Goal: Information Seeking & Learning: Learn about a topic

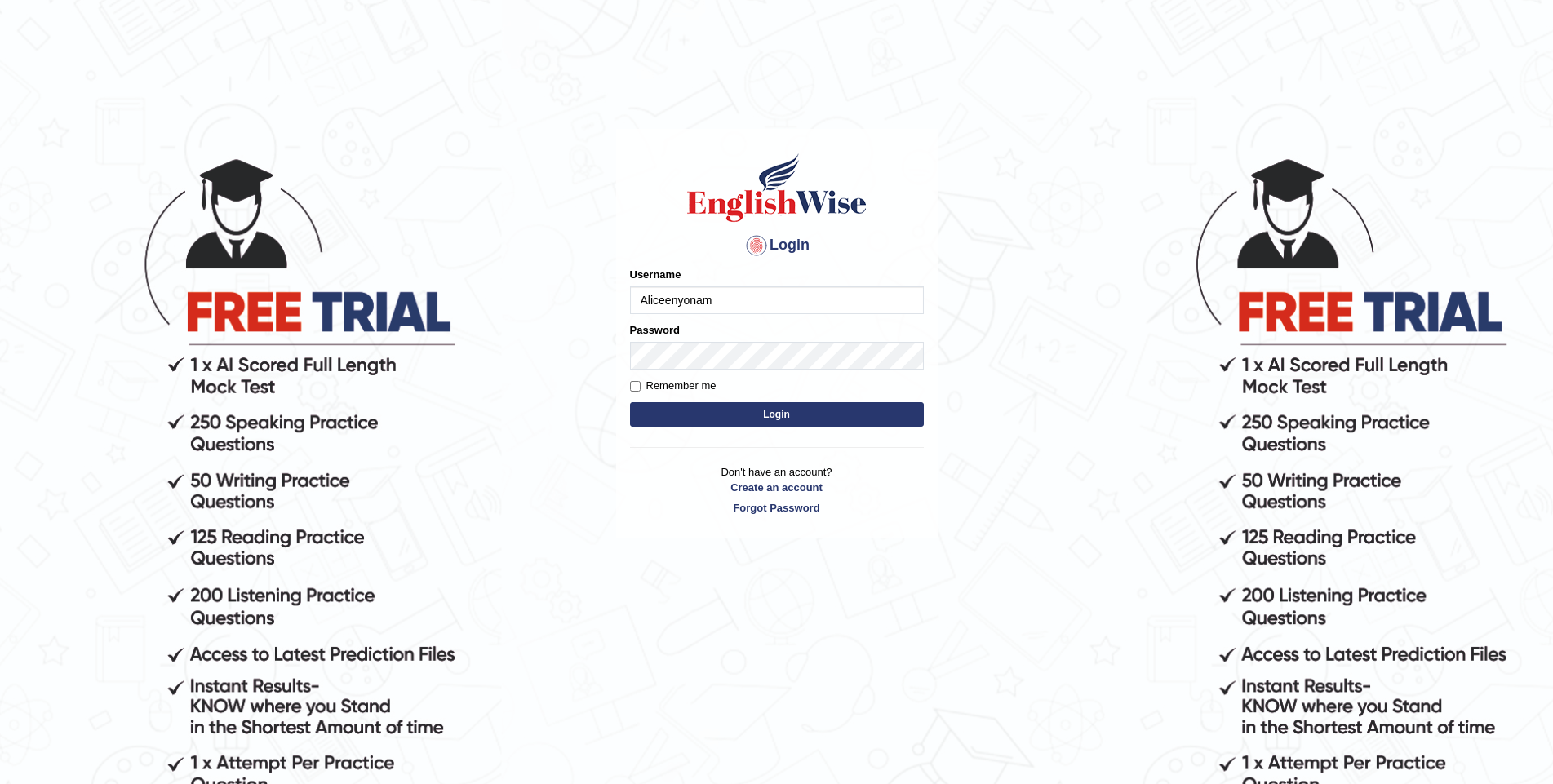
type input "Aliceenyonam"
click at [759, 415] on button "Login" at bounding box center [776, 415] width 294 height 25
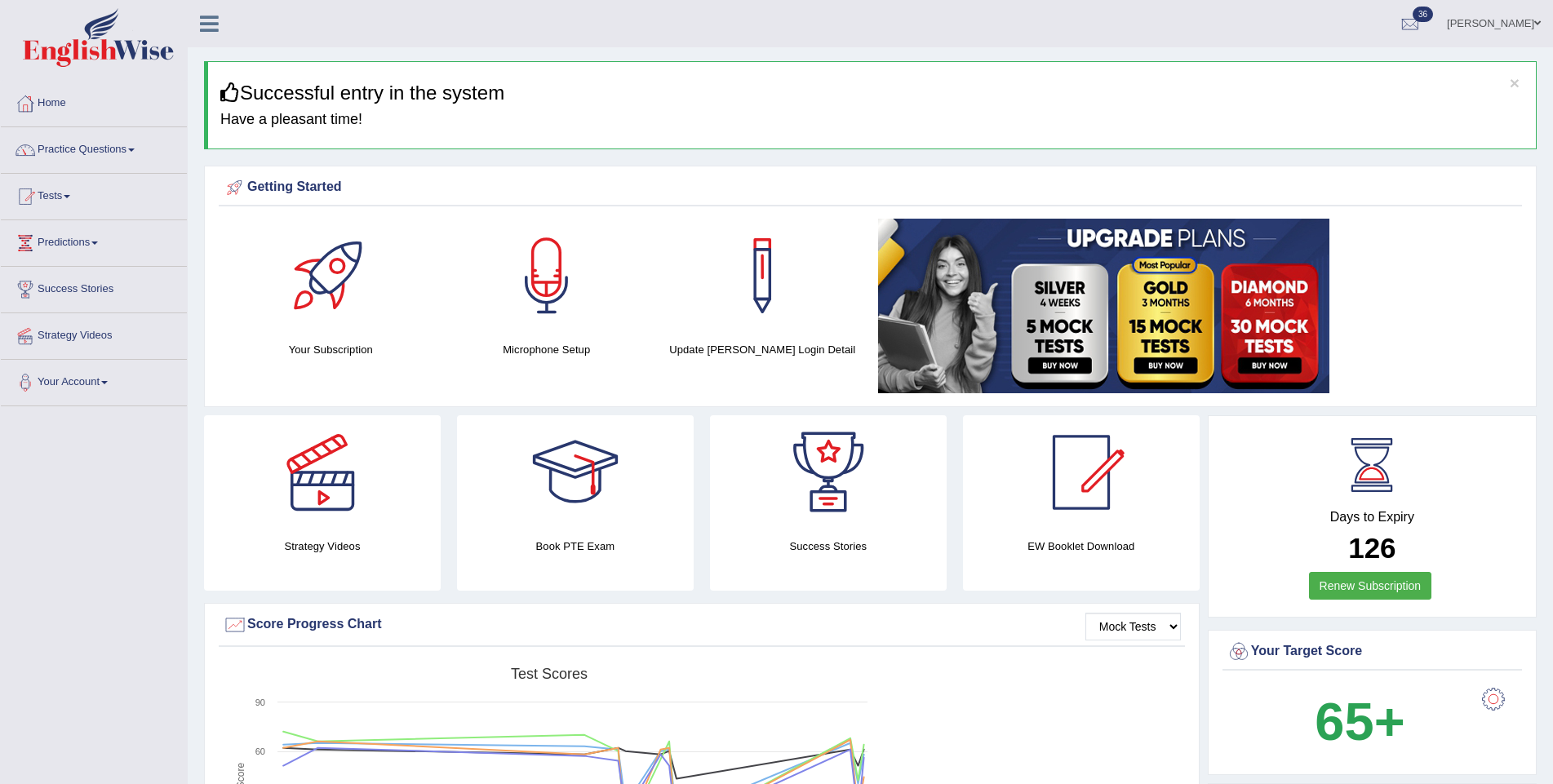
click at [86, 145] on link "Practice Questions" at bounding box center [94, 147] width 186 height 41
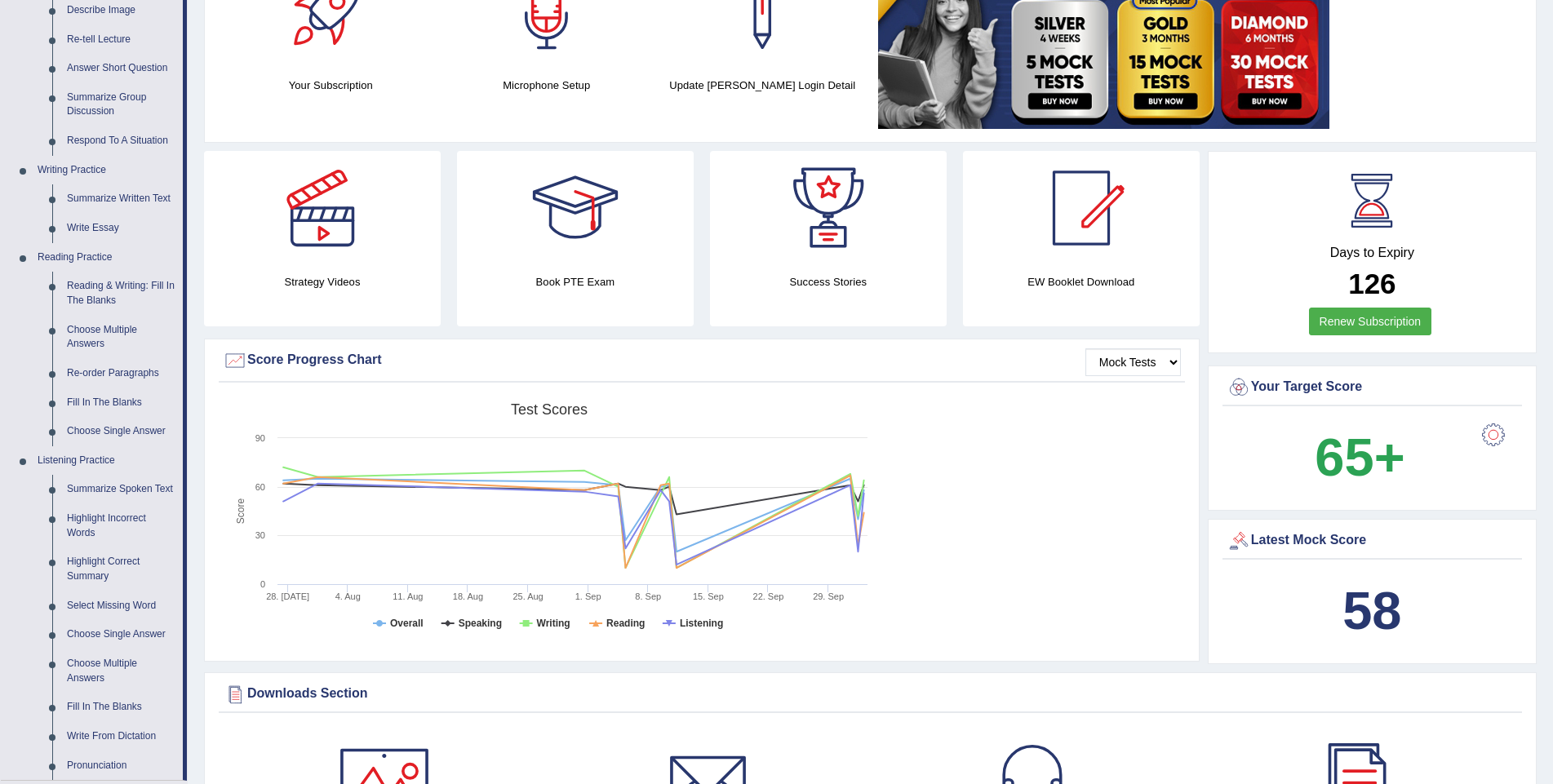
scroll to position [290, 0]
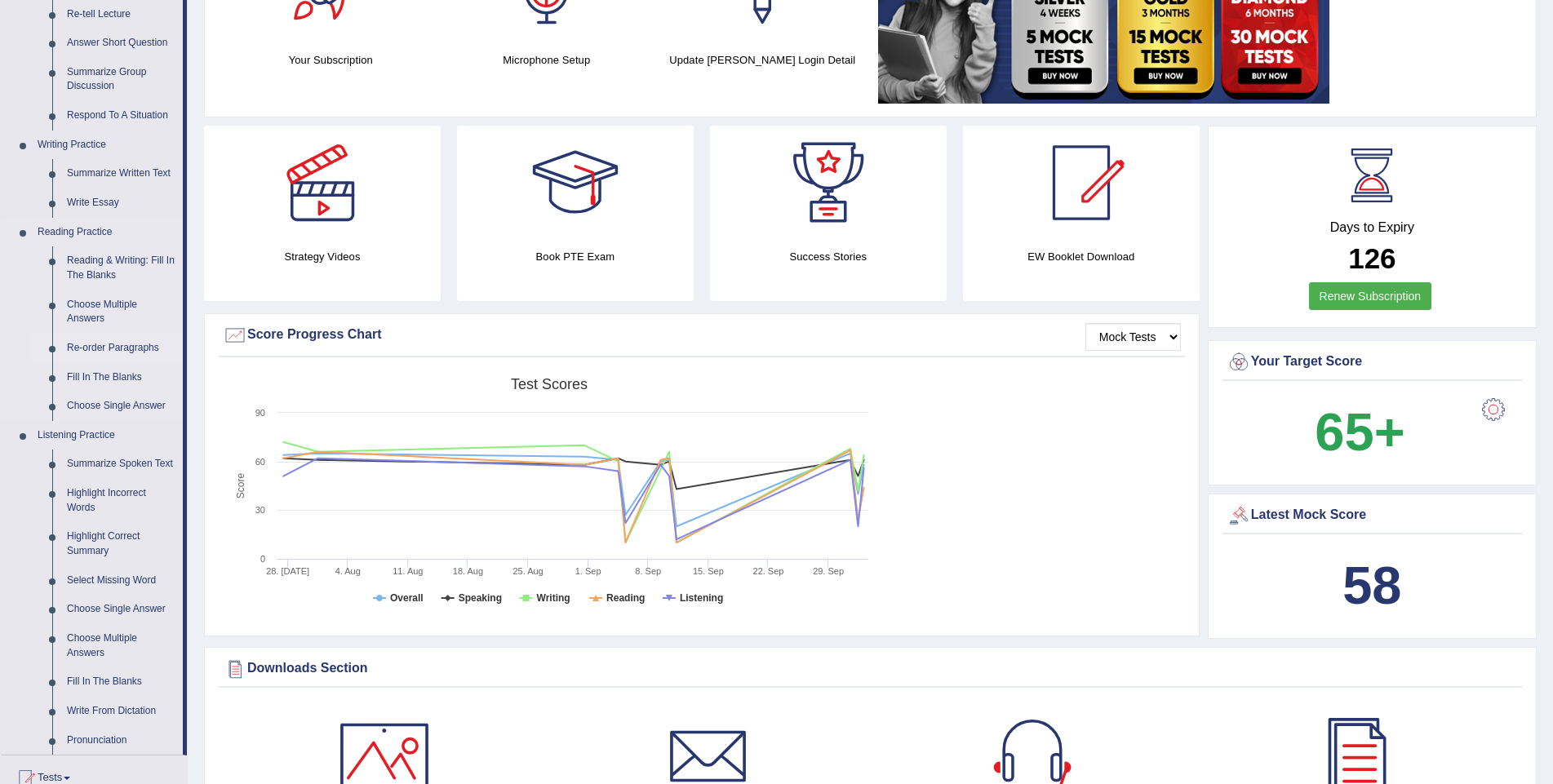
click at [98, 337] on link "Re-order Paragraphs" at bounding box center [121, 348] width 123 height 29
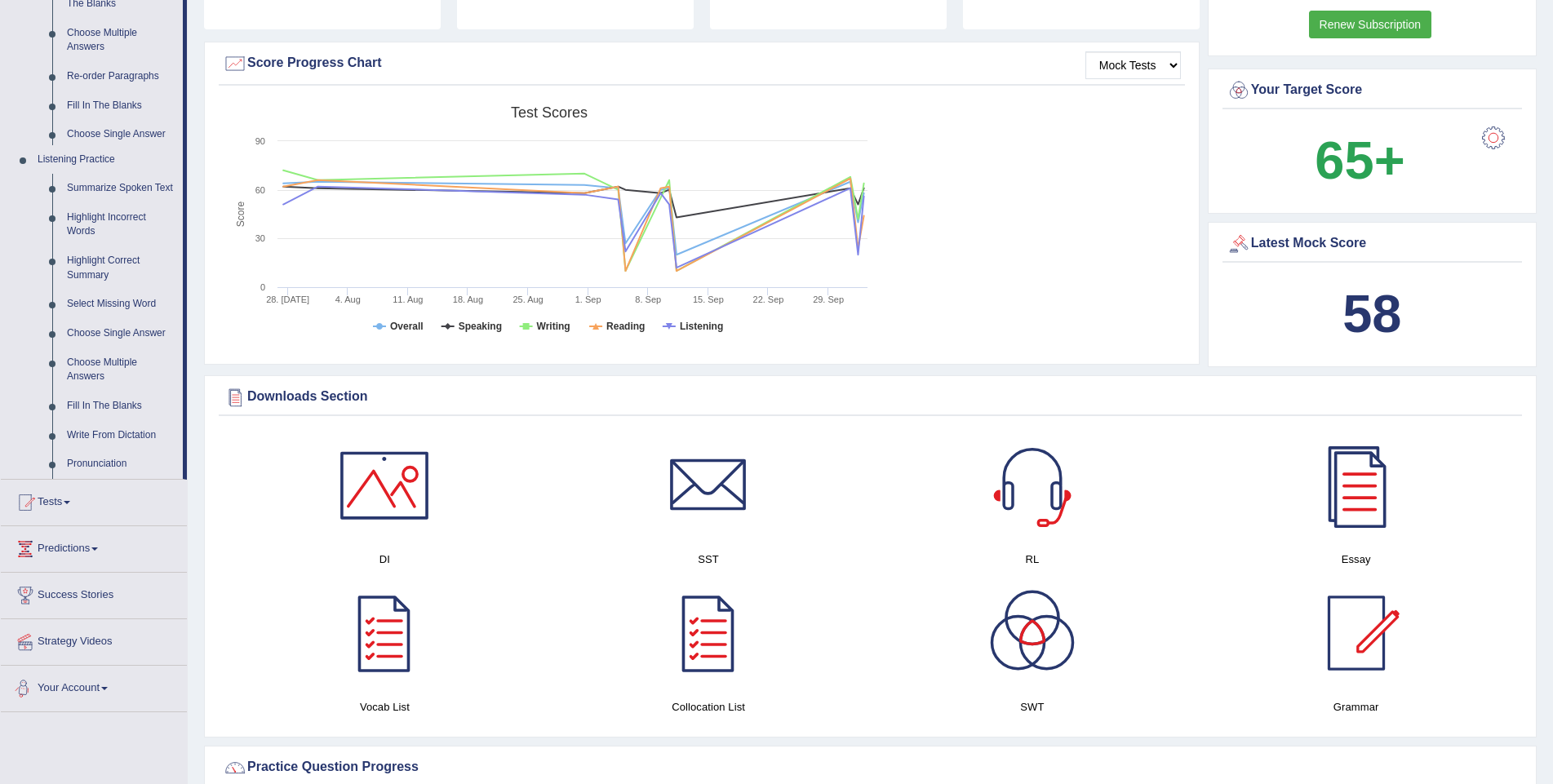
scroll to position [1131, 0]
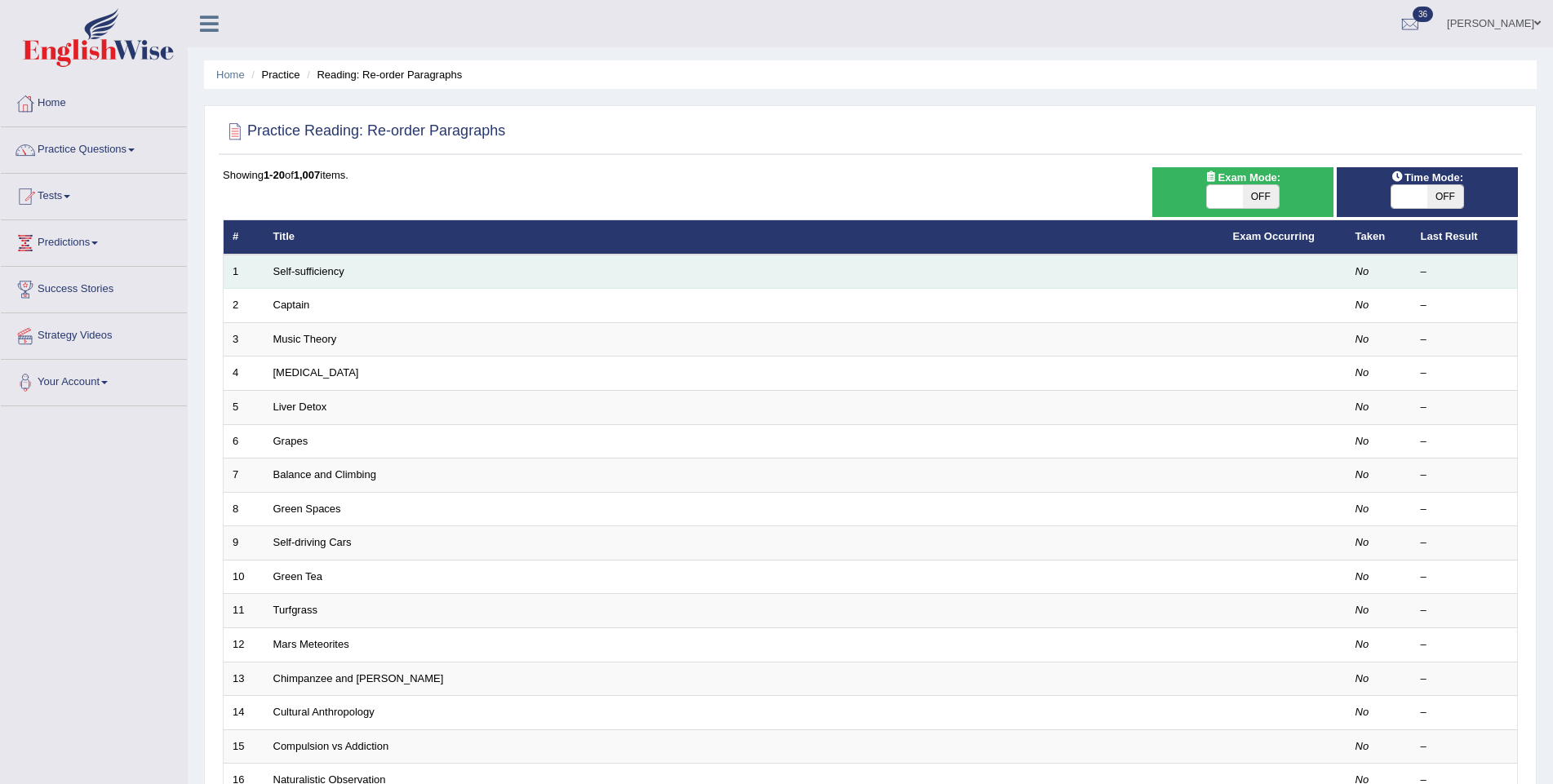
click at [548, 272] on td "Self-sufficiency" at bounding box center [744, 271] width 960 height 34
click at [320, 272] on link "Self-sufficiency" at bounding box center [308, 271] width 71 height 12
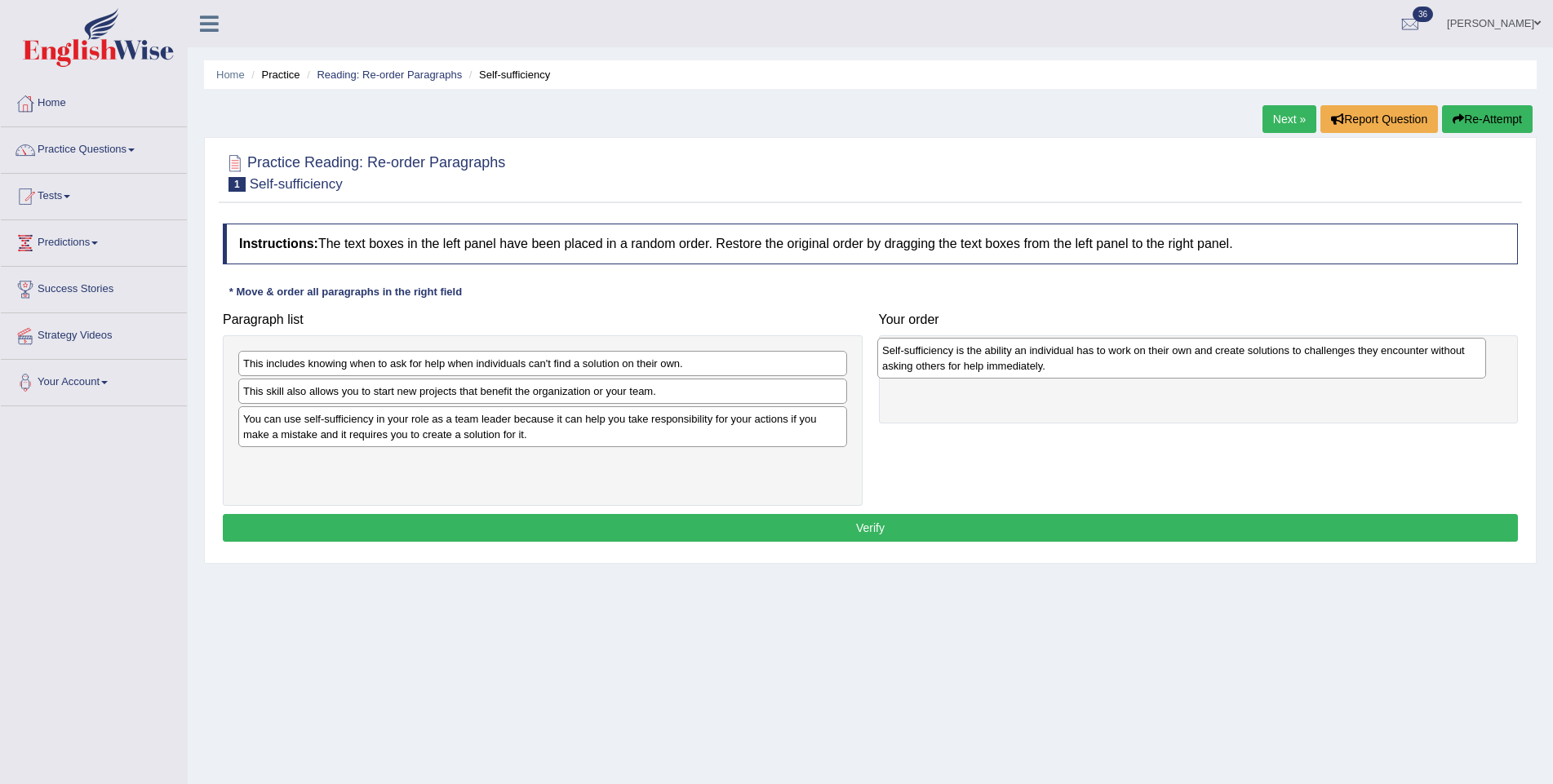
drag, startPoint x: 476, startPoint y: 467, endPoint x: 1116, endPoint y: 356, distance: 649.6
click at [1116, 356] on div "Self-sufficiency is the ability an individual has to work on their own and crea…" at bounding box center [1181, 358] width 608 height 41
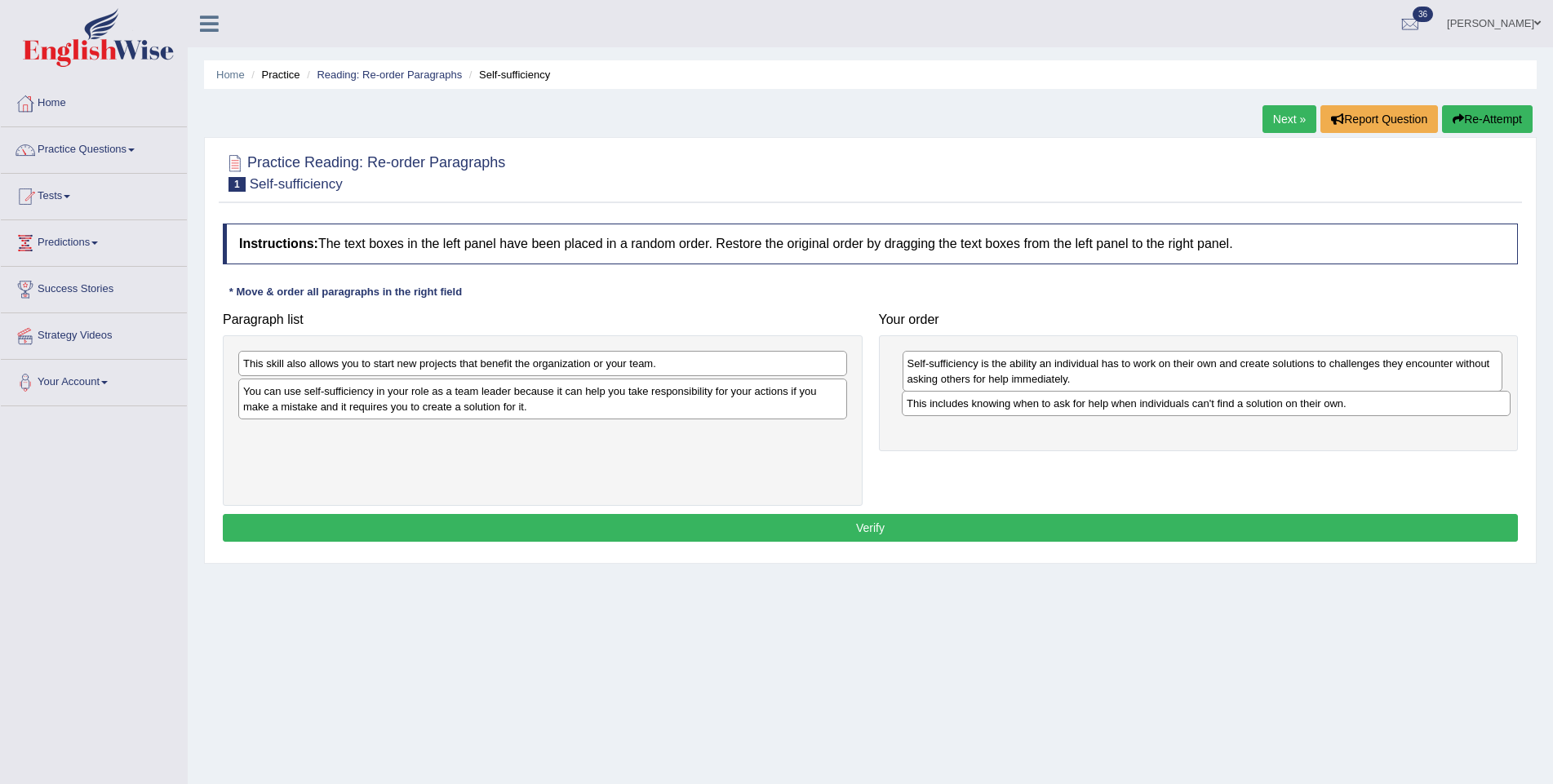
drag, startPoint x: 398, startPoint y: 361, endPoint x: 1062, endPoint y: 401, distance: 665.2
click at [1062, 401] on div "This includes knowing when to ask for help when individuals can't find a soluti…" at bounding box center [1205, 403] width 608 height 26
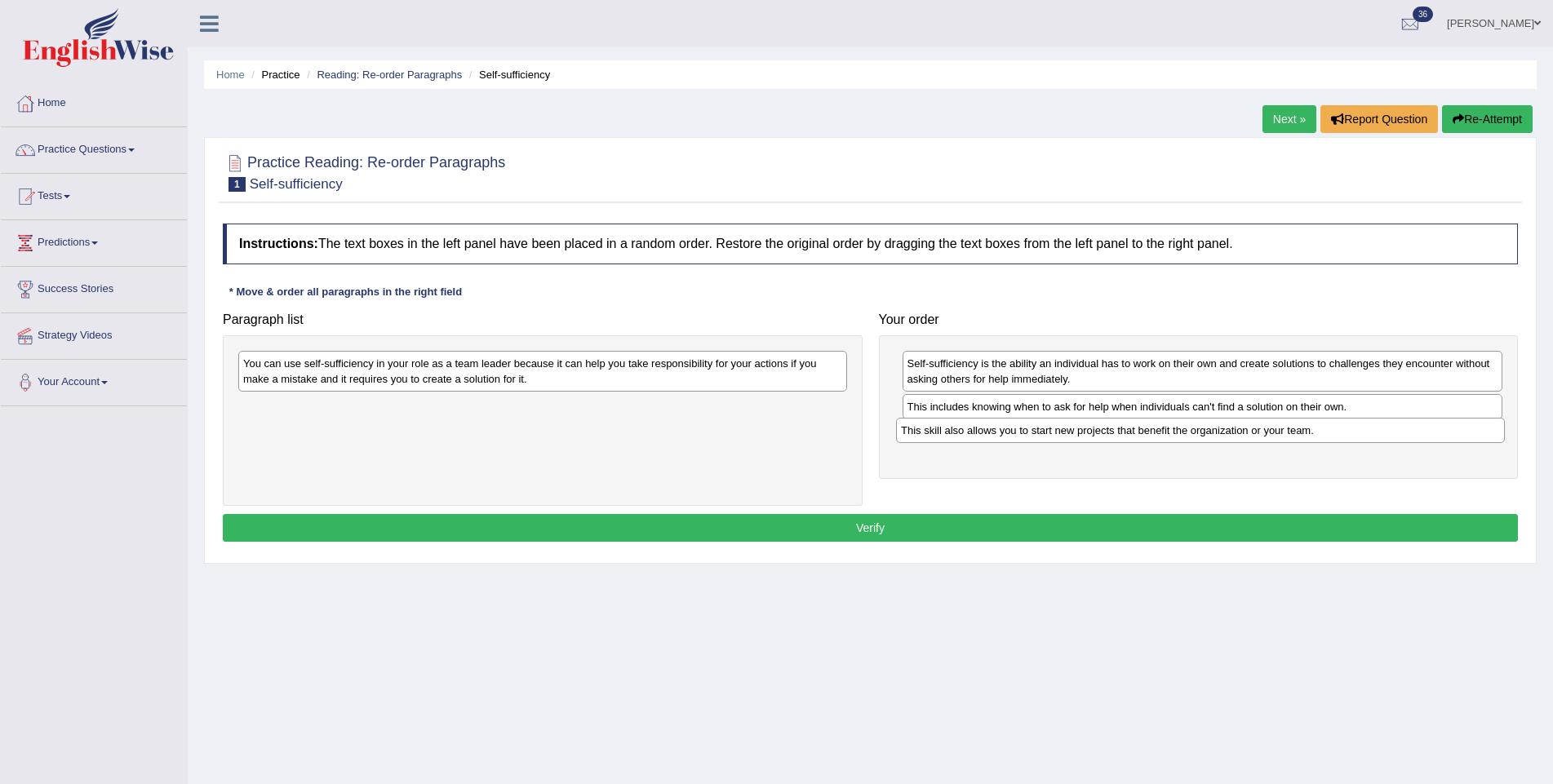
drag, startPoint x: 480, startPoint y: 368, endPoint x: 1137, endPoint y: 436, distance: 660.5
click at [1137, 436] on div "This skill also allows you to start new projects that benefit the organization …" at bounding box center [1200, 430] width 608 height 26
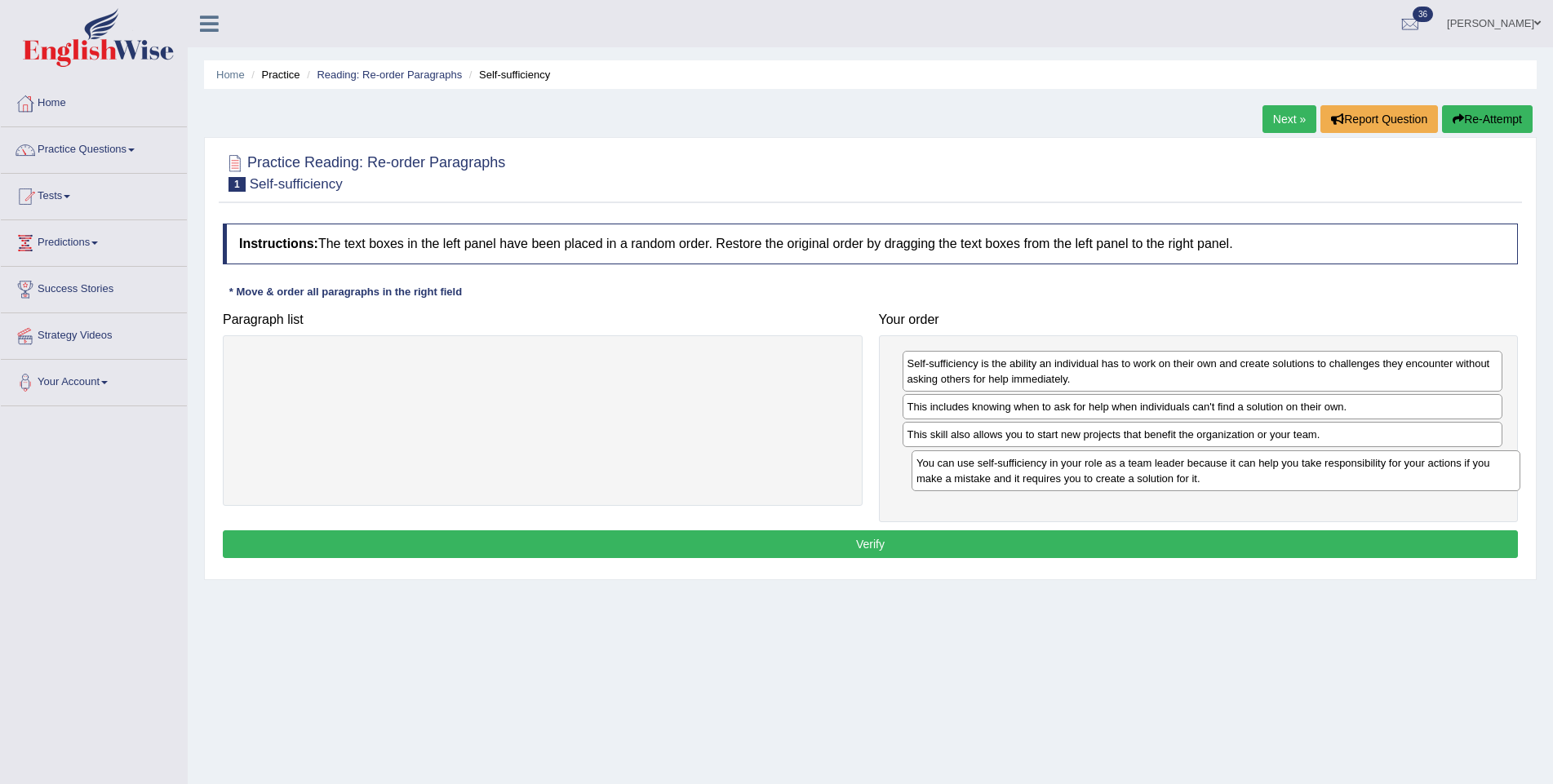
drag, startPoint x: 670, startPoint y: 368, endPoint x: 1339, endPoint y: 469, distance: 676.6
click at [1339, 469] on div "You can use self-sufficiency in your role as a team leader because it can help …" at bounding box center [1216, 470] width 608 height 41
click at [1165, 541] on button "Verify" at bounding box center [870, 543] width 1295 height 27
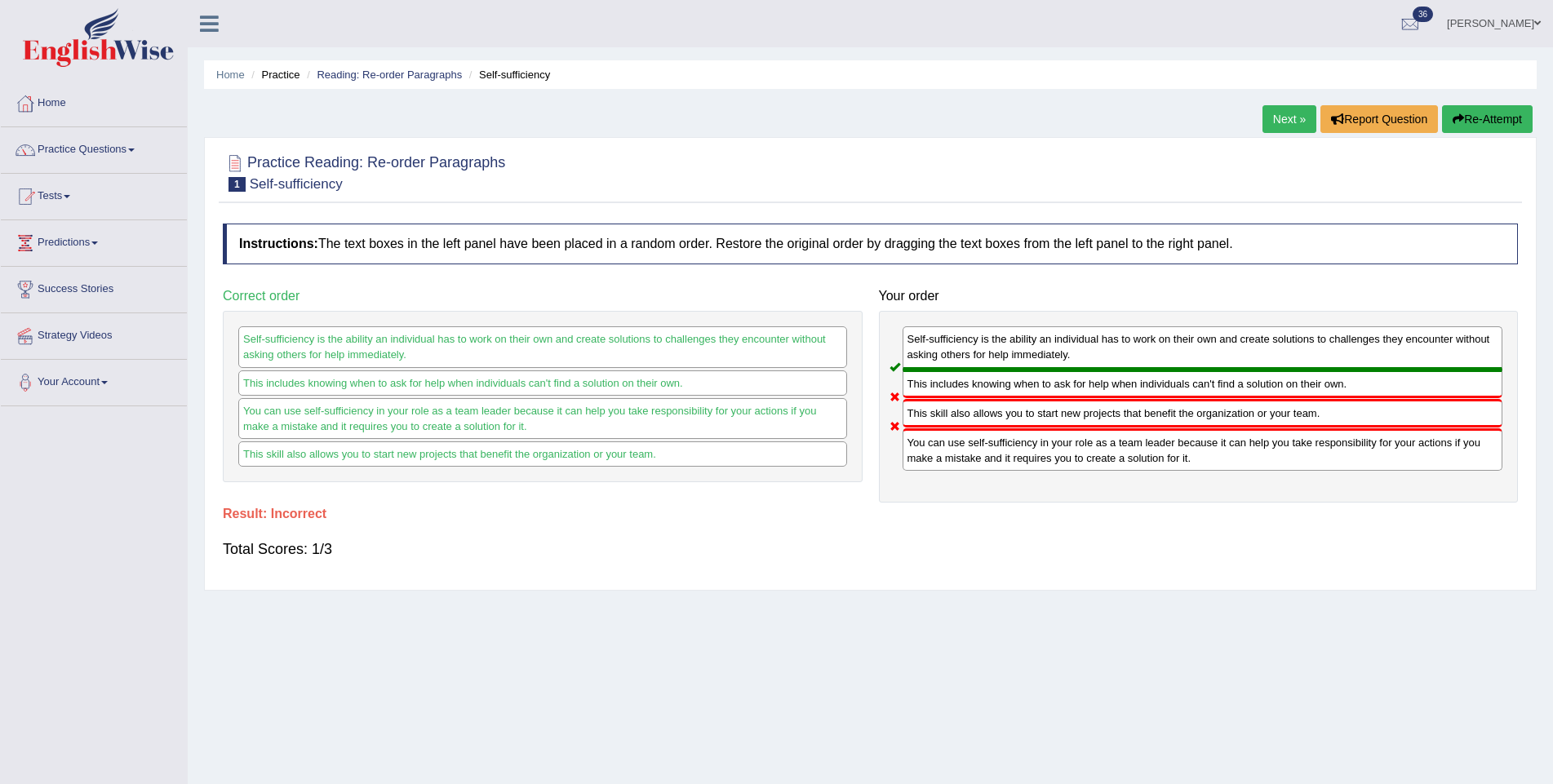
click at [1278, 111] on link "Next »" at bounding box center [1288, 118] width 54 height 27
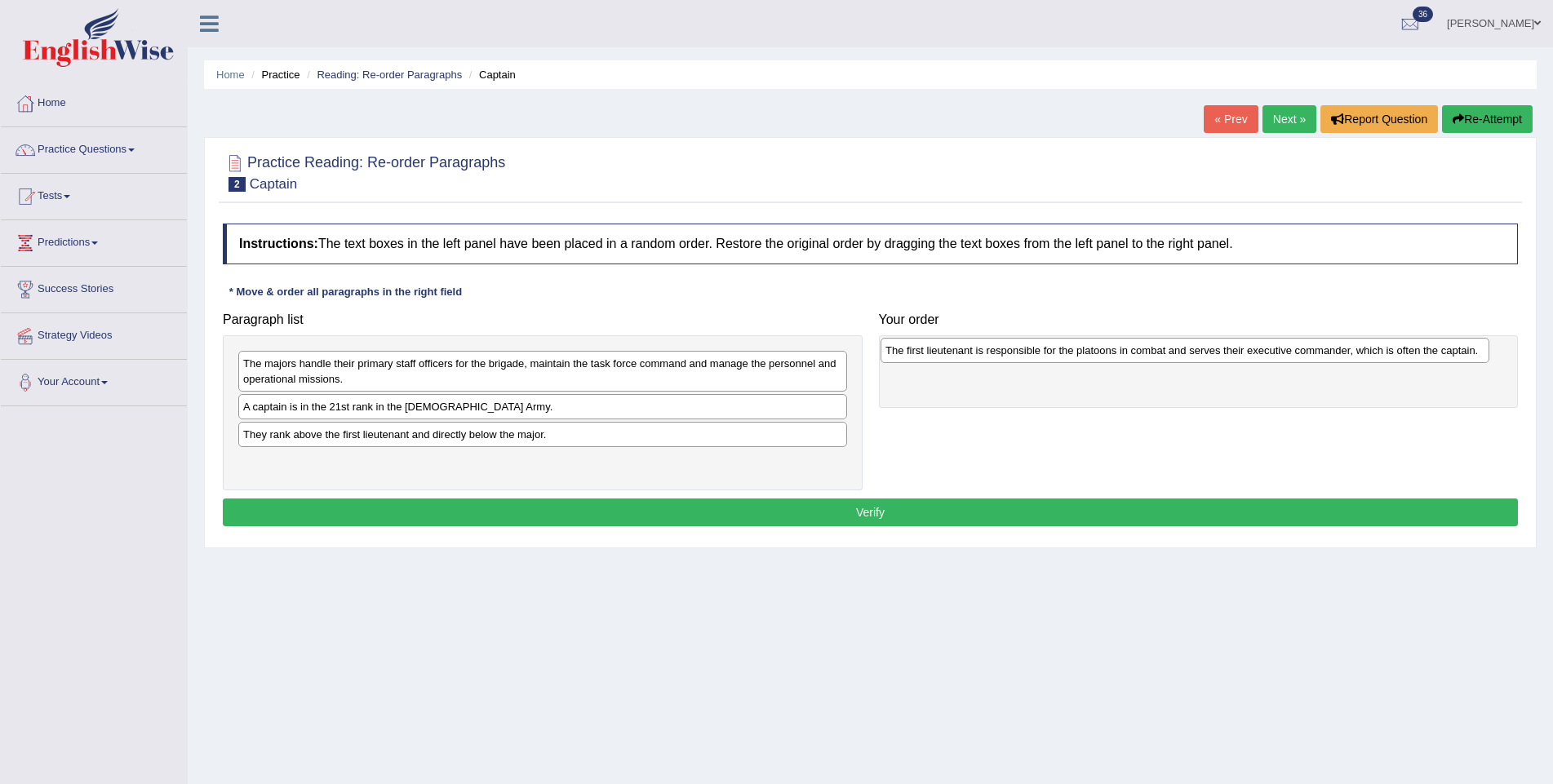
drag, startPoint x: 487, startPoint y: 468, endPoint x: 1130, endPoint y: 356, distance: 652.7
click at [1130, 356] on div "The first lieutenant is responsible for the platoons in combat and serves their…" at bounding box center [1185, 350] width 608 height 26
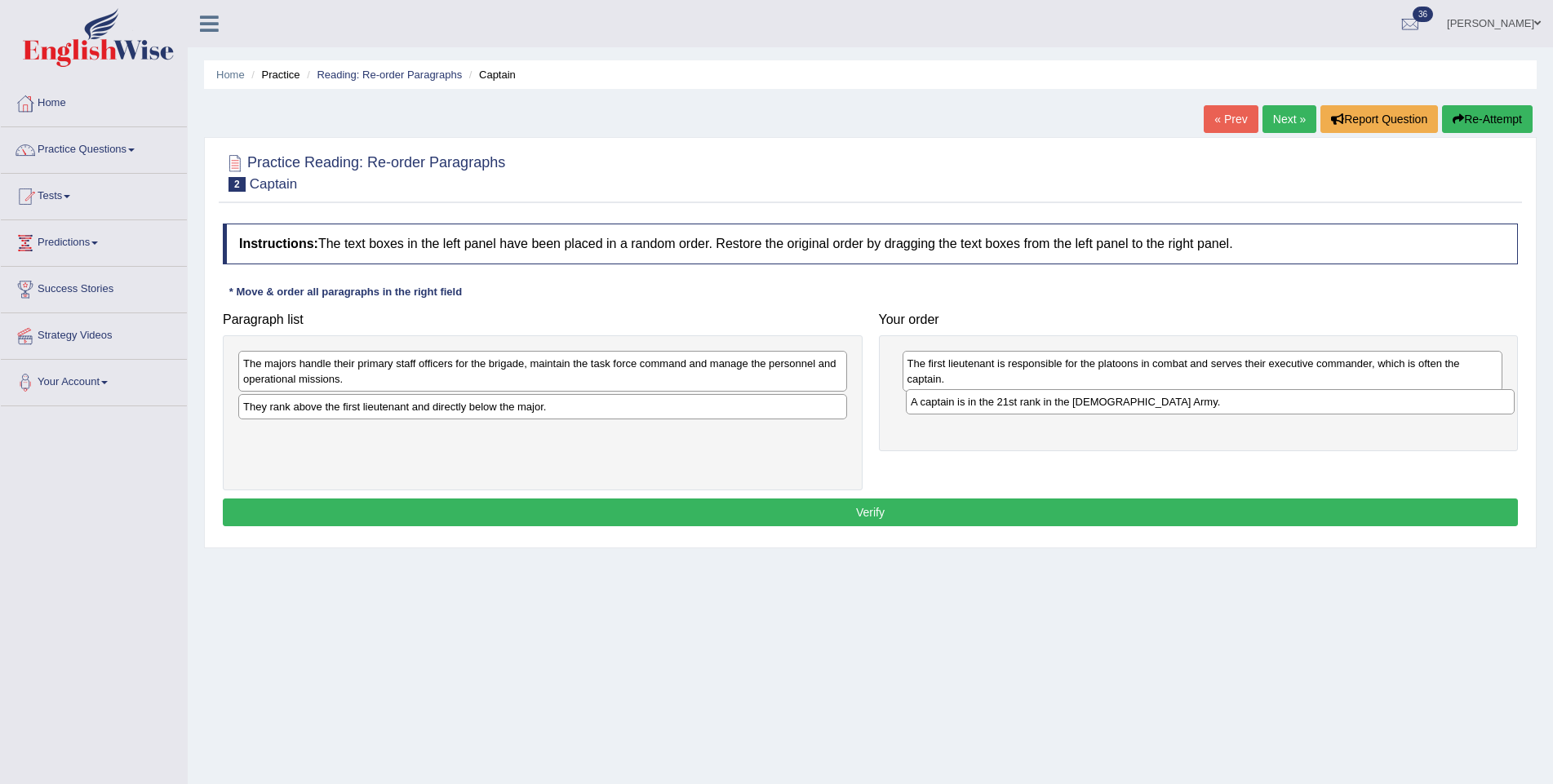
drag, startPoint x: 371, startPoint y: 407, endPoint x: 1026, endPoint y: 404, distance: 655.0
click at [1026, 404] on div "A captain is in the 21st rank in the US Army." at bounding box center [1210, 401] width 608 height 26
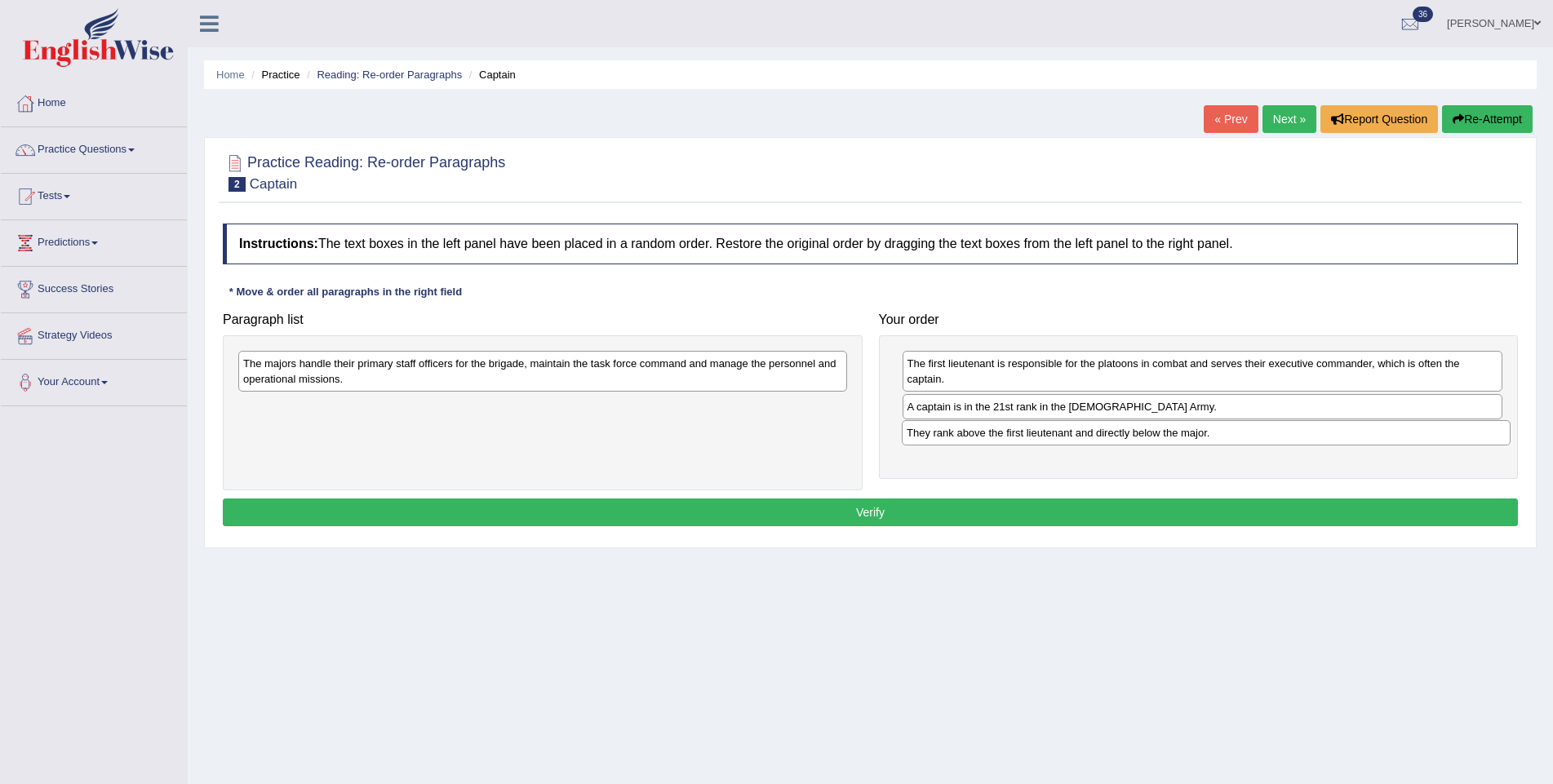
drag, startPoint x: 524, startPoint y: 412, endPoint x: 1187, endPoint y: 439, distance: 663.5
click at [1187, 439] on div "They rank above the first lieutenant and directly below the major." at bounding box center [1205, 433] width 608 height 26
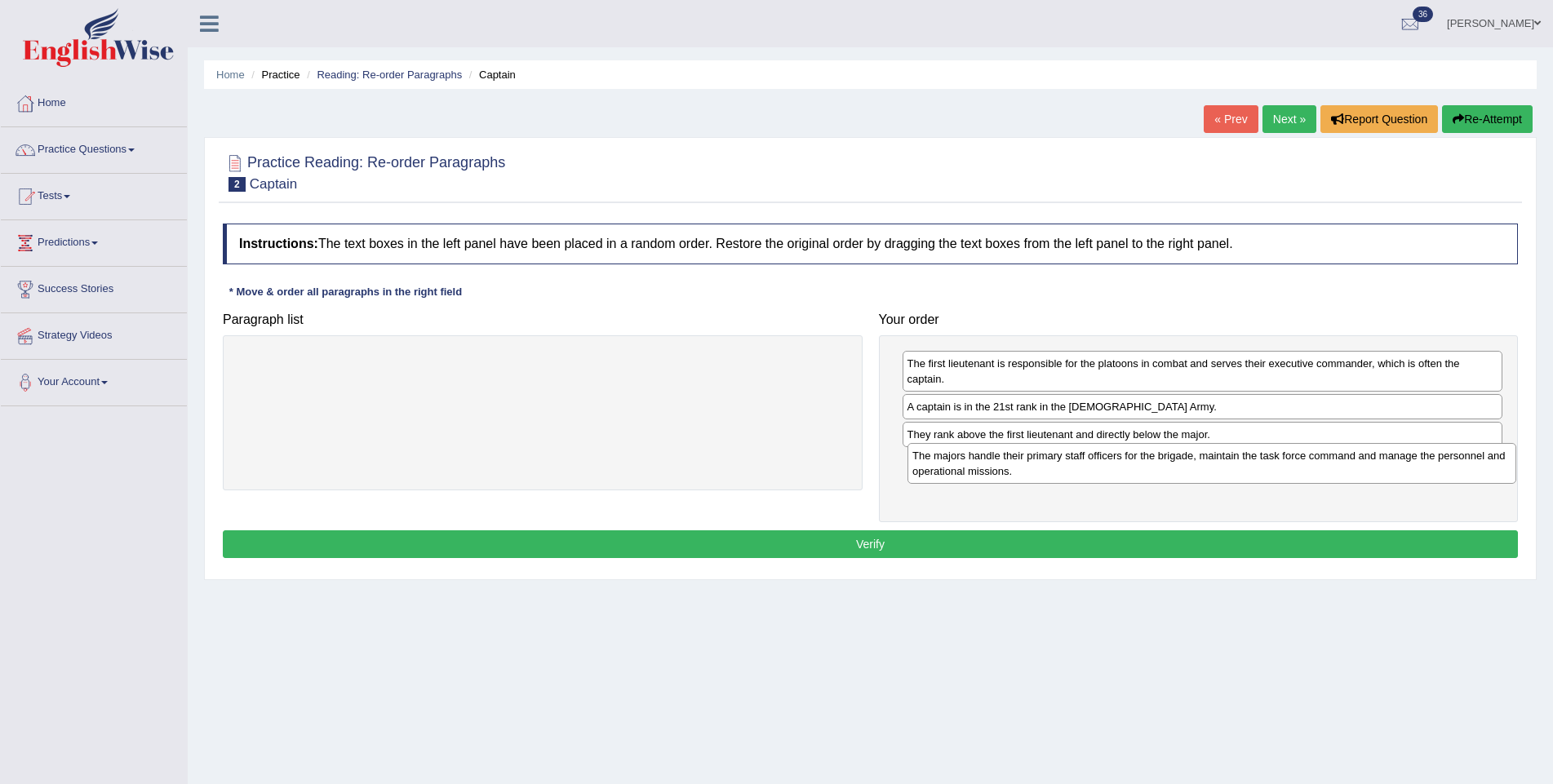
drag, startPoint x: 506, startPoint y: 364, endPoint x: 1176, endPoint y: 457, distance: 676.4
click at [1176, 457] on div "The majors handle their primary staff officers for the brigade, maintain the ta…" at bounding box center [1211, 463] width 608 height 41
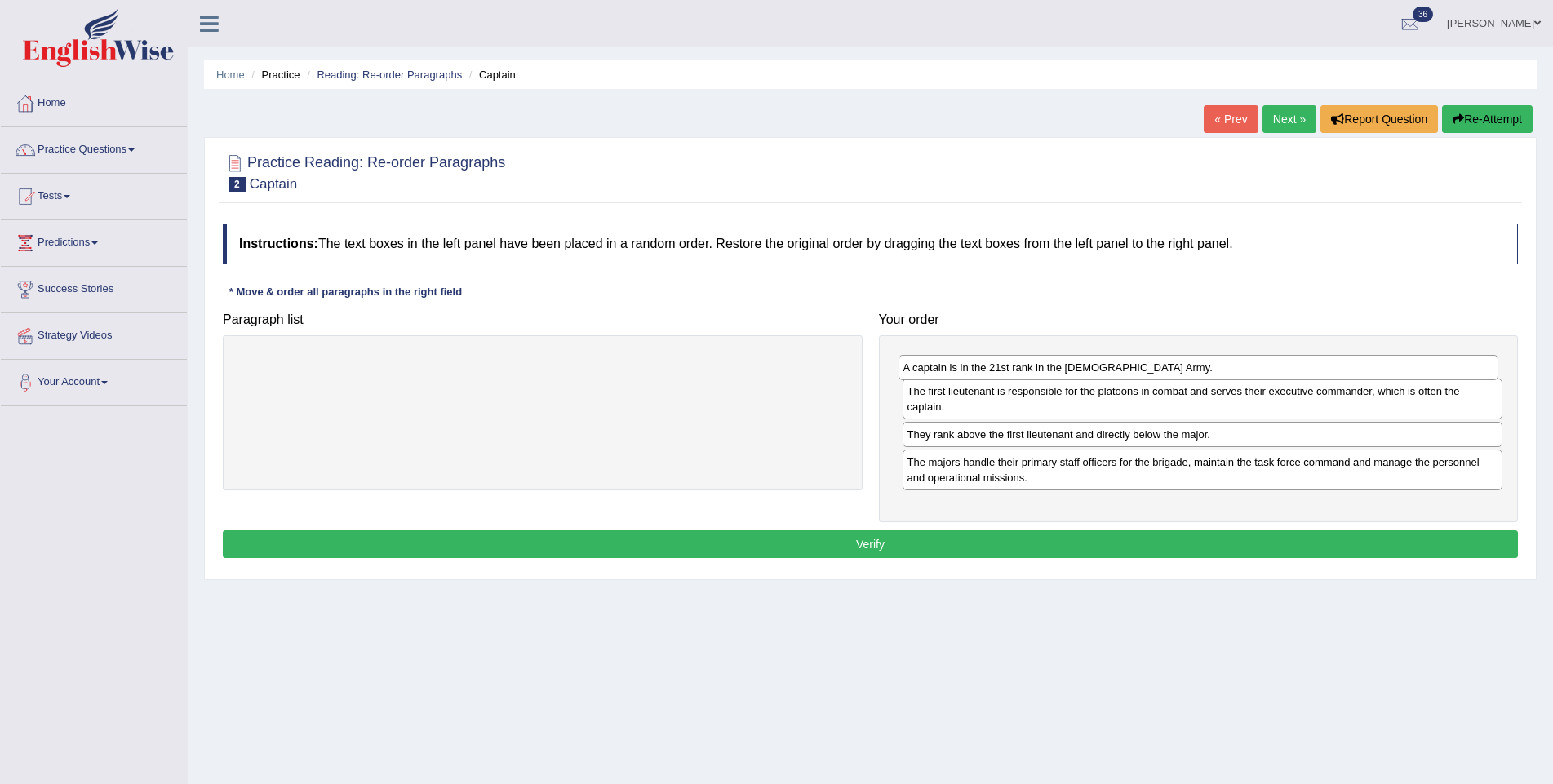
drag, startPoint x: 1073, startPoint y: 410, endPoint x: 1068, endPoint y: 372, distance: 38.3
click at [1068, 372] on div "A captain is in the 21st rank in the US Army." at bounding box center [1199, 367] width 601 height 26
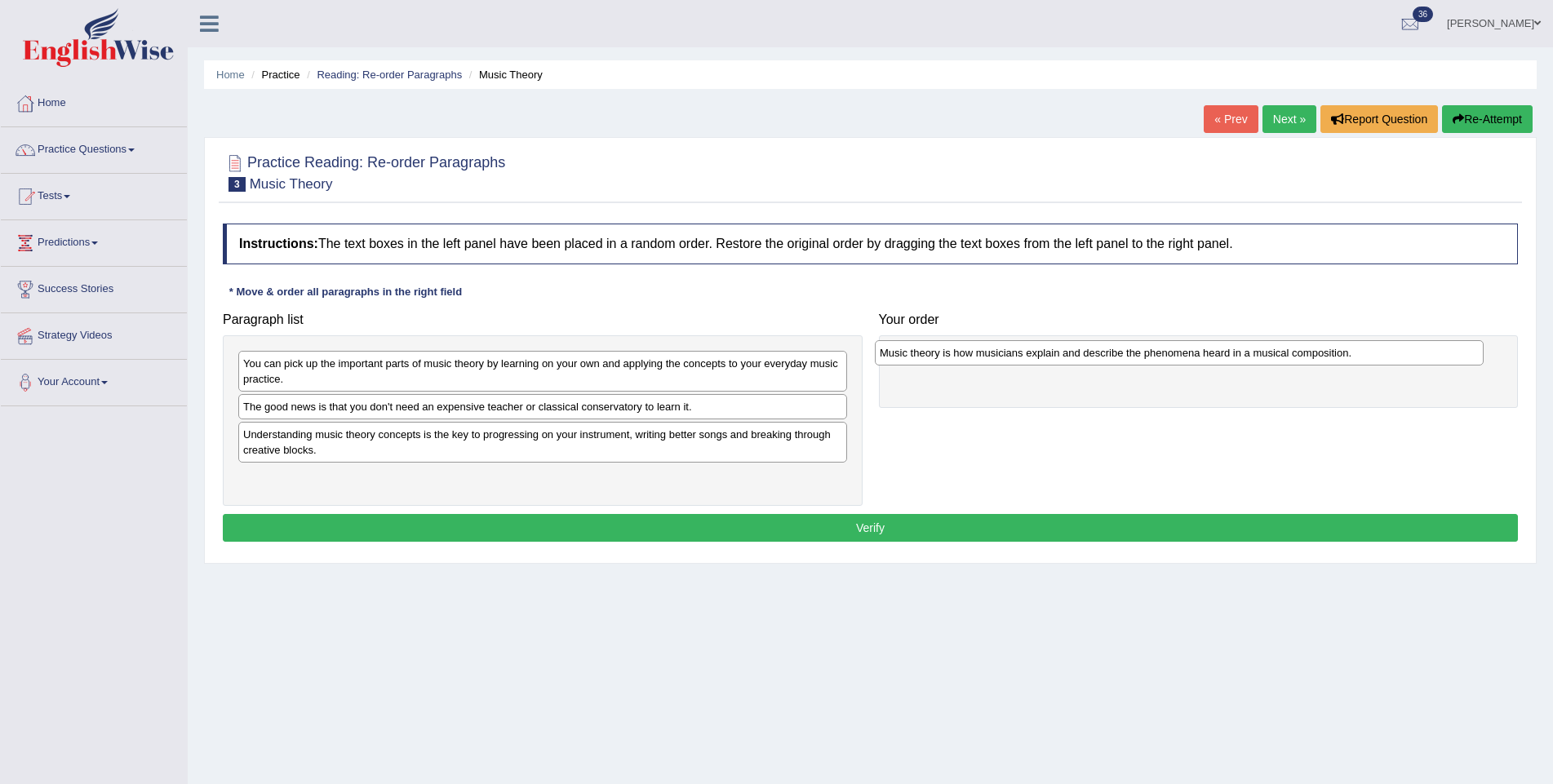
drag, startPoint x: 418, startPoint y: 444, endPoint x: 1054, endPoint y: 363, distance: 641.1
click at [1054, 363] on div "Music theory is how musicians explain and describe the phenomena heard in a mus…" at bounding box center [1179, 352] width 608 height 26
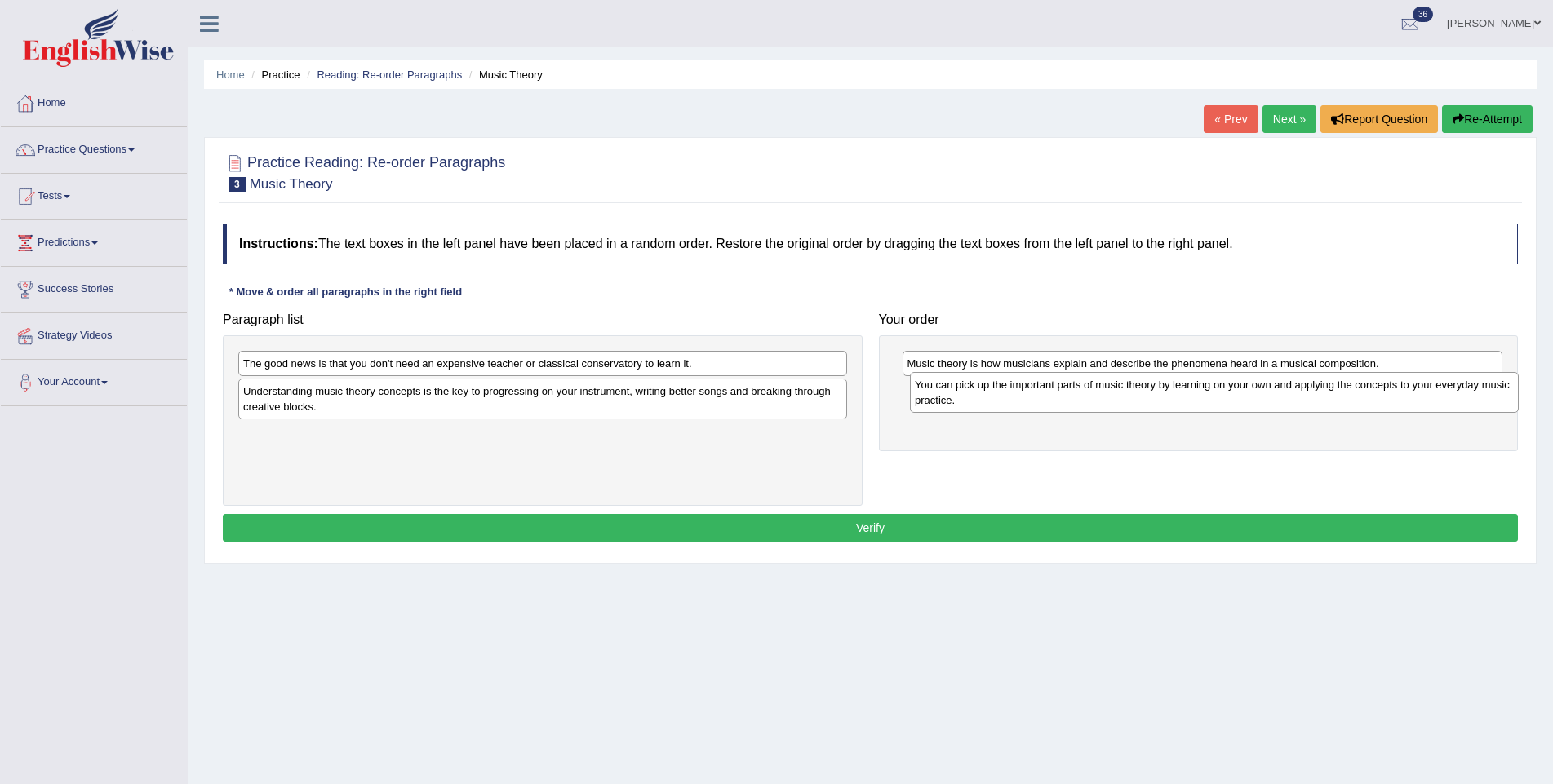
drag, startPoint x: 619, startPoint y: 372, endPoint x: 1290, endPoint y: 394, distance: 671.4
click at [1290, 394] on div "You can pick up the important parts of music theory by learning on your own and…" at bounding box center [1214, 392] width 608 height 41
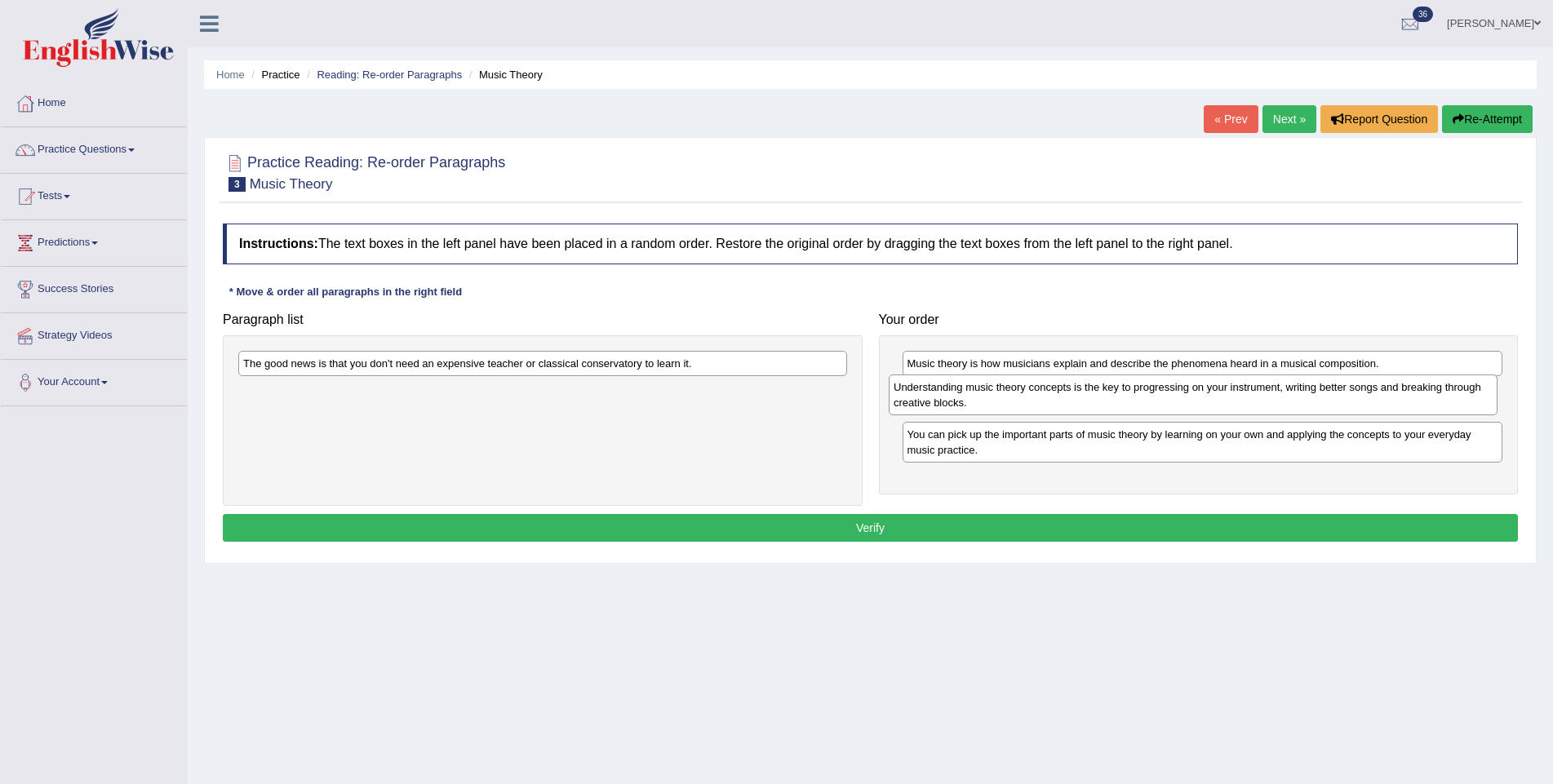
drag, startPoint x: 586, startPoint y: 400, endPoint x: 1237, endPoint y: 397, distance: 651.0
click at [1237, 397] on div "Understanding music theory concepts is the key to progressing on your instrumen…" at bounding box center [1193, 394] width 608 height 41
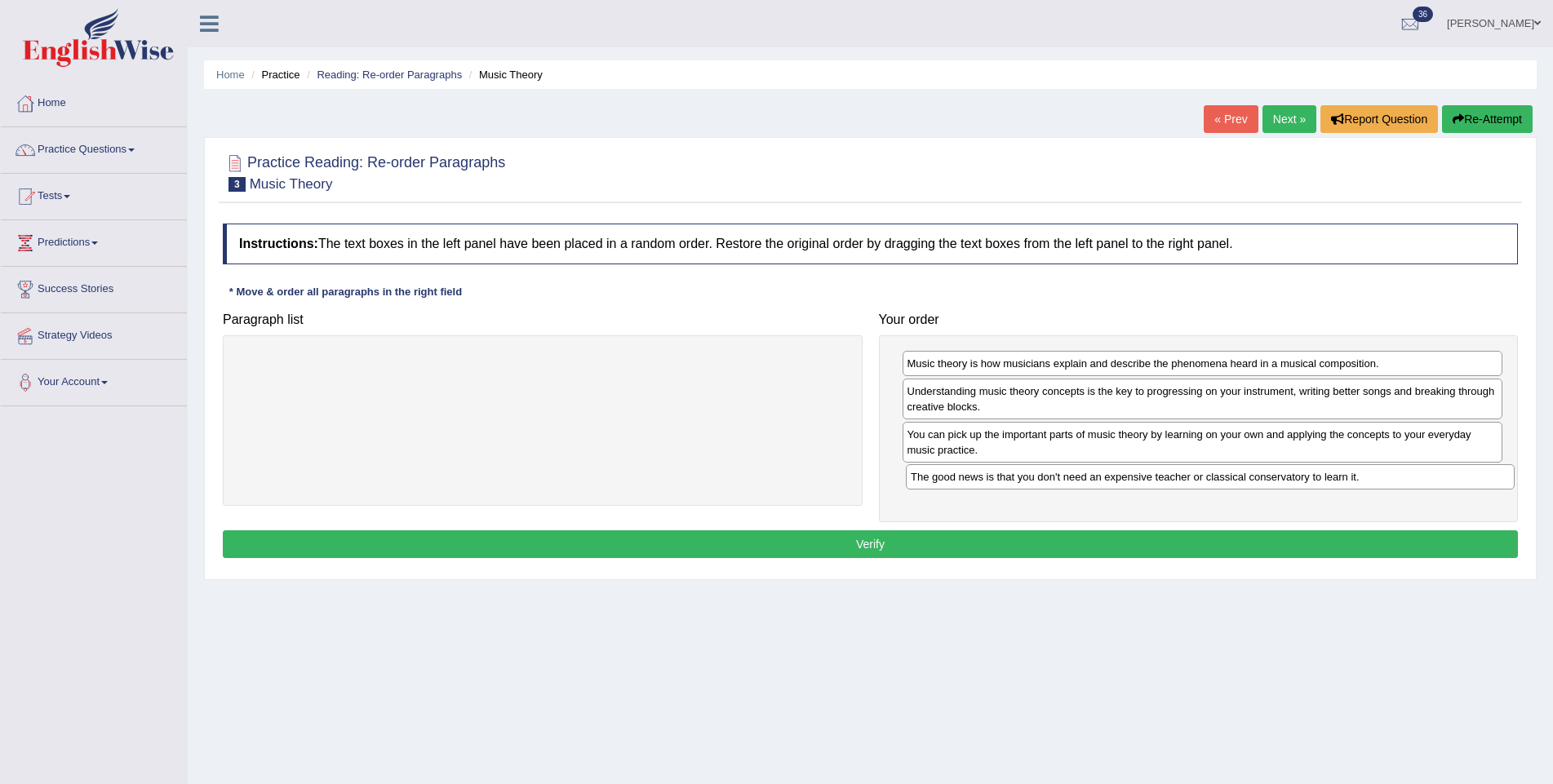
drag, startPoint x: 442, startPoint y: 363, endPoint x: 1099, endPoint y: 476, distance: 666.6
click at [1099, 476] on div "The good news is that you don't need an expensive teacher or classical conserva…" at bounding box center [1210, 476] width 608 height 26
click at [789, 542] on button "Verify" at bounding box center [870, 543] width 1295 height 27
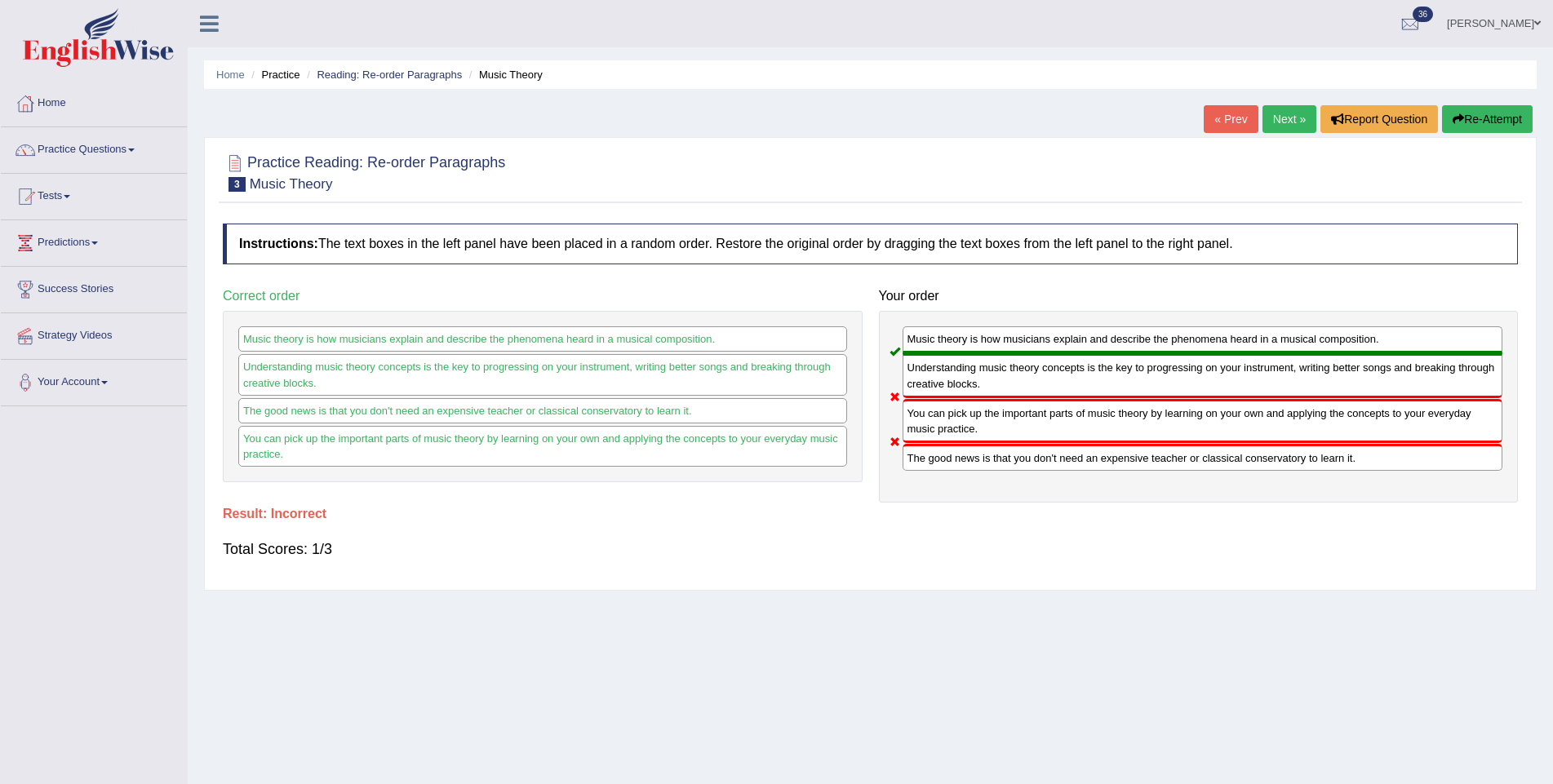
click at [1278, 117] on link "Next »" at bounding box center [1288, 118] width 54 height 27
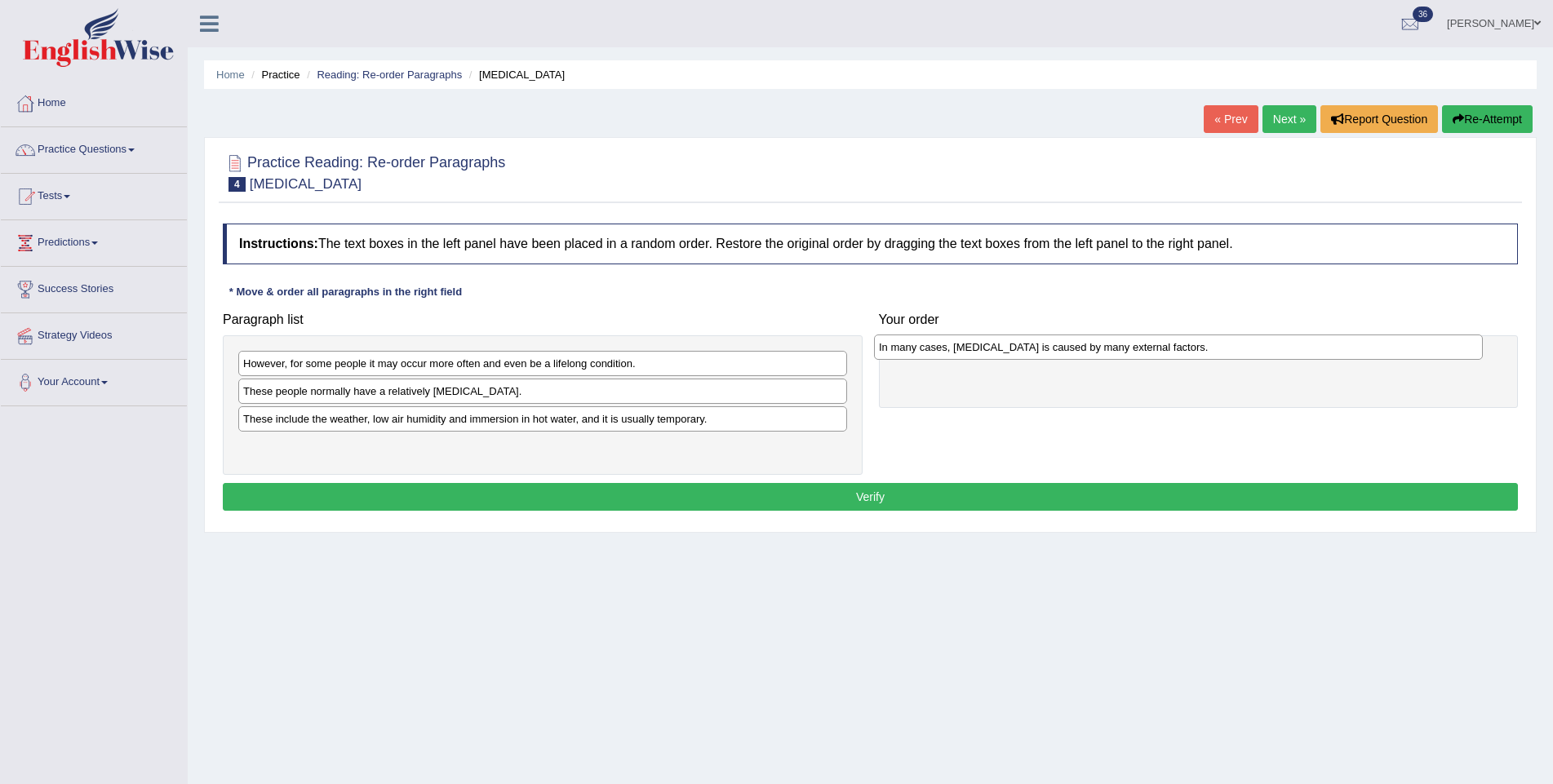
drag, startPoint x: 346, startPoint y: 393, endPoint x: 981, endPoint y: 350, distance: 636.5
click at [981, 350] on div "In many cases, dry skin is caused by many external factors." at bounding box center [1178, 347] width 608 height 26
drag, startPoint x: 944, startPoint y: 364, endPoint x: 941, endPoint y: 347, distance: 17.3
click at [941, 347] on div "In many cases, dry skin is caused by many external factors." at bounding box center [1200, 345] width 601 height 26
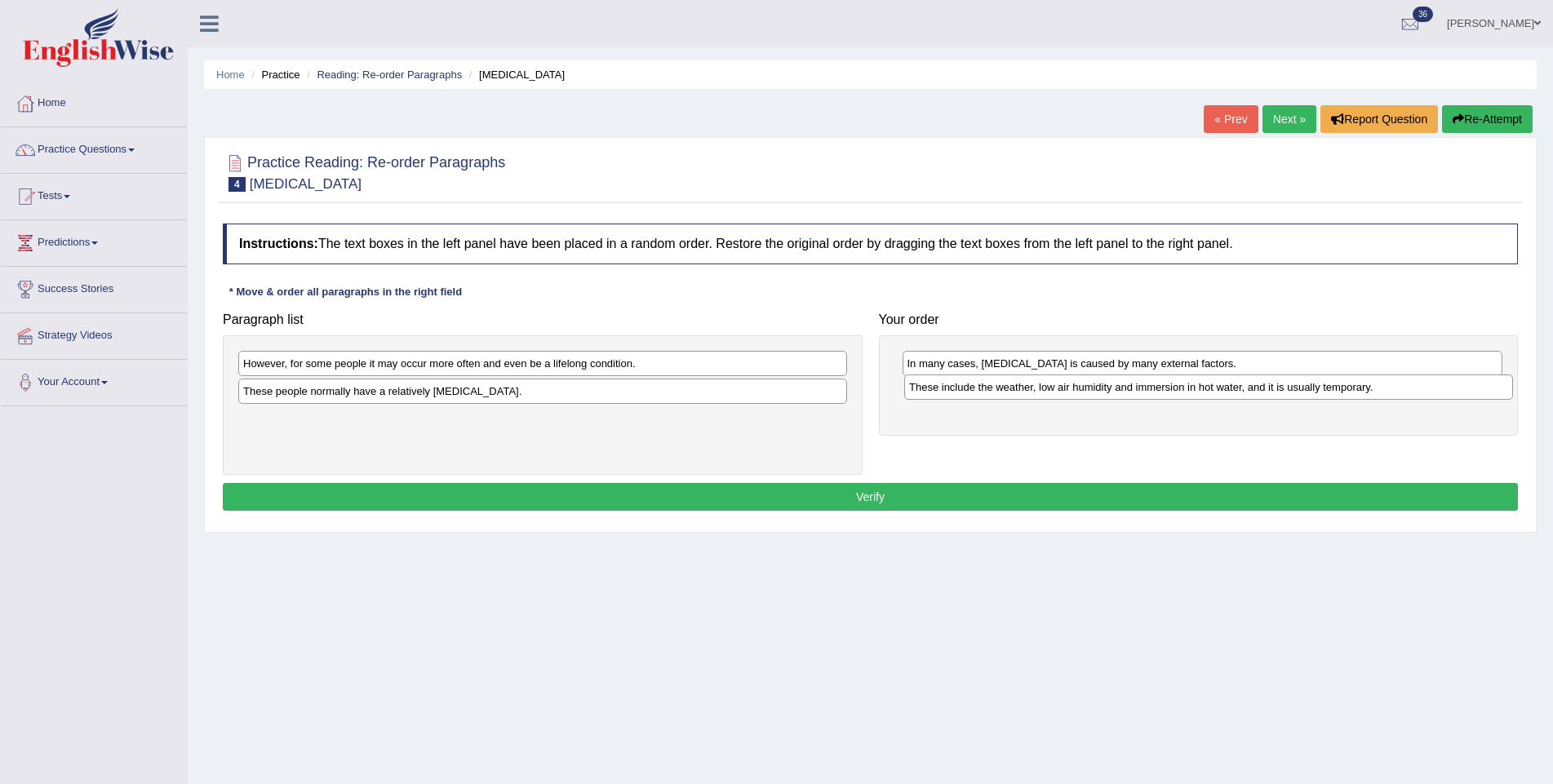
drag, startPoint x: 492, startPoint y: 425, endPoint x: 1158, endPoint y: 394, distance: 666.7
click at [1158, 394] on div "These include the weather, low air humidity and immersion in hot water, and it …" at bounding box center [1208, 386] width 608 height 26
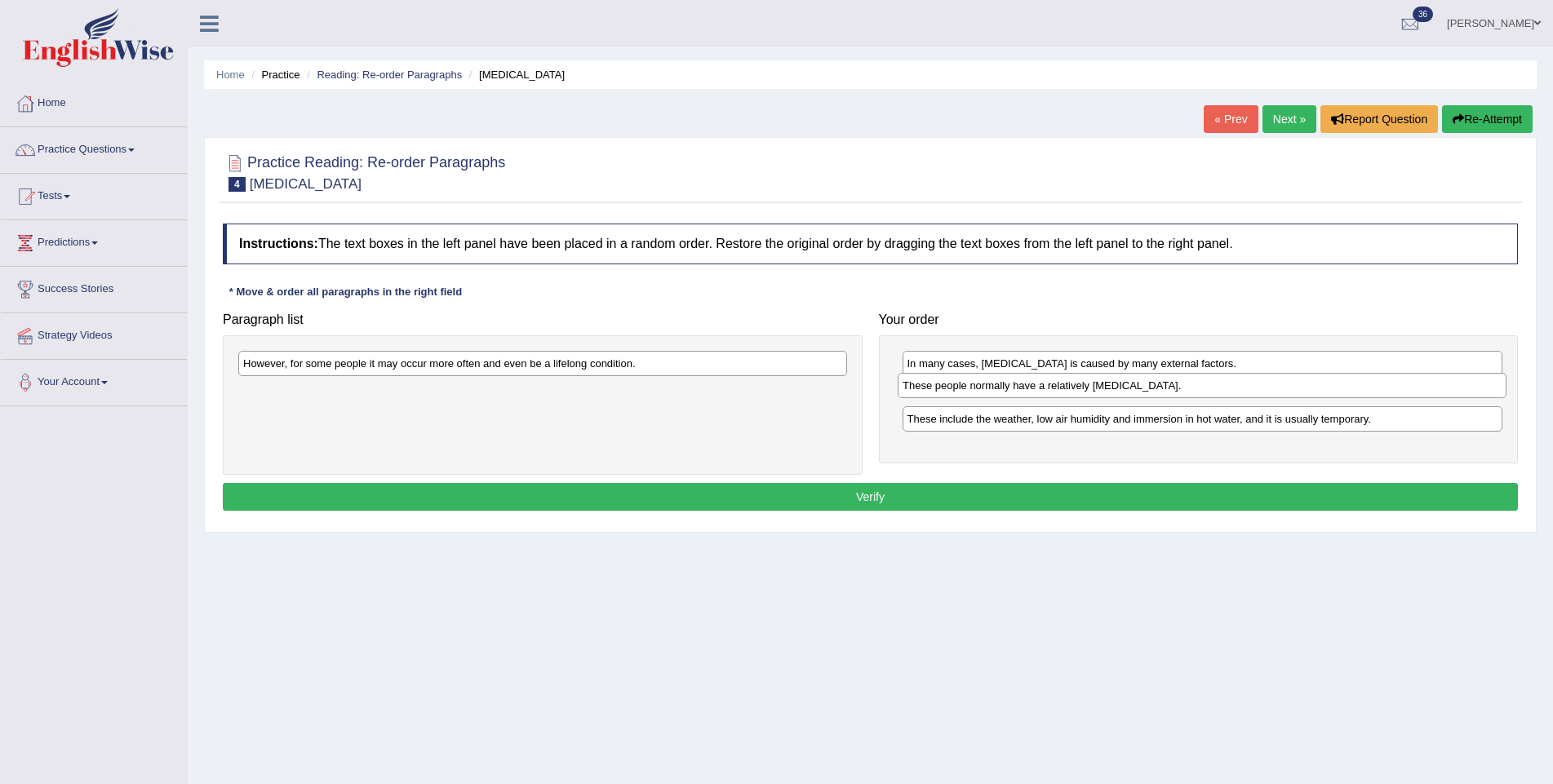
drag, startPoint x: 452, startPoint y: 397, endPoint x: 1111, endPoint y: 392, distance: 659.0
click at [1111, 392] on div "These people normally have a relatively sensitive skin." at bounding box center [1202, 385] width 608 height 26
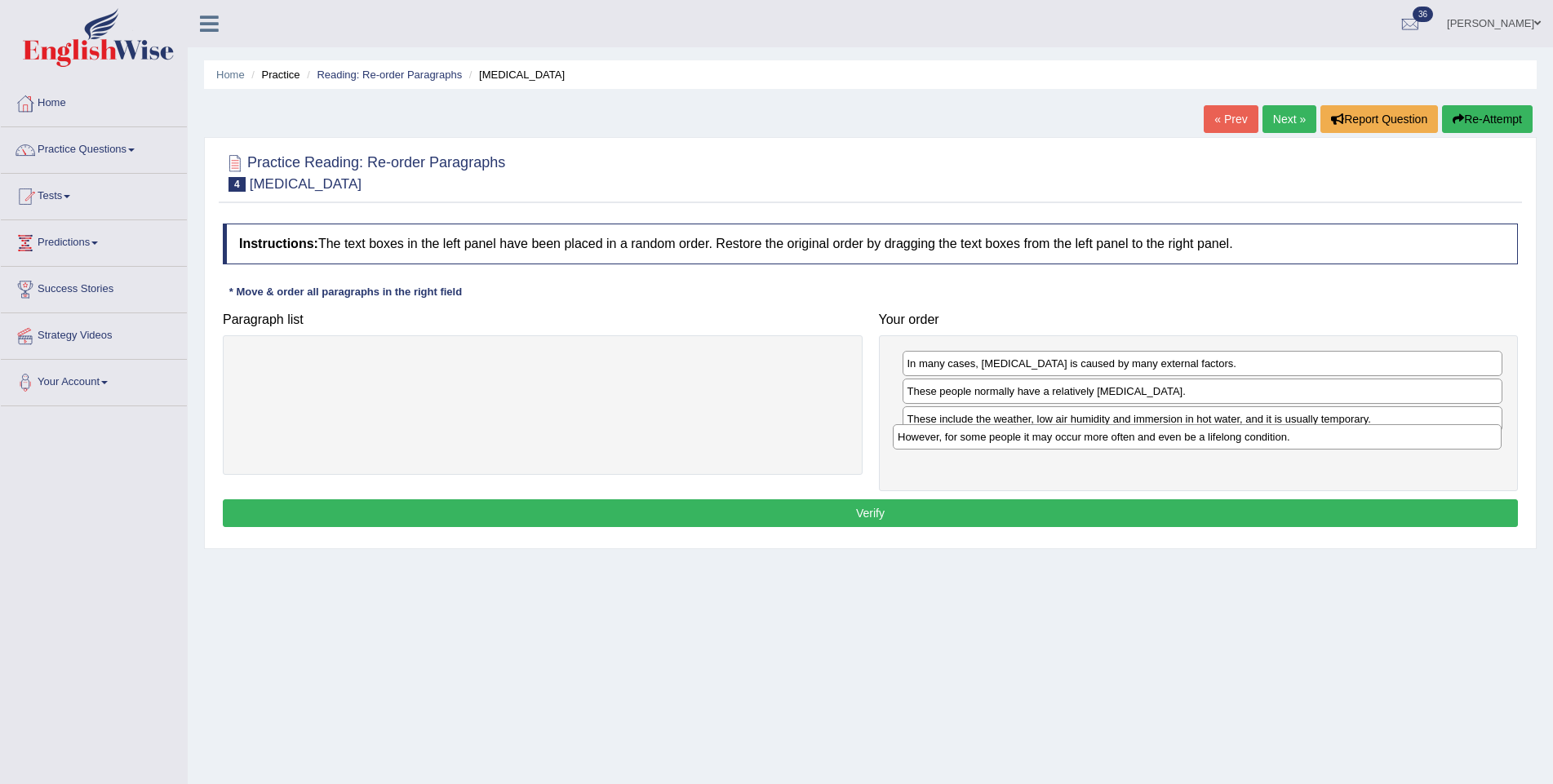
drag, startPoint x: 415, startPoint y: 366, endPoint x: 1068, endPoint y: 440, distance: 657.2
click at [1068, 440] on div "However, for some people it may occur more often and even be a lifelong conditi…" at bounding box center [1197, 436] width 608 height 26
click at [950, 506] on button "Verify" at bounding box center [870, 513] width 1295 height 27
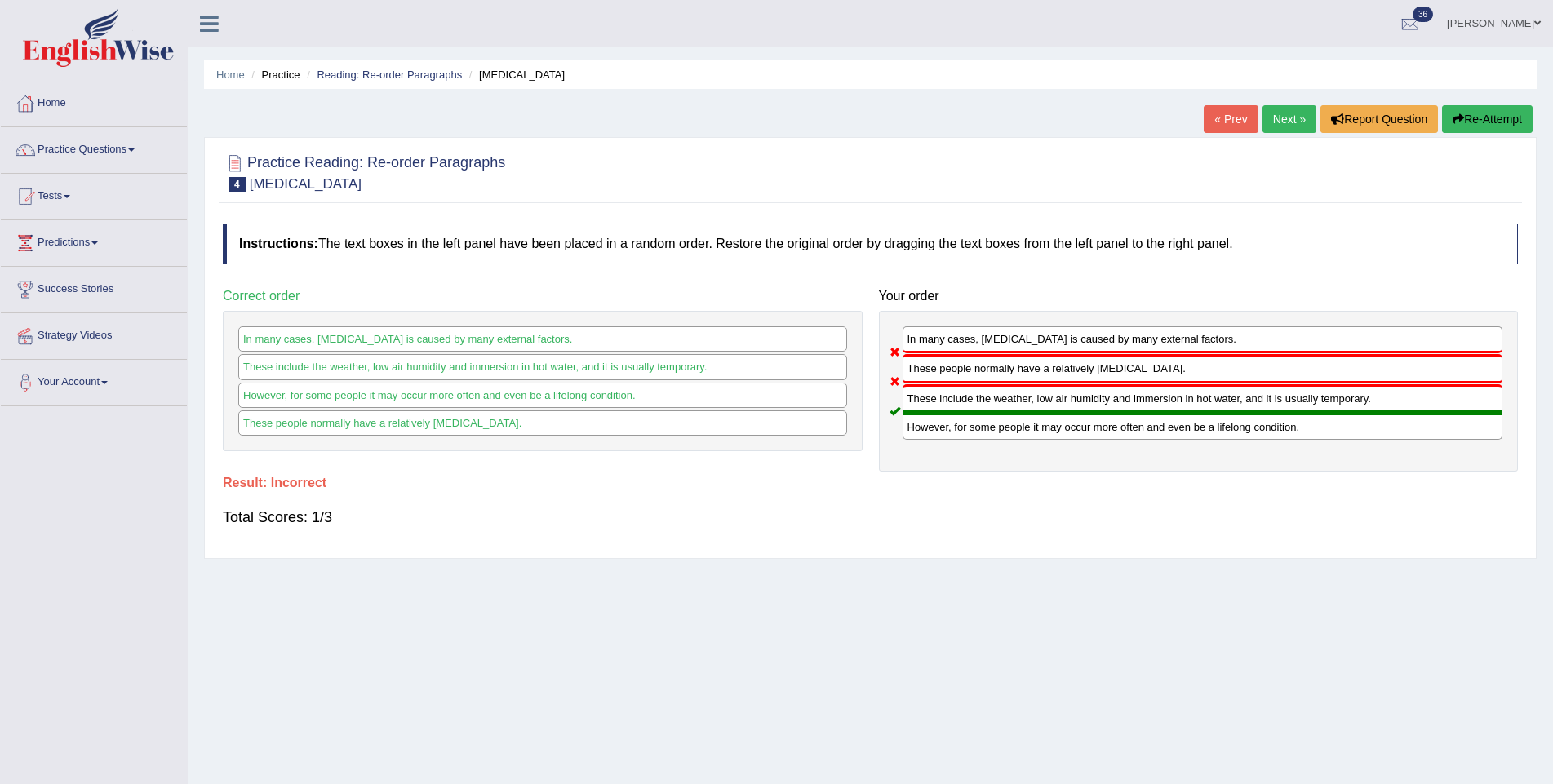
click at [1272, 117] on link "Next »" at bounding box center [1288, 118] width 54 height 27
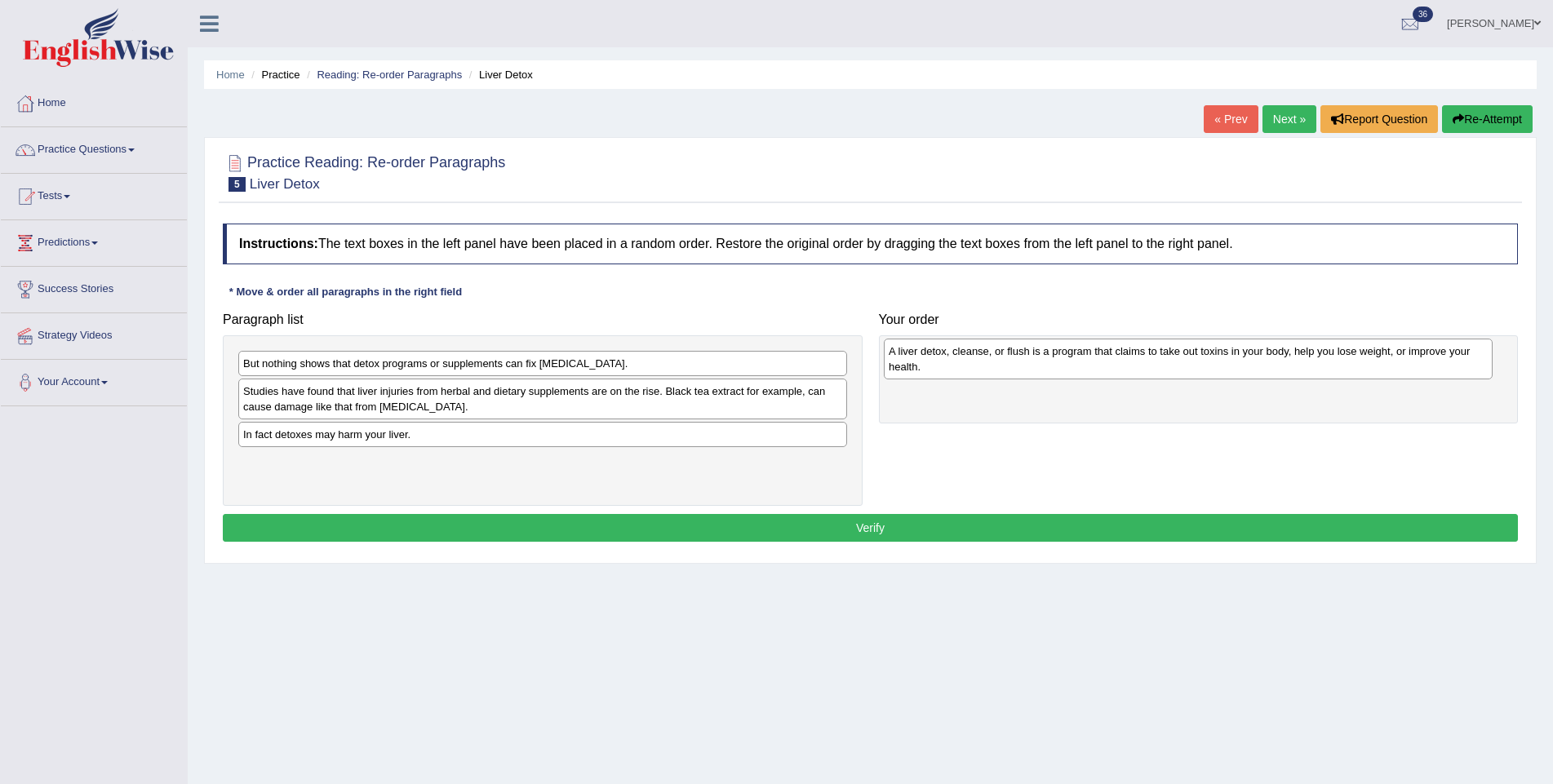
drag, startPoint x: 384, startPoint y: 404, endPoint x: 1029, endPoint y: 365, distance: 646.2
click at [1029, 365] on div "A liver detox, cleanse, or flush is a program that claims to take out toxins in…" at bounding box center [1187, 358] width 608 height 41
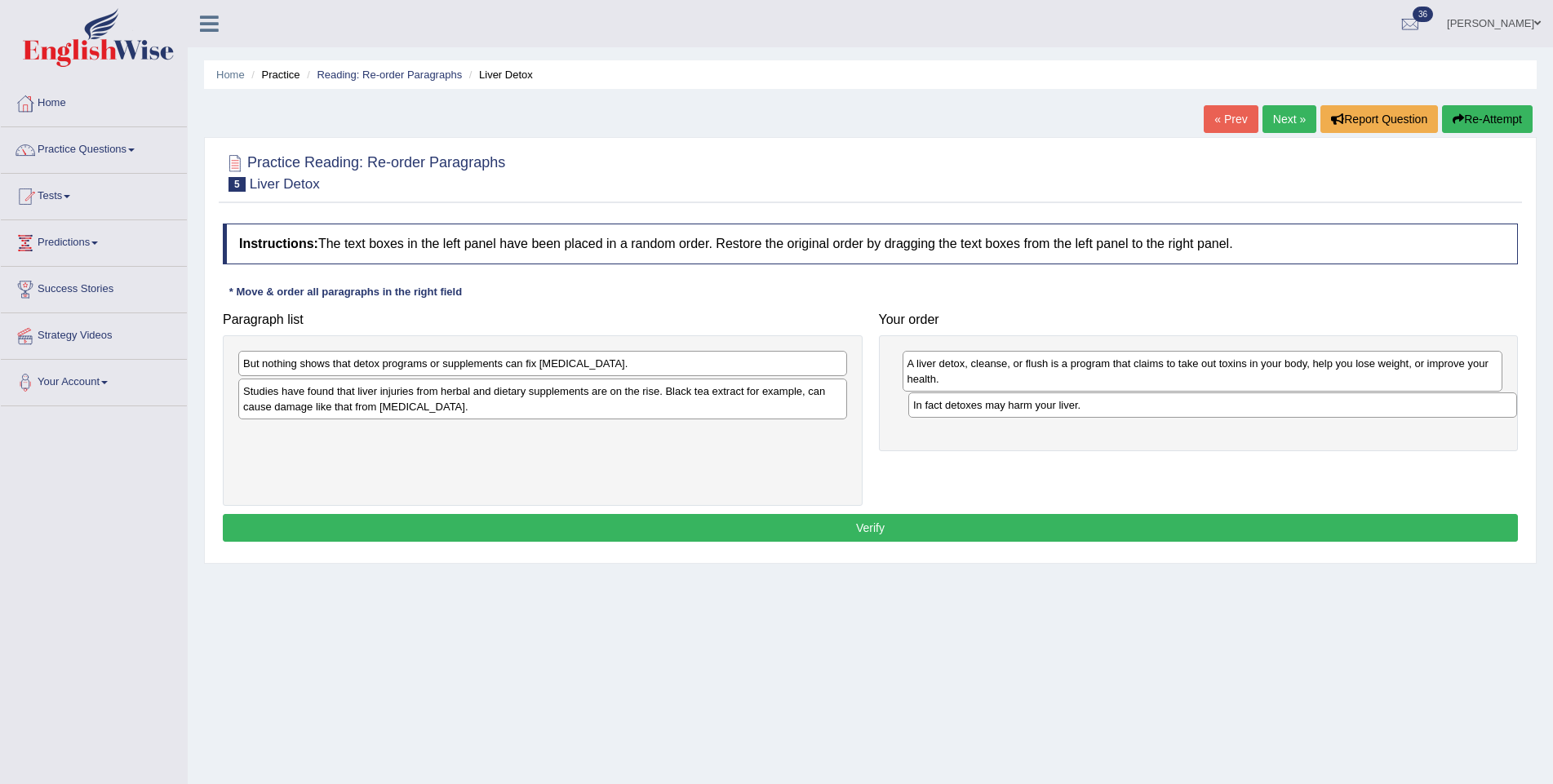
drag, startPoint x: 350, startPoint y: 438, endPoint x: 1019, endPoint y: 410, distance: 669.6
click at [1019, 410] on div "In fact detoxes may harm your liver." at bounding box center [1212, 404] width 608 height 26
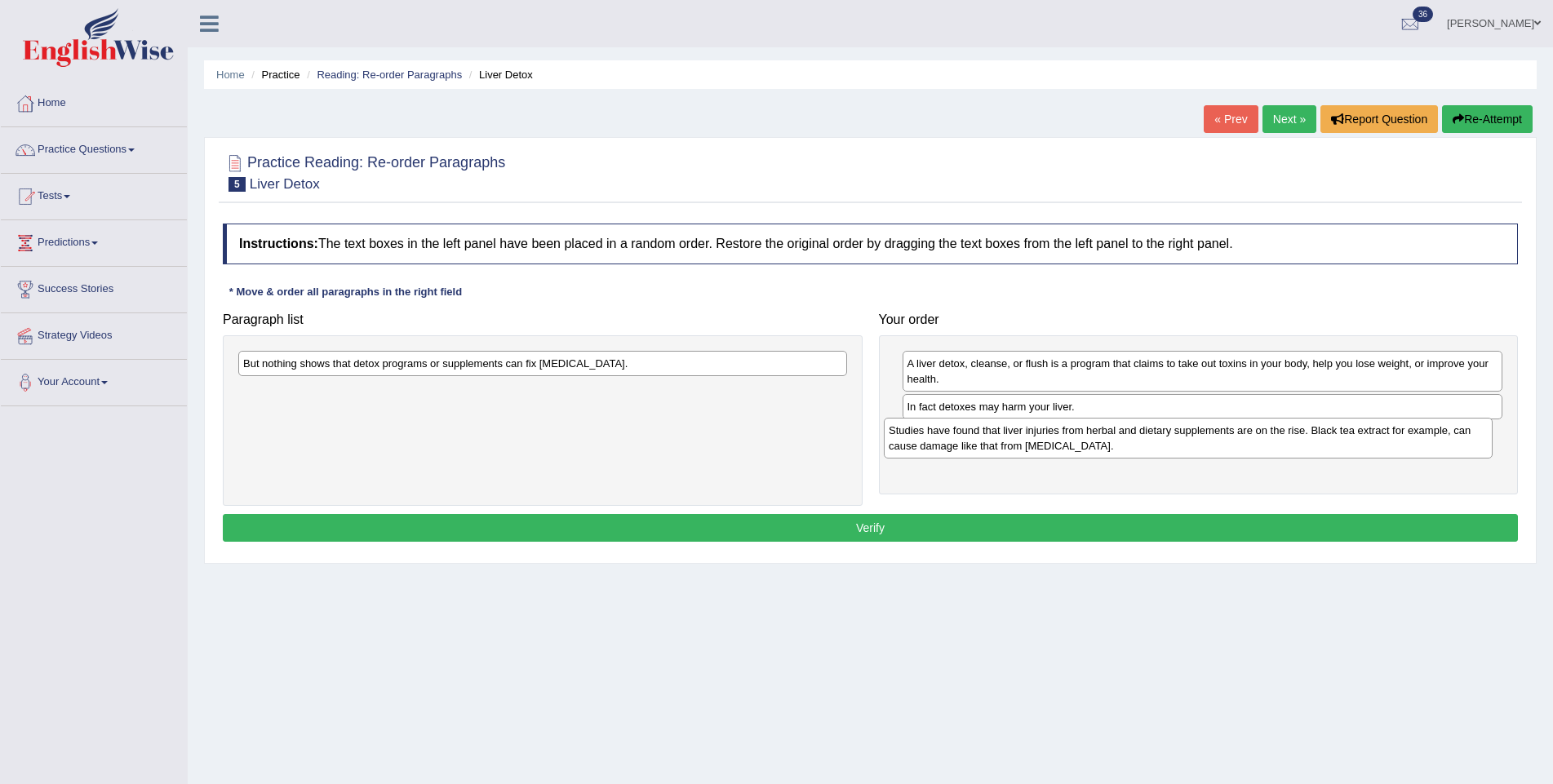
drag, startPoint x: 509, startPoint y: 406, endPoint x: 1154, endPoint y: 446, distance: 646.2
click at [1154, 446] on div "Studies have found that liver injuries from herbal and dietary supplements are …" at bounding box center [1187, 437] width 608 height 41
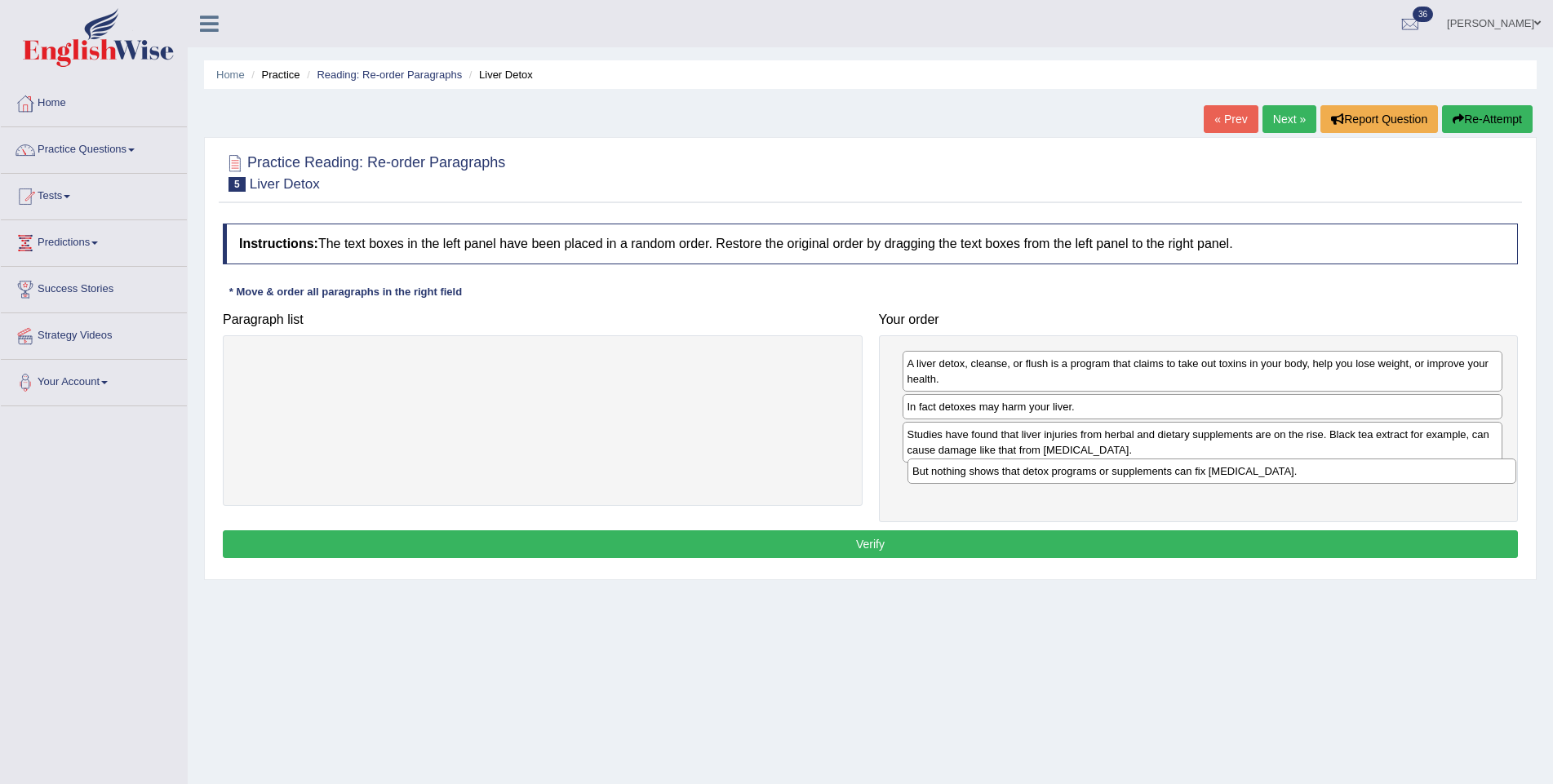
drag, startPoint x: 594, startPoint y: 367, endPoint x: 1264, endPoint y: 475, distance: 678.6
click at [1264, 475] on div "But nothing shows that detox programs or supplements can fix [MEDICAL_DATA]." at bounding box center [1211, 470] width 608 height 26
click at [1108, 542] on button "Verify" at bounding box center [870, 543] width 1295 height 27
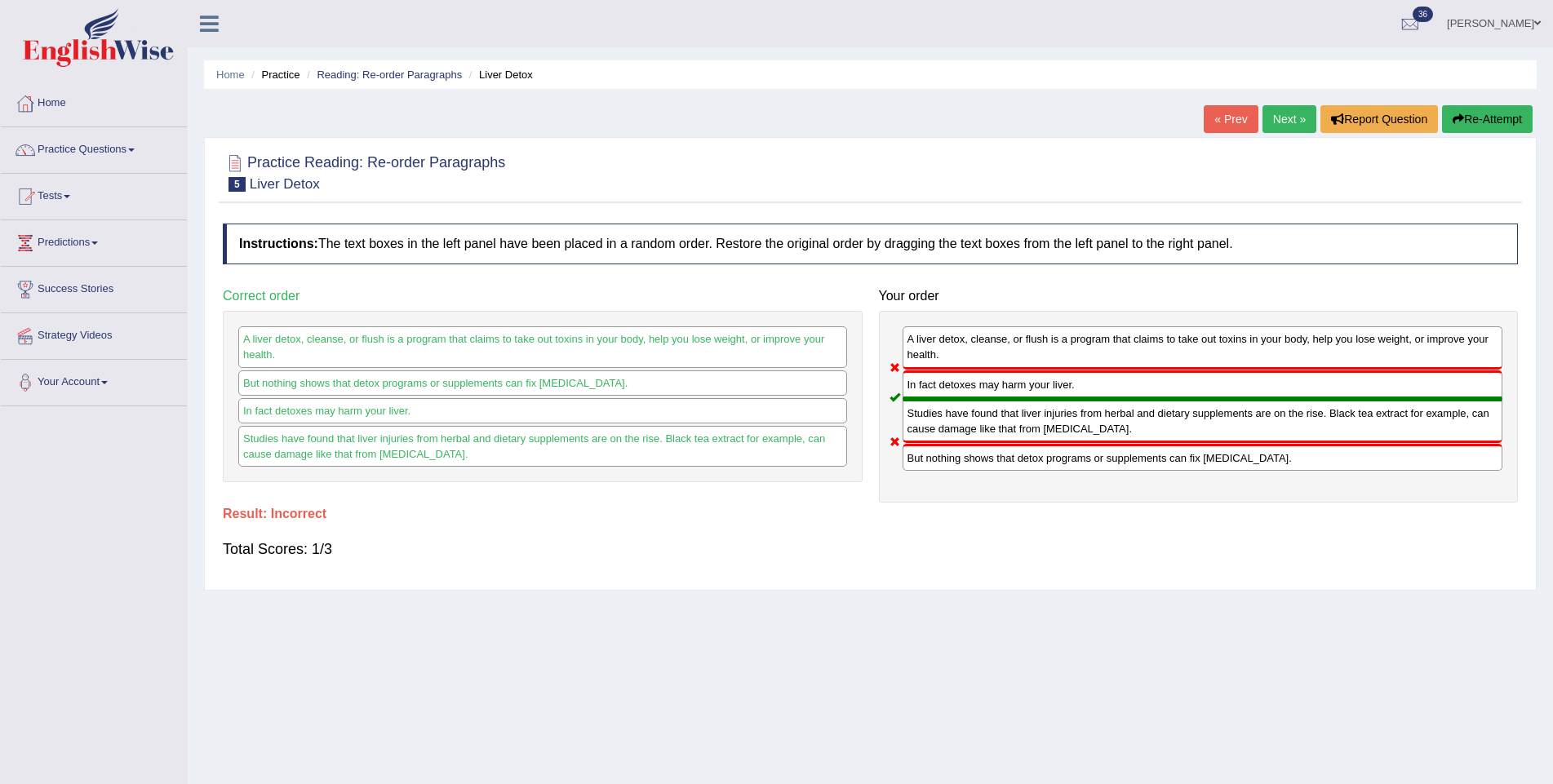
click at [1284, 112] on link "Next »" at bounding box center [1288, 118] width 54 height 27
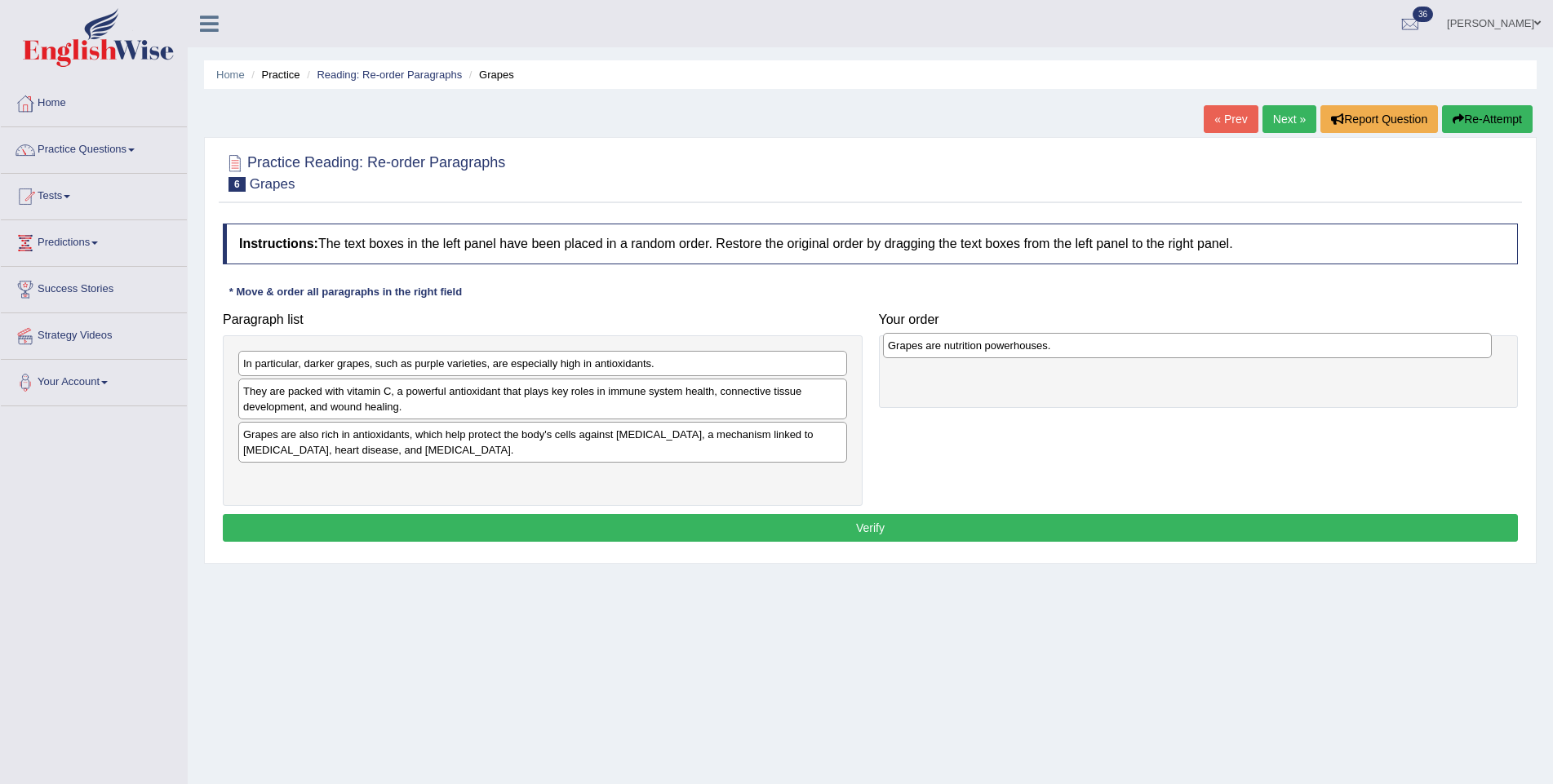
drag, startPoint x: 343, startPoint y: 366, endPoint x: 987, endPoint y: 346, distance: 644.3
click at [987, 347] on div "Grapes are nutrition powerhouses." at bounding box center [1187, 345] width 608 height 26
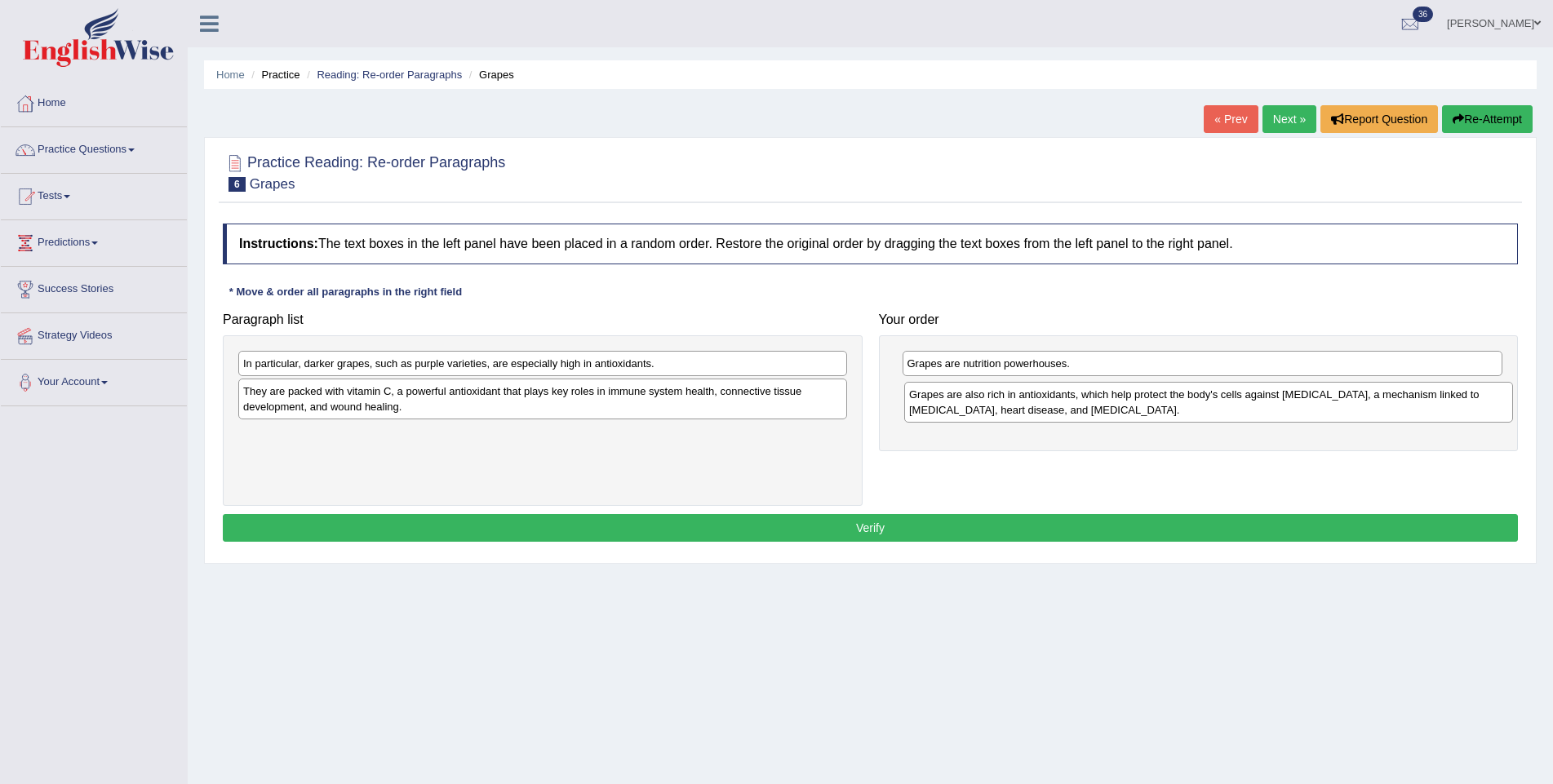
drag, startPoint x: 462, startPoint y: 438, endPoint x: 1128, endPoint y: 399, distance: 667.1
click at [1128, 399] on div "Grapes are also rich in antioxidants, which help protect the body's cells again…" at bounding box center [1208, 401] width 608 height 41
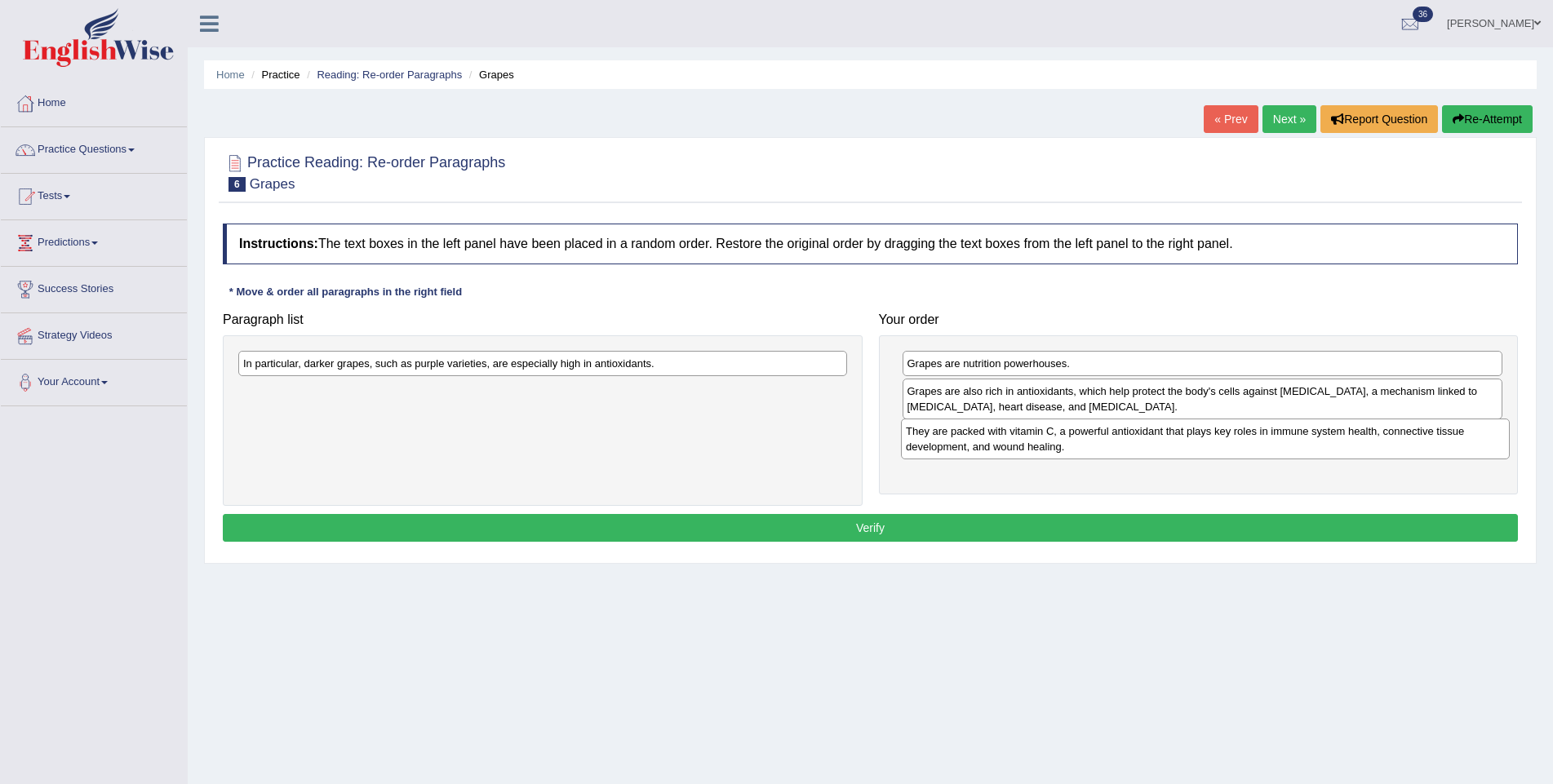
drag, startPoint x: 487, startPoint y: 395, endPoint x: 1150, endPoint y: 435, distance: 664.2
click at [1150, 435] on div "They are packed with vitamin C, a powerful antioxidant that plays key roles in …" at bounding box center [1205, 438] width 608 height 41
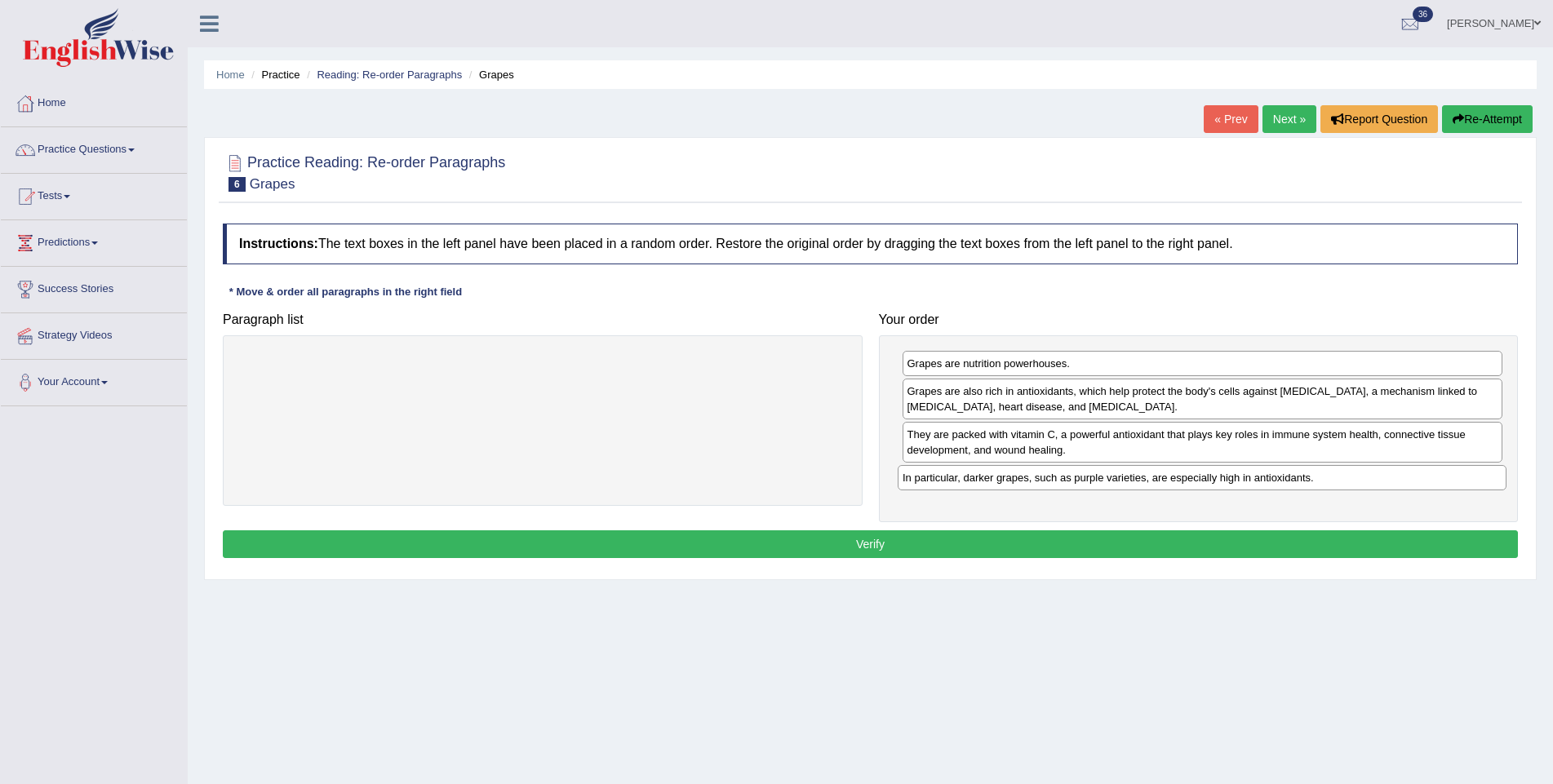
drag, startPoint x: 581, startPoint y: 367, endPoint x: 1242, endPoint y: 482, distance: 670.9
click at [1242, 482] on div "In particular, darker grapes, such as purple varieties, are especially high in …" at bounding box center [1202, 477] width 608 height 26
click at [943, 542] on button "Verify" at bounding box center [870, 543] width 1295 height 27
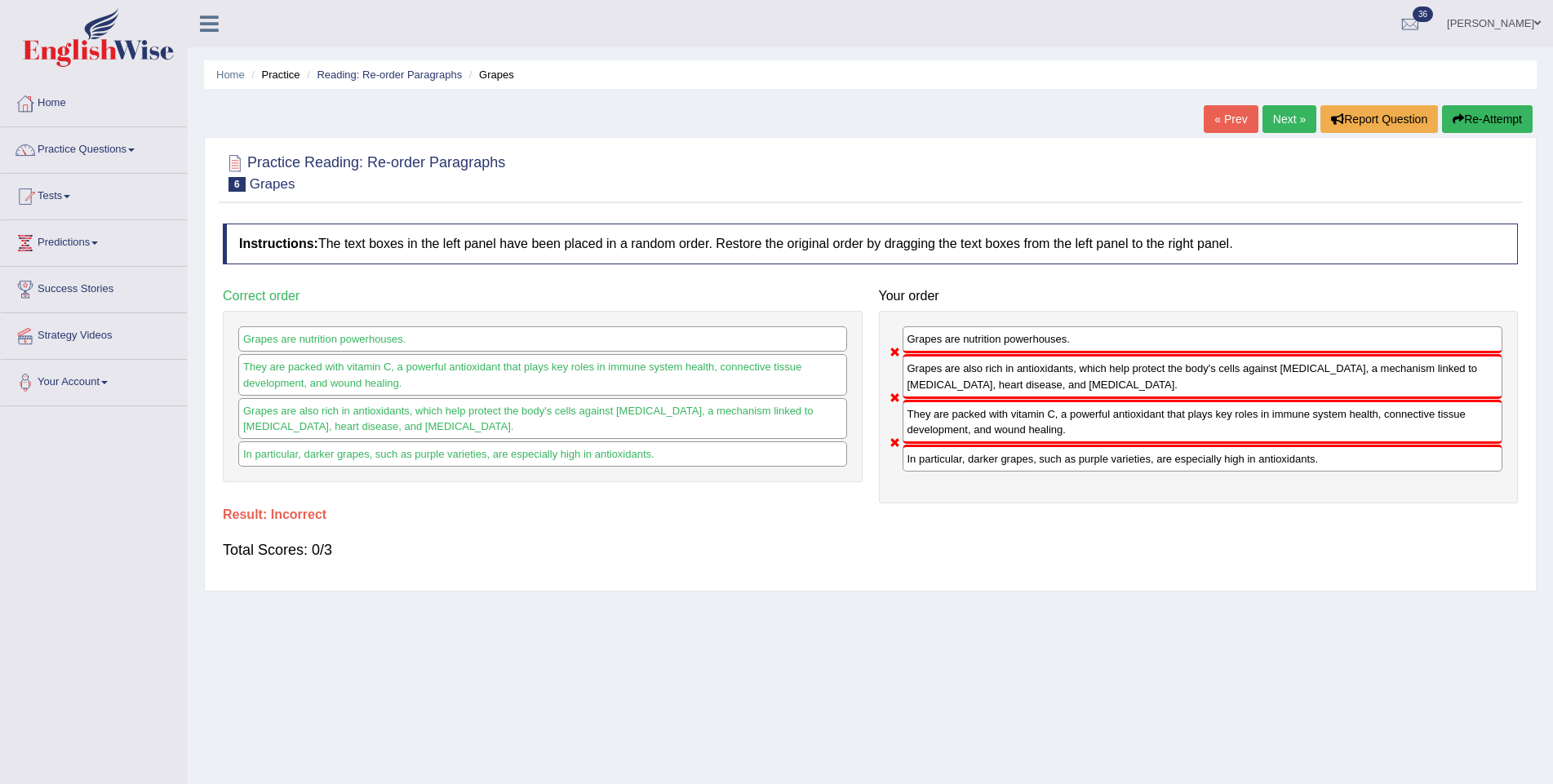
click at [1480, 109] on button "Re-Attempt" at bounding box center [1487, 118] width 91 height 27
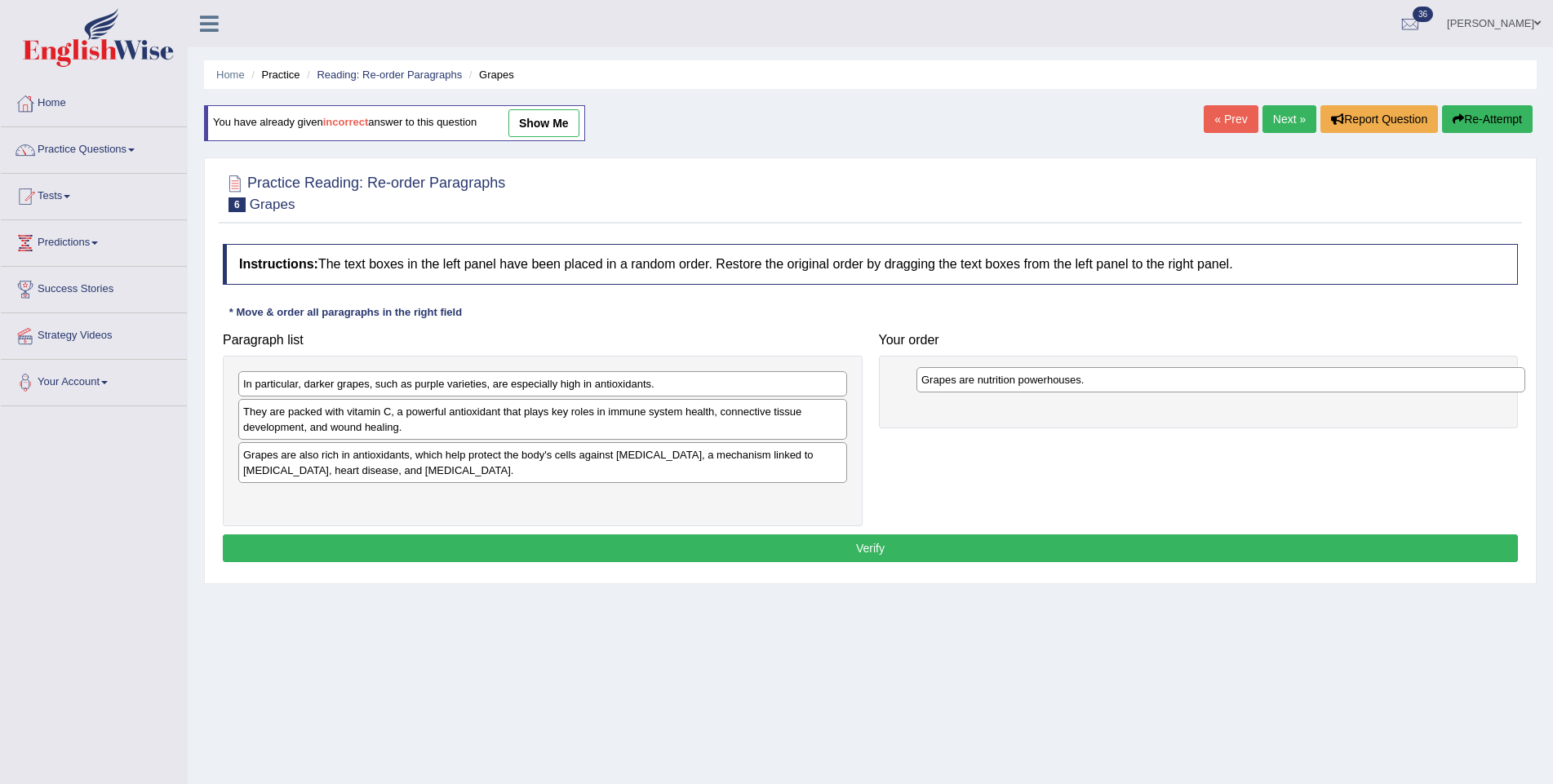
drag, startPoint x: 368, startPoint y: 386, endPoint x: 1045, endPoint y: 377, distance: 677.1
click at [1046, 381] on div "Grapes are nutrition powerhouses." at bounding box center [1220, 380] width 608 height 26
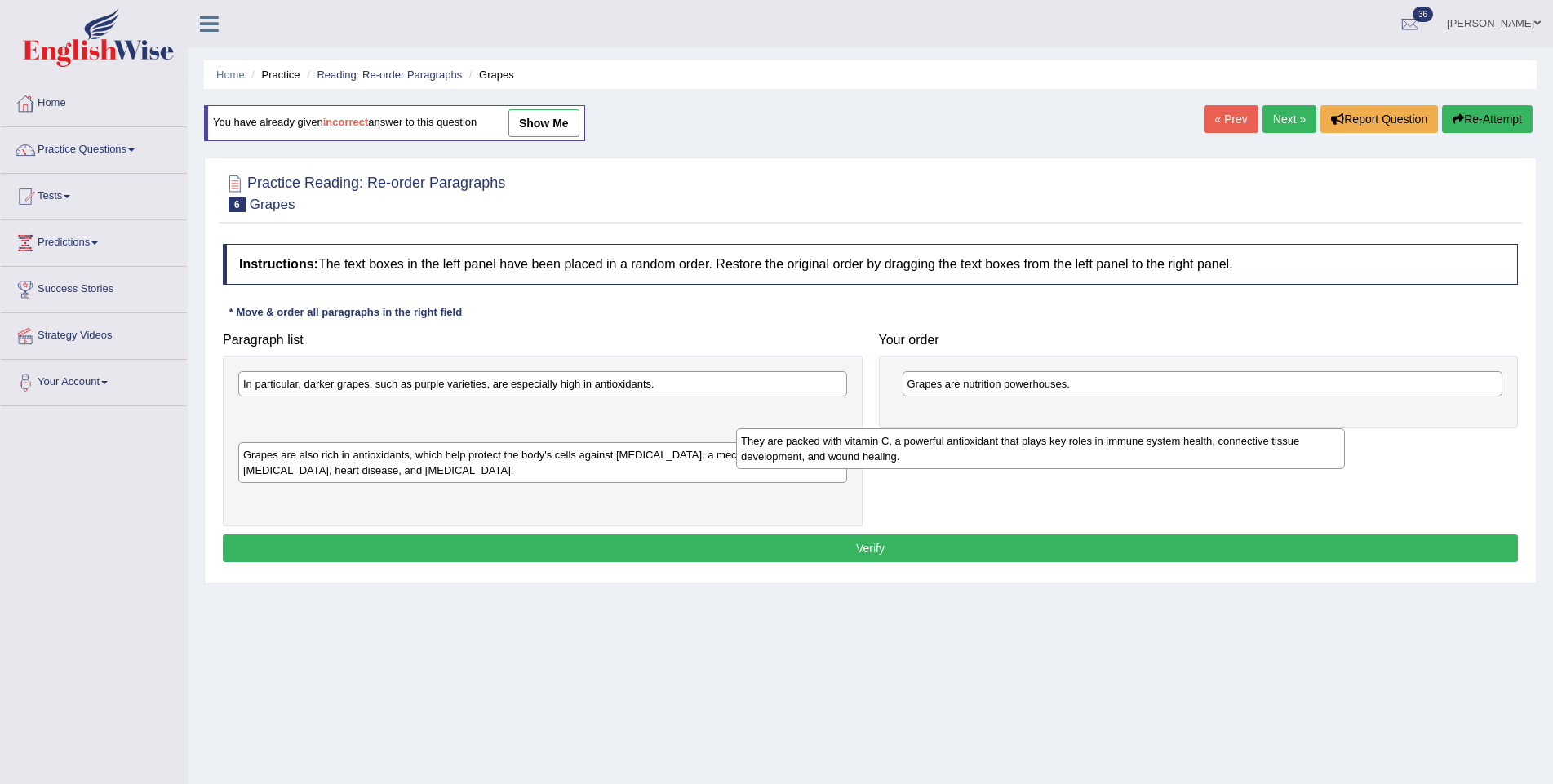
drag, startPoint x: 401, startPoint y: 418, endPoint x: 979, endPoint y: 432, distance: 578.2
click at [970, 438] on div "They are packed with vitamin C, a powerful antioxidant that plays key roles in …" at bounding box center [1040, 448] width 608 height 41
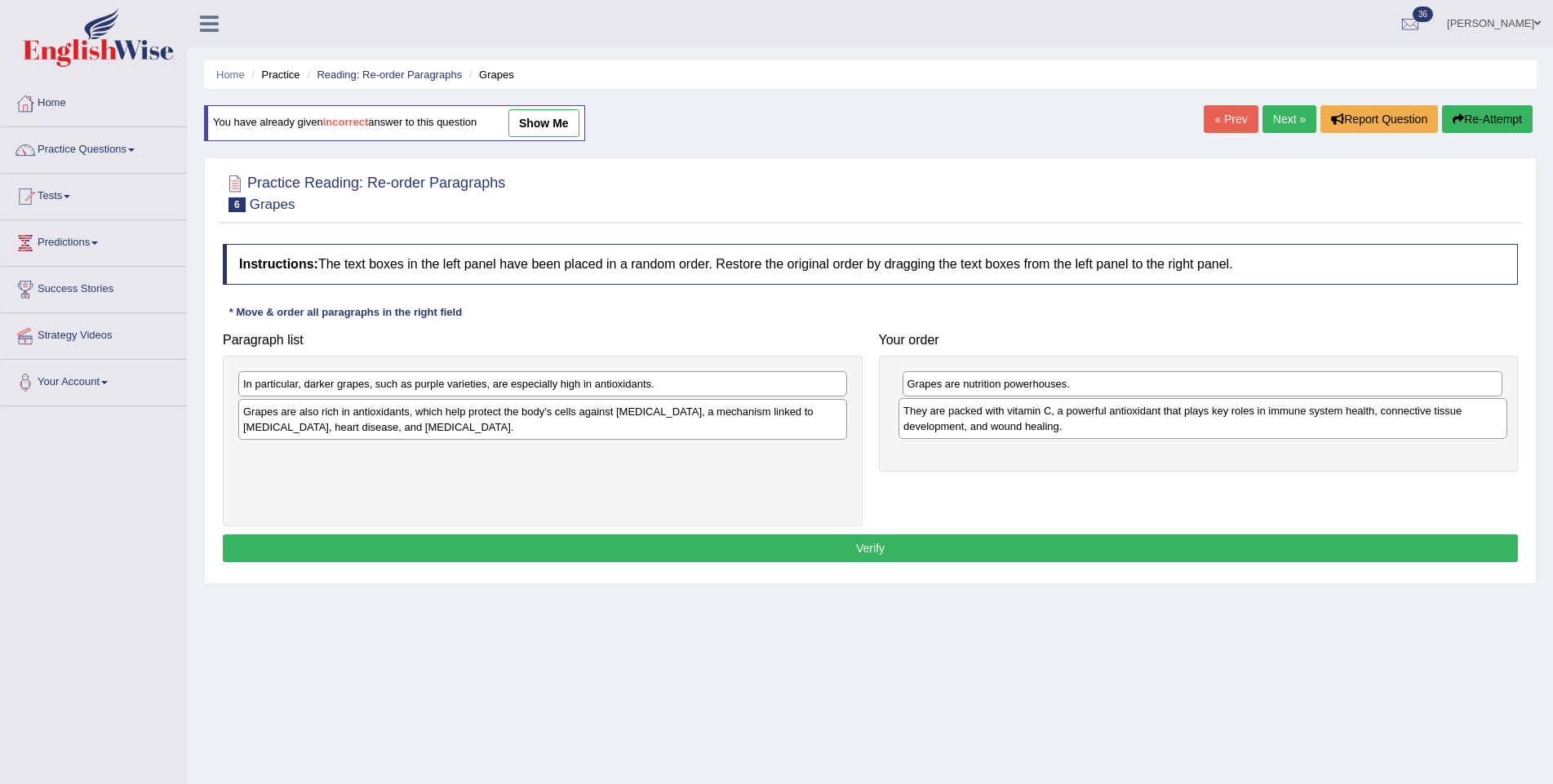
drag, startPoint x: 402, startPoint y: 422, endPoint x: 1063, endPoint y: 422, distance: 661.0
click at [1063, 422] on div "They are packed with vitamin C, a powerful antioxidant that plays key roles in …" at bounding box center [1203, 418] width 608 height 41
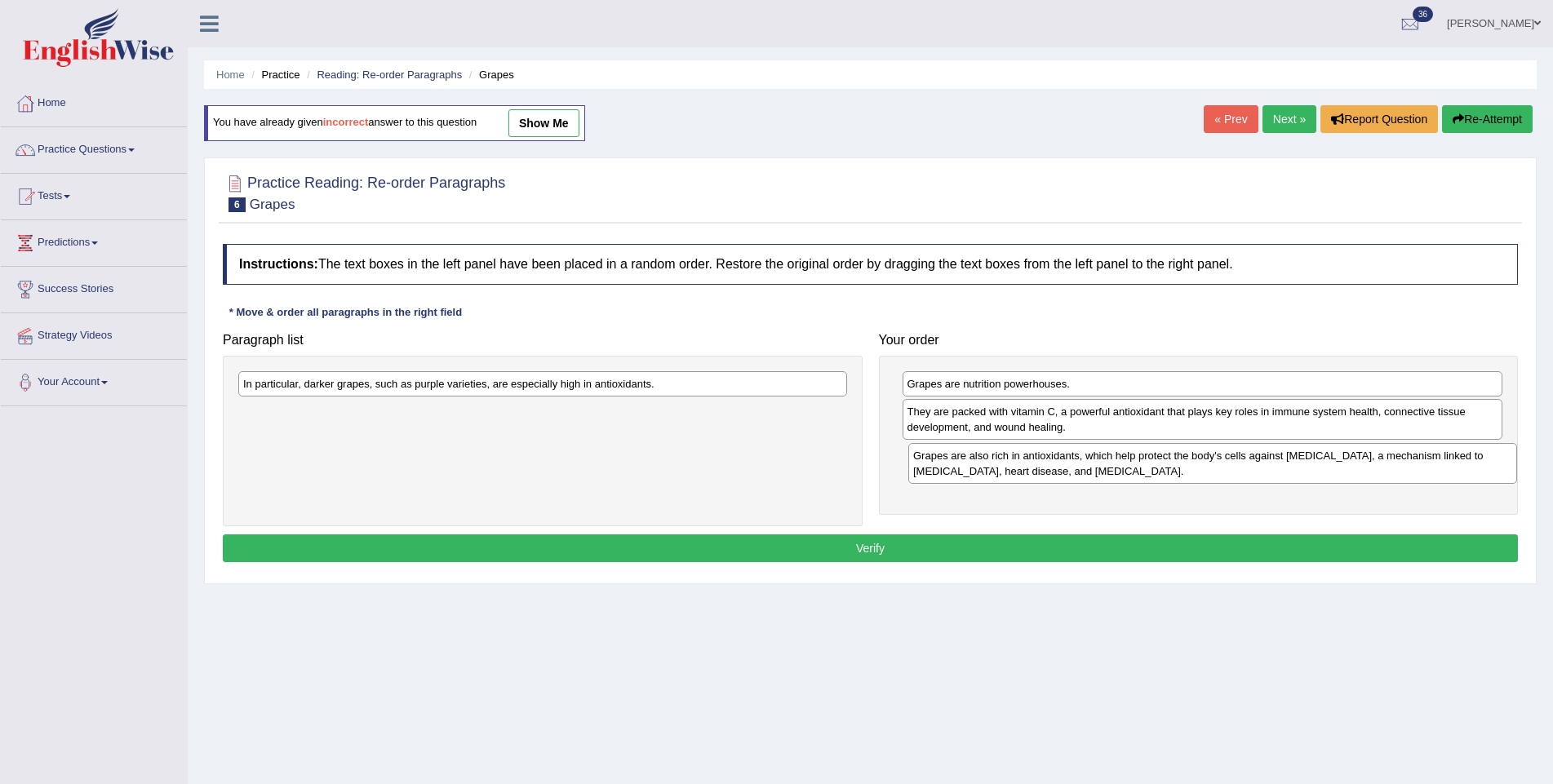
drag, startPoint x: 506, startPoint y: 421, endPoint x: 1176, endPoint y: 466, distance: 671.5
click at [1176, 466] on div "Grapes are also rich in antioxidants, which help protect the body's cells again…" at bounding box center [1212, 463] width 608 height 41
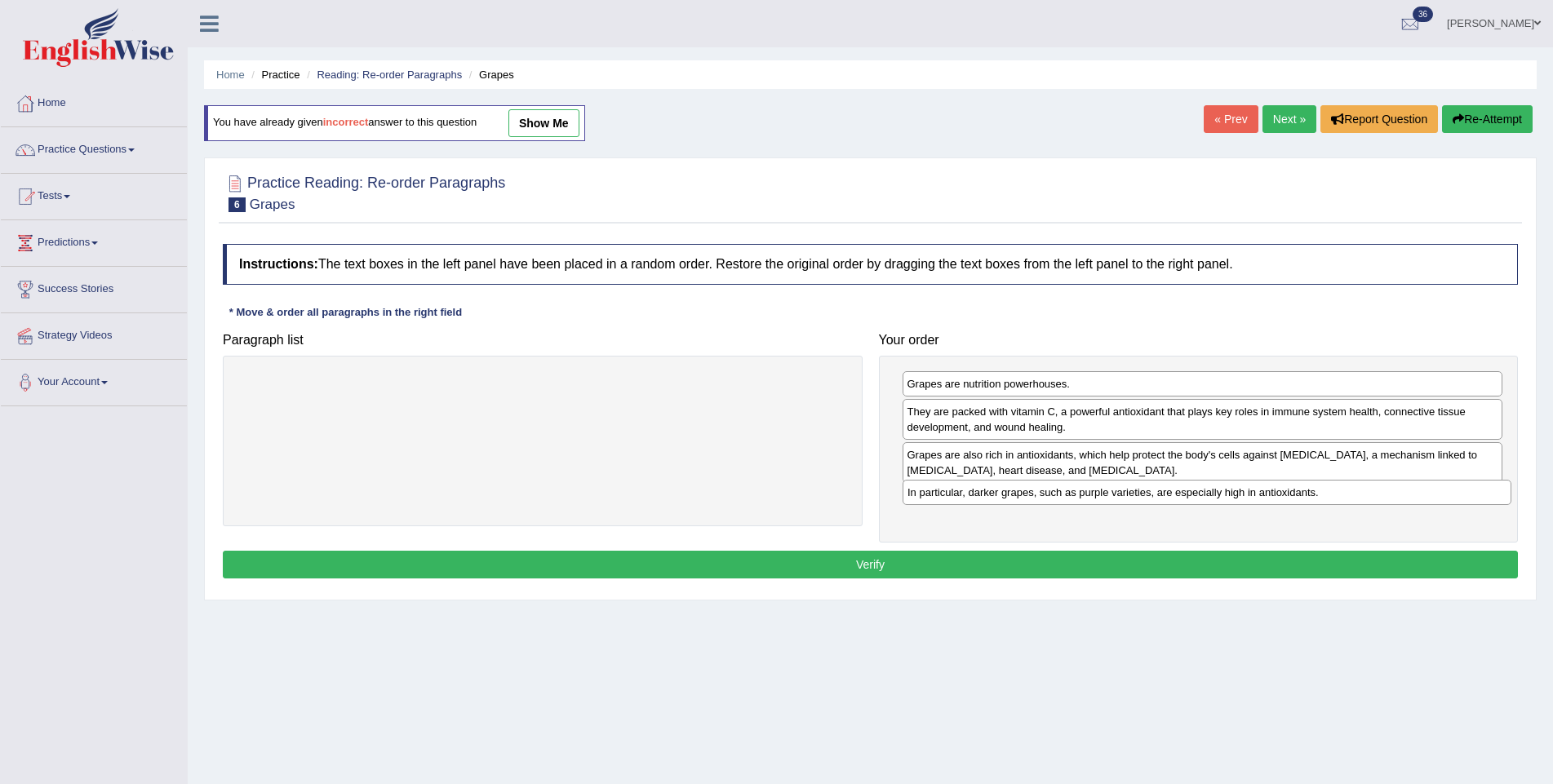
drag, startPoint x: 560, startPoint y: 386, endPoint x: 1224, endPoint y: 496, distance: 673.0
click at [1224, 496] on div "In particular, darker grapes, such as purple varieties, are especially high in …" at bounding box center [1206, 492] width 608 height 26
click at [1118, 555] on button "Verify" at bounding box center [870, 564] width 1295 height 27
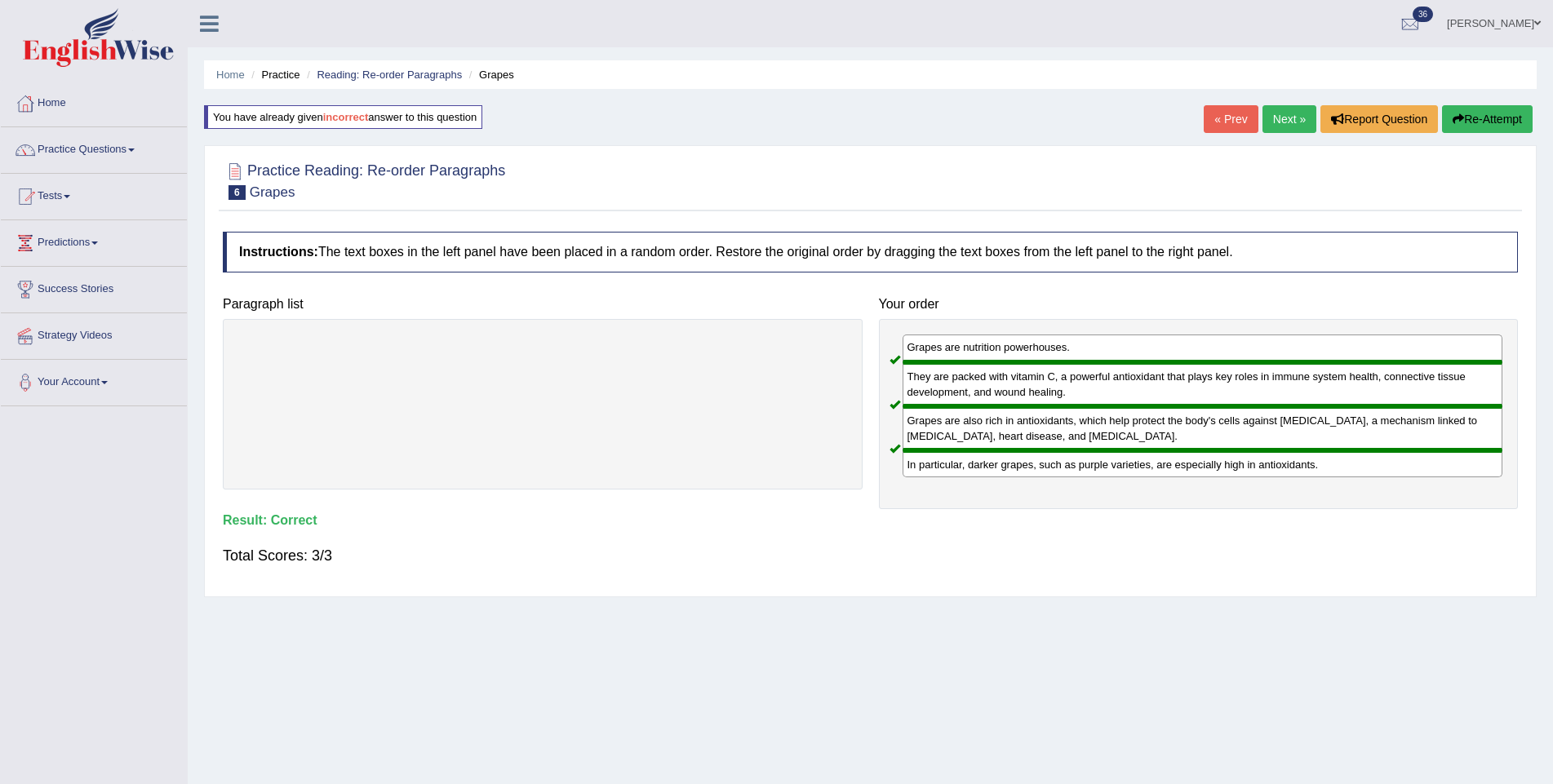
click at [1272, 117] on link "Next »" at bounding box center [1288, 118] width 54 height 27
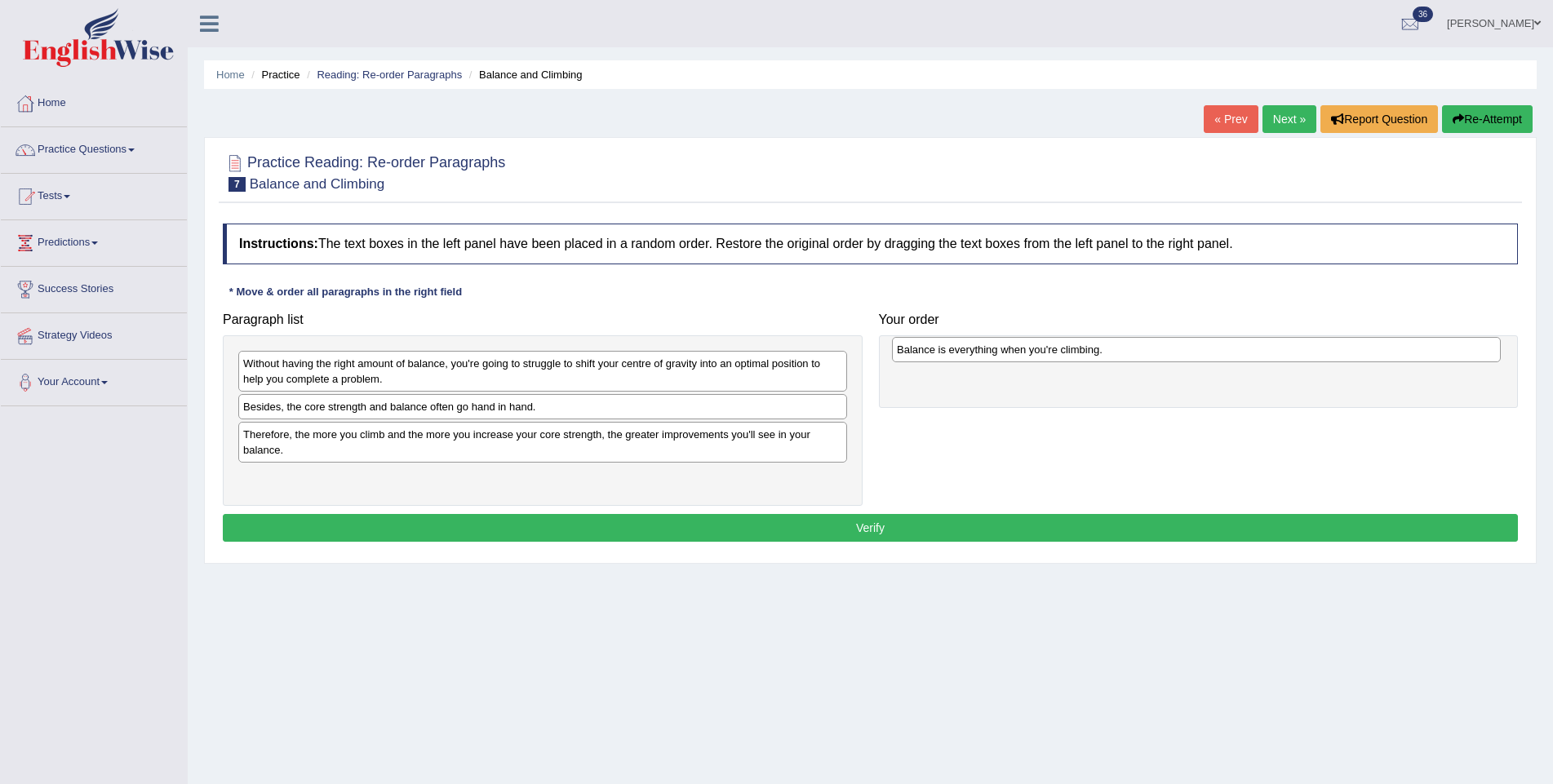
drag, startPoint x: 324, startPoint y: 407, endPoint x: 978, endPoint y: 350, distance: 656.5
click at [978, 350] on div "Balance is everything when you're climbing." at bounding box center [1196, 349] width 608 height 26
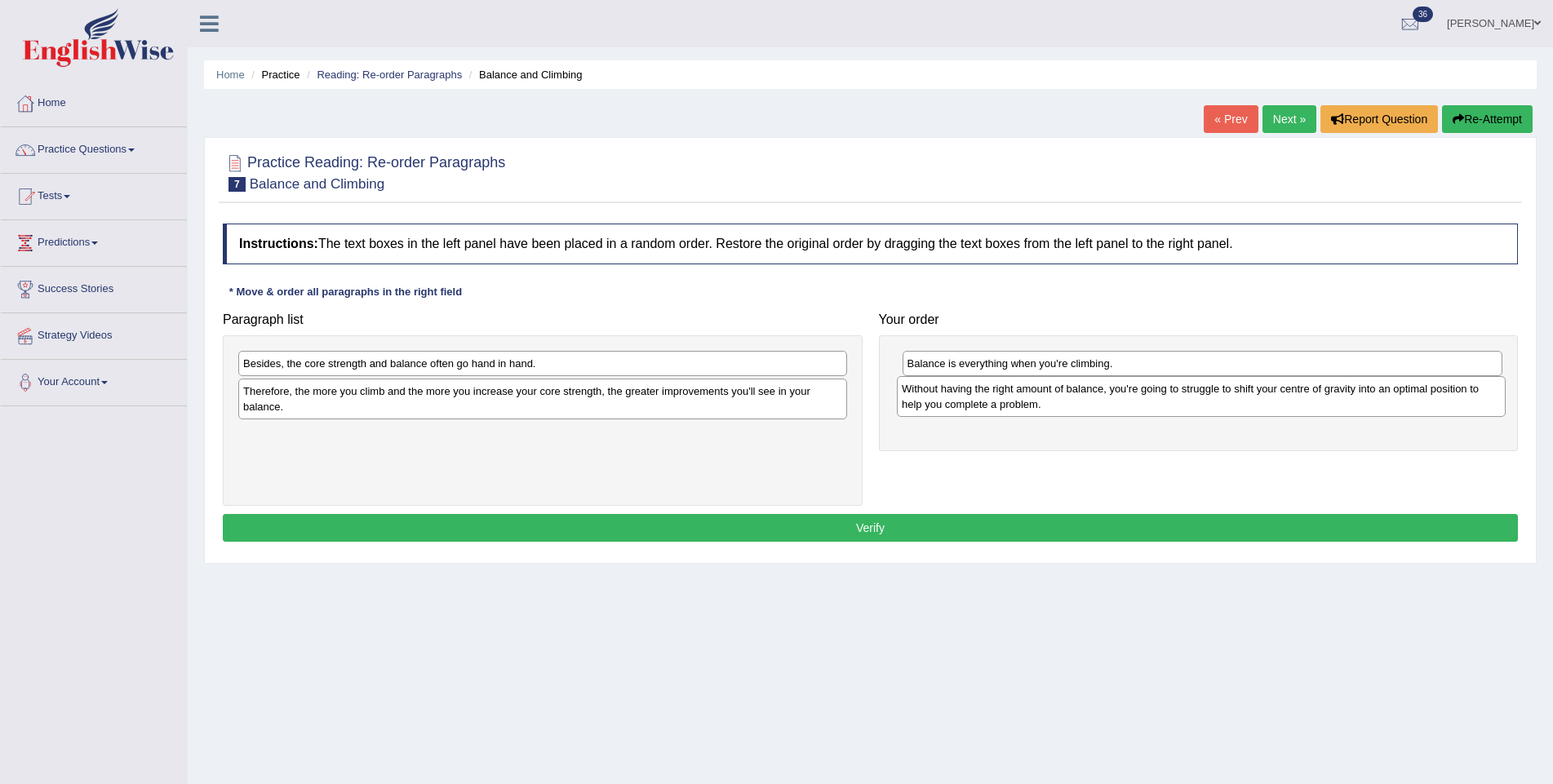
drag, startPoint x: 408, startPoint y: 373, endPoint x: 1067, endPoint y: 399, distance: 659.5
click at [1067, 399] on div "Without having the right amount of balance, you're going to struggle to shift y…" at bounding box center [1201, 396] width 608 height 41
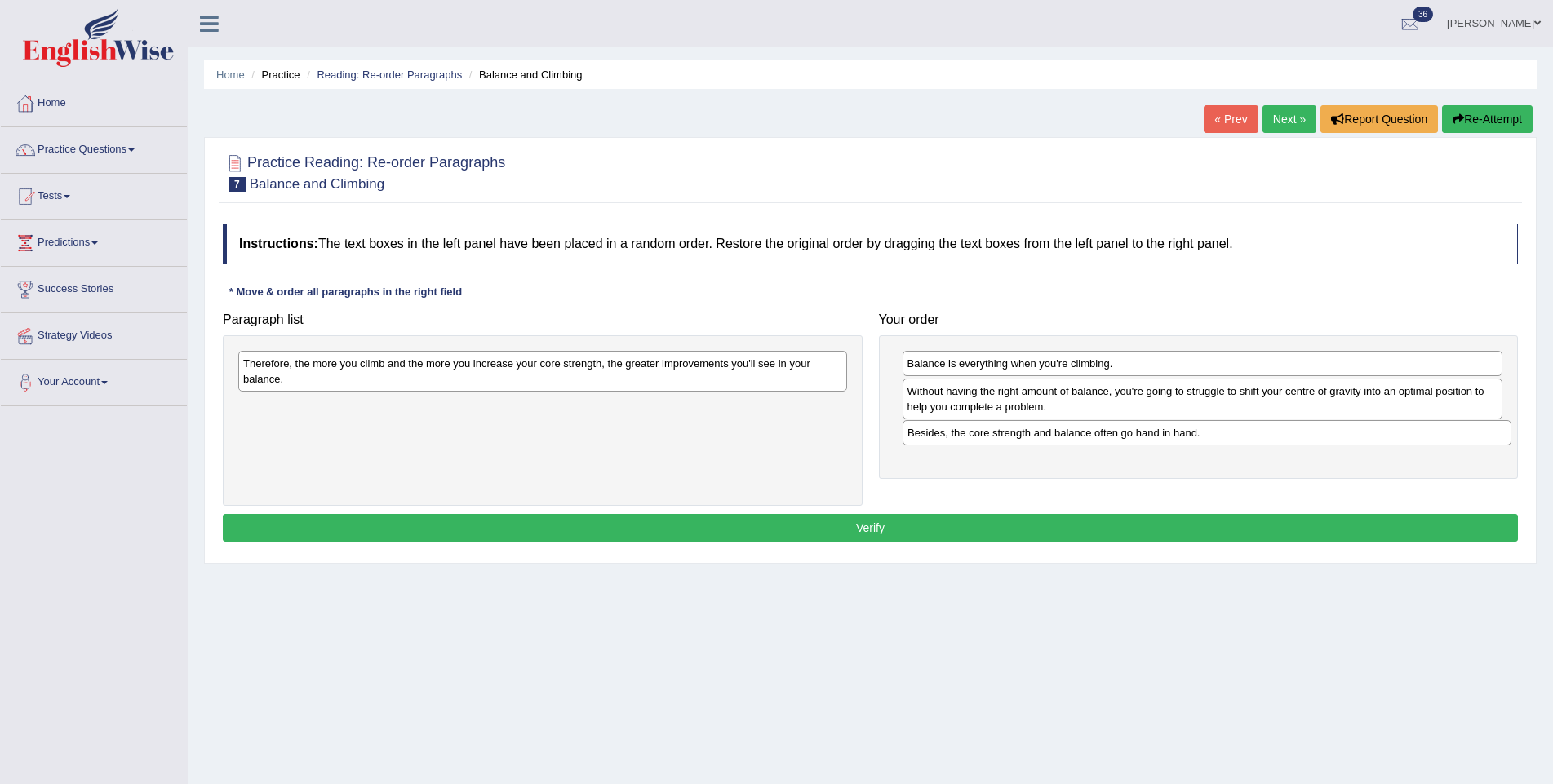
drag, startPoint x: 320, startPoint y: 369, endPoint x: 980, endPoint y: 438, distance: 663.6
click at [980, 438] on div "Besides, the core strength and balance often go hand in hand." at bounding box center [1206, 433] width 608 height 26
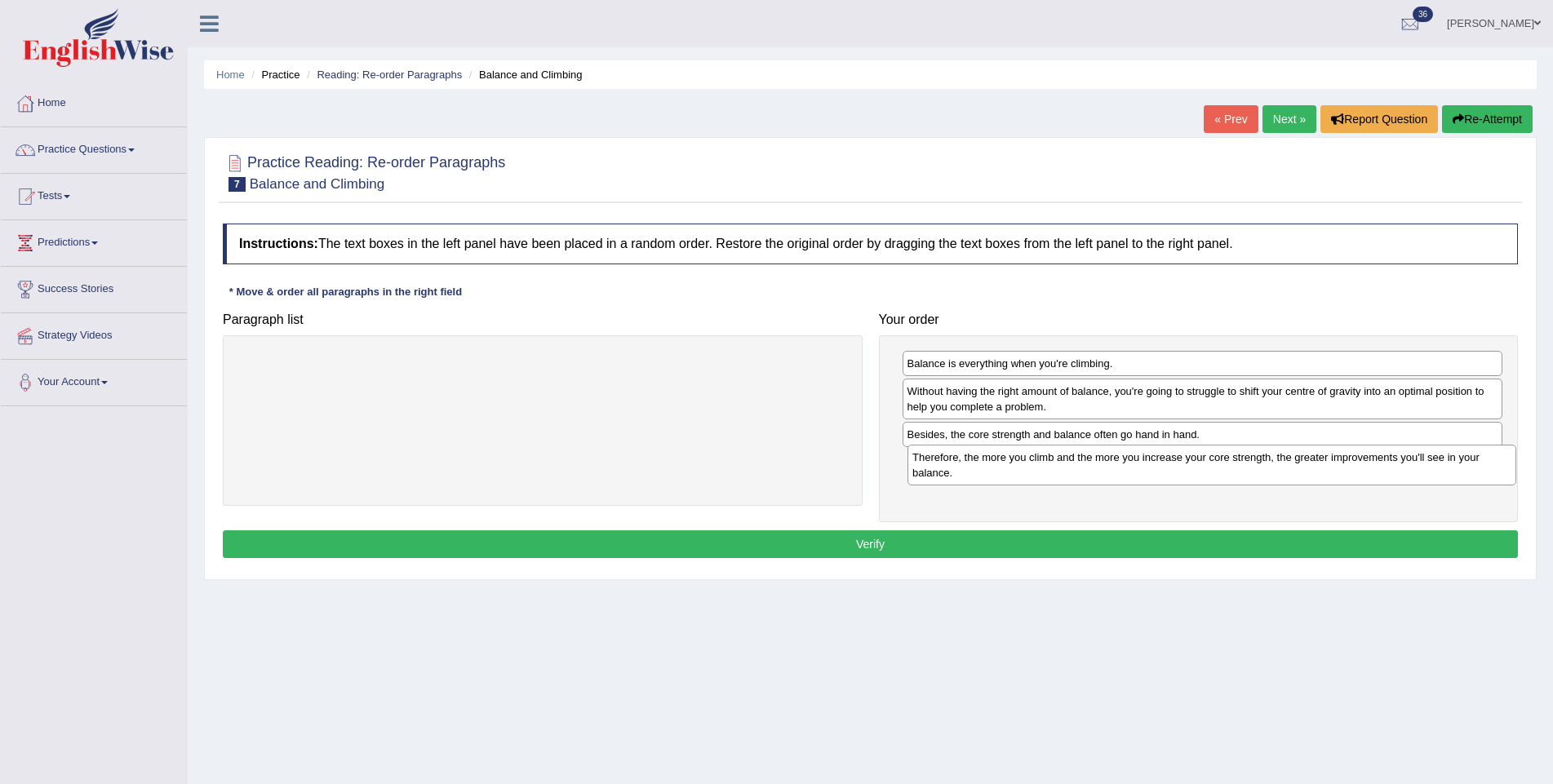
drag, startPoint x: 501, startPoint y: 370, endPoint x: 1170, endPoint y: 465, distance: 675.7
click at [1170, 465] on div "Therefore, the more you climb and the more you increase your core strength, the…" at bounding box center [1211, 465] width 608 height 41
click at [1060, 536] on button "Verify" at bounding box center [870, 543] width 1295 height 27
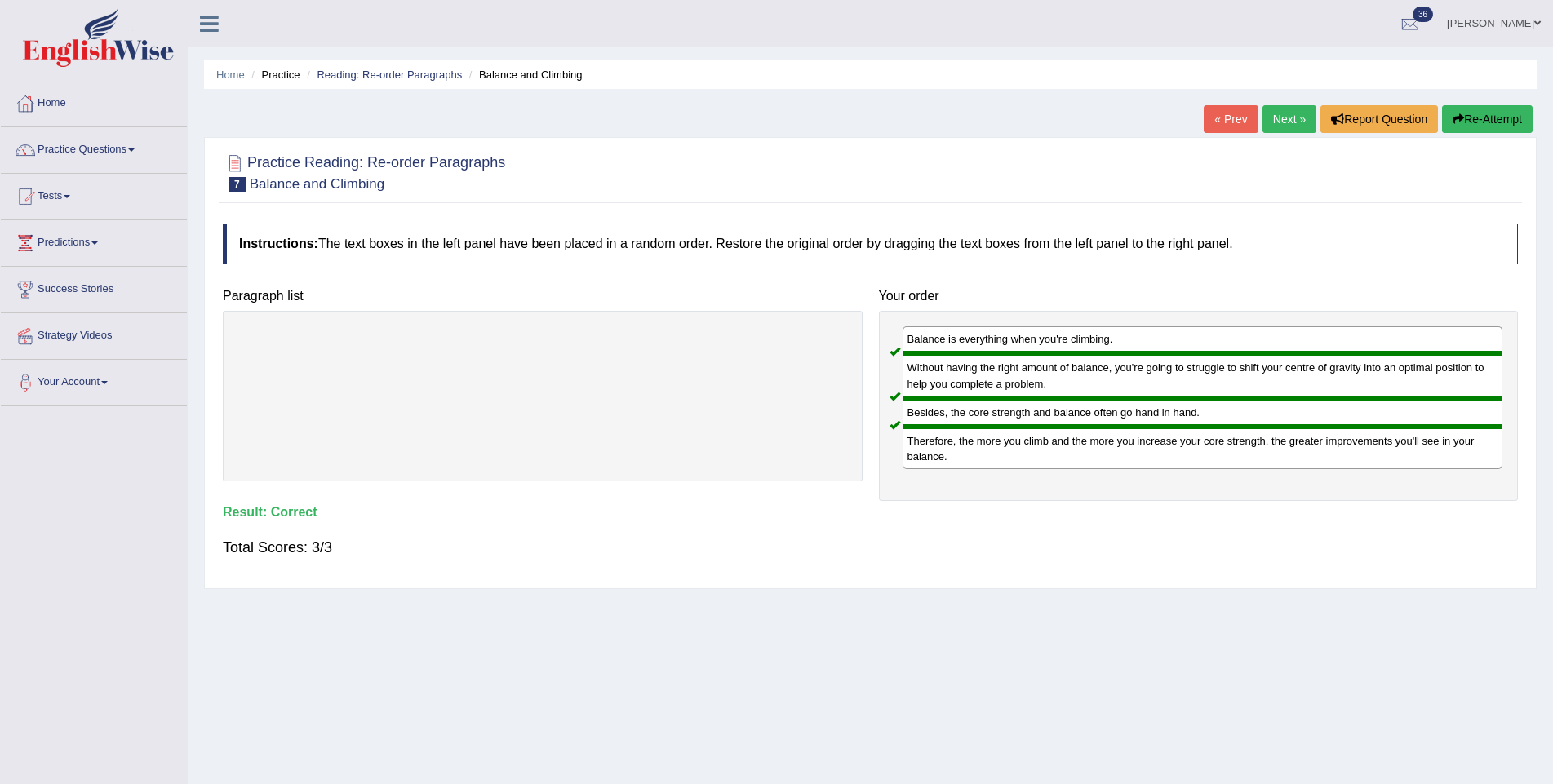
click at [1278, 113] on link "Next »" at bounding box center [1288, 118] width 54 height 27
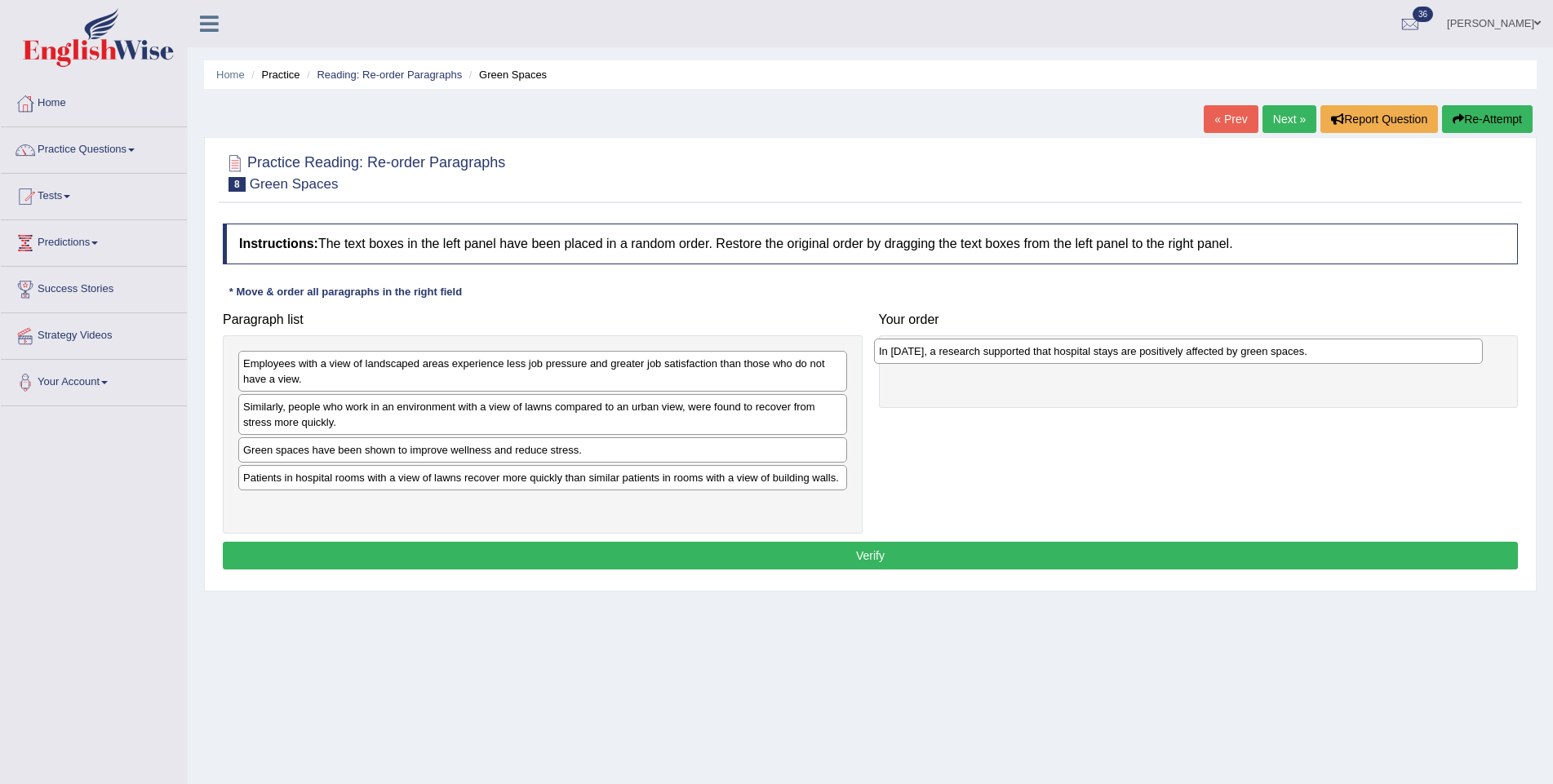
drag, startPoint x: 322, startPoint y: 366, endPoint x: 959, endPoint y: 352, distance: 637.2
click at [959, 352] on div "In 2002, a research supported that hospital stays are positively affected by gr…" at bounding box center [1178, 350] width 608 height 26
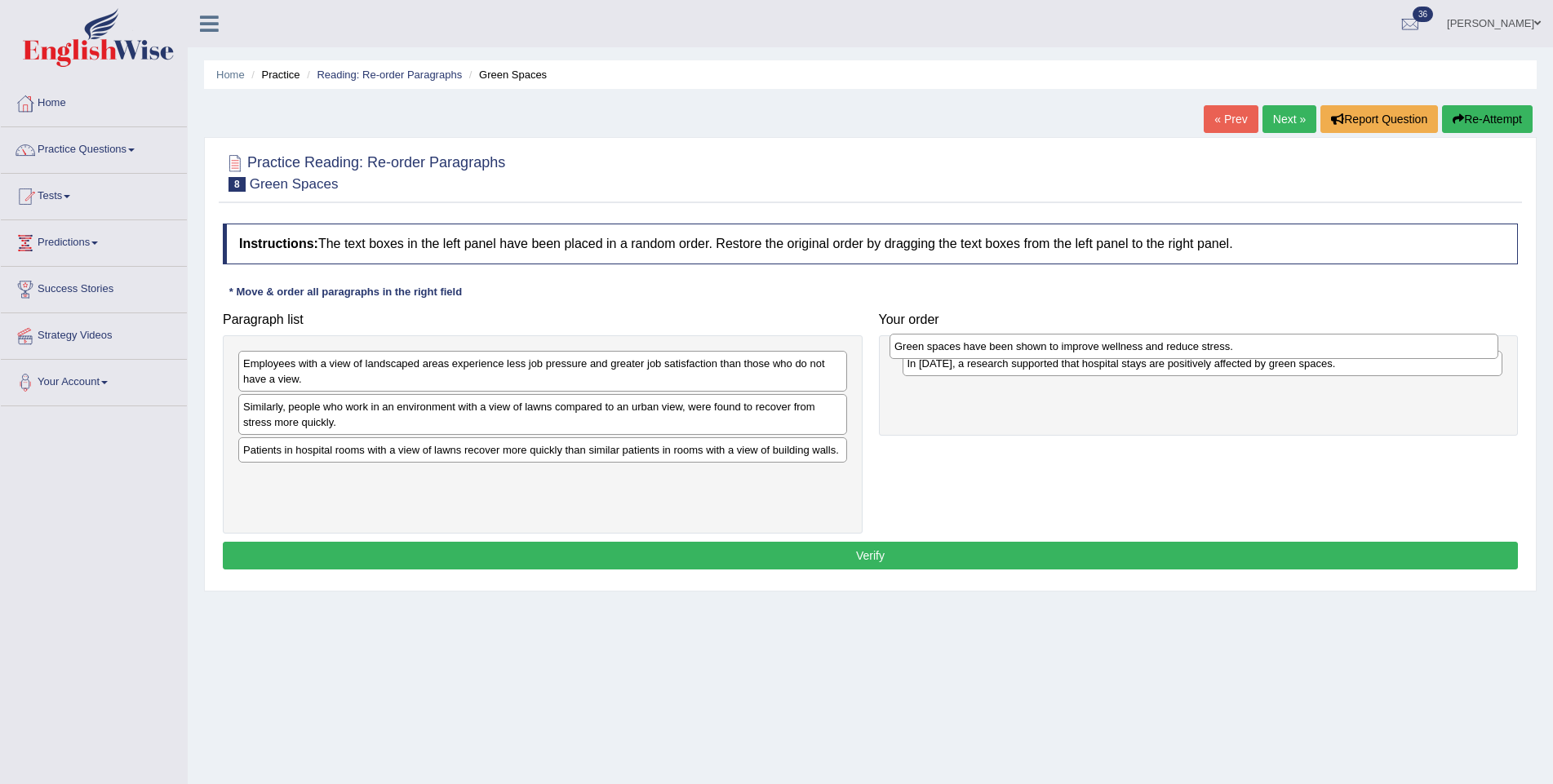
drag, startPoint x: 479, startPoint y: 456, endPoint x: 1130, endPoint y: 353, distance: 659.1
click at [1130, 353] on div "Green spaces have been shown to improve wellness and reduce stress." at bounding box center [1193, 346] width 608 height 26
drag, startPoint x: 1045, startPoint y: 404, endPoint x: 1045, endPoint y: 360, distance: 44.0
click at [1045, 360] on div "In 2002, a research supported that hospital stays are positively affected by gr…" at bounding box center [1198, 385] width 640 height 100
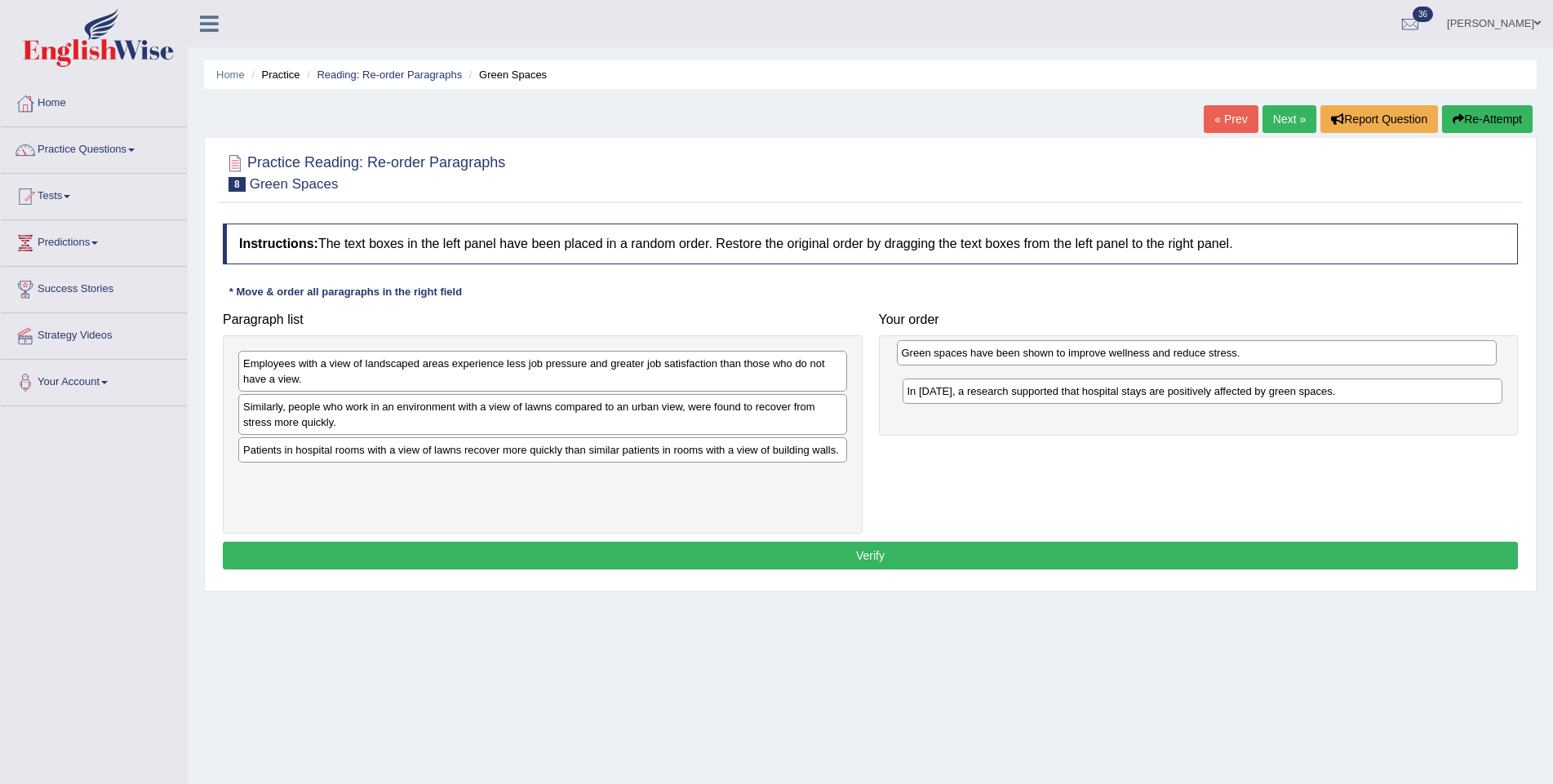
drag, startPoint x: 1032, startPoint y: 394, endPoint x: 1027, endPoint y: 356, distance: 38.3
click at [1027, 356] on div "Green spaces have been shown to improve wellness and reduce stress." at bounding box center [1197, 352] width 601 height 26
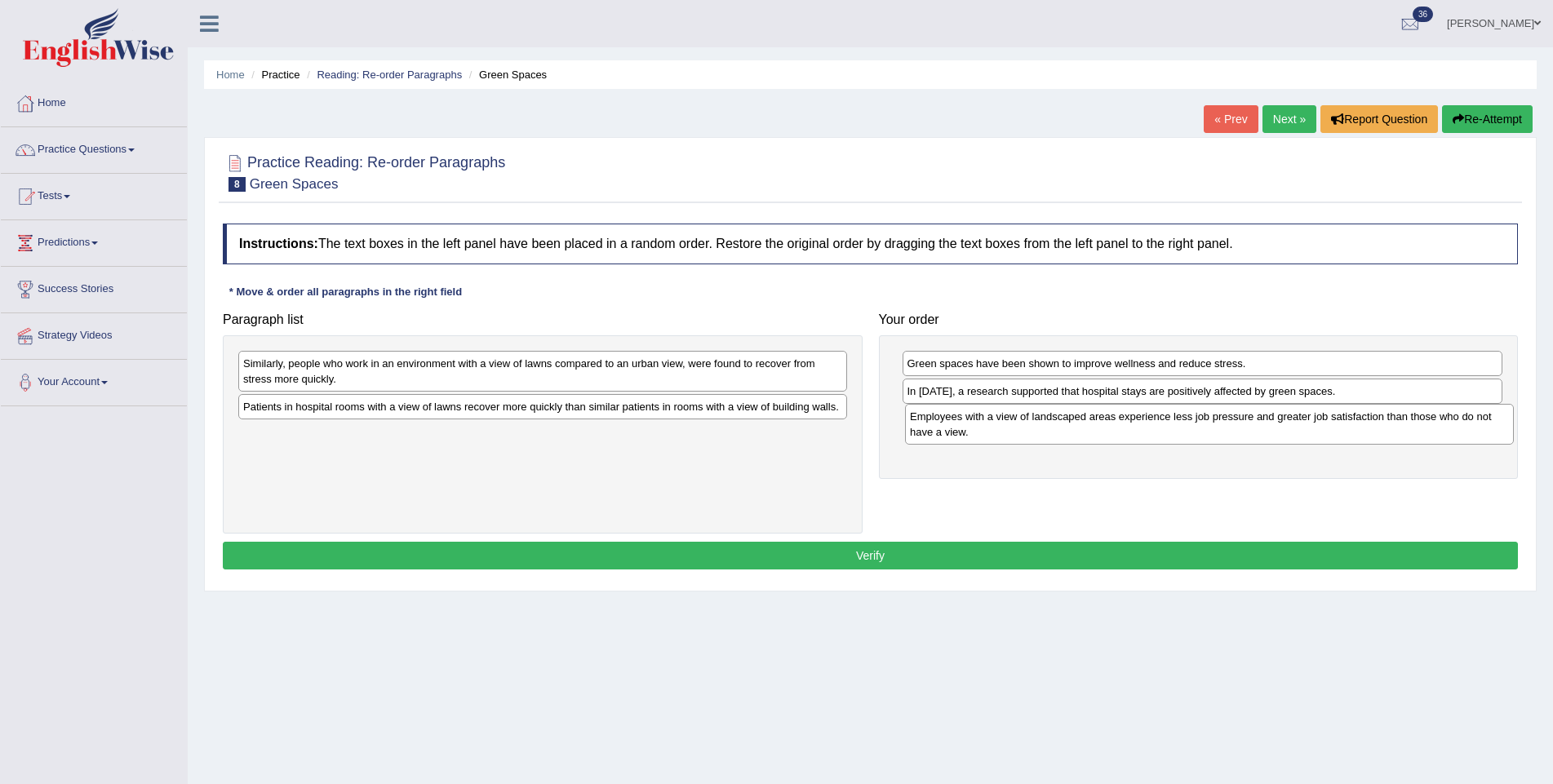
drag, startPoint x: 380, startPoint y: 370, endPoint x: 1049, endPoint y: 423, distance: 671.1
click at [1049, 423] on div "Employees with a view of landscaped areas experience less job pressure and grea…" at bounding box center [1209, 424] width 608 height 41
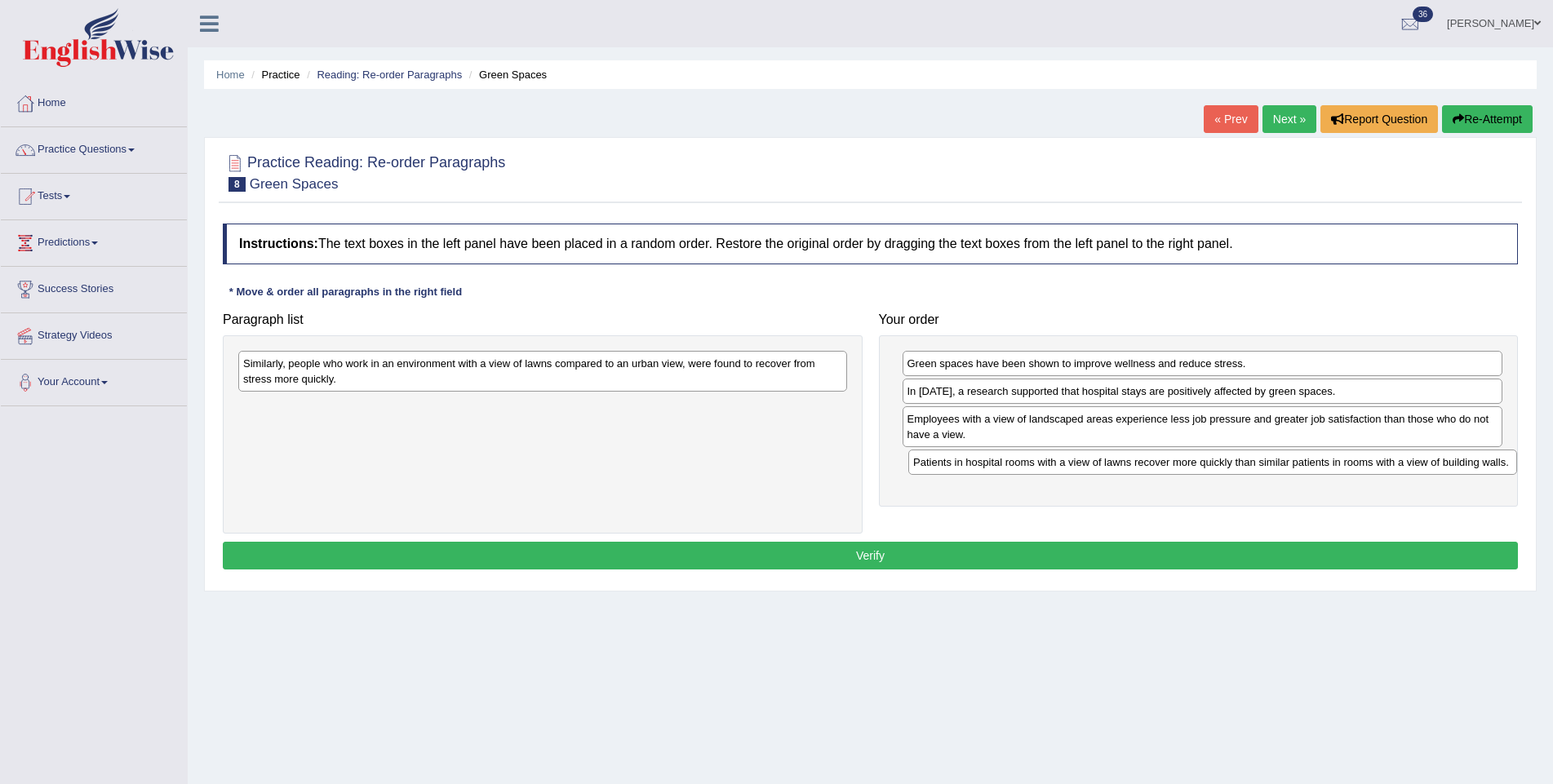
drag, startPoint x: 740, startPoint y: 412, endPoint x: 1409, endPoint y: 469, distance: 671.4
click at [1409, 469] on div "Patients in hospital rooms with a view of lawns recover more quickly than simil…" at bounding box center [1212, 462] width 608 height 26
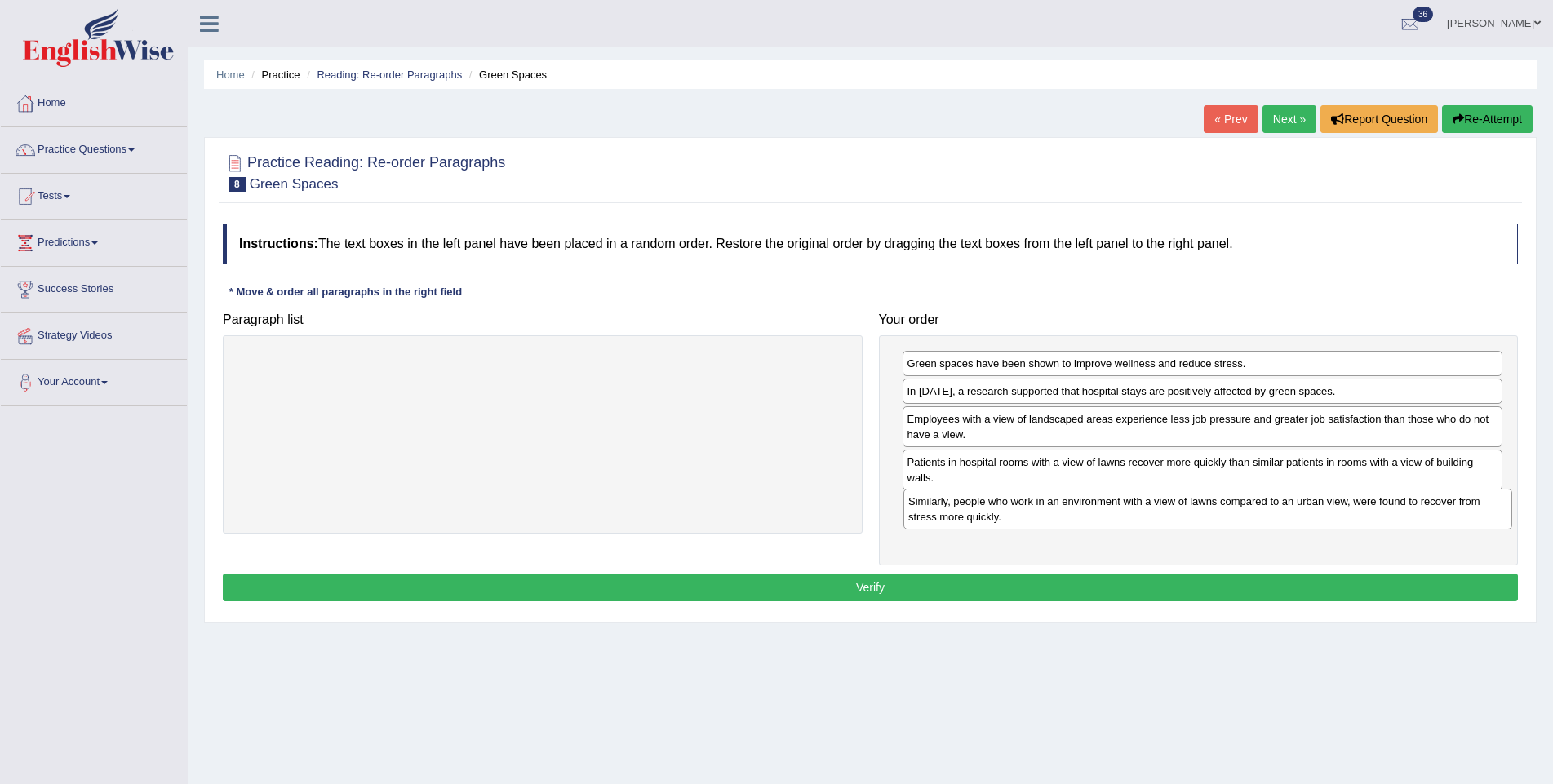
drag, startPoint x: 557, startPoint y: 371, endPoint x: 1222, endPoint y: 510, distance: 679.4
click at [1222, 510] on div "Similarly, people who work in an environment with a view of lawns compared to a…" at bounding box center [1207, 508] width 608 height 41
click at [1114, 582] on button "Verify" at bounding box center [870, 588] width 1295 height 27
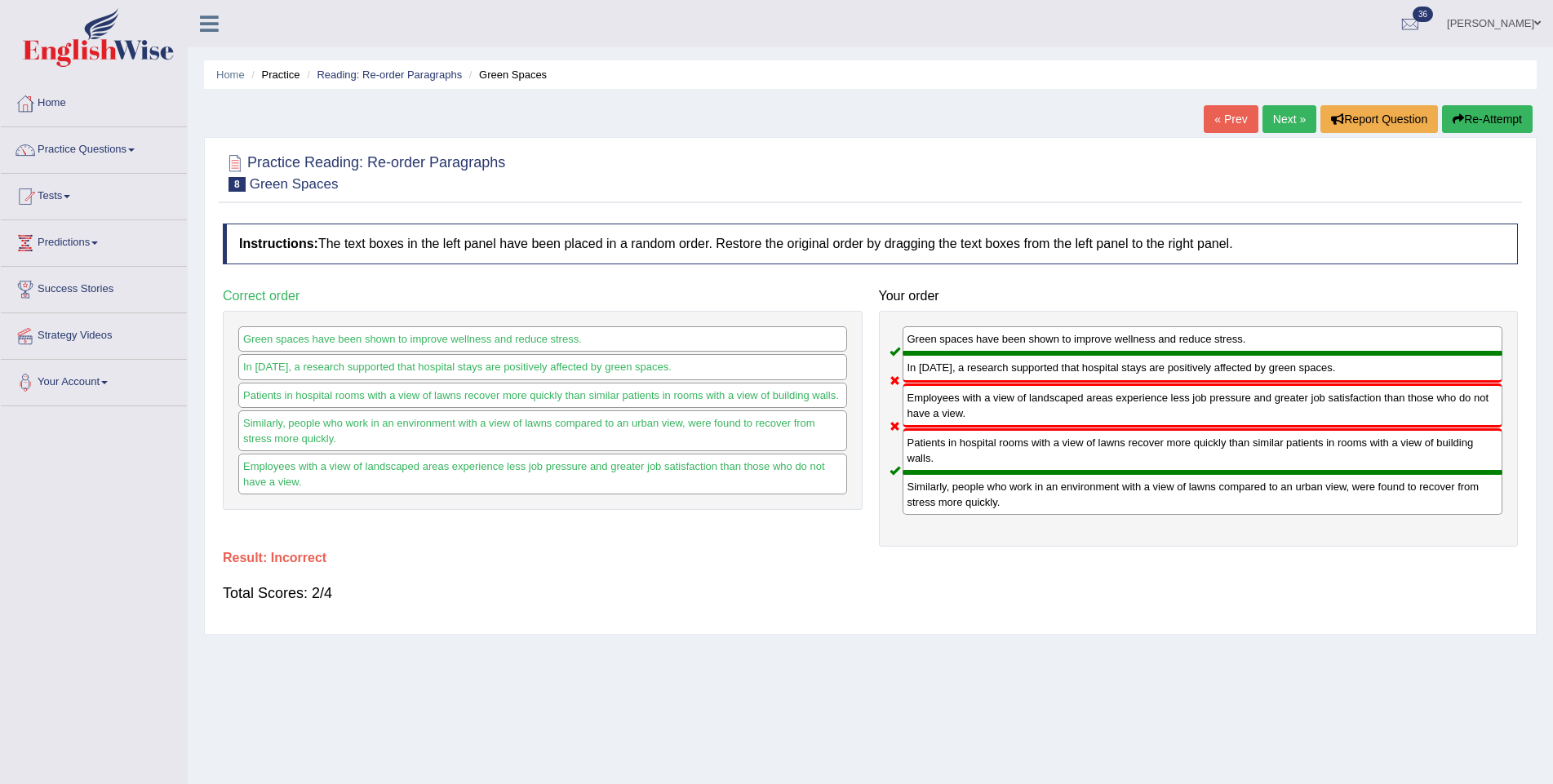
click at [1279, 117] on link "Next »" at bounding box center [1288, 118] width 54 height 27
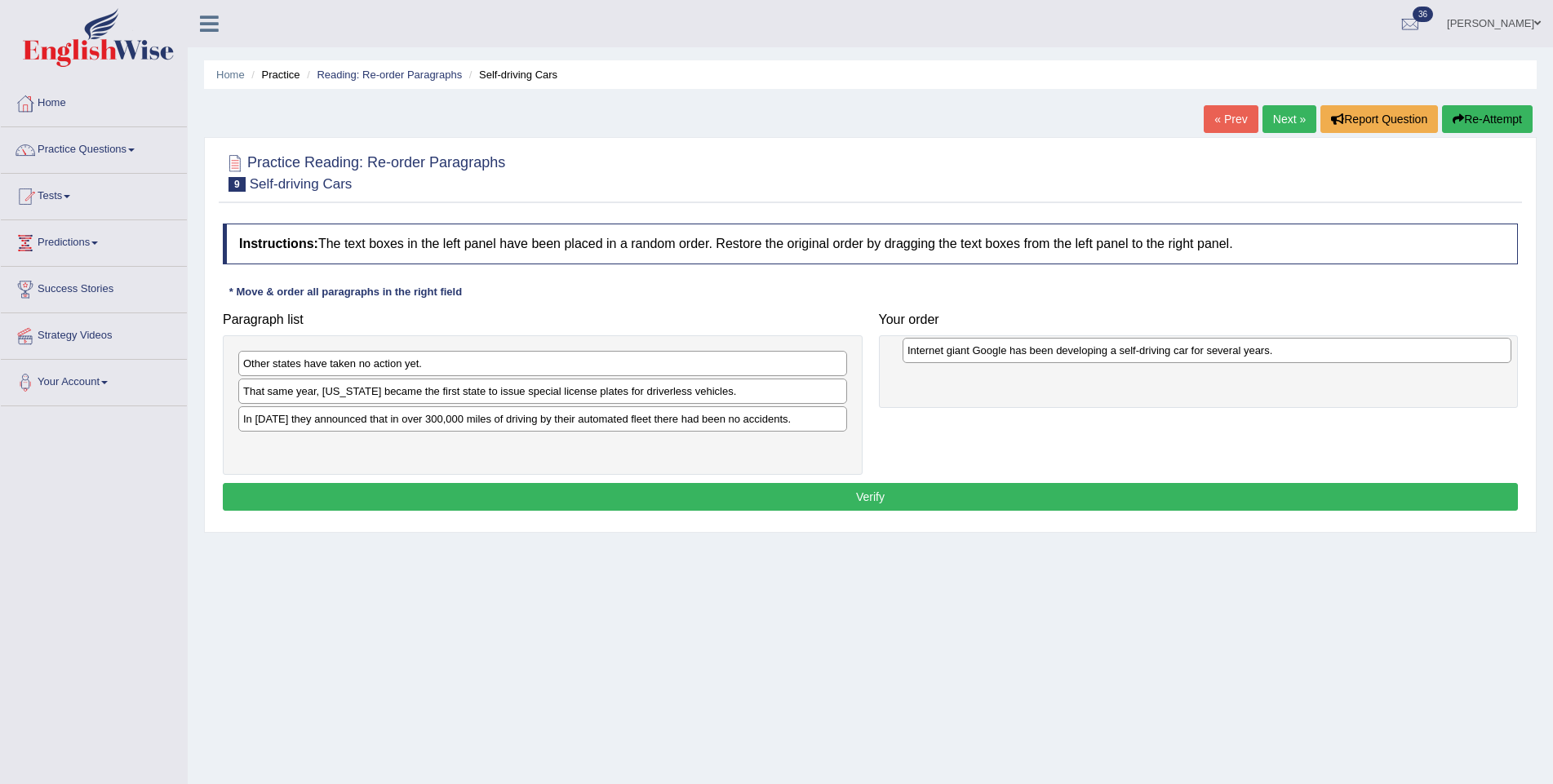
drag, startPoint x: 362, startPoint y: 422, endPoint x: 1027, endPoint y: 355, distance: 668.4
click at [1027, 355] on div "Internet giant Google has been developing a self-driving car for several years." at bounding box center [1206, 350] width 608 height 26
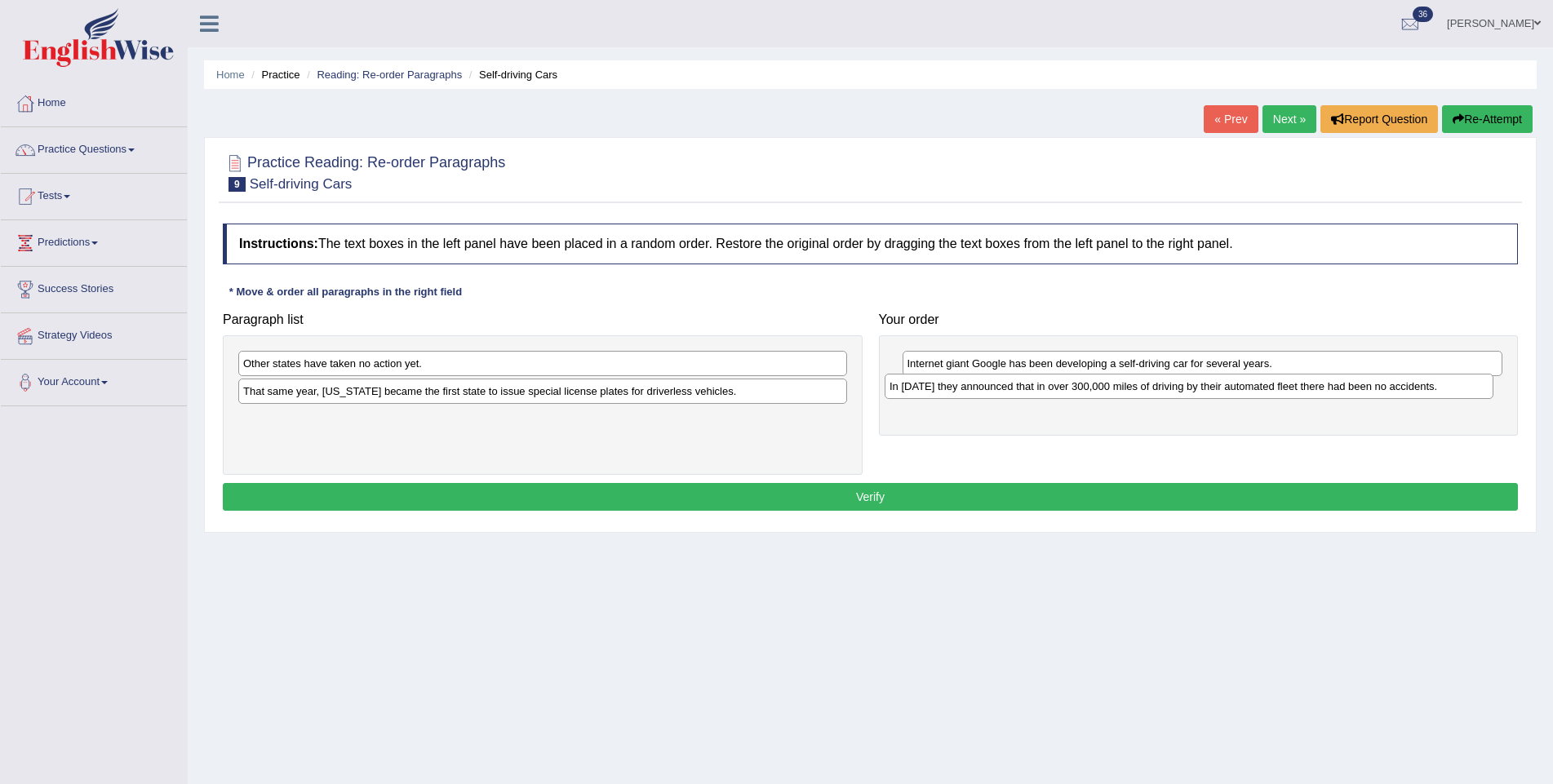
drag, startPoint x: 357, startPoint y: 417, endPoint x: 1003, endPoint y: 384, distance: 646.8
click at [1003, 384] on div "In [DATE] they announced that in over 300,000 miles of driving by their automat…" at bounding box center [1188, 386] width 608 height 26
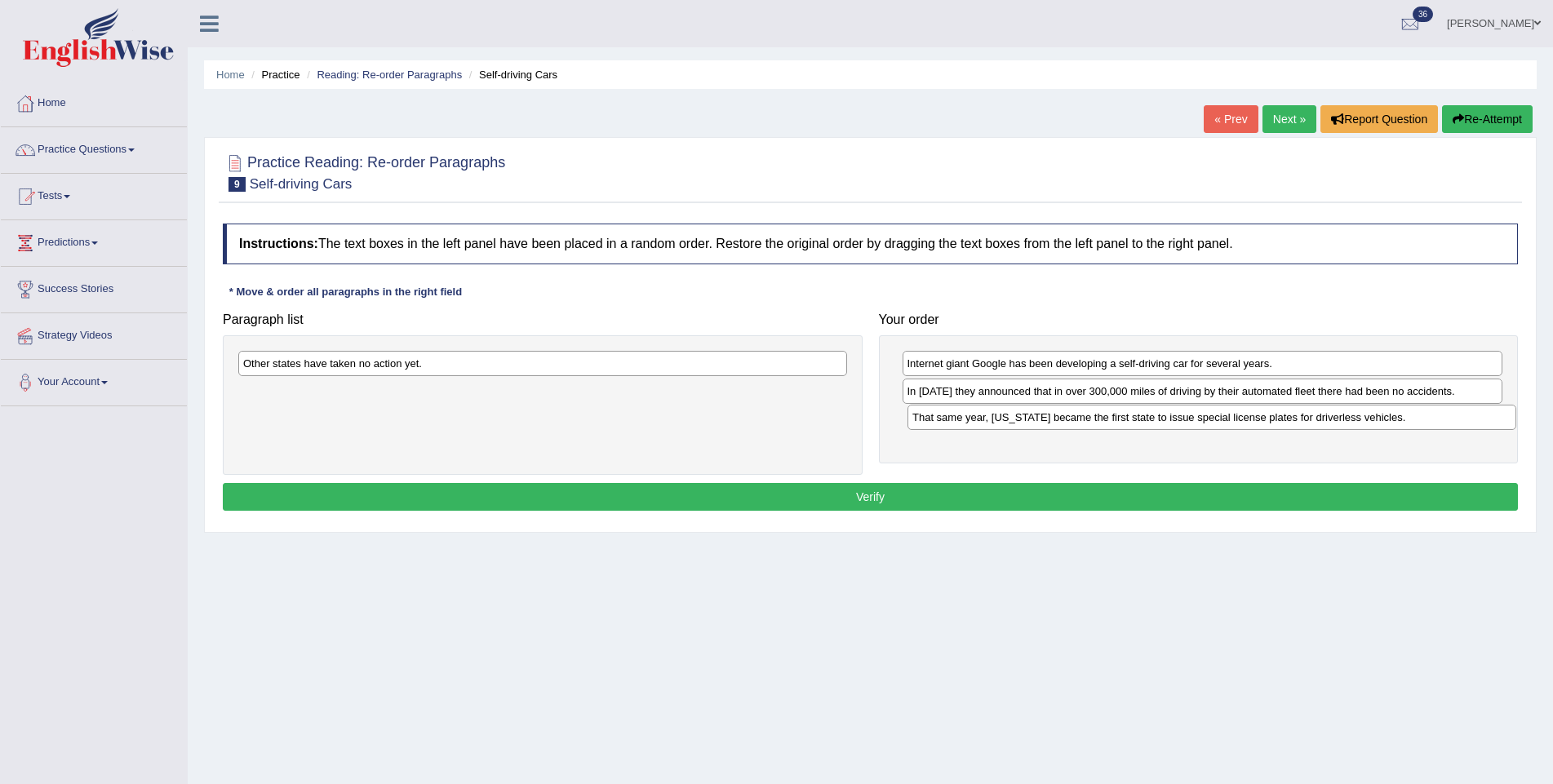
drag, startPoint x: 497, startPoint y: 395, endPoint x: 1166, endPoint y: 422, distance: 669.5
click at [1166, 422] on div "That same year, [US_STATE] became the first state to issue special license plat…" at bounding box center [1211, 417] width 608 height 26
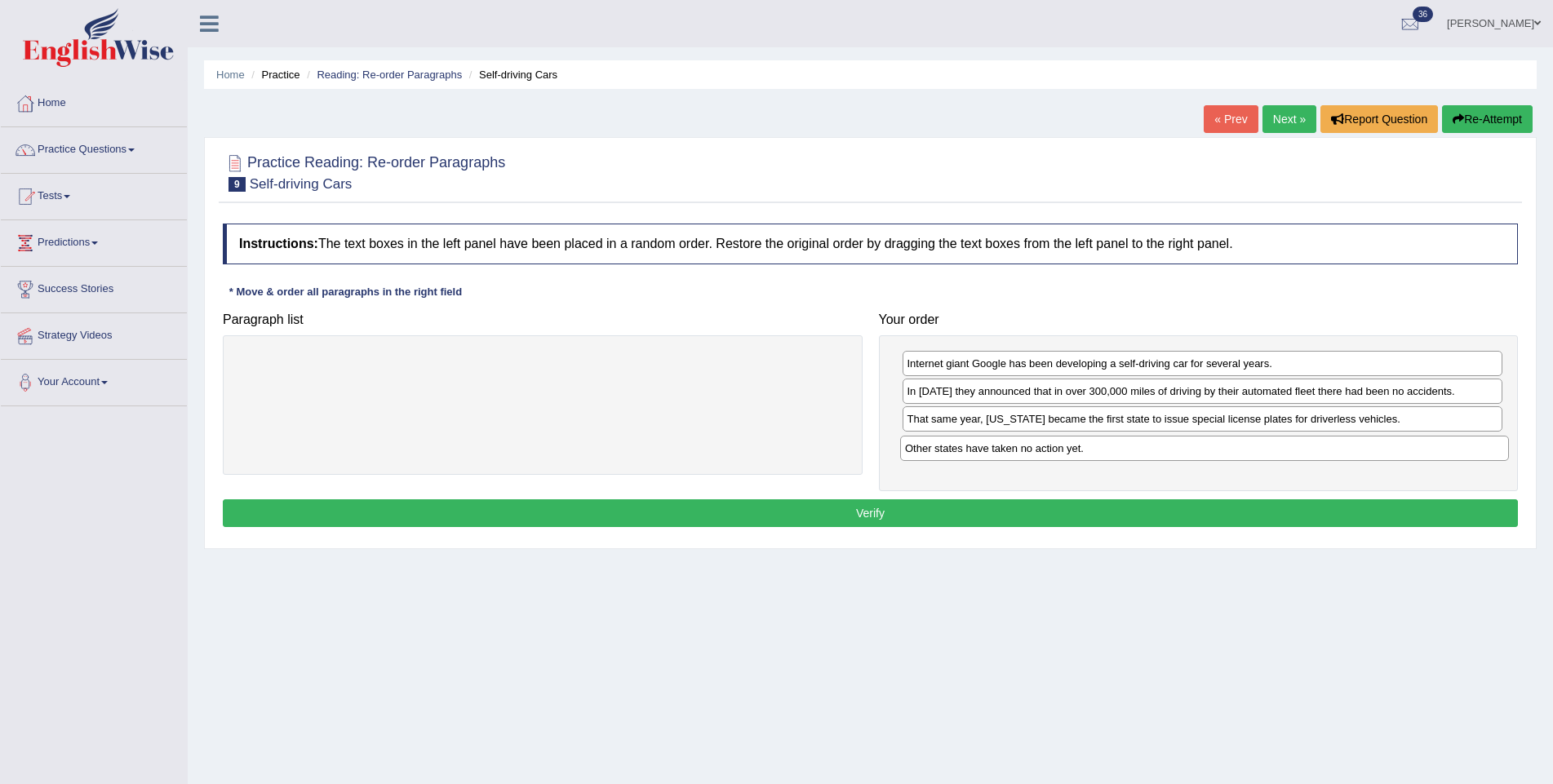
drag, startPoint x: 422, startPoint y: 369, endPoint x: 1084, endPoint y: 455, distance: 667.6
click at [1084, 455] on div "Other states have taken no action yet." at bounding box center [1204, 448] width 608 height 26
click at [1018, 503] on button "Verify" at bounding box center [870, 513] width 1295 height 27
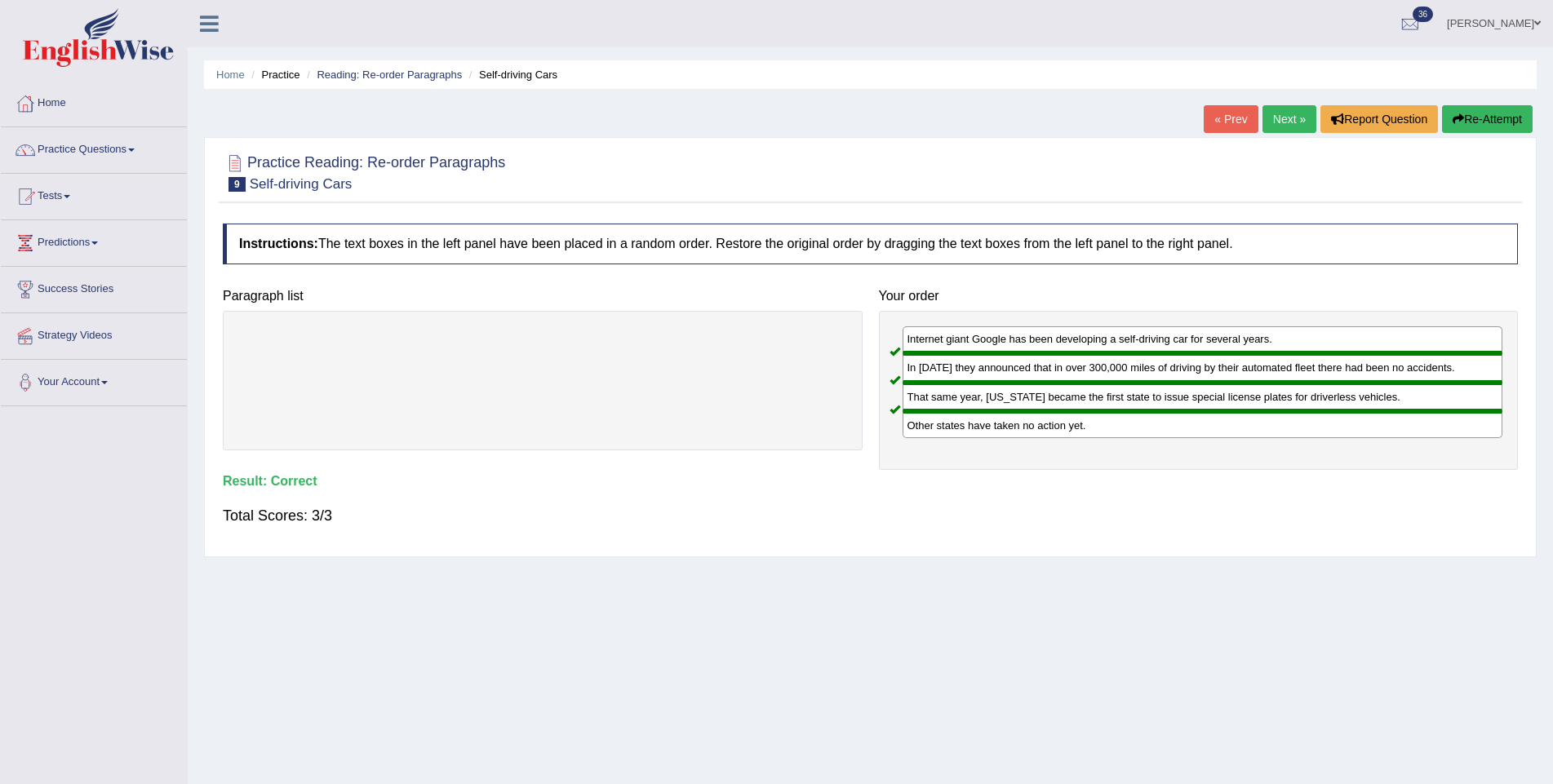
click at [1284, 111] on link "Next »" at bounding box center [1288, 118] width 54 height 27
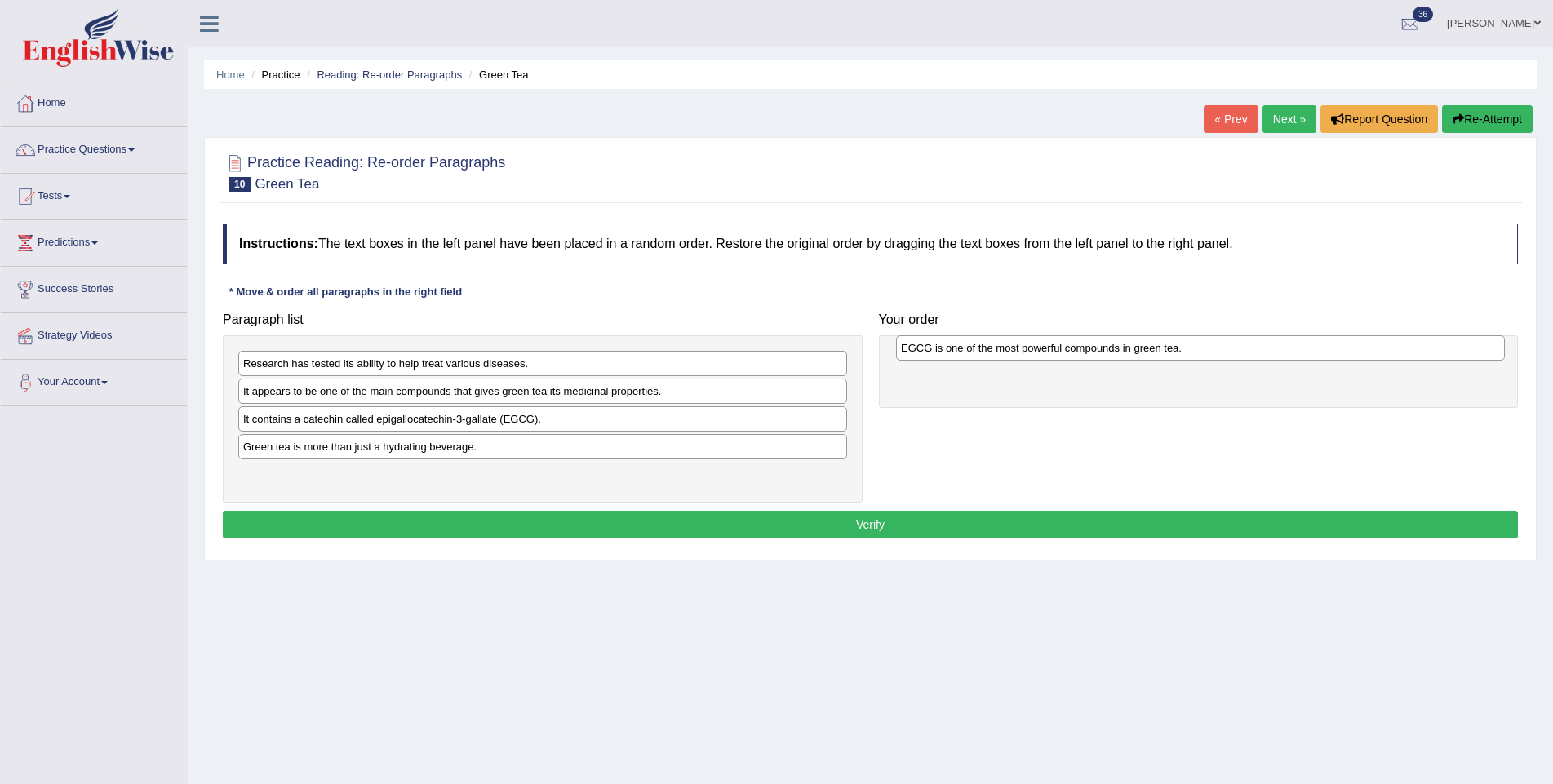
drag, startPoint x: 339, startPoint y: 448, endPoint x: 983, endPoint y: 352, distance: 651.1
click at [983, 352] on div "EGCG is one of the most powerful compounds in green tea." at bounding box center [1200, 348] width 608 height 26
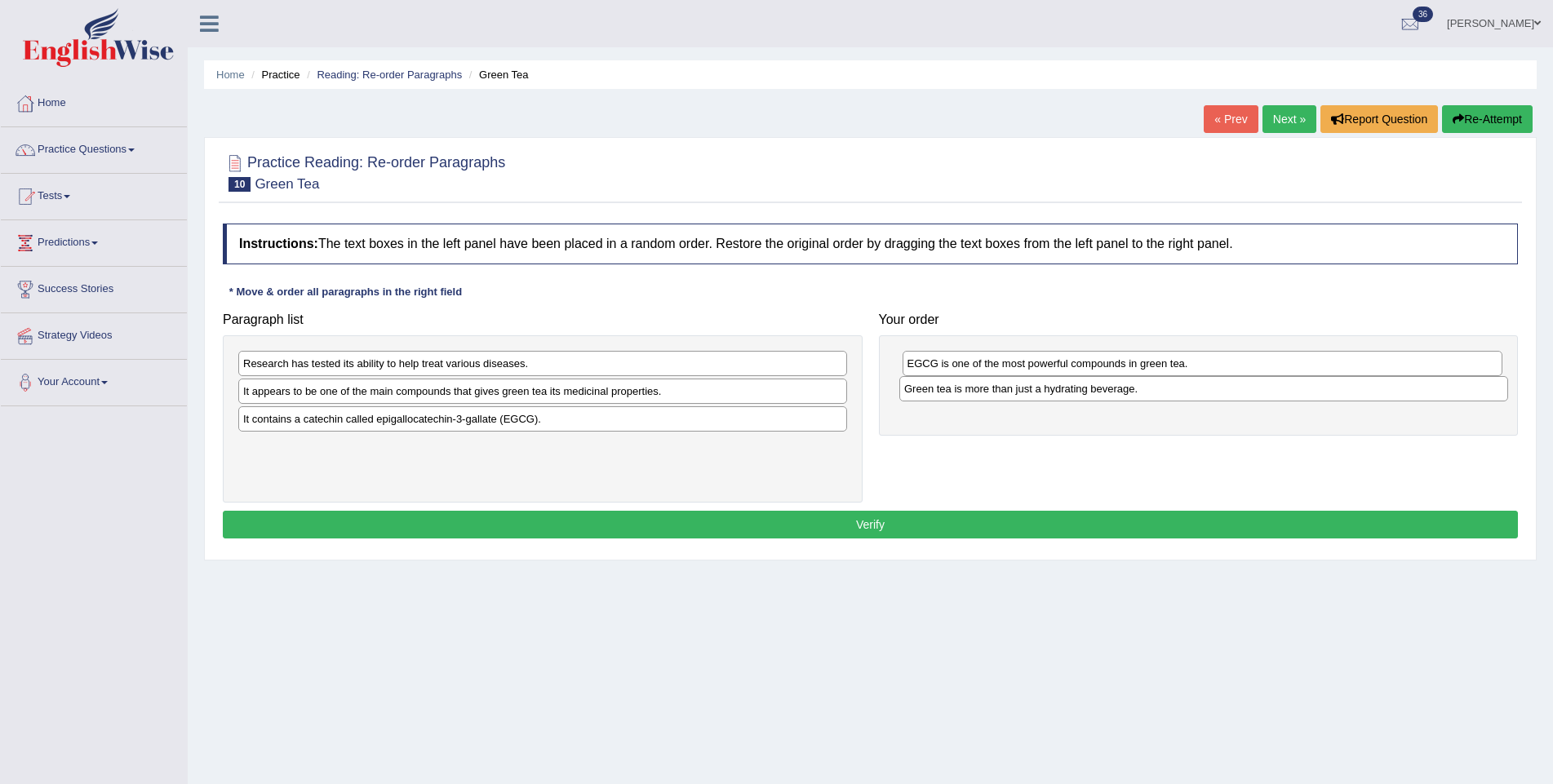
drag, startPoint x: 342, startPoint y: 448, endPoint x: 1002, endPoint y: 391, distance: 662.5
click at [1002, 391] on div "Green tea is more than just a hydrating beverage." at bounding box center [1203, 388] width 608 height 26
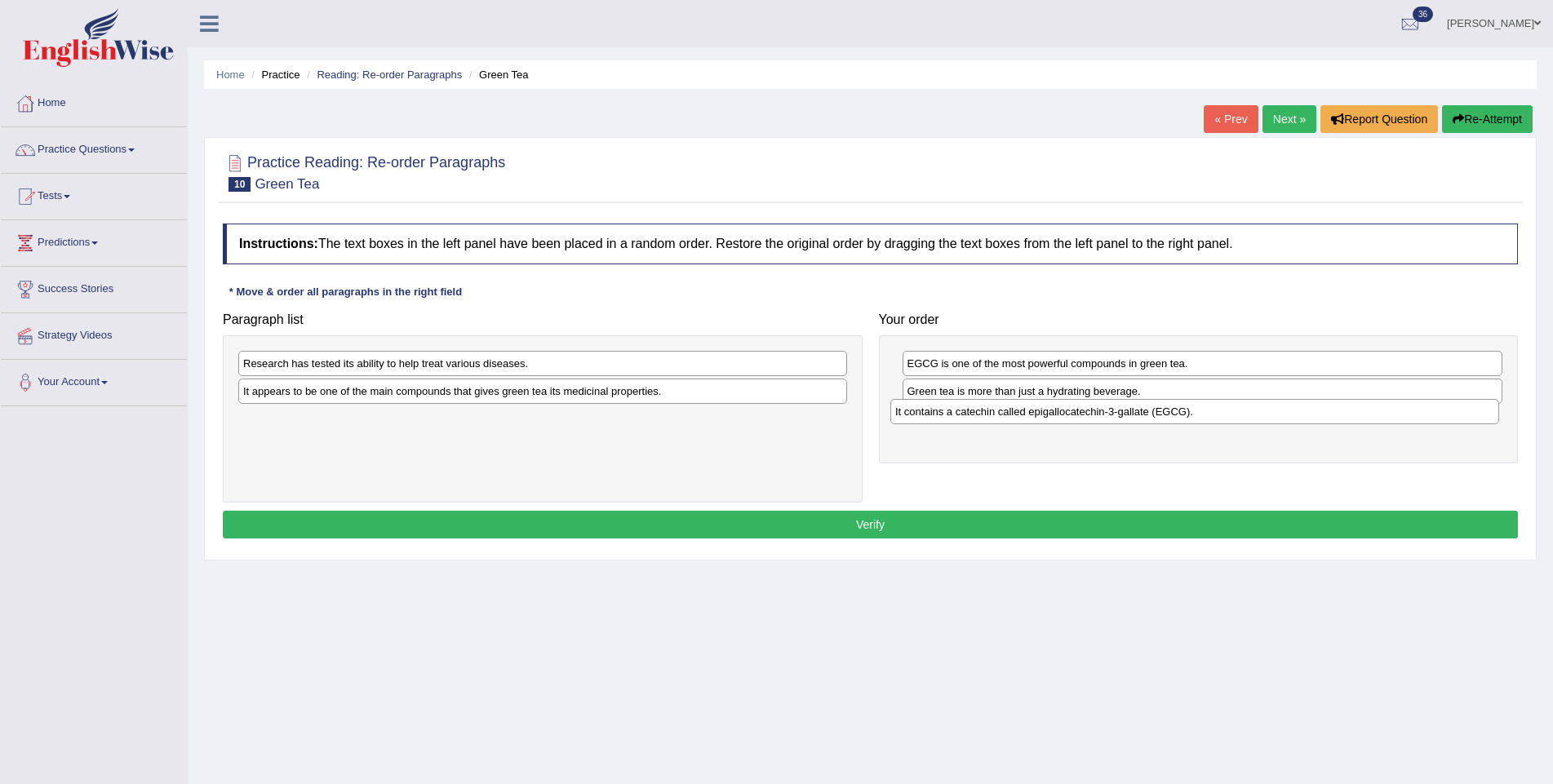
drag, startPoint x: 362, startPoint y: 428, endPoint x: 1019, endPoint y: 422, distance: 657.0
click at [1019, 422] on div "It contains a catechin called epigallocatechin-3-gallate (EGCG)." at bounding box center [1194, 411] width 608 height 26
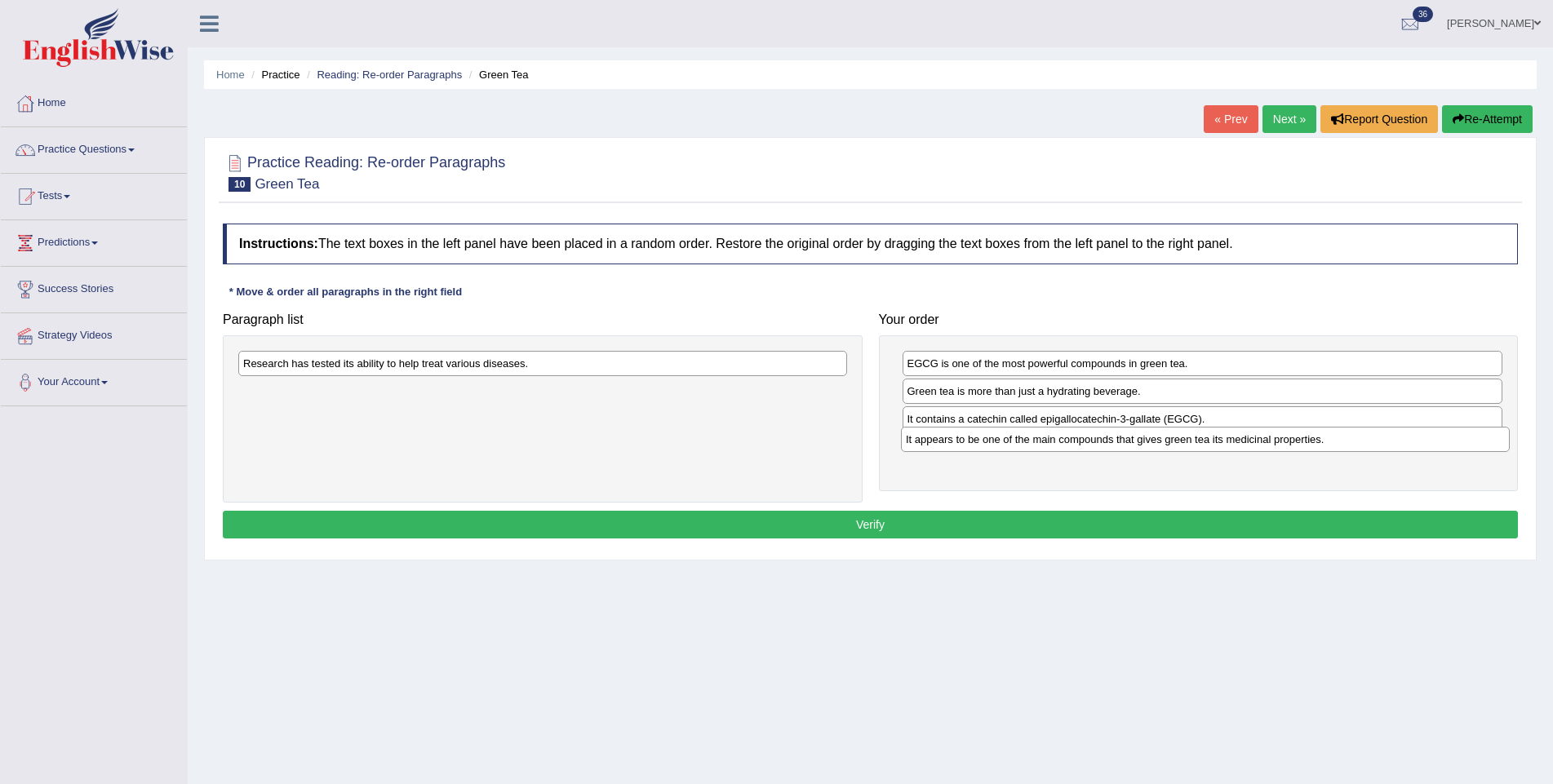
drag, startPoint x: 499, startPoint y: 394, endPoint x: 1161, endPoint y: 443, distance: 663.8
click at [1161, 443] on div "It appears to be one of the main compounds that gives green tea its medicinal p…" at bounding box center [1205, 439] width 608 height 26
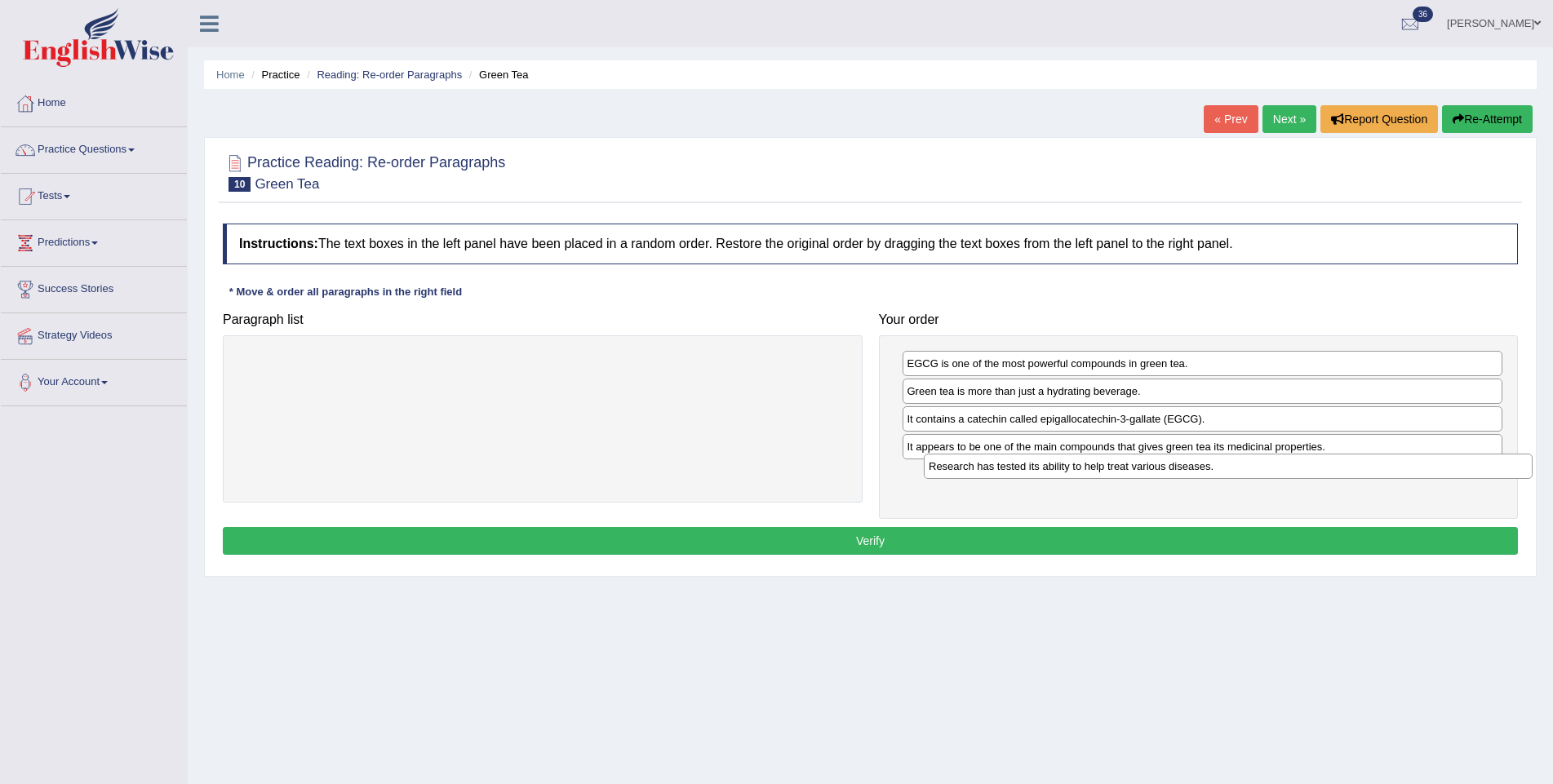
drag, startPoint x: 560, startPoint y: 367, endPoint x: 1246, endPoint y: 470, distance: 693.7
click at [1246, 470] on div "Research has tested its ability to help treat various diseases." at bounding box center [1228, 466] width 608 height 26
click at [1154, 536] on button "Verify" at bounding box center [870, 540] width 1295 height 27
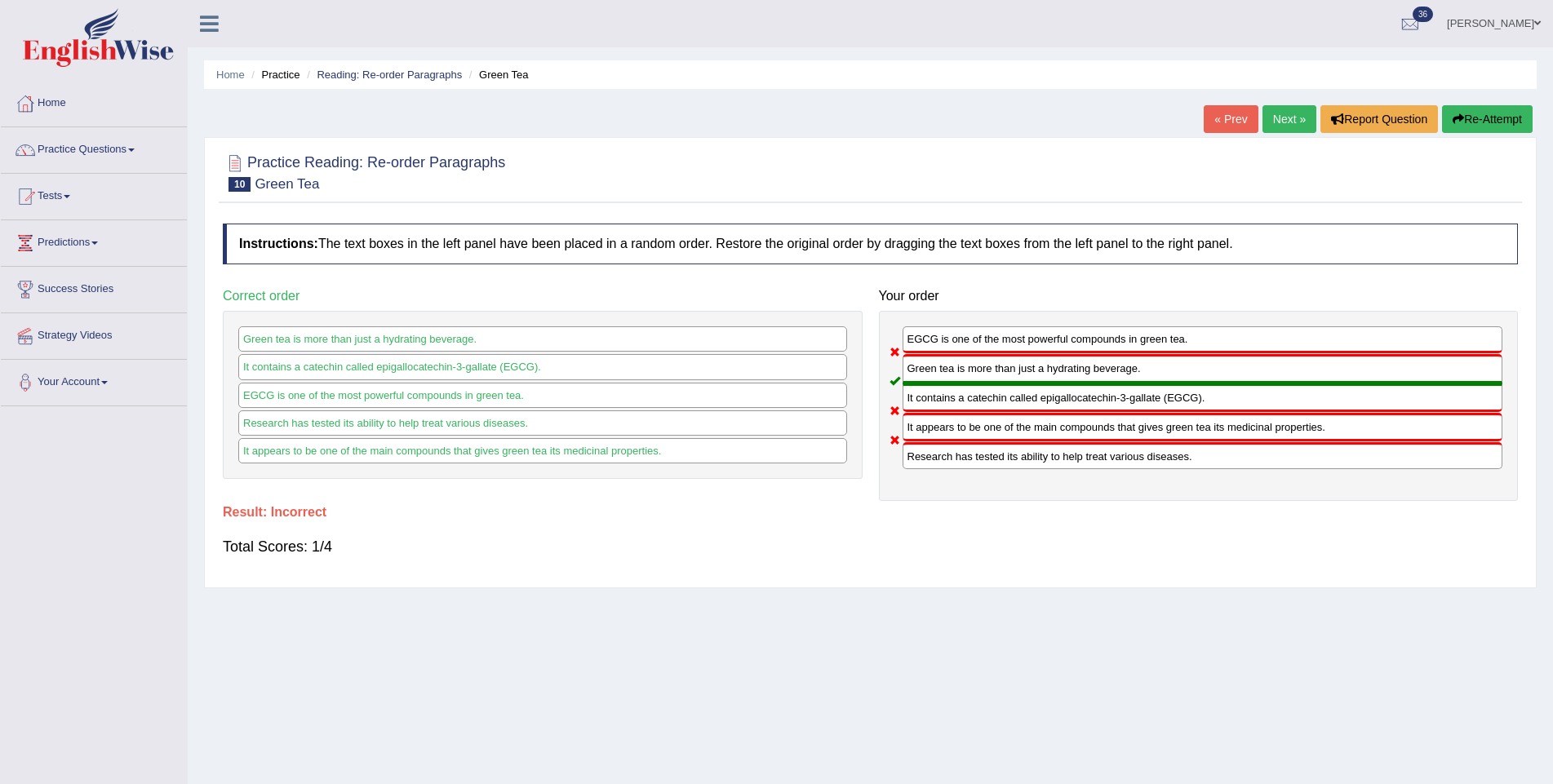
click at [1287, 118] on link "Next »" at bounding box center [1288, 118] width 54 height 27
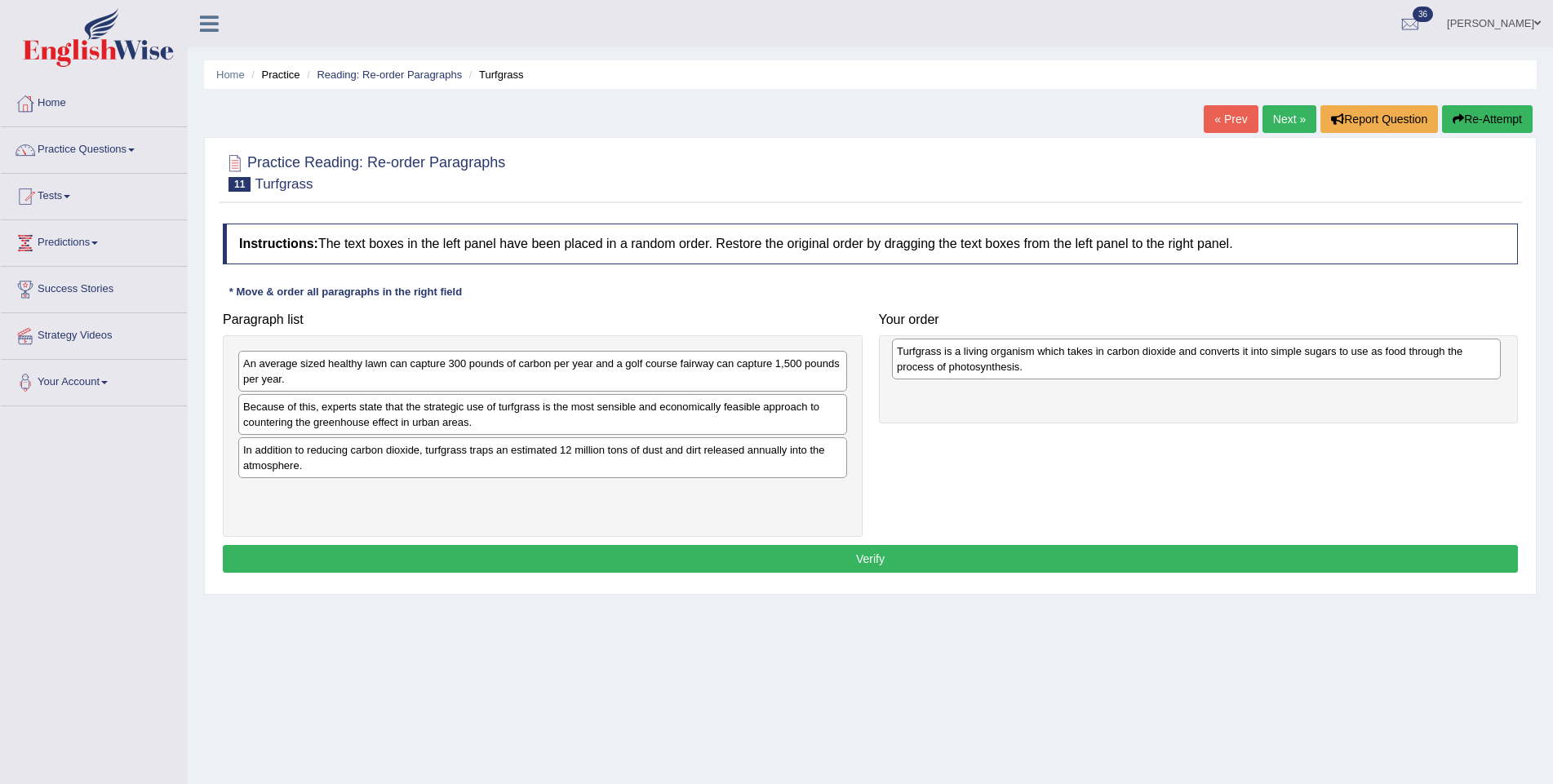
drag, startPoint x: 398, startPoint y: 500, endPoint x: 1050, endPoint y: 358, distance: 667.3
click at [1050, 358] on div "Turfgrass is a living organism which takes in carbon dioxide and converts it in…" at bounding box center [1196, 358] width 608 height 41
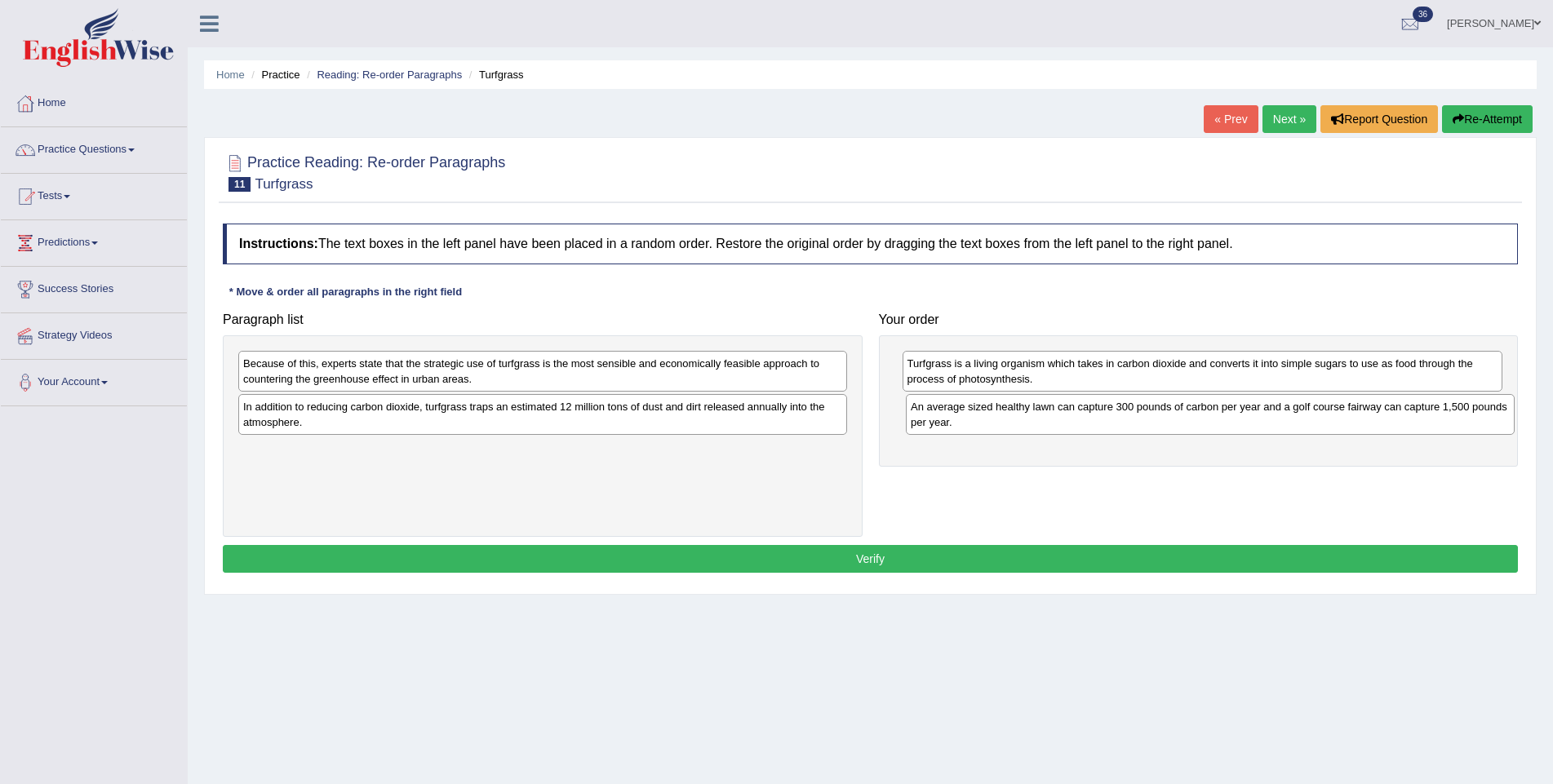
drag, startPoint x: 452, startPoint y: 375, endPoint x: 1118, endPoint y: 419, distance: 667.5
click at [1118, 419] on div "An average sized healthy lawn can capture 300 pounds of carbon per year and a g…" at bounding box center [1210, 414] width 608 height 41
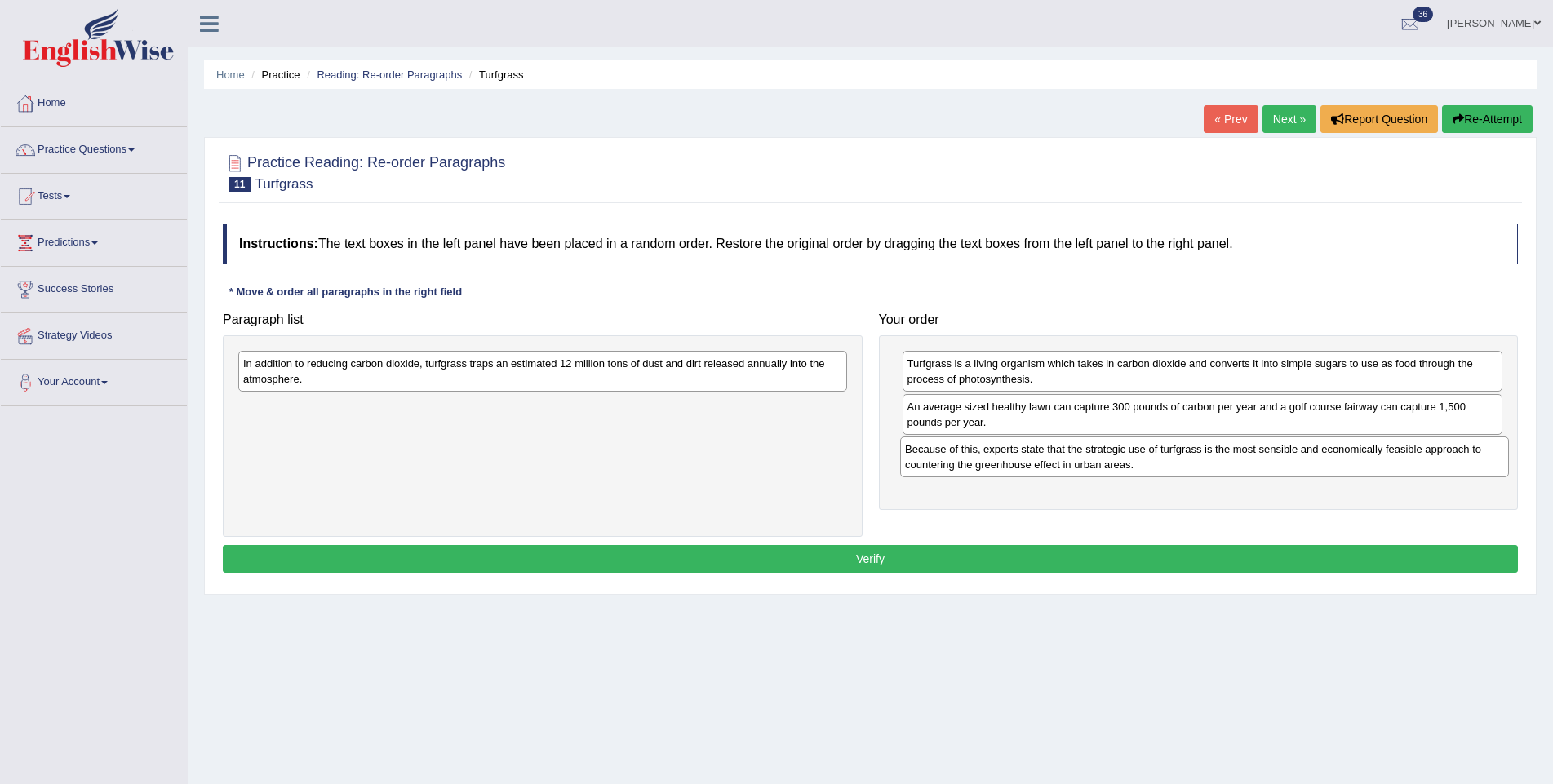
drag, startPoint x: 562, startPoint y: 372, endPoint x: 1224, endPoint y: 458, distance: 667.6
click at [1224, 458] on div "Because of this, experts state that the strategic use of turfgrass is the most …" at bounding box center [1204, 456] width 608 height 41
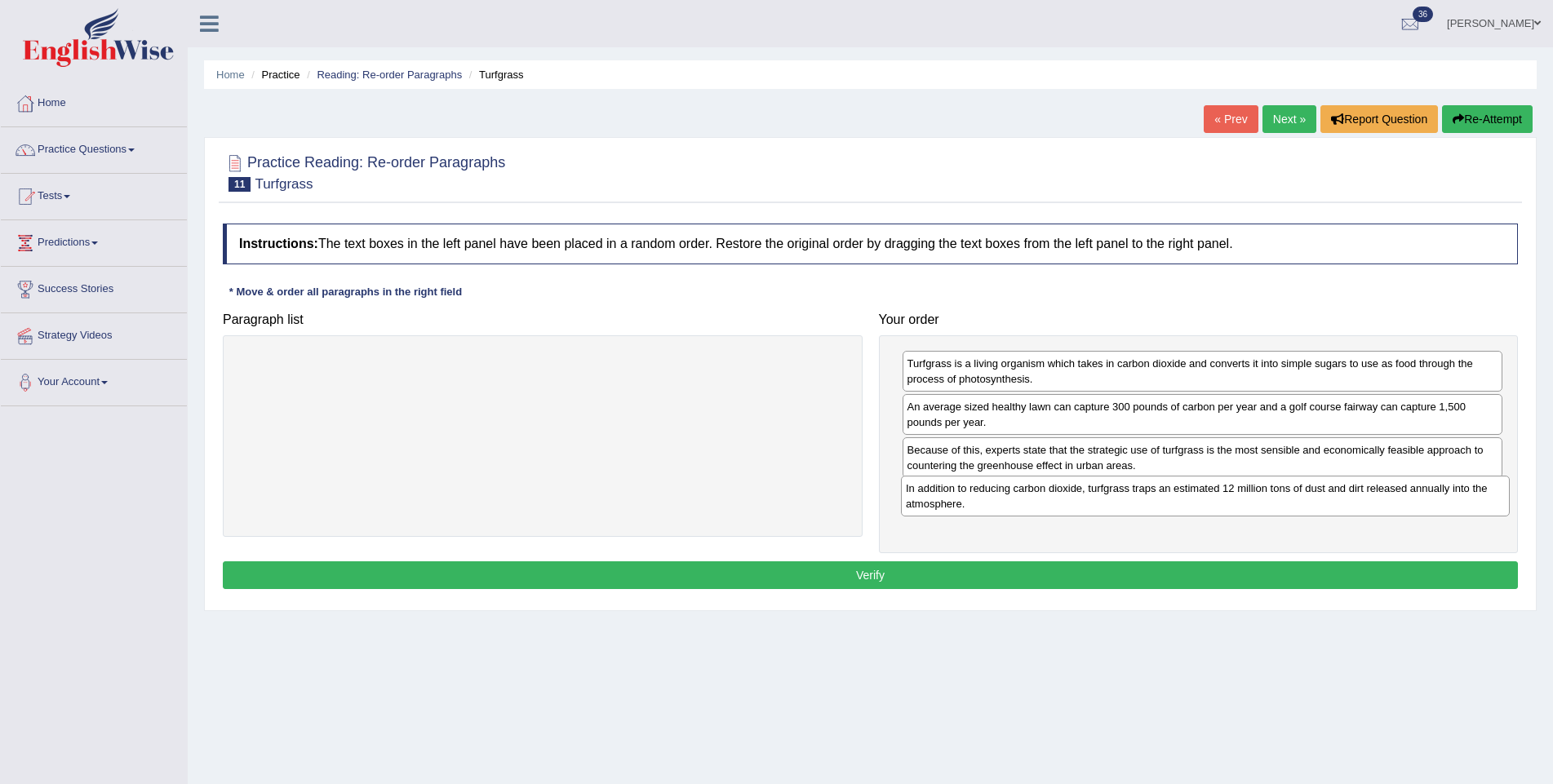
drag, startPoint x: 626, startPoint y: 374, endPoint x: 1289, endPoint y: 500, distance: 674.9
click at [1289, 500] on div "In addition to reducing carbon dioxide, turfgrass traps an estimated 12 million…" at bounding box center [1205, 496] width 608 height 41
click at [1182, 566] on button "Verify" at bounding box center [870, 575] width 1295 height 27
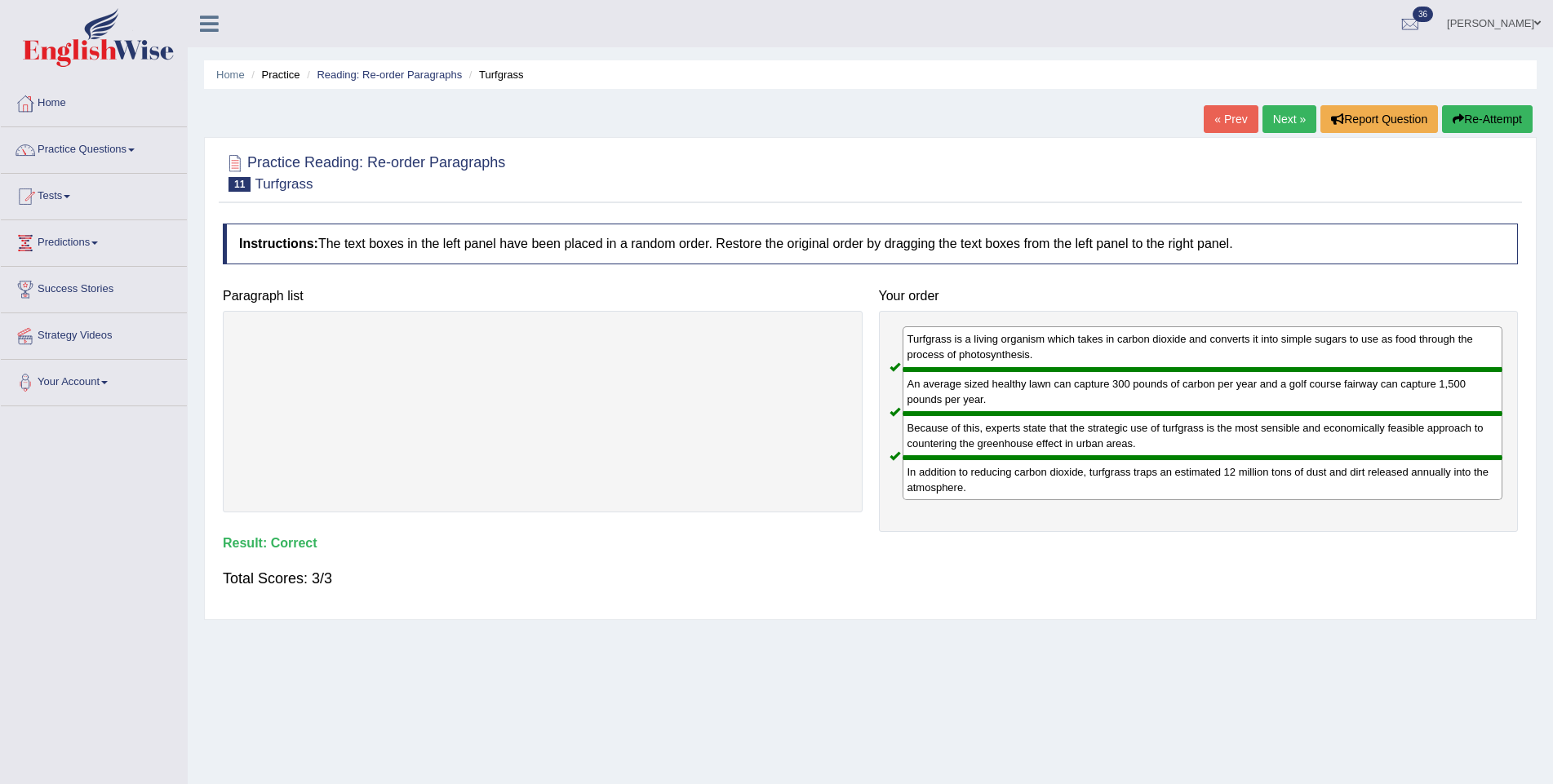
click at [1272, 123] on link "Next »" at bounding box center [1288, 118] width 54 height 27
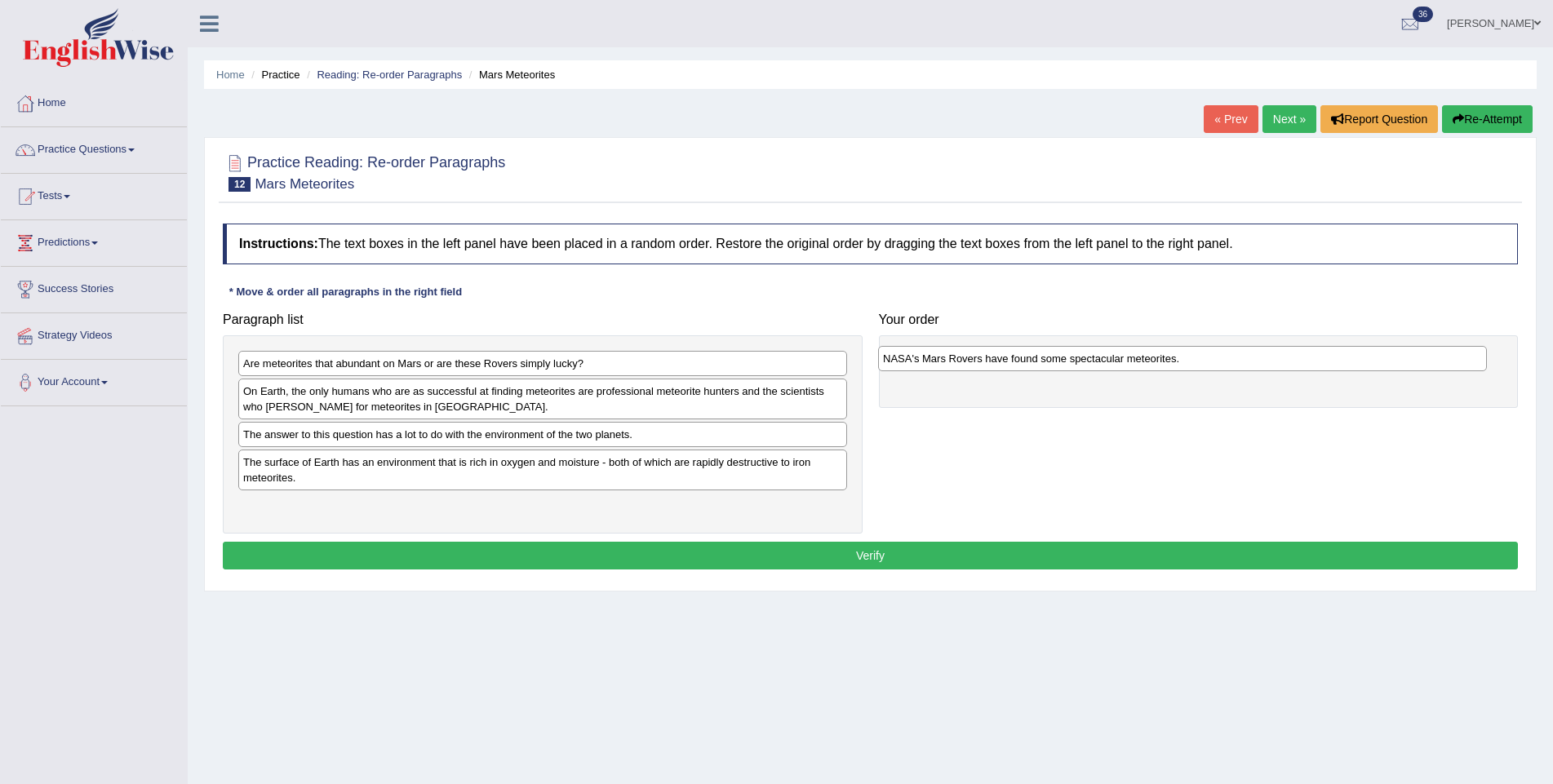
drag, startPoint x: 419, startPoint y: 440, endPoint x: 1060, endPoint y: 363, distance: 645.6
click at [1059, 364] on div "NASA's Mars Rovers have found some spectacular meteorites." at bounding box center [1182, 358] width 608 height 26
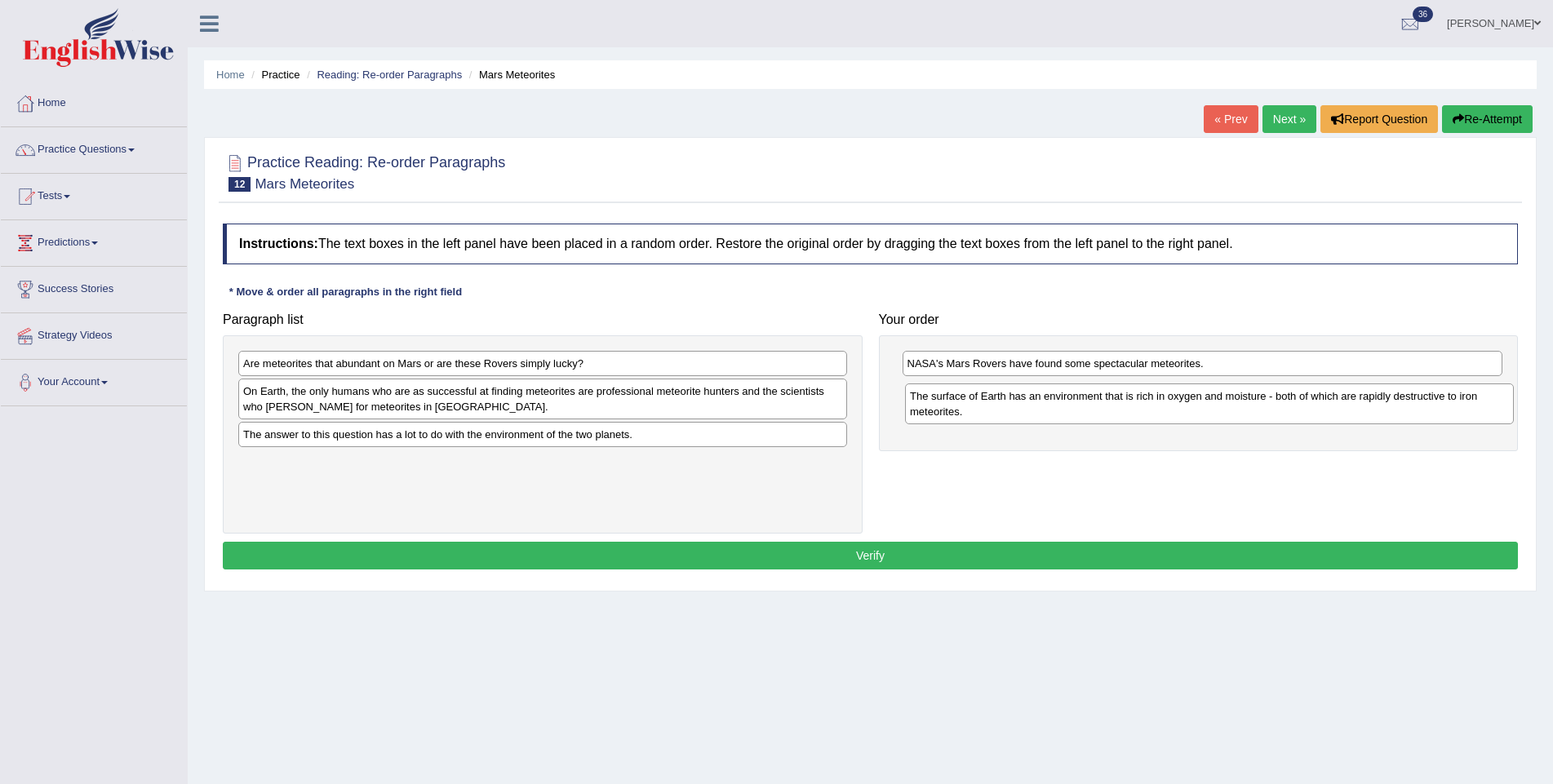
drag, startPoint x: 576, startPoint y: 468, endPoint x: 1242, endPoint y: 402, distance: 669.3
click at [1242, 402] on div "The surface of Earth has an environment that is rich in oxygen and moisture - b…" at bounding box center [1209, 403] width 608 height 41
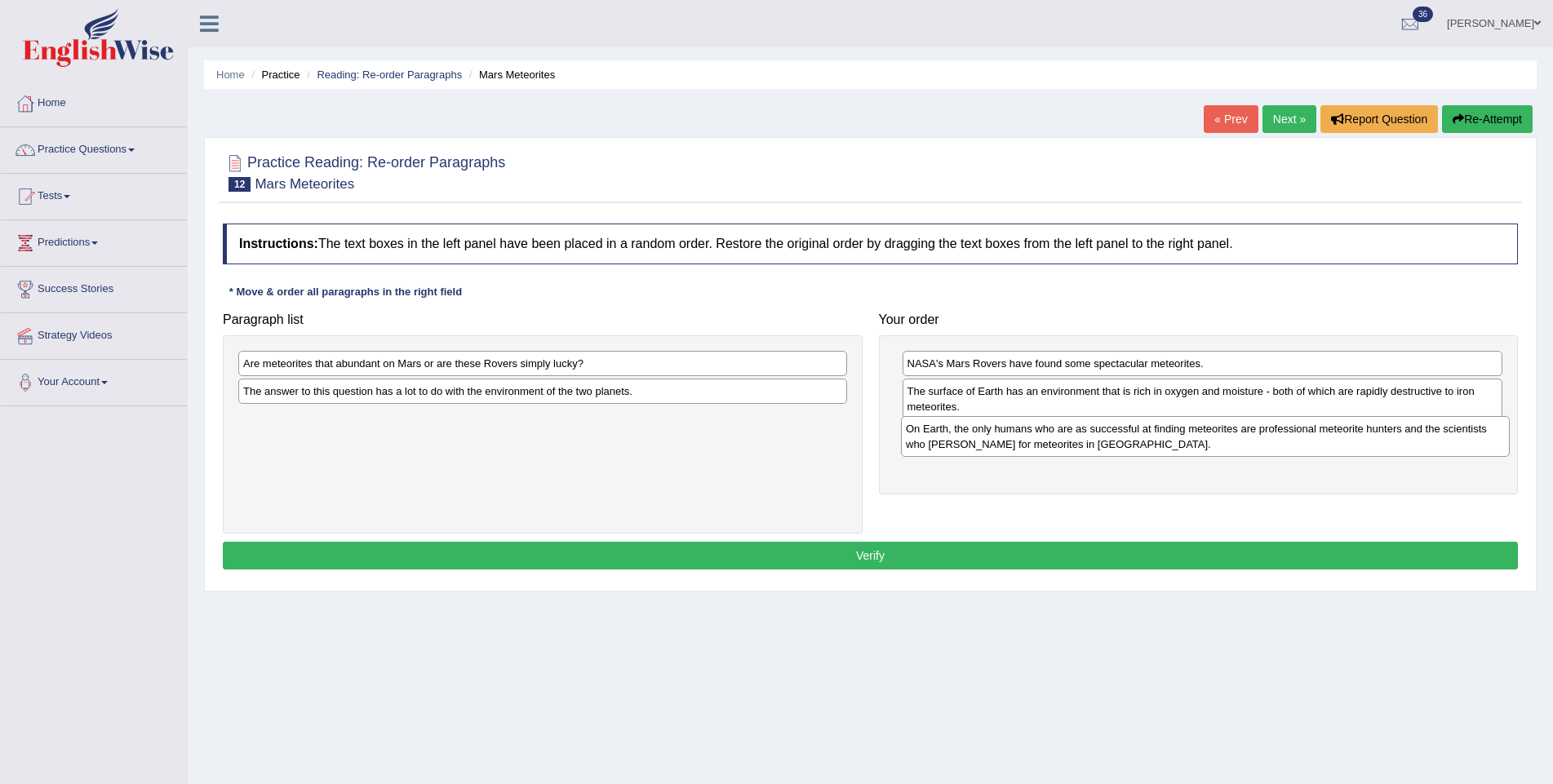
drag, startPoint x: 465, startPoint y: 401, endPoint x: 1128, endPoint y: 439, distance: 664.1
click at [1128, 439] on div "On Earth, the only humans who are as successful at finding meteorites are profe…" at bounding box center [1205, 435] width 608 height 41
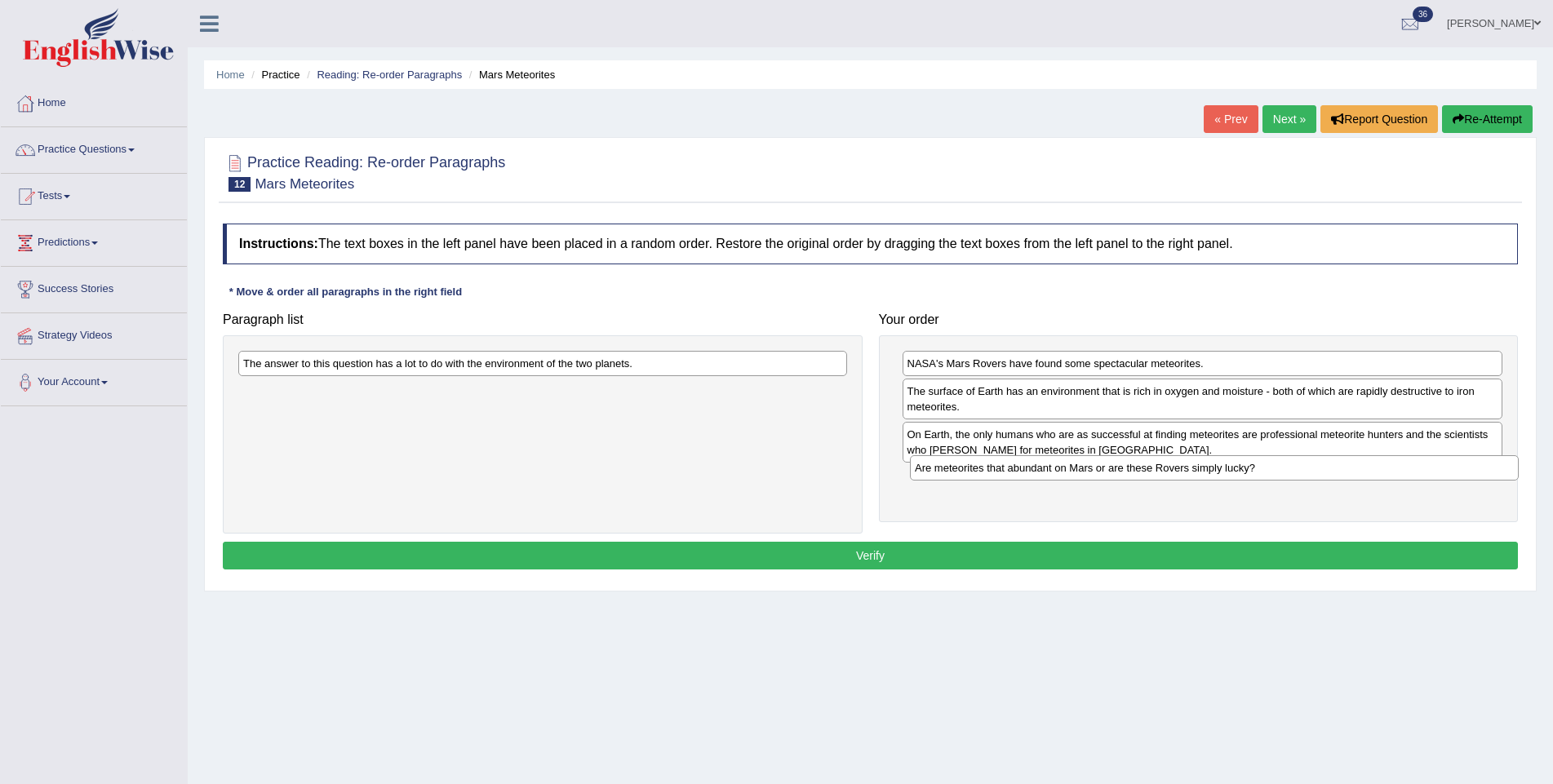
drag, startPoint x: 501, startPoint y: 372, endPoint x: 1172, endPoint y: 477, distance: 679.2
click at [1172, 477] on div "Are meteorites that abundant on Mars or are these Rovers simply lucky?" at bounding box center [1214, 468] width 608 height 26
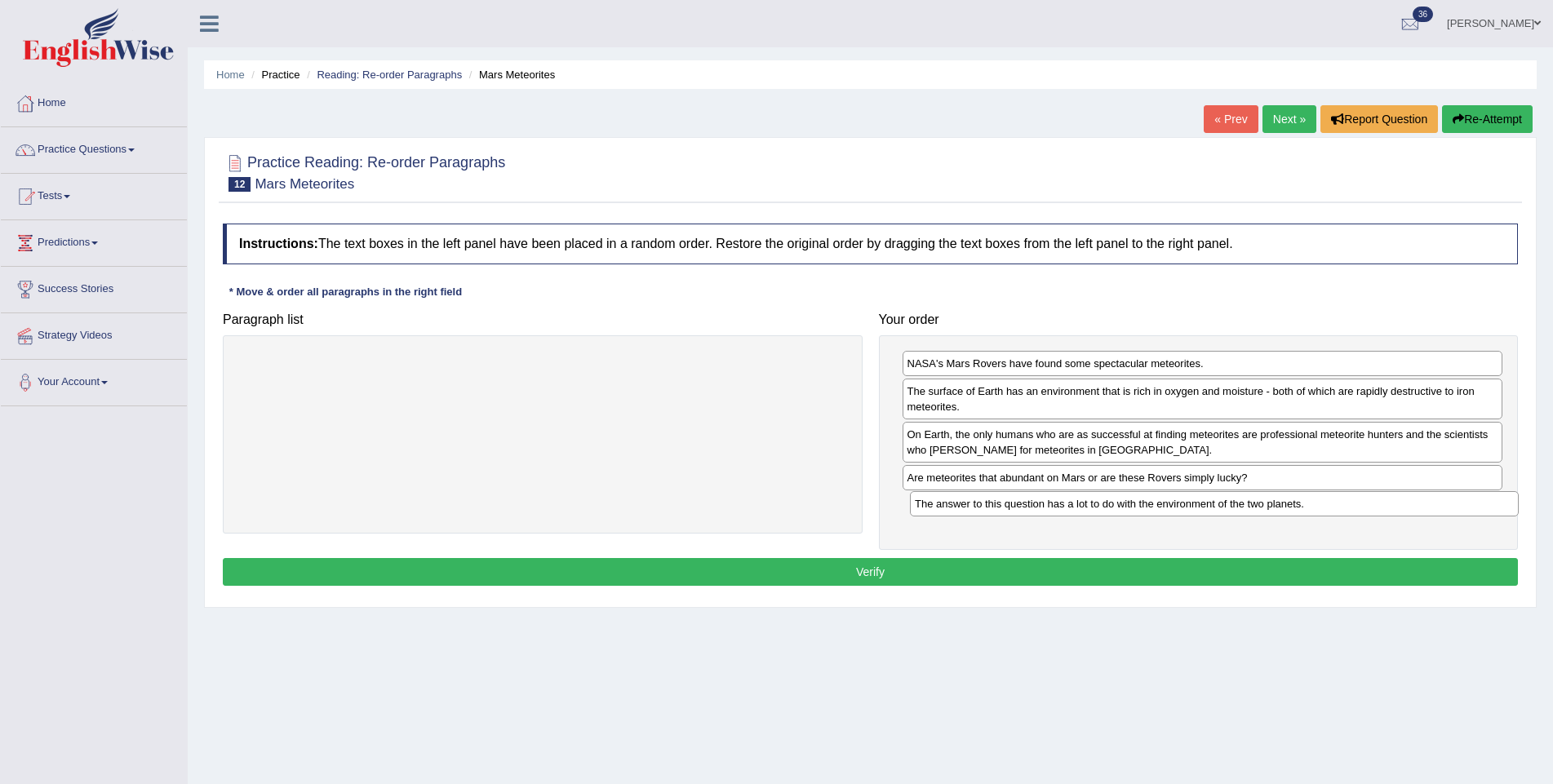
drag, startPoint x: 535, startPoint y: 371, endPoint x: 1206, endPoint y: 512, distance: 685.7
click at [1206, 512] on div "The answer to this question has a lot to do with the environment of the two pla…" at bounding box center [1214, 503] width 608 height 26
click at [1131, 571] on button "Verify" at bounding box center [870, 572] width 1295 height 27
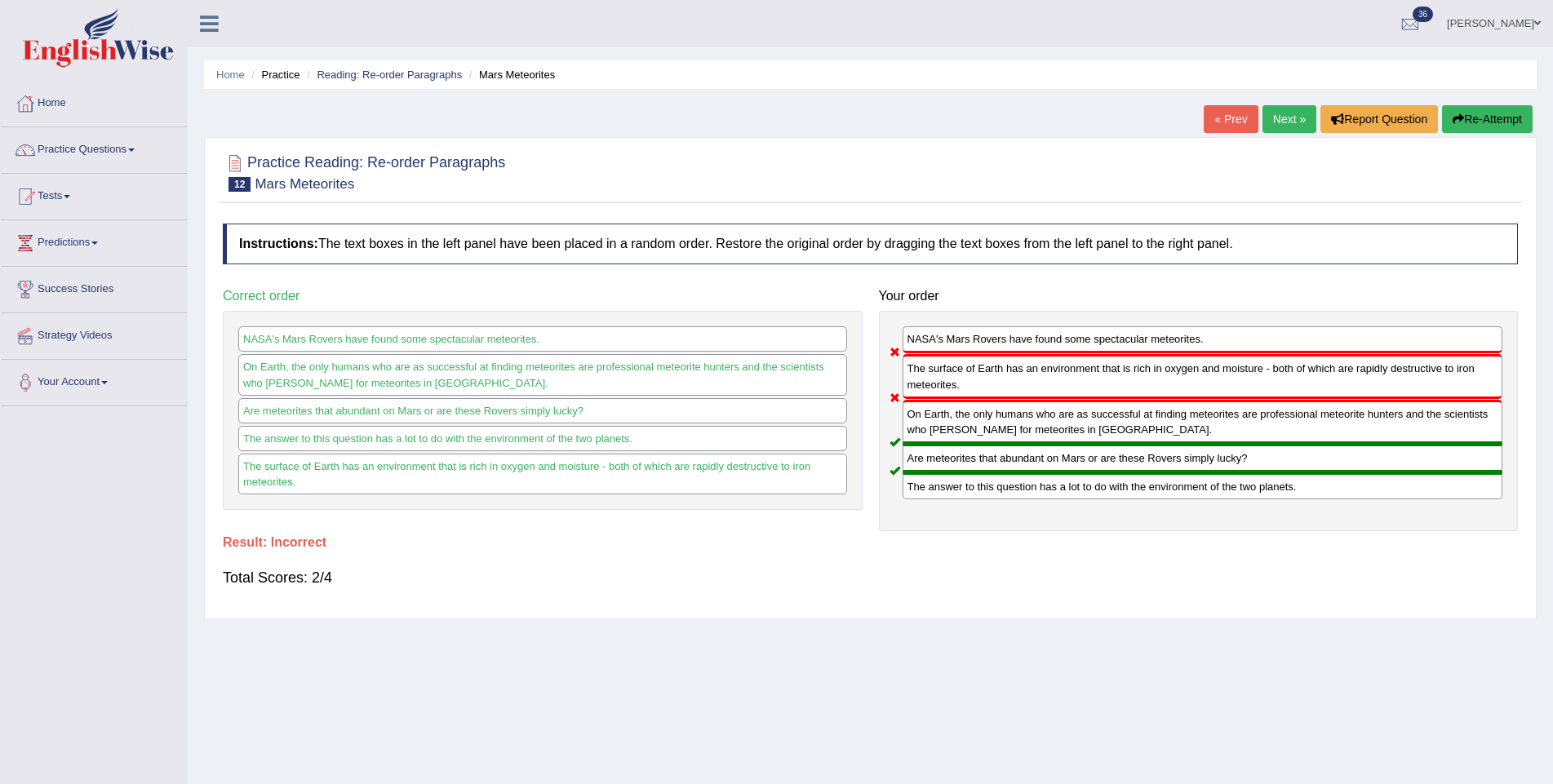
click at [1271, 111] on link "Next »" at bounding box center [1288, 118] width 54 height 27
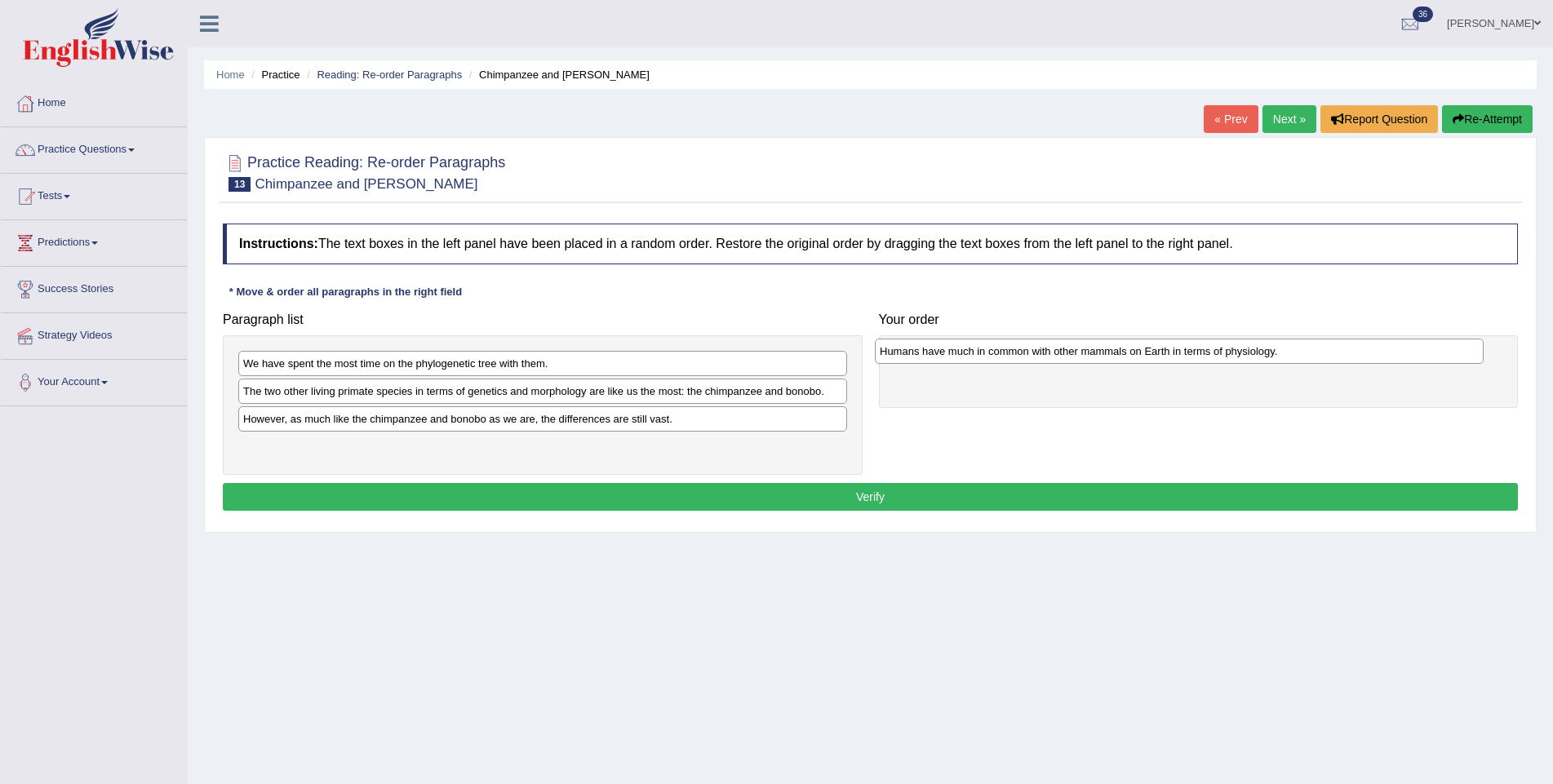
drag, startPoint x: 414, startPoint y: 428, endPoint x: 1050, endPoint y: 362, distance: 639.4
click at [1050, 362] on div "Humans have much in common with other mammals on Earth in terms of physiology." at bounding box center [1179, 350] width 608 height 26
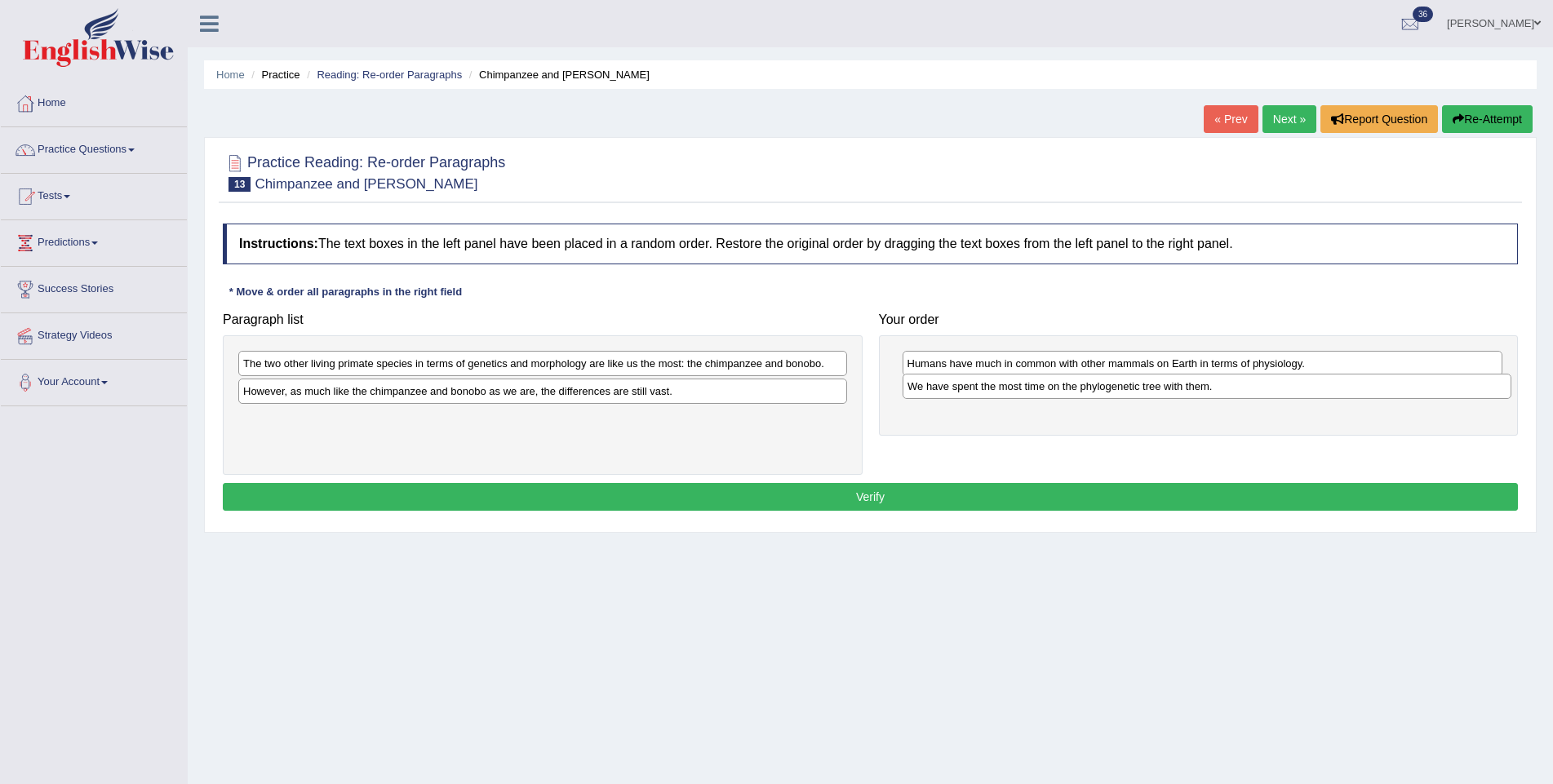
drag, startPoint x: 417, startPoint y: 368, endPoint x: 1081, endPoint y: 392, distance: 664.4
click at [1081, 392] on div "We have spent the most time on the phylogenetic tree with them." at bounding box center [1206, 386] width 608 height 26
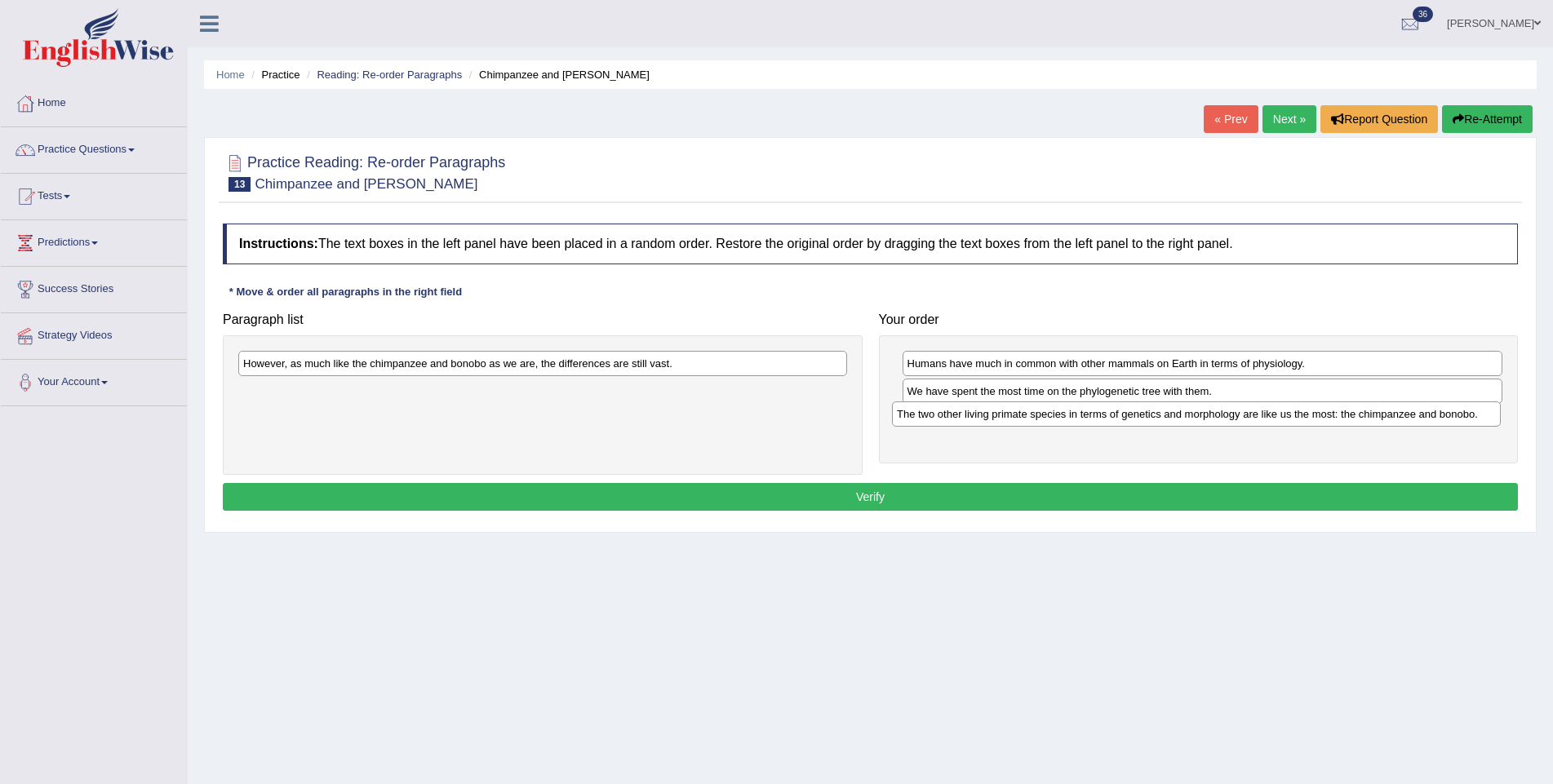
drag, startPoint x: 566, startPoint y: 369, endPoint x: 1220, endPoint y: 421, distance: 656.1
click at [1220, 421] on div "The two other living primate species in terms of genetics and morphology are li…" at bounding box center [1196, 414] width 608 height 26
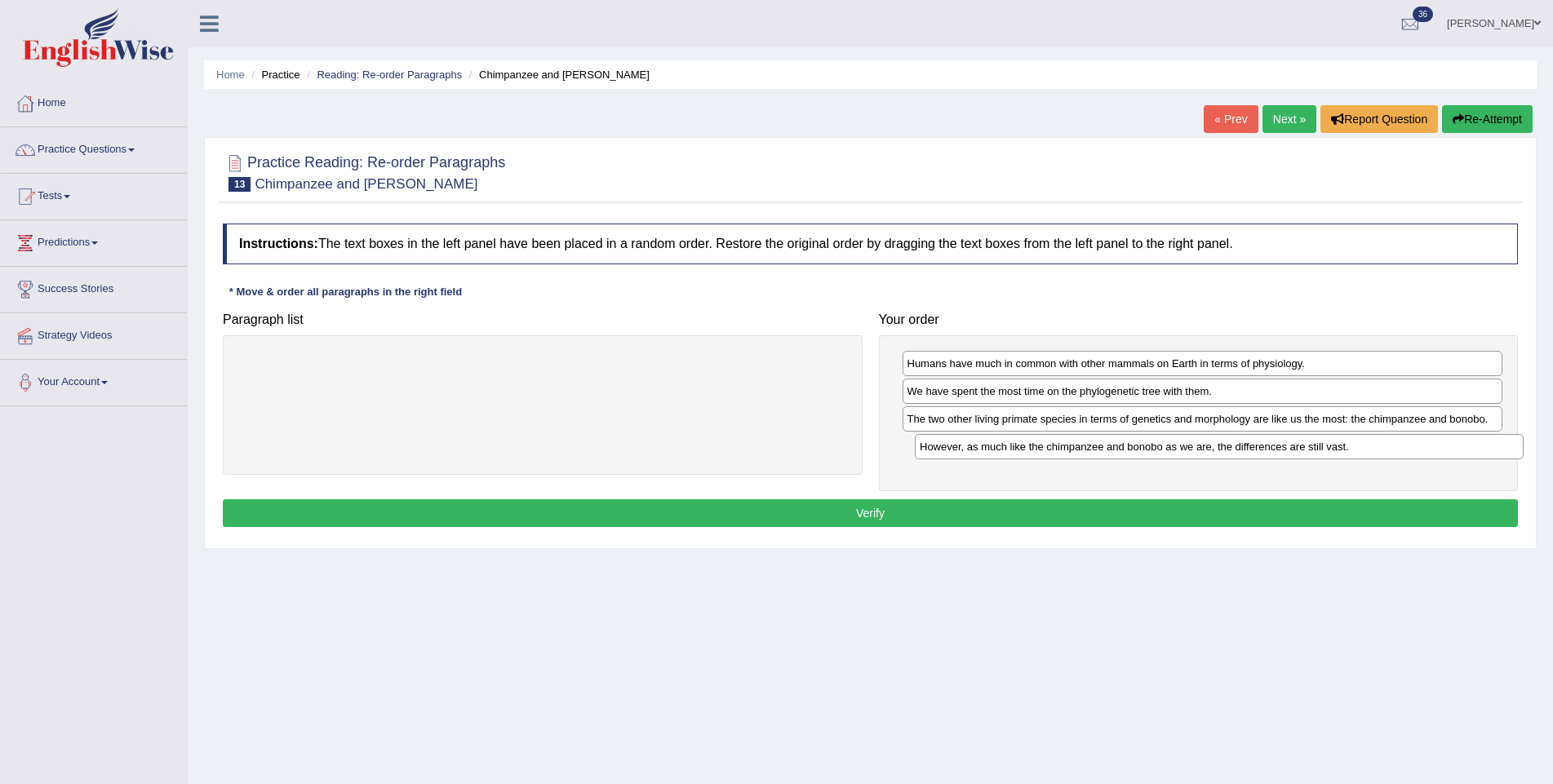
drag, startPoint x: 545, startPoint y: 366, endPoint x: 1221, endPoint y: 451, distance: 681.3
click at [1221, 451] on div "However, as much like the chimpanzee and bonobo as we are, the differences are …" at bounding box center [1219, 446] width 608 height 26
click at [1347, 504] on button "Verify" at bounding box center [870, 513] width 1295 height 27
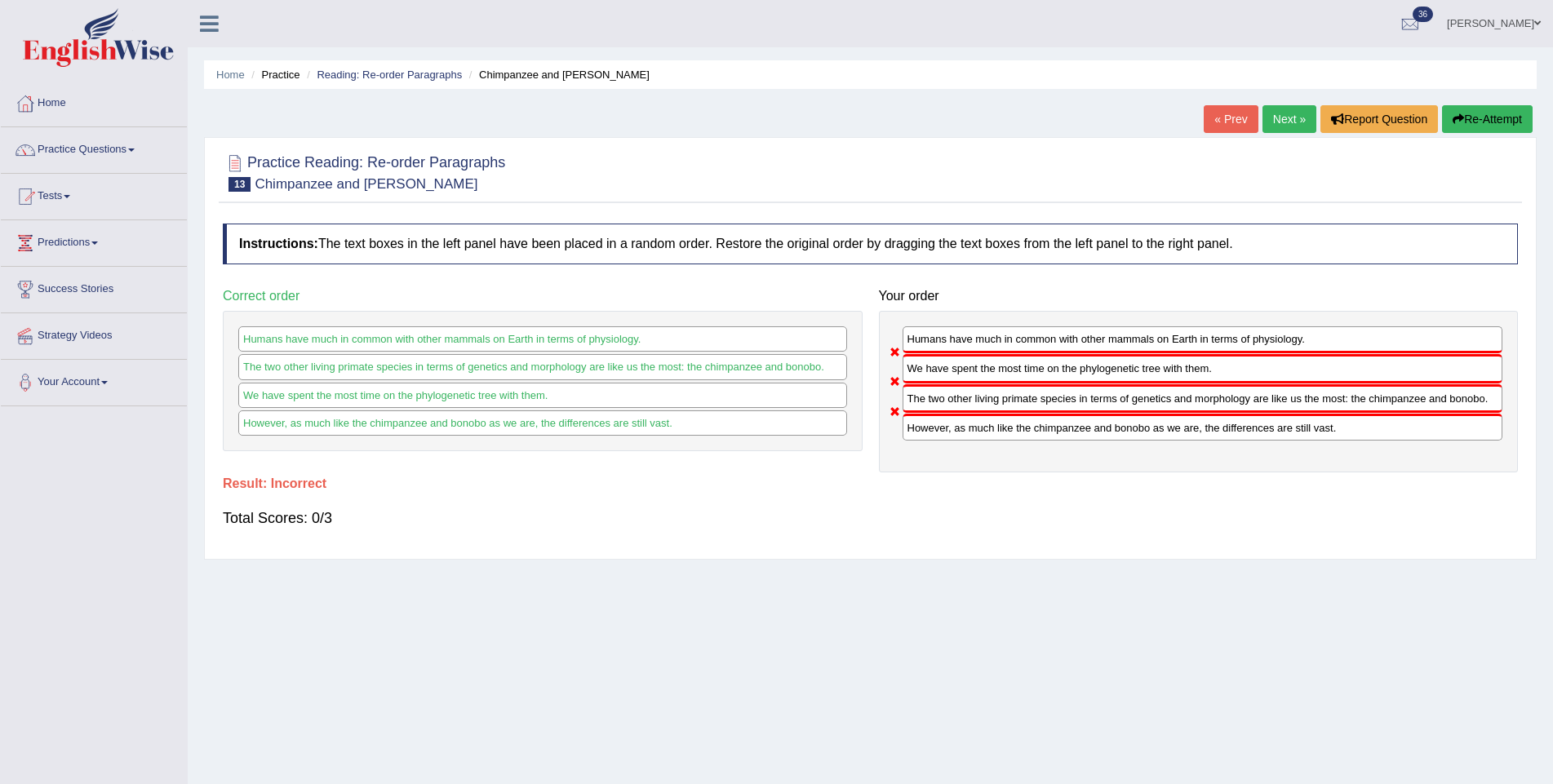
click at [1463, 116] on button "Re-Attempt" at bounding box center [1487, 118] width 91 height 27
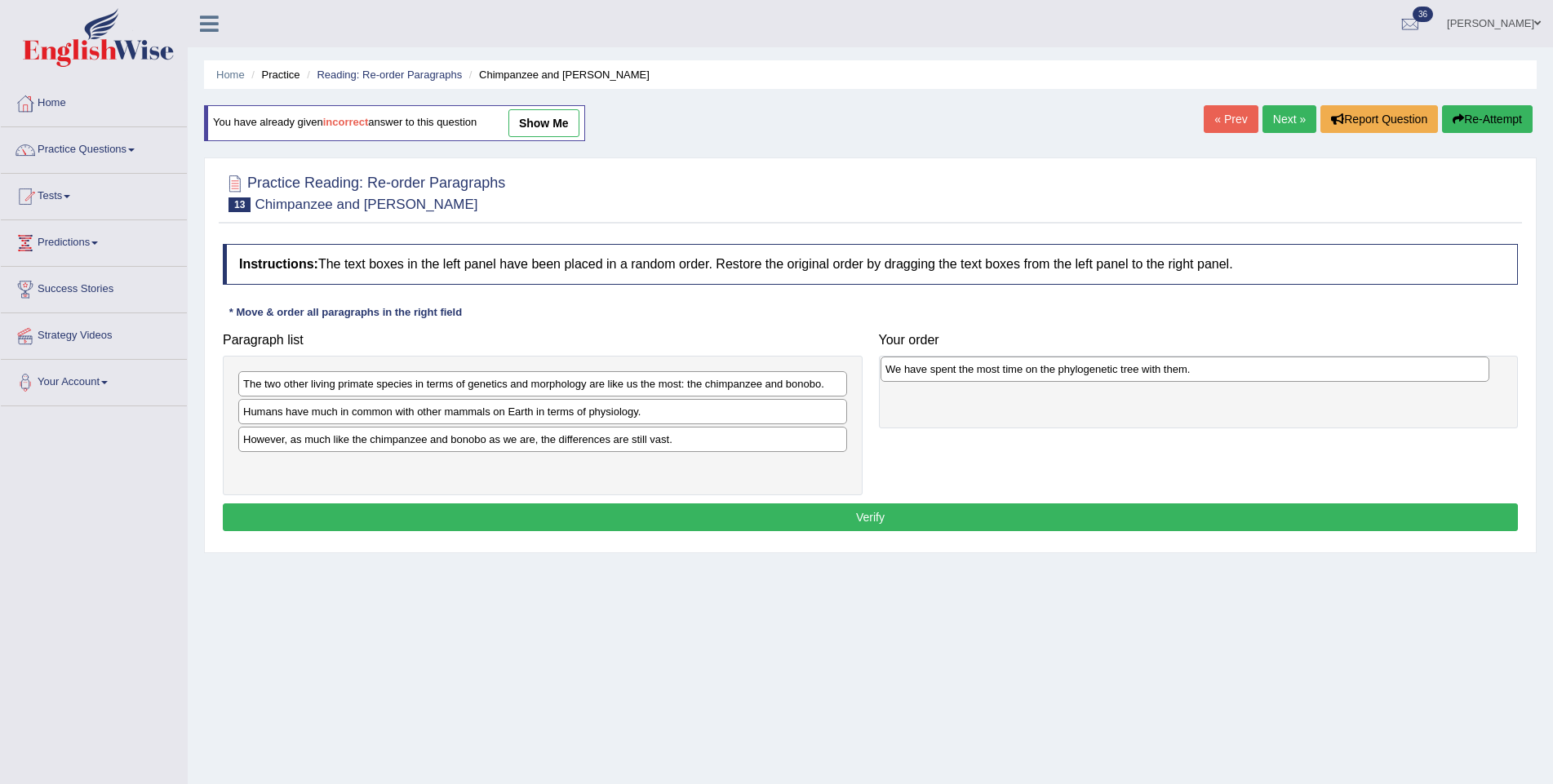
drag, startPoint x: 0, startPoint y: 0, endPoint x: 1035, endPoint y: 372, distance: 1099.8
click at [1035, 372] on div "We have spent the most time on the phylogenetic tree with them." at bounding box center [1185, 368] width 608 height 26
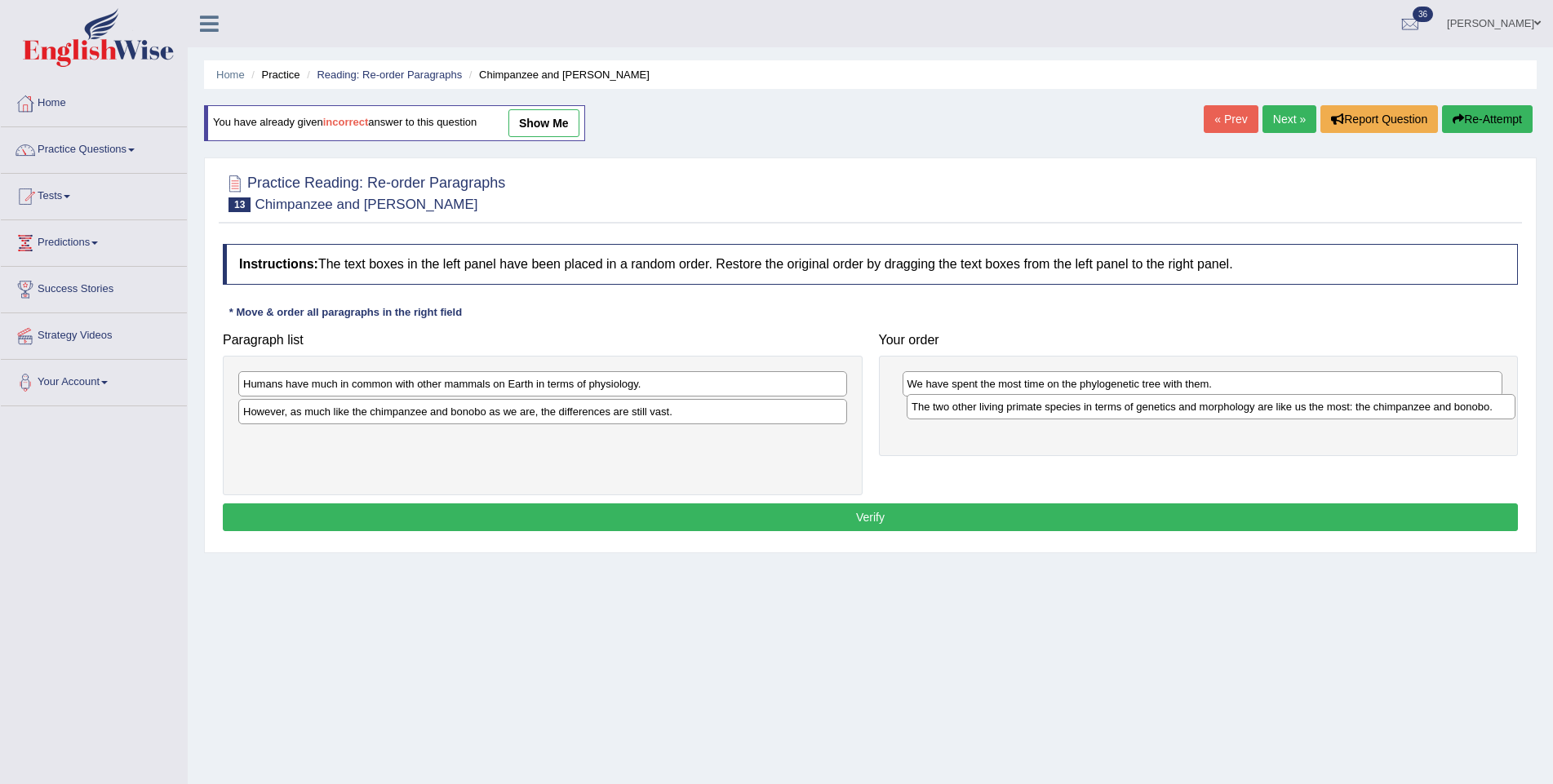
drag, startPoint x: 383, startPoint y: 389, endPoint x: 1050, endPoint y: 413, distance: 667.4
click at [1050, 413] on div "The two other living primate species in terms of genetics and morphology are li…" at bounding box center [1211, 406] width 608 height 26
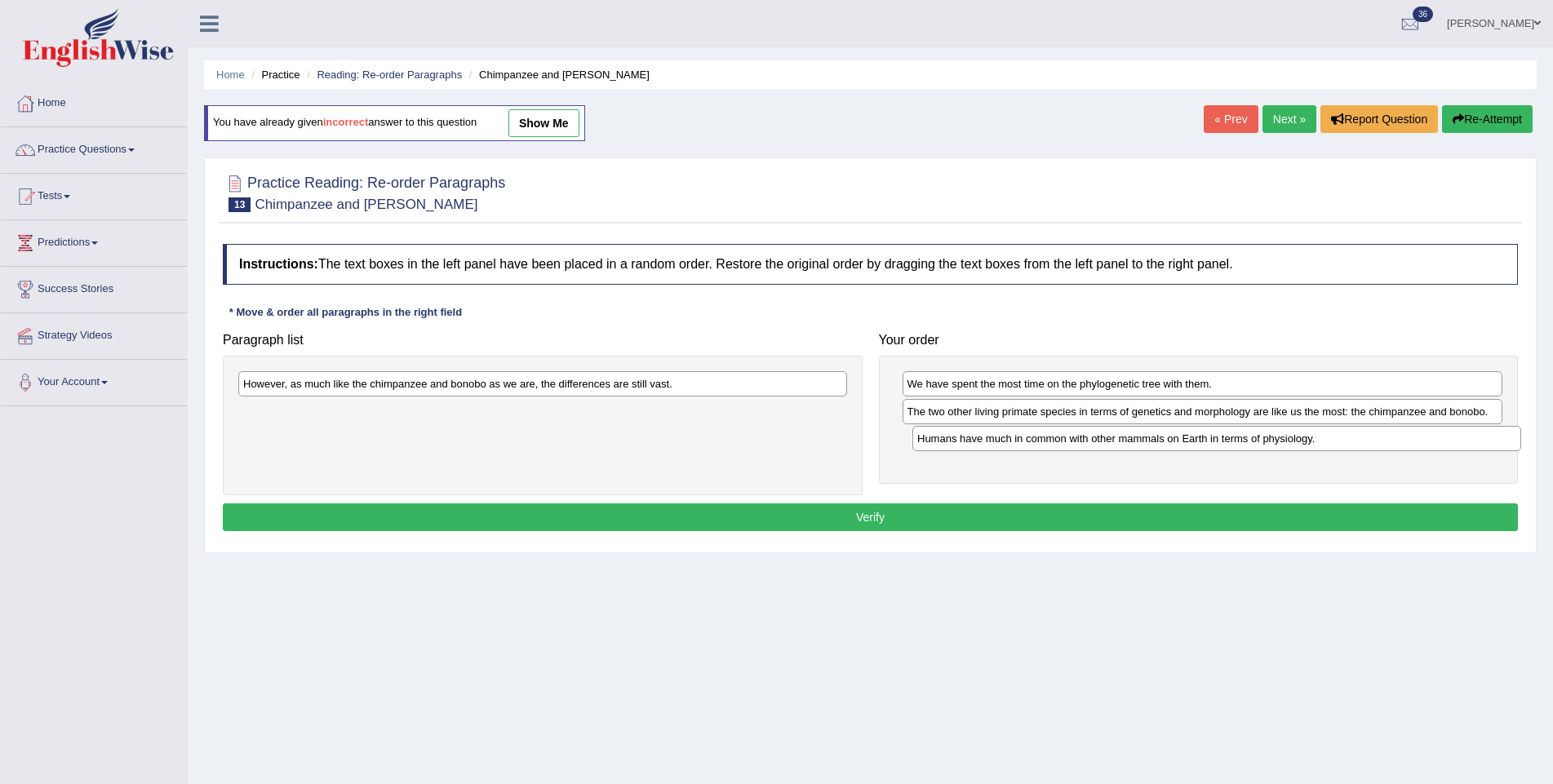
drag, startPoint x: 536, startPoint y: 391, endPoint x: 1210, endPoint y: 446, distance: 676.2
click at [1210, 446] on div "Humans have much in common with other mammals on Earth in terms of physiology." at bounding box center [1217, 438] width 608 height 26
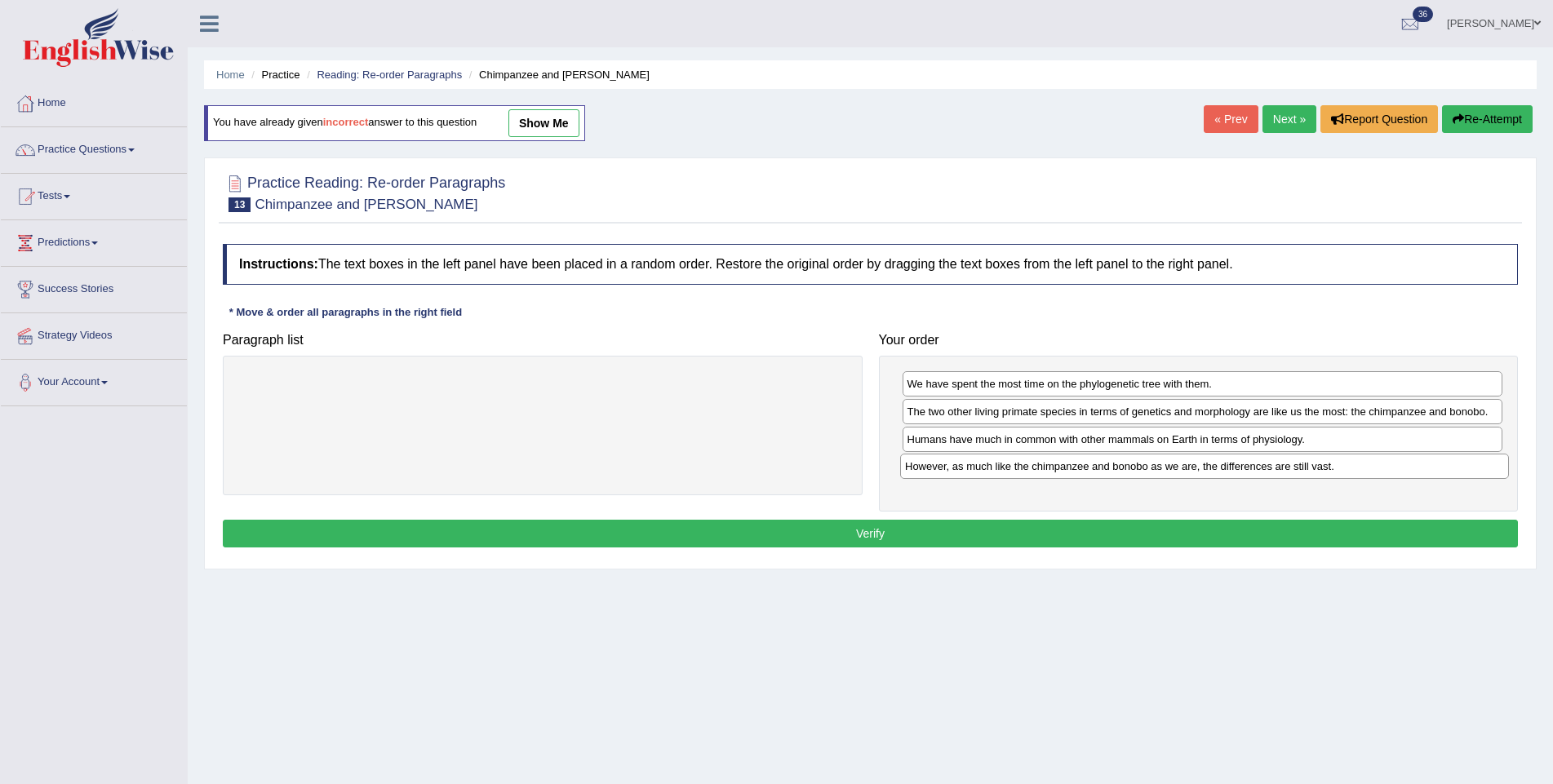
drag, startPoint x: 566, startPoint y: 384, endPoint x: 1230, endPoint y: 468, distance: 669.3
click at [1230, 468] on div "However, as much like the chimpanzee and bonobo as we are, the differences are …" at bounding box center [1204, 466] width 608 height 26
click at [1101, 535] on button "Verify" at bounding box center [870, 533] width 1295 height 27
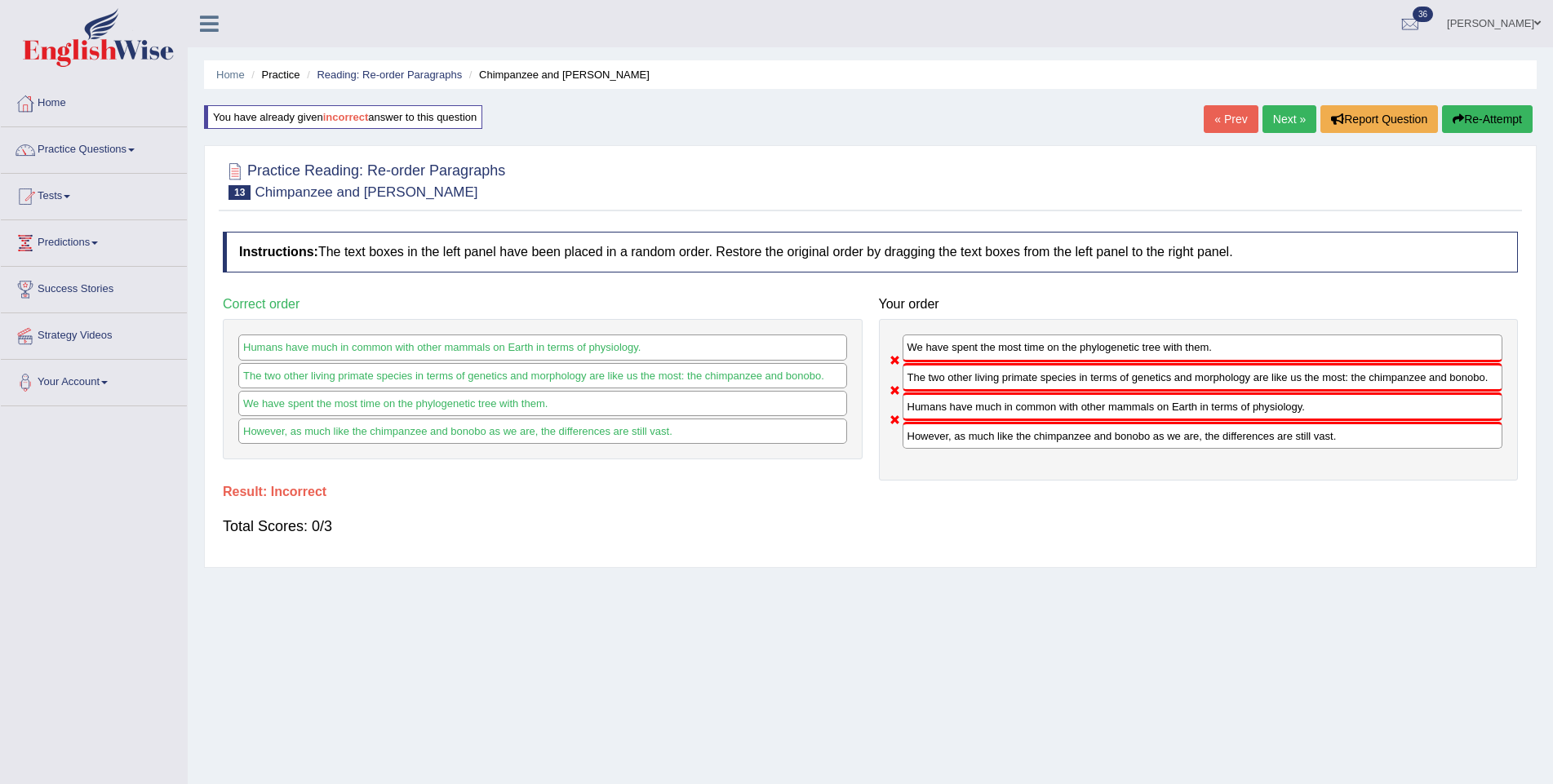
click at [1467, 111] on button "Re-Attempt" at bounding box center [1487, 118] width 91 height 27
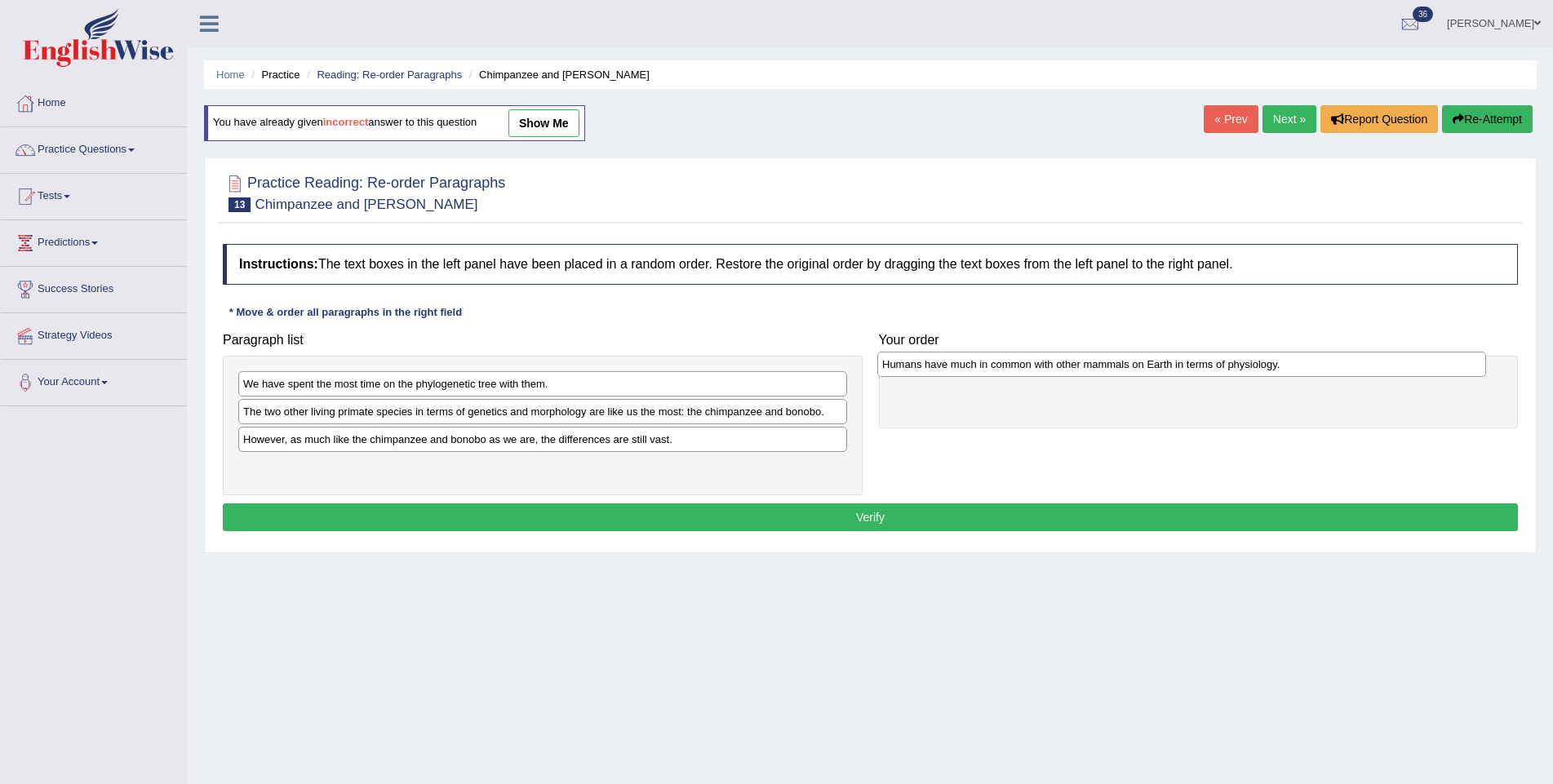
drag, startPoint x: 278, startPoint y: 441, endPoint x: 916, endPoint y: 367, distance: 642.3
click at [916, 367] on div "Humans have much in common with other mammals on Earth in terms of physiology." at bounding box center [1181, 364] width 608 height 26
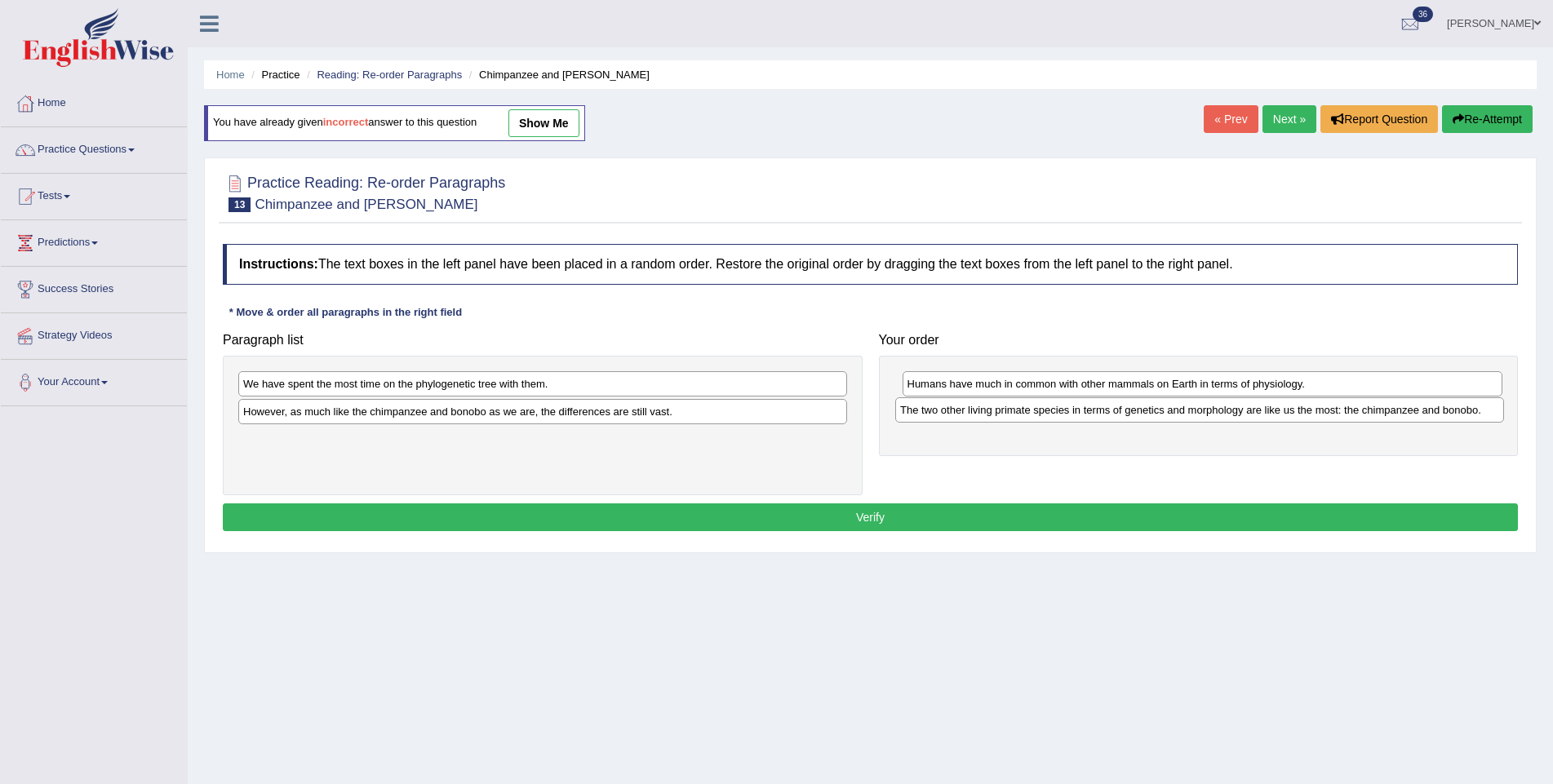
drag, startPoint x: 548, startPoint y: 416, endPoint x: 1204, endPoint y: 416, distance: 656.0
click at [1204, 416] on div "The two other living primate species in terms of genetics and morphology are li…" at bounding box center [1199, 410] width 608 height 26
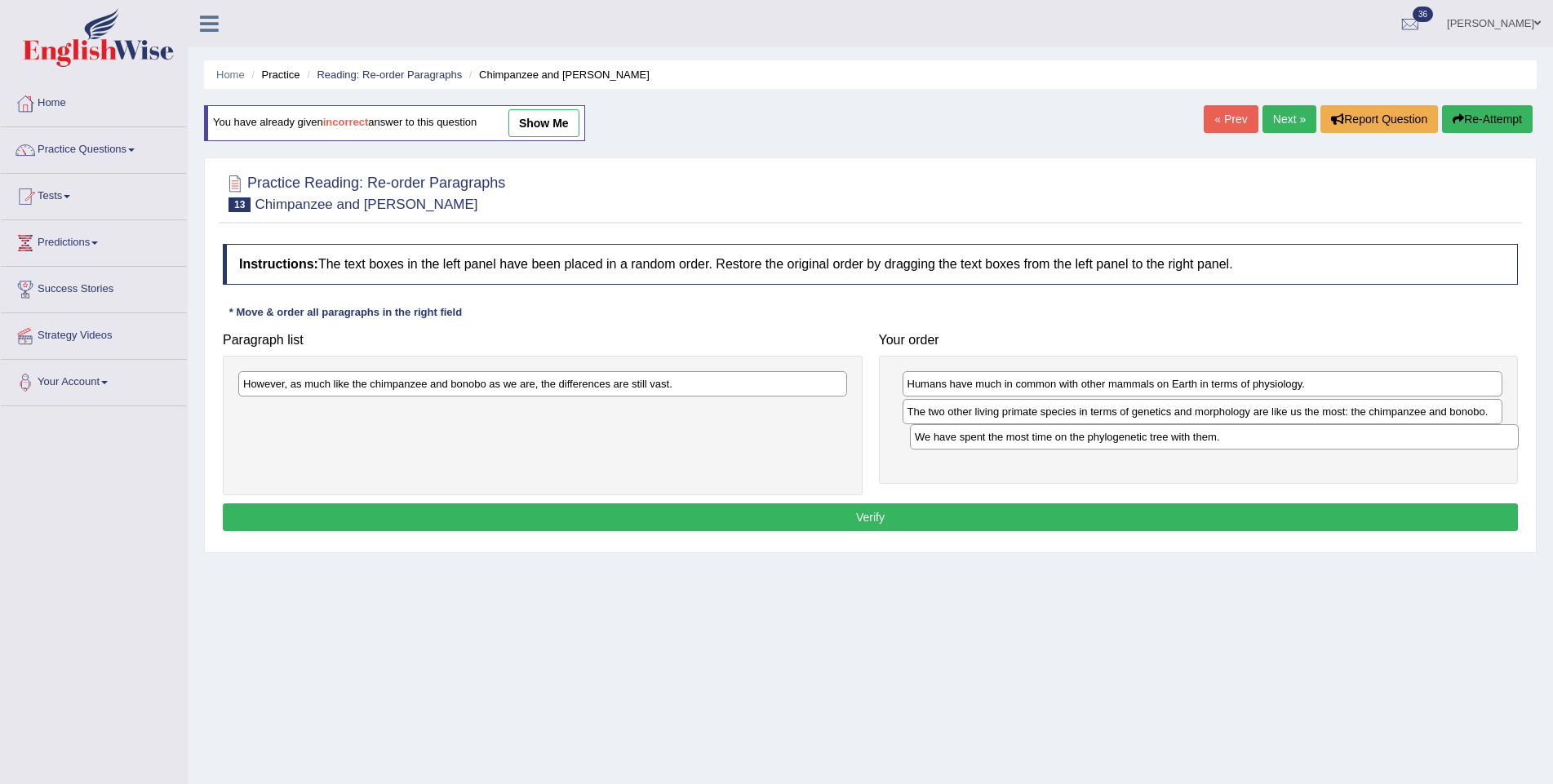
drag, startPoint x: 491, startPoint y: 389, endPoint x: 1159, endPoint y: 445, distance: 670.3
click at [1159, 445] on div "We have spent the most time on the phylogenetic tree with them." at bounding box center [1214, 436] width 608 height 26
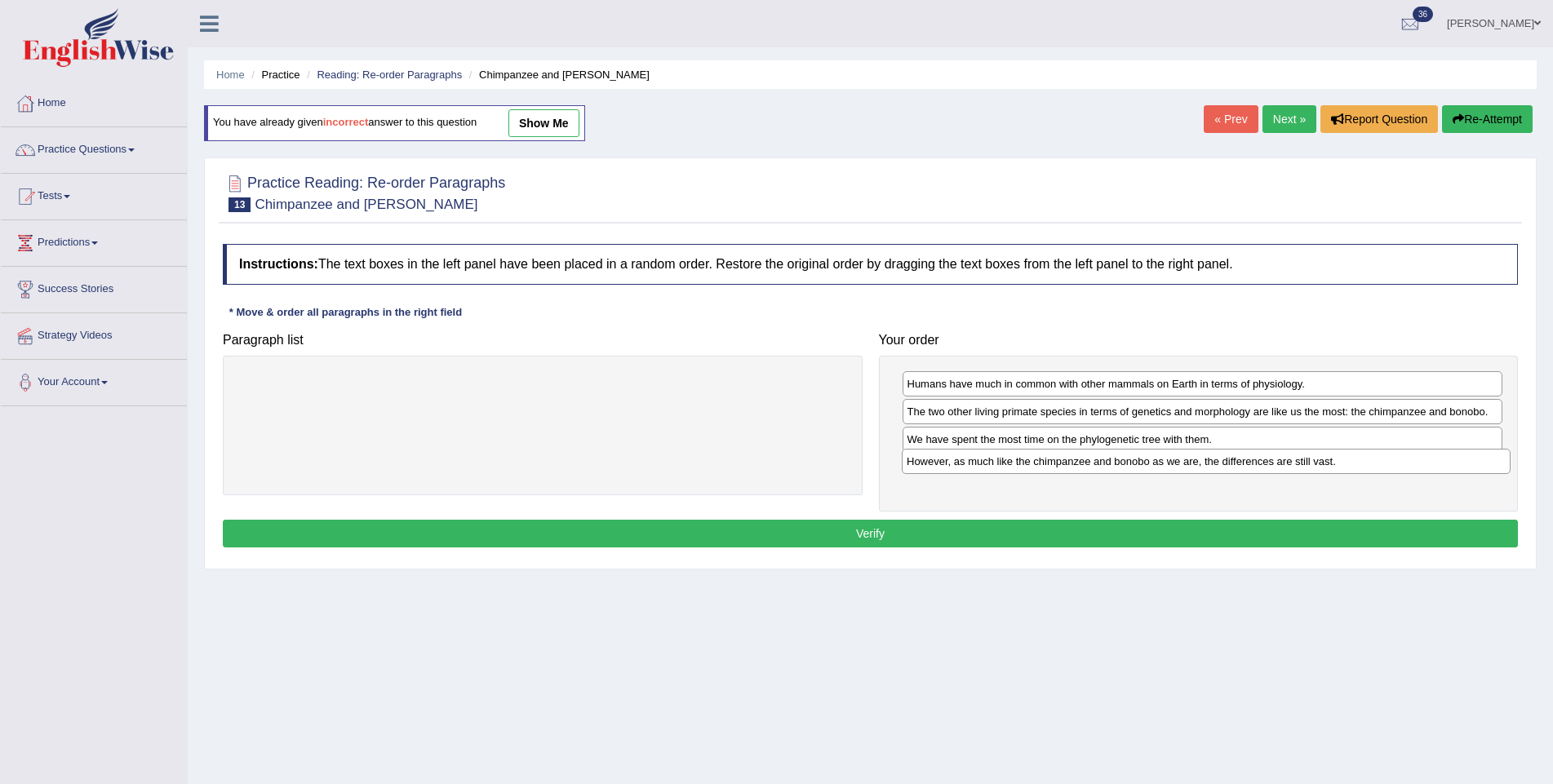
drag, startPoint x: 625, startPoint y: 387, endPoint x: 1288, endPoint y: 468, distance: 667.9
click at [1288, 468] on div "However, as much like the chimpanzee and bonobo as we are, the differences are …" at bounding box center [1205, 461] width 608 height 26
click at [1193, 531] on button "Verify" at bounding box center [870, 533] width 1295 height 27
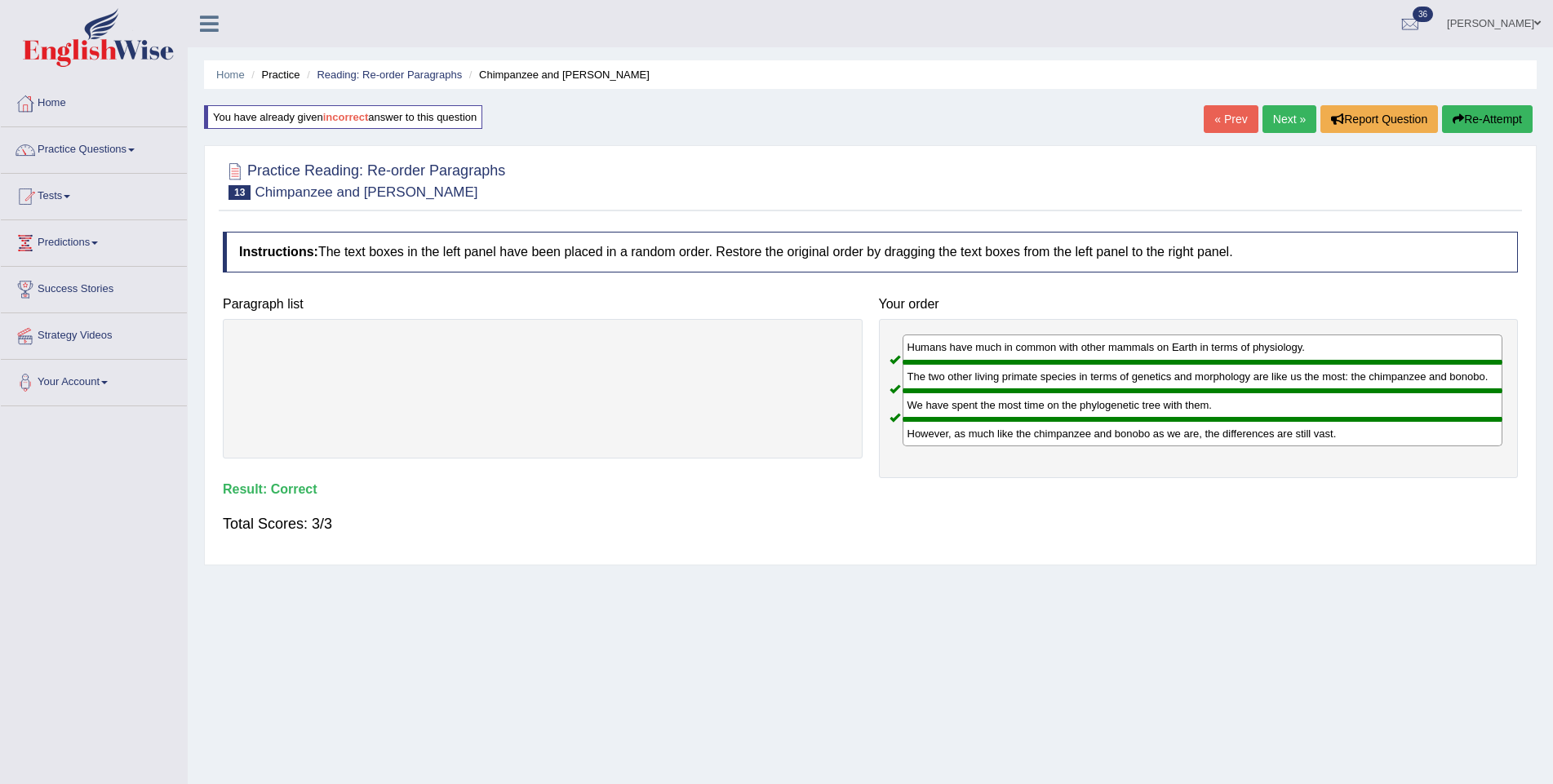
click at [1271, 113] on link "Next »" at bounding box center [1288, 118] width 54 height 27
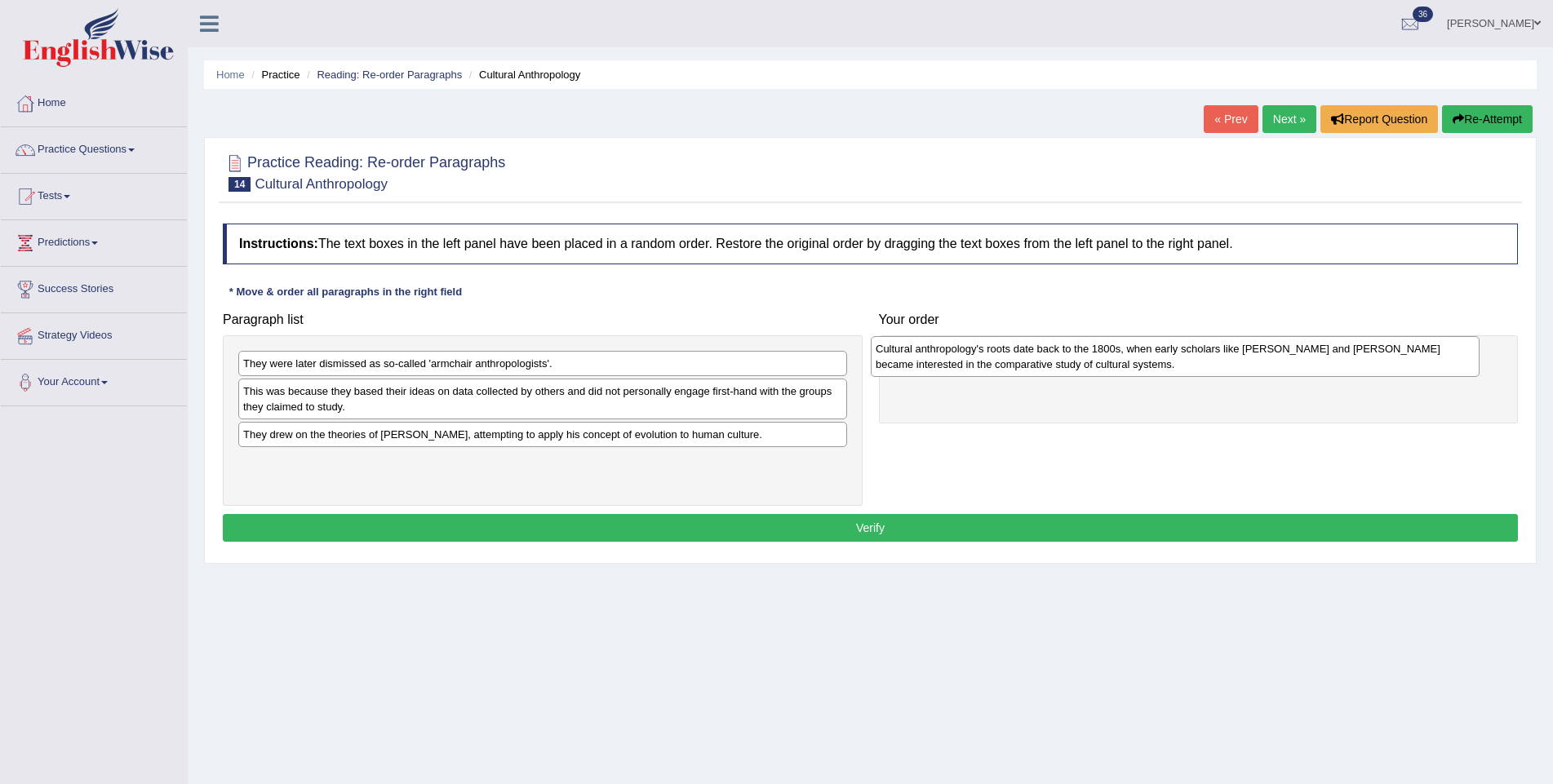
drag, startPoint x: 380, startPoint y: 413, endPoint x: 1015, endPoint y: 370, distance: 636.5
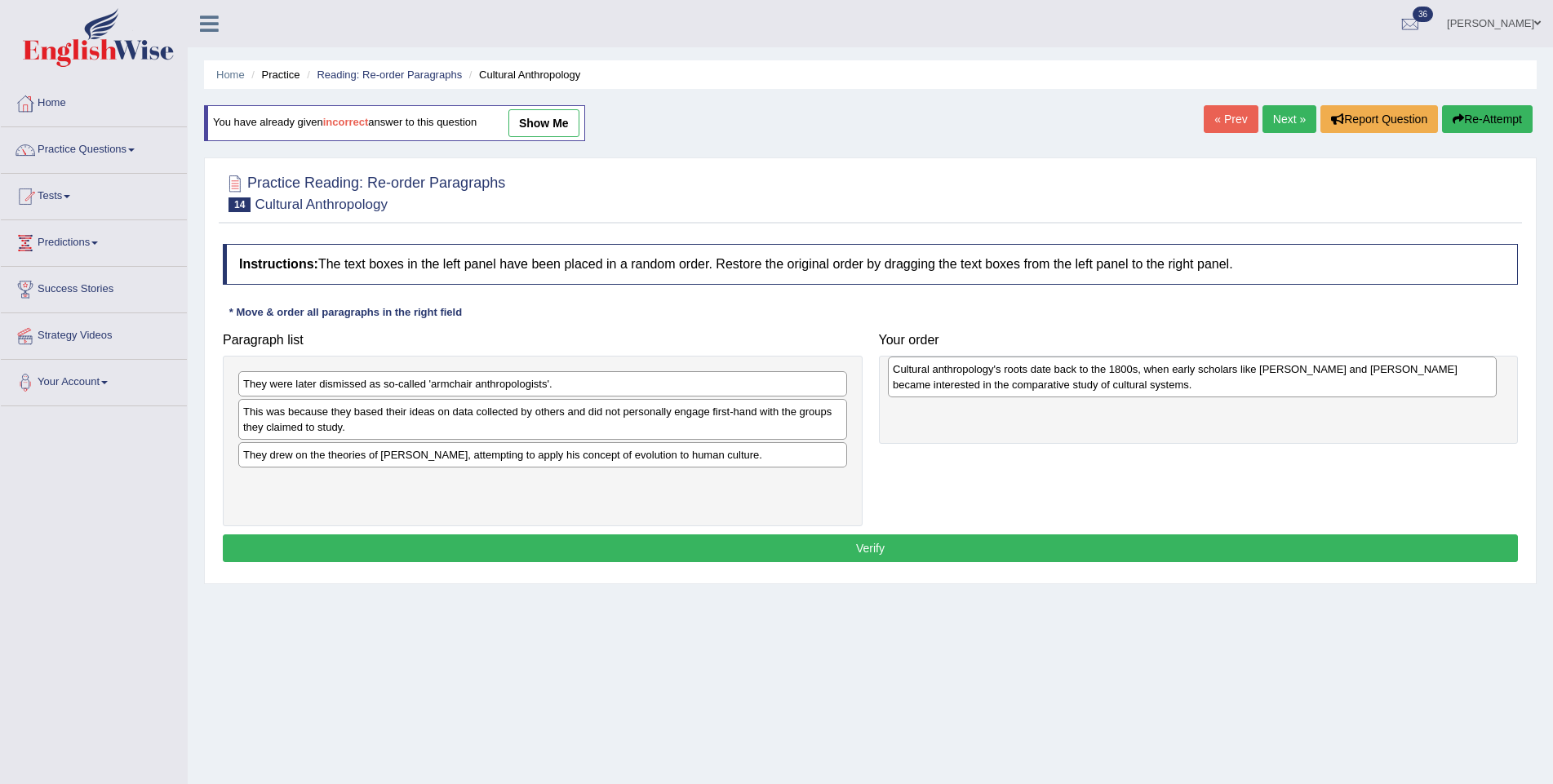
drag, startPoint x: 327, startPoint y: 421, endPoint x: 977, endPoint y: 380, distance: 651.3
click at [977, 380] on div "Cultural anthropology's roots date back to the 1800s, when early scholars like …" at bounding box center [1192, 376] width 608 height 41
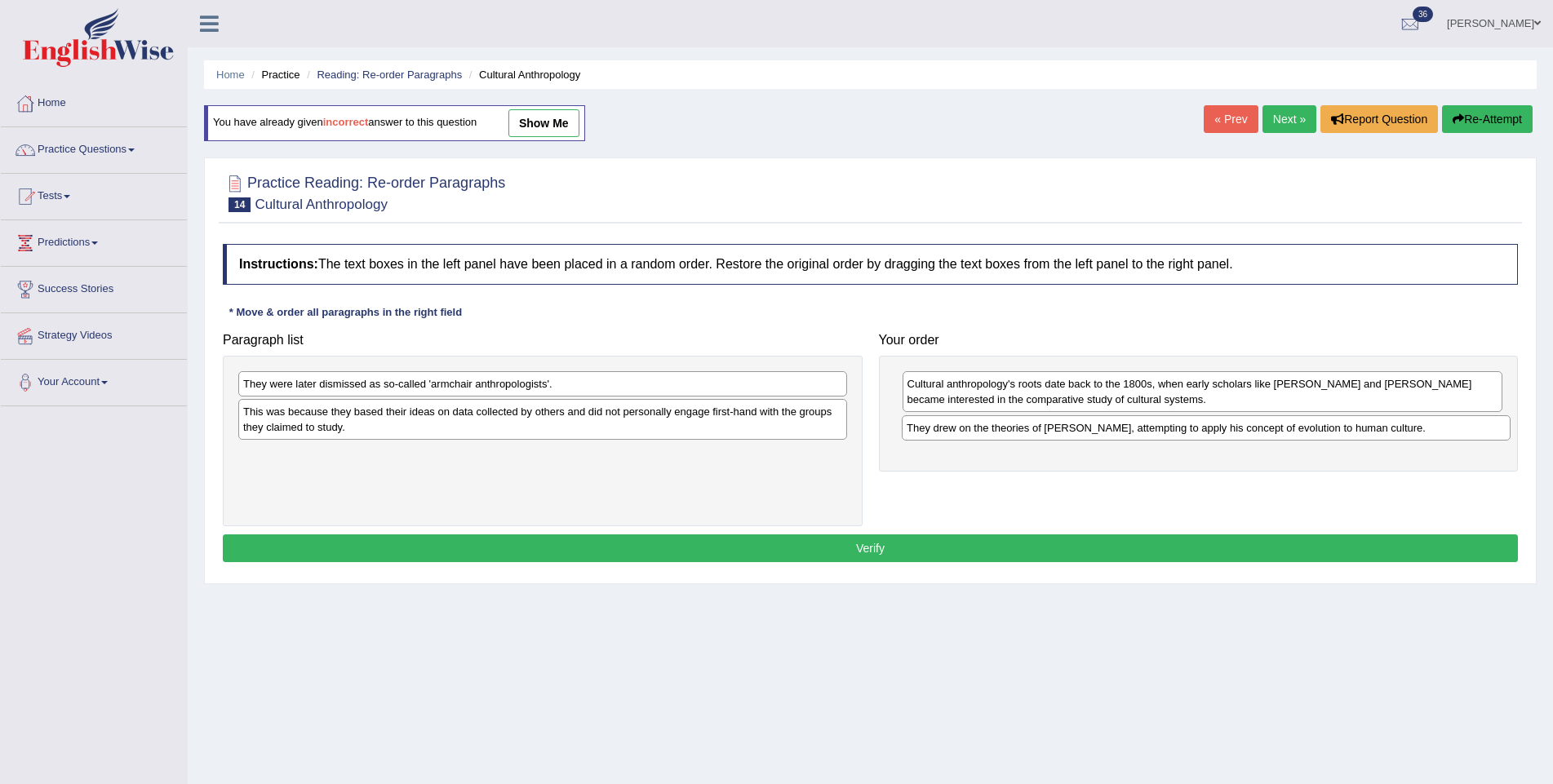
drag, startPoint x: 312, startPoint y: 457, endPoint x: 975, endPoint y: 431, distance: 663.5
click at [975, 431] on div "They drew on the theories of [PERSON_NAME], attempting to apply his concept of …" at bounding box center [1205, 428] width 608 height 26
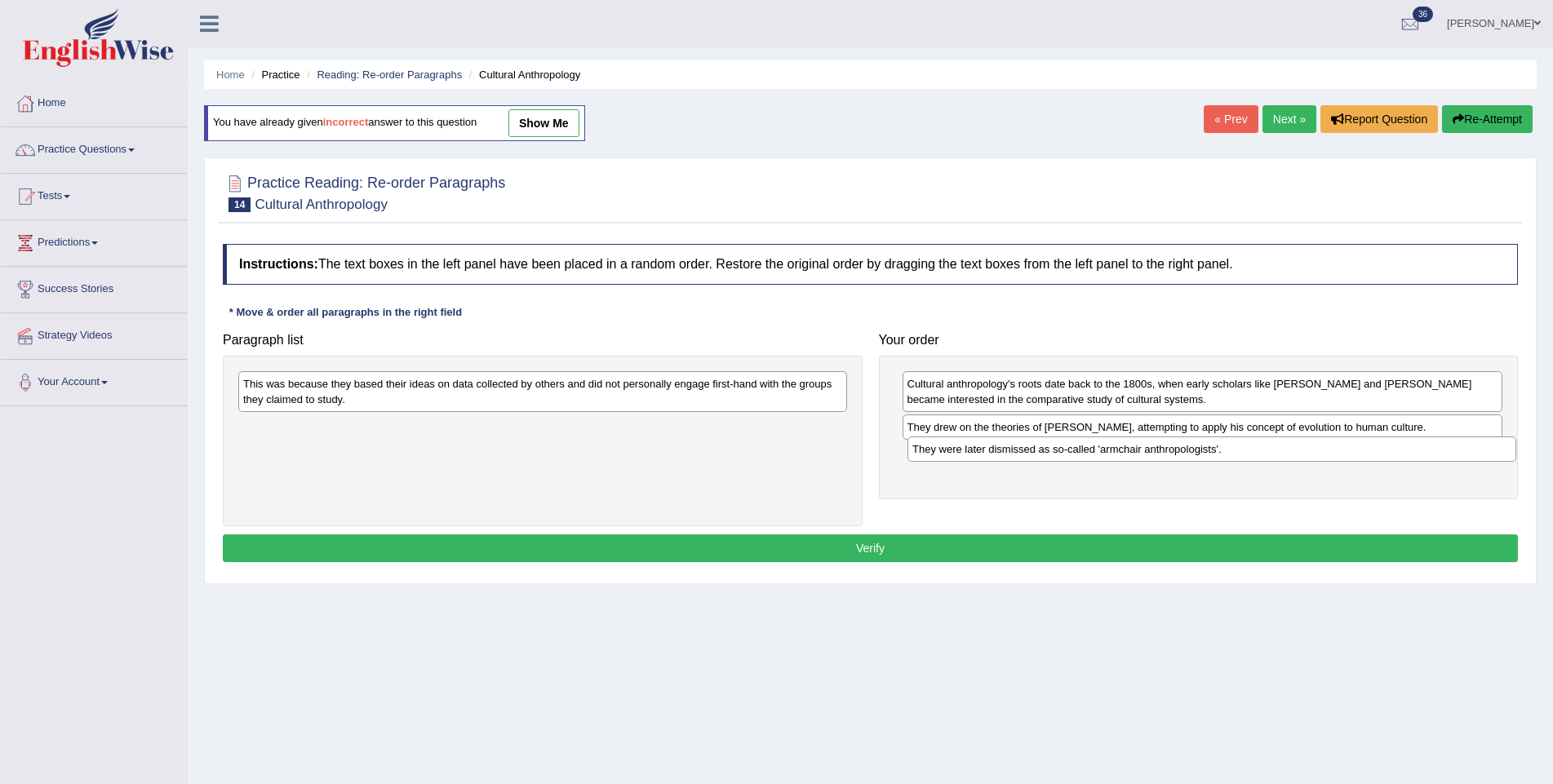
drag, startPoint x: 407, startPoint y: 387, endPoint x: 1076, endPoint y: 453, distance: 672.2
click at [1076, 453] on div "They were later dismissed as so-called 'armchair anthropologists'." at bounding box center [1211, 449] width 608 height 26
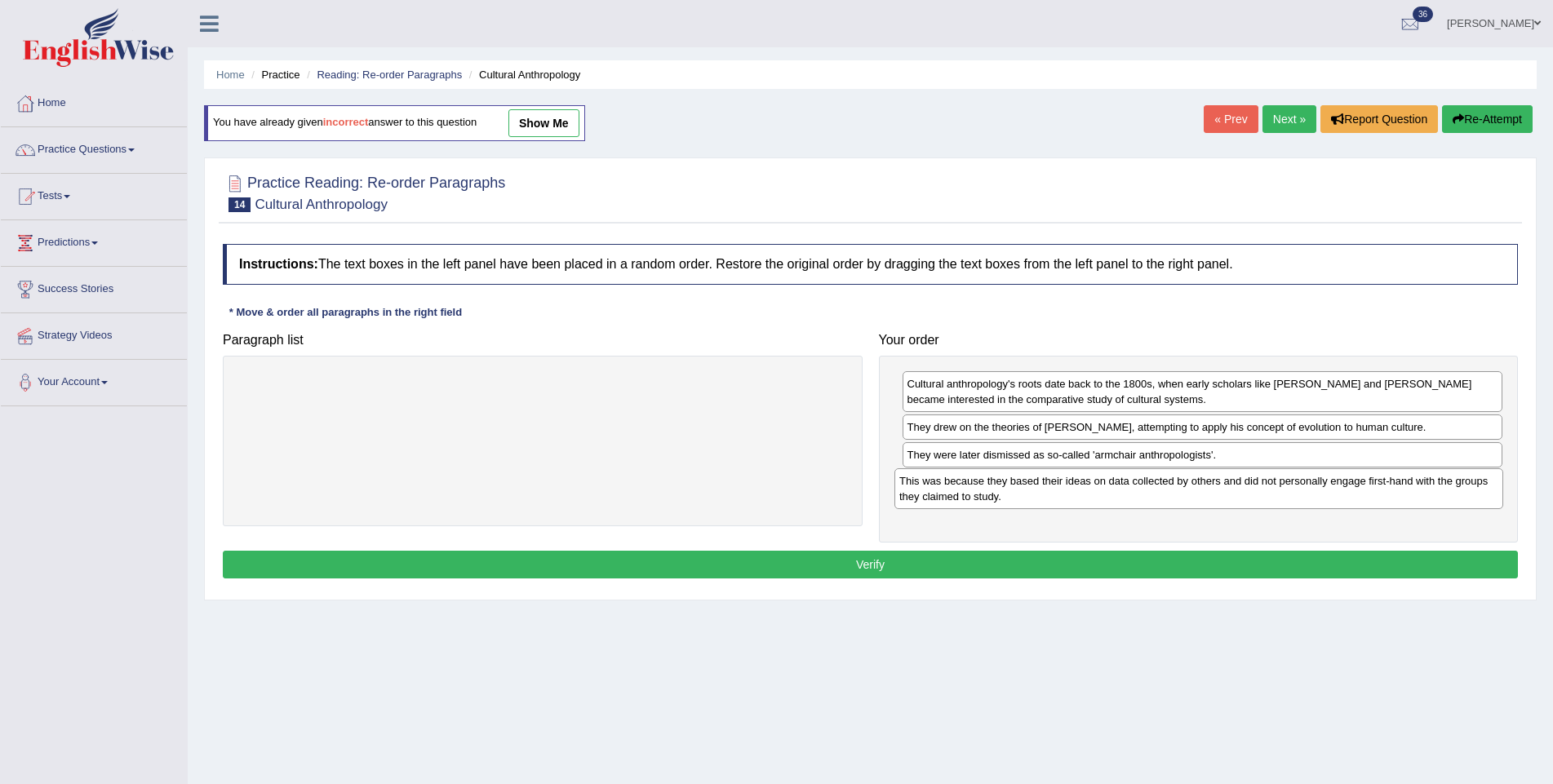
drag, startPoint x: 706, startPoint y: 387, endPoint x: 1362, endPoint y: 486, distance: 663.4
click at [1362, 486] on div "This was because they based their ideas on data collected by others and did not…" at bounding box center [1199, 488] width 608 height 41
click at [1164, 565] on button "Verify" at bounding box center [870, 564] width 1295 height 27
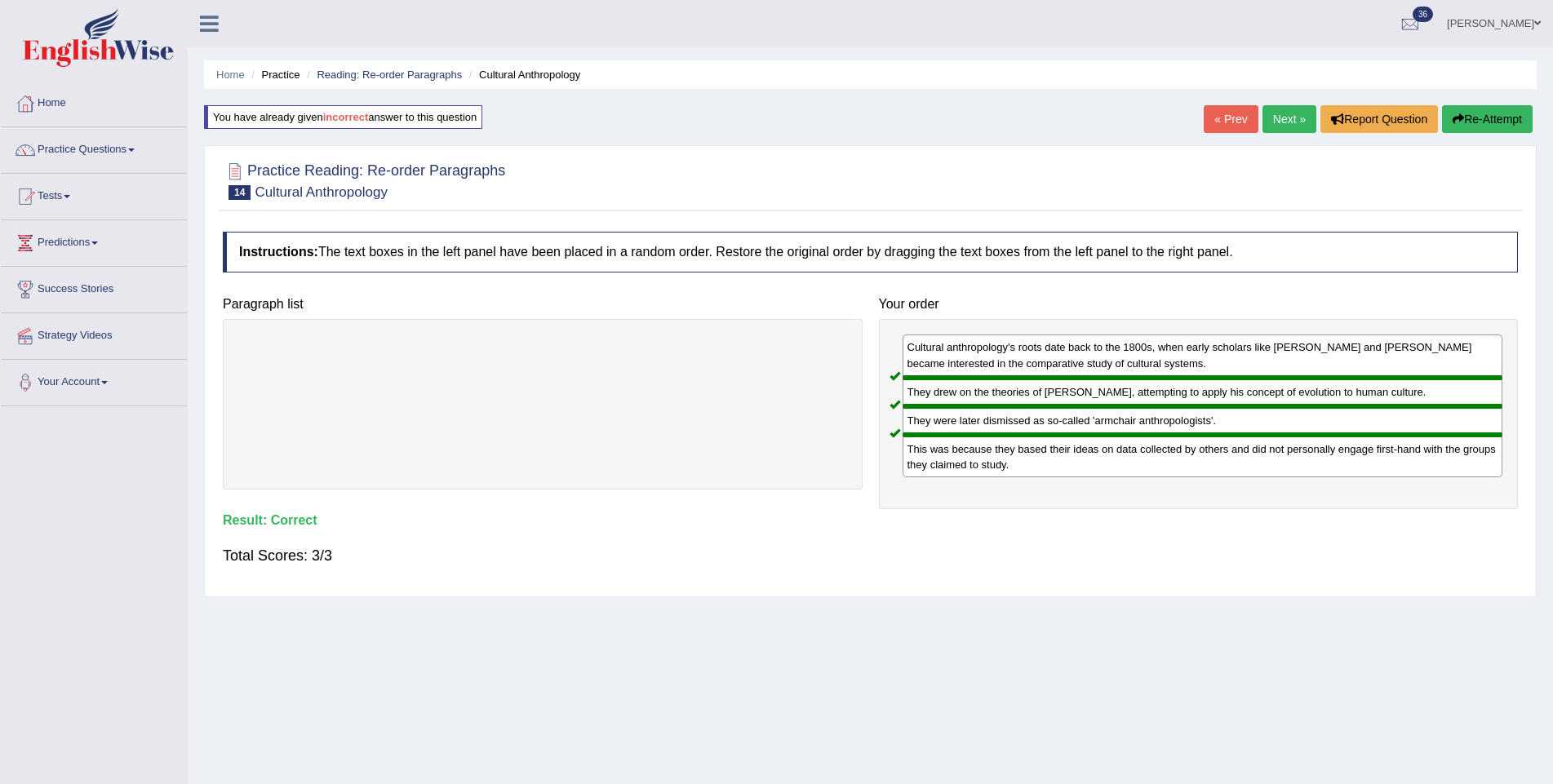
click at [1268, 111] on link "Next »" at bounding box center [1288, 118] width 54 height 27
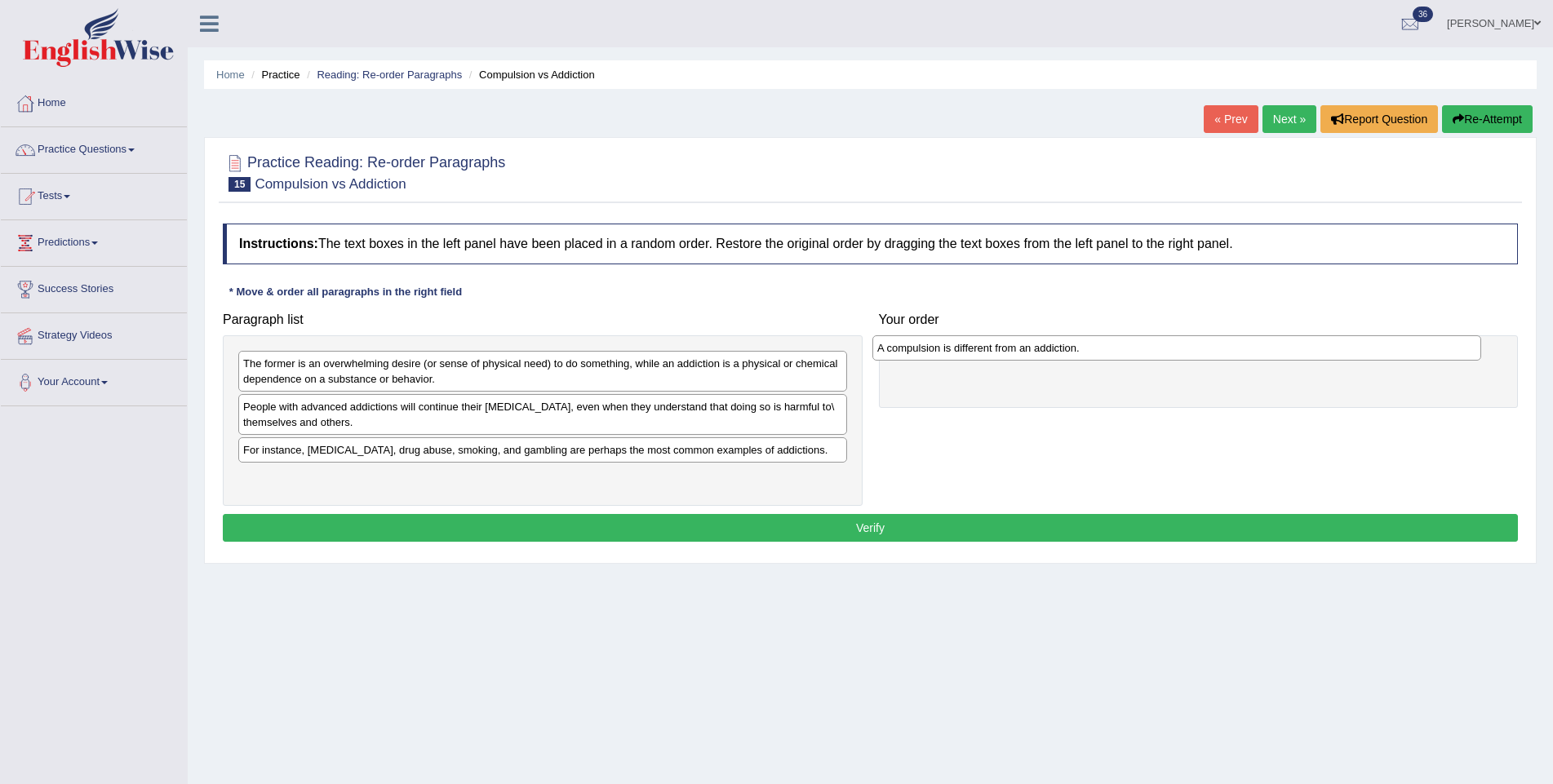
drag, startPoint x: 320, startPoint y: 452, endPoint x: 956, endPoint y: 350, distance: 644.1
click at [956, 350] on div "A compulsion is different from an addiction." at bounding box center [1176, 348] width 608 height 26
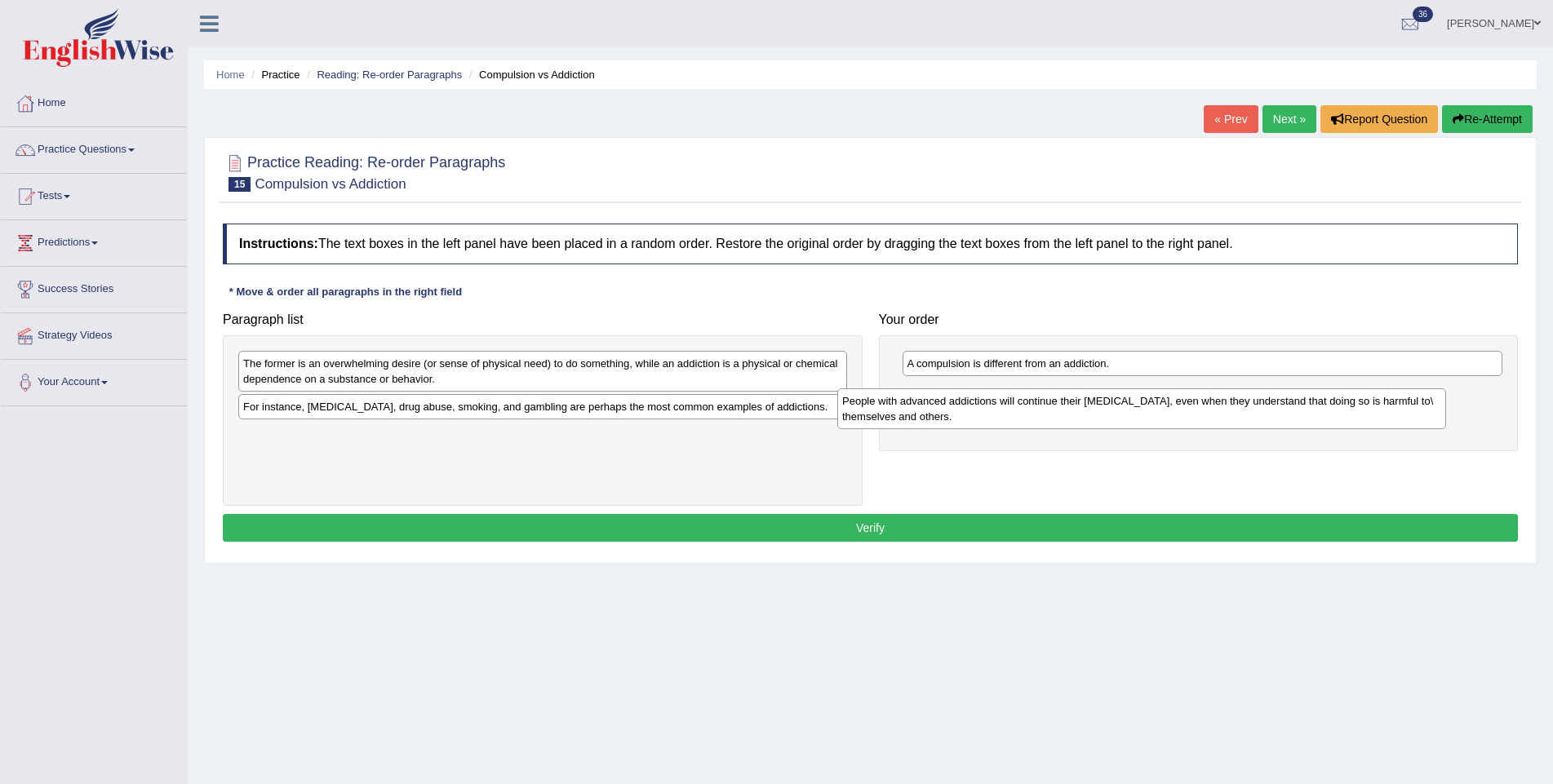
drag, startPoint x: 436, startPoint y: 415, endPoint x: 1090, endPoint y: 398, distance: 654.2
click at [1074, 402] on div "People with advanced addictions will continue their [MEDICAL_DATA], even when t…" at bounding box center [1141, 408] width 608 height 41
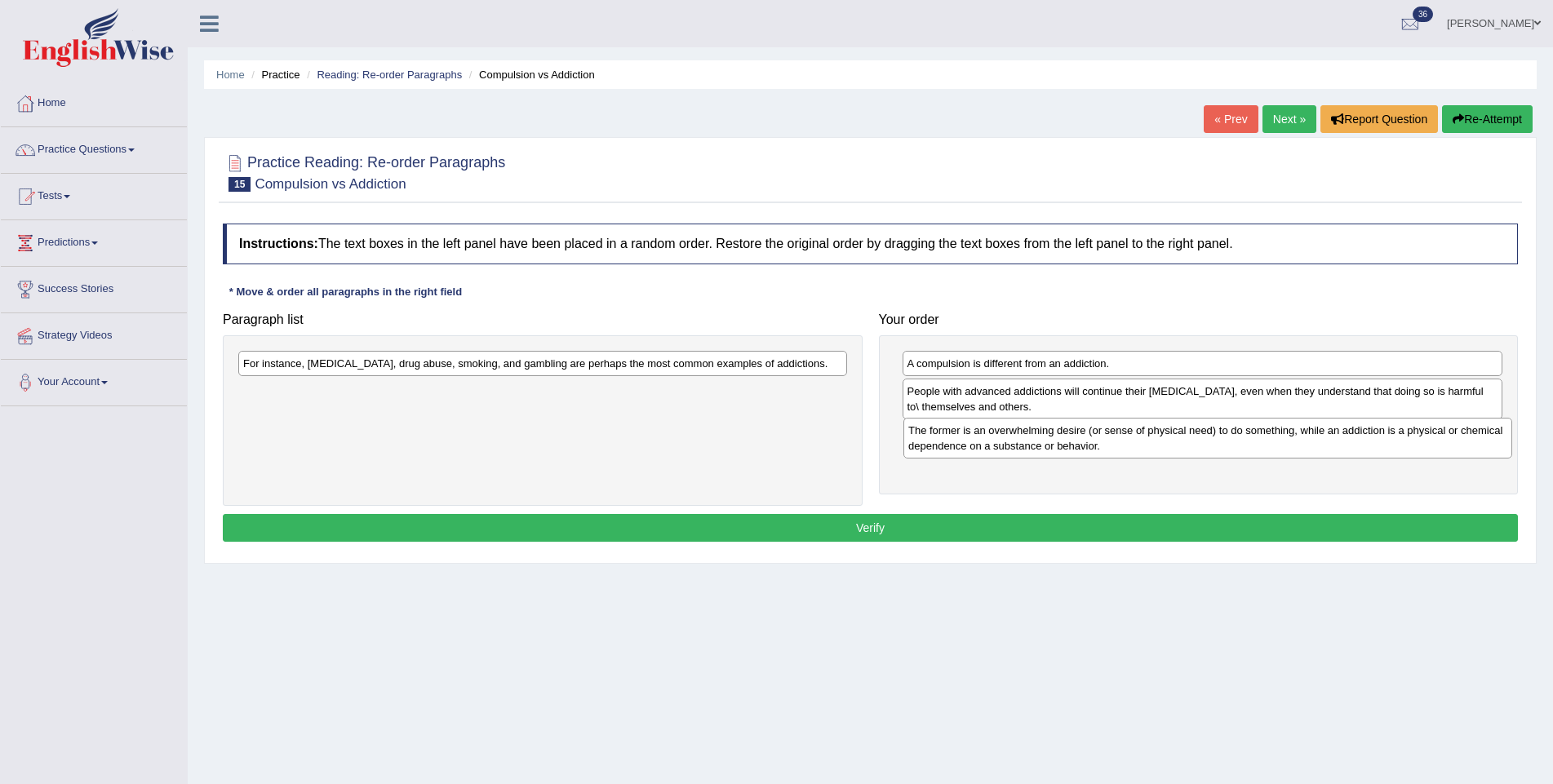
drag, startPoint x: 538, startPoint y: 362, endPoint x: 1201, endPoint y: 428, distance: 666.3
click at [1201, 428] on div "The former is an overwhelming desire (or sense of physical need) to do somethin…" at bounding box center [1207, 437] width 608 height 41
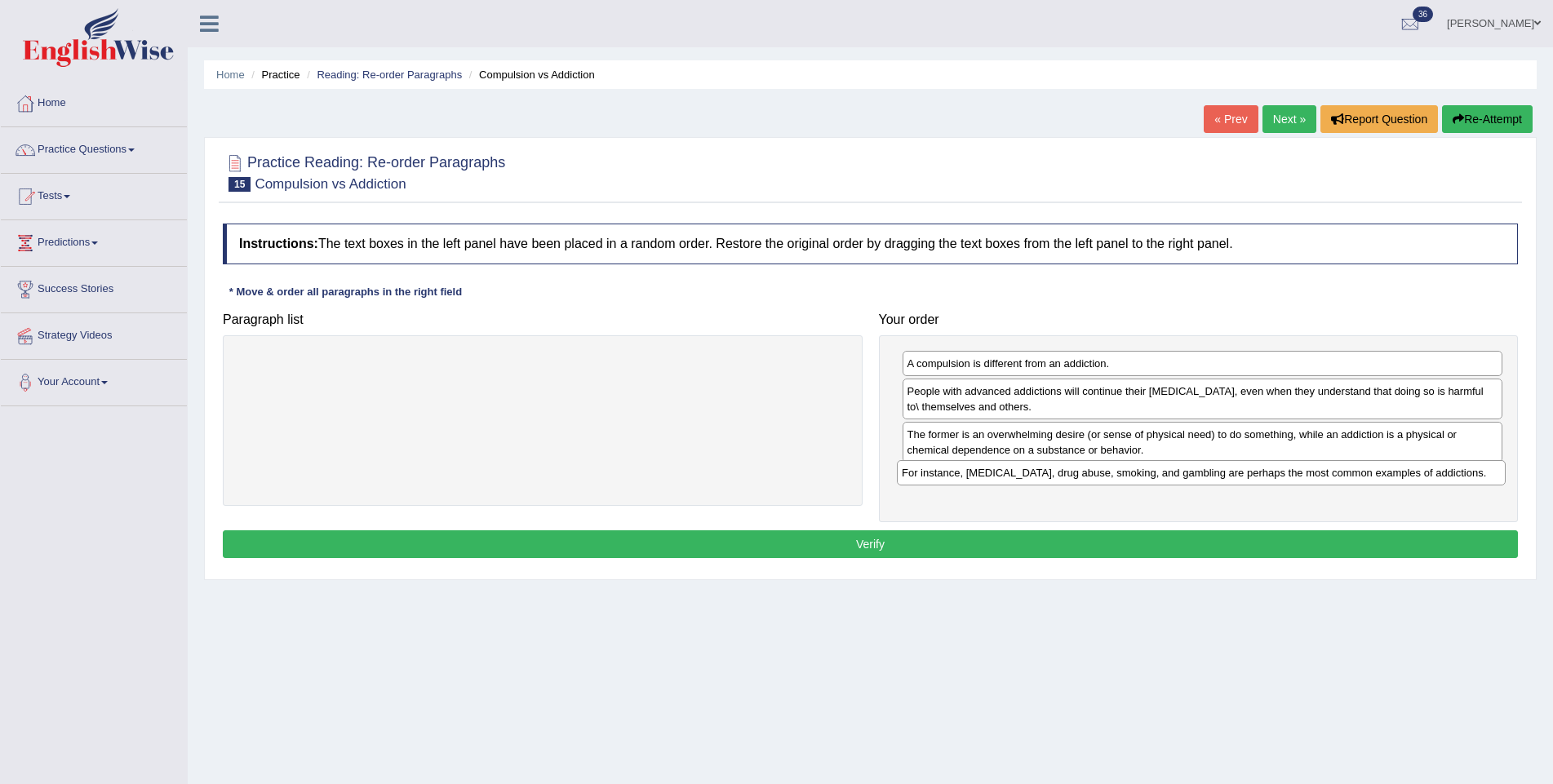
drag, startPoint x: 693, startPoint y: 368, endPoint x: 1352, endPoint y: 478, distance: 668.1
click at [1352, 478] on div "For instance, alcoholism, drug abuse, smoking, and gambling are perhaps the mos…" at bounding box center [1201, 472] width 608 height 26
click at [1214, 537] on button "Verify" at bounding box center [870, 543] width 1295 height 27
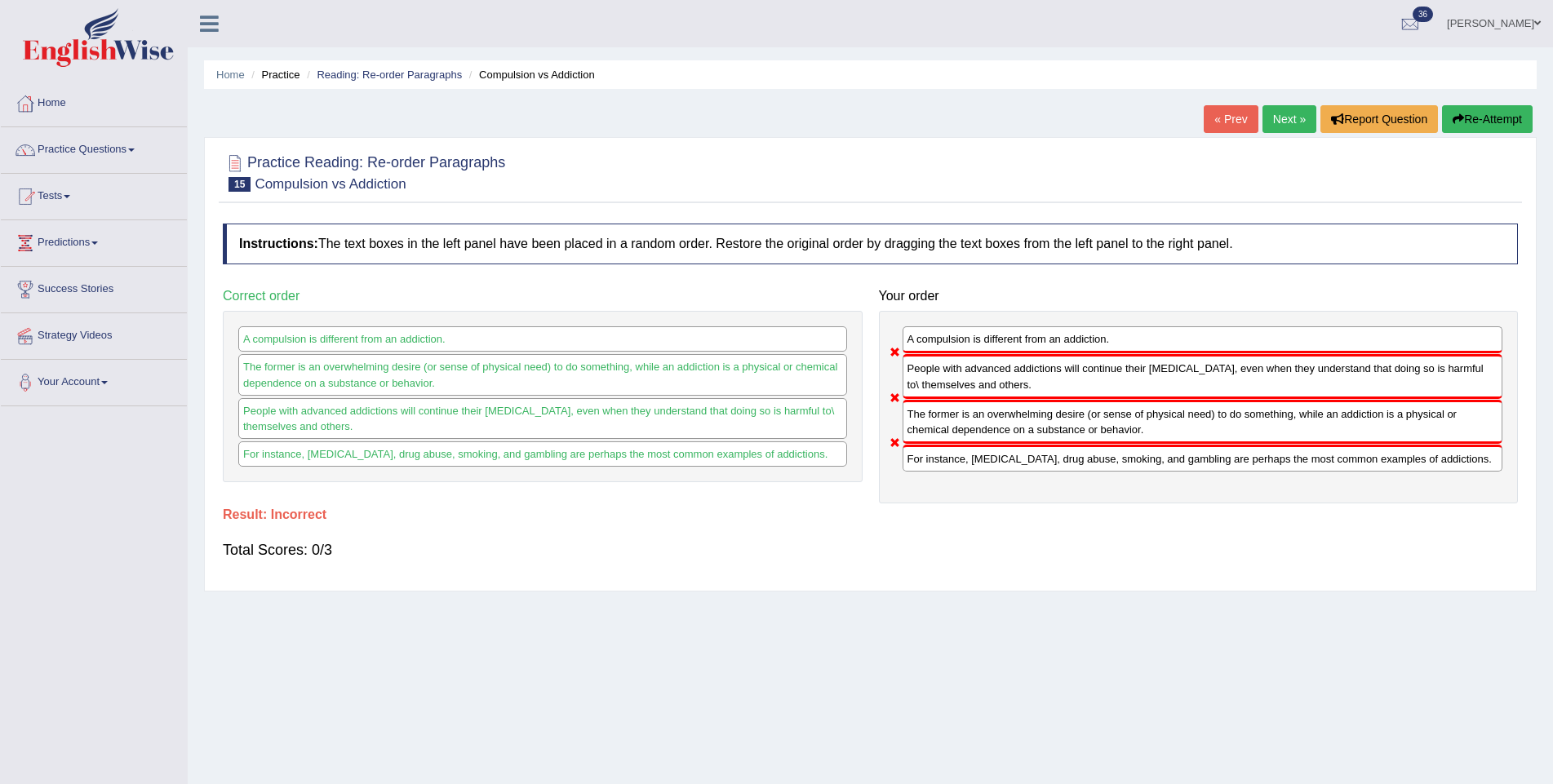
click at [1468, 111] on button "Re-Attempt" at bounding box center [1487, 118] width 91 height 27
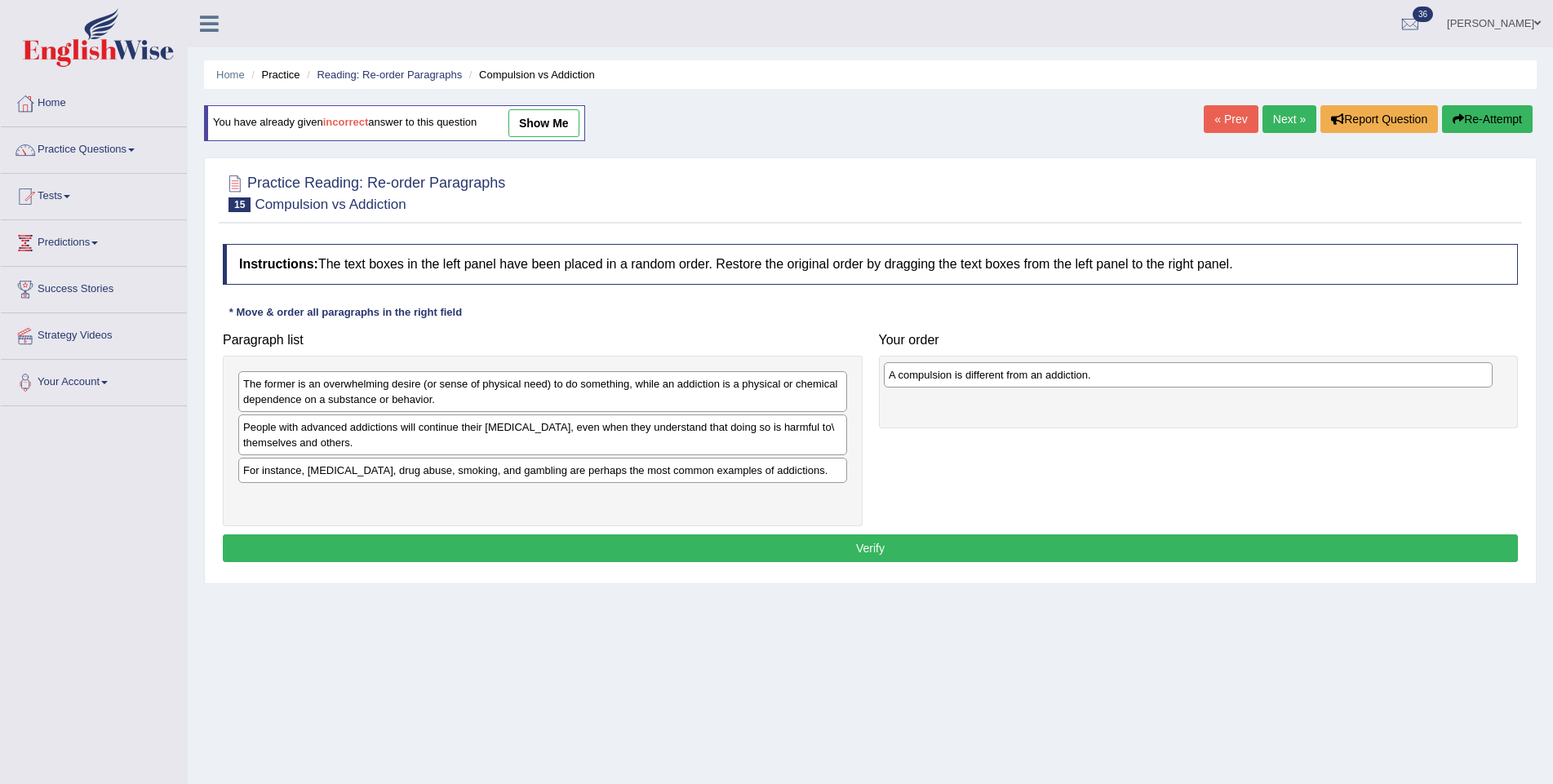
drag, startPoint x: 287, startPoint y: 477, endPoint x: 932, endPoint y: 383, distance: 651.8
click at [932, 383] on div "A compulsion is different from an addiction." at bounding box center [1187, 374] width 608 height 26
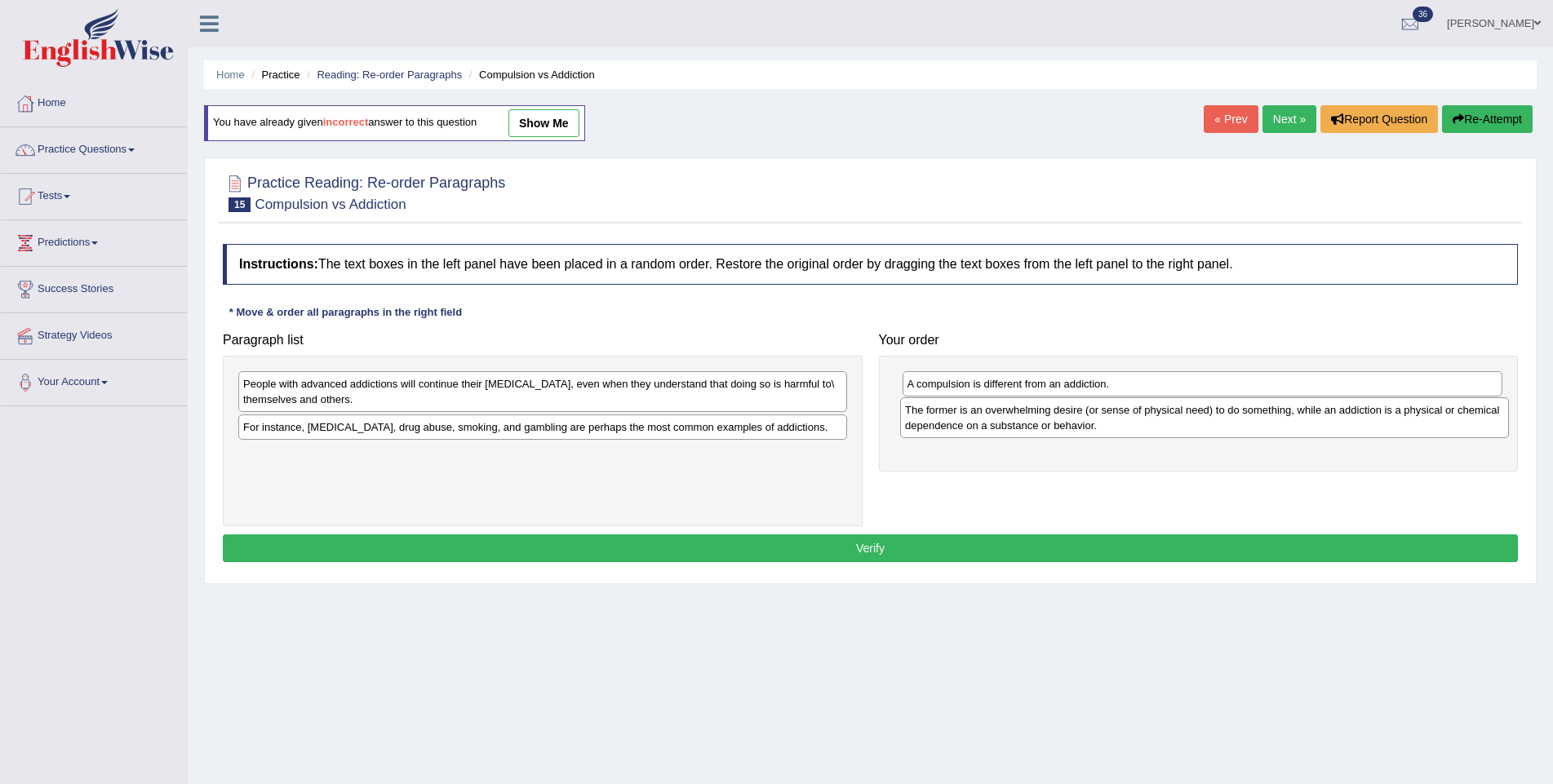
drag, startPoint x: 392, startPoint y: 393, endPoint x: 1054, endPoint y: 420, distance: 662.6
click at [1054, 420] on div "The former is an overwhelming desire (or sense of physical need) to do somethin…" at bounding box center [1204, 418] width 608 height 41
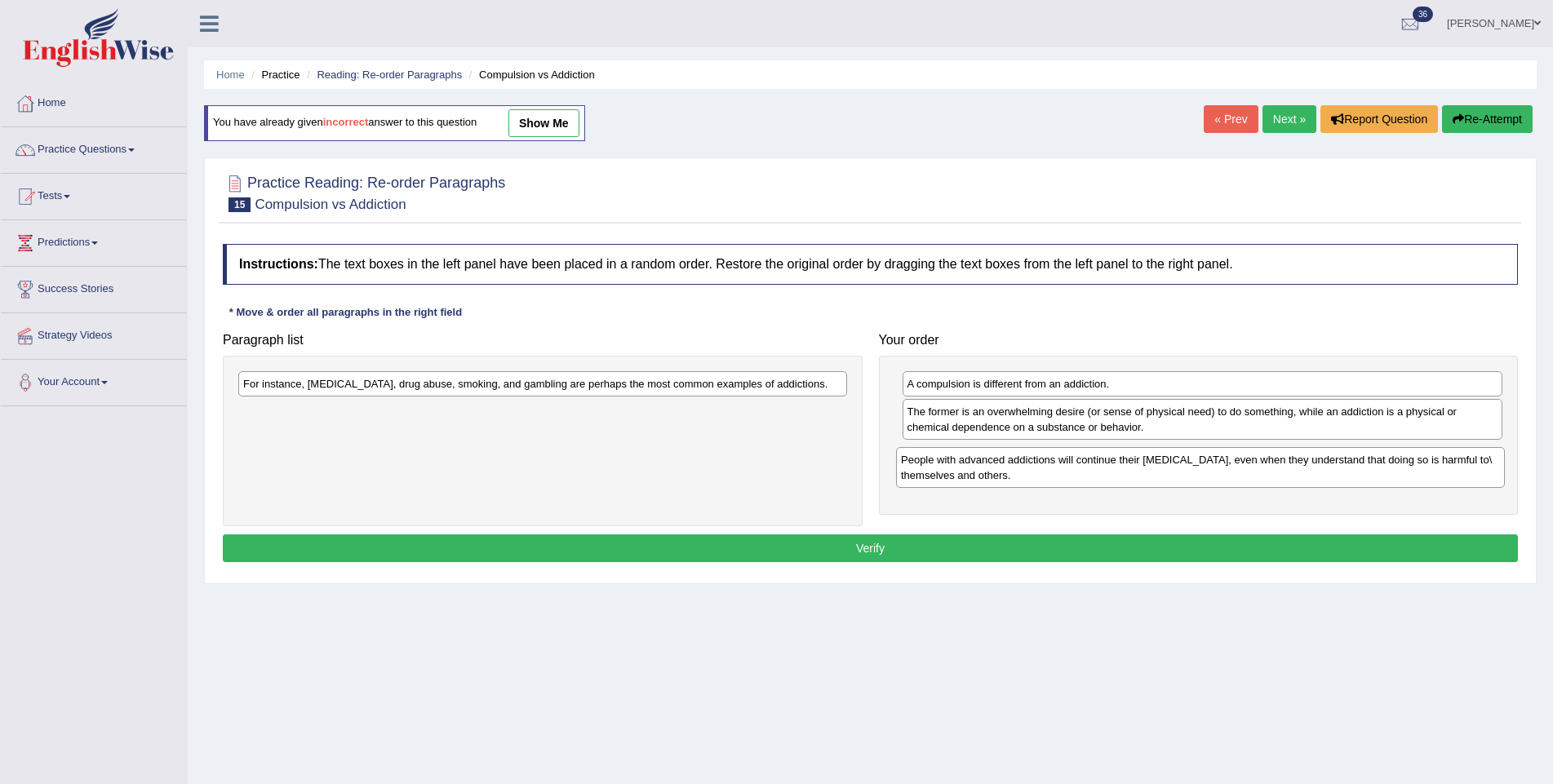
drag, startPoint x: 377, startPoint y: 401, endPoint x: 1035, endPoint y: 477, distance: 662.4
click at [1035, 477] on div "People with advanced addictions will continue their [MEDICAL_DATA], even when t…" at bounding box center [1200, 467] width 608 height 41
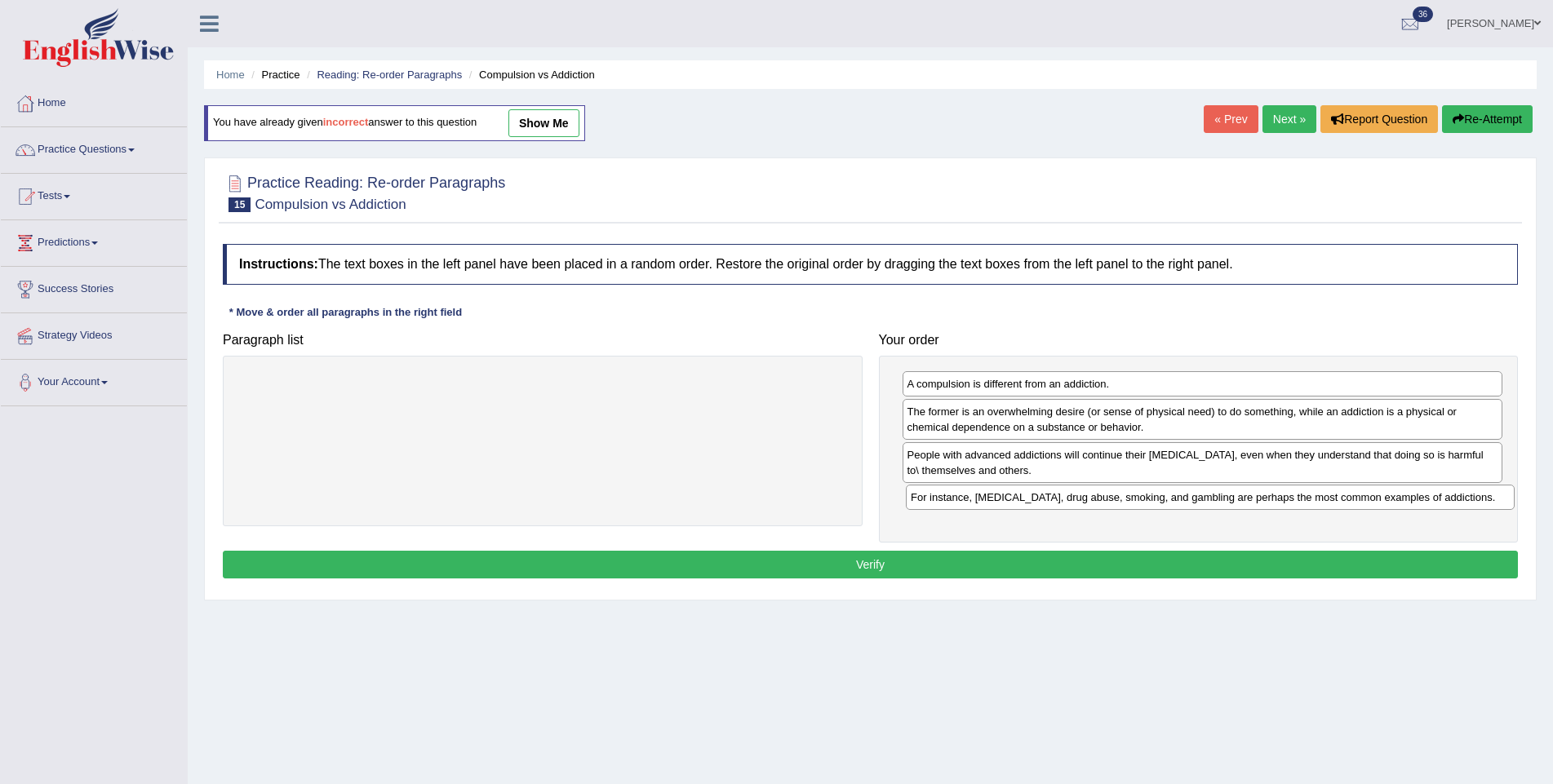
drag, startPoint x: 390, startPoint y: 385, endPoint x: 1051, endPoint y: 494, distance: 669.9
click at [1051, 494] on div "For instance, [MEDICAL_DATA], drug abuse, smoking, and gambling are perhaps the…" at bounding box center [1210, 497] width 608 height 26
click at [1029, 555] on button "Verify" at bounding box center [870, 564] width 1295 height 27
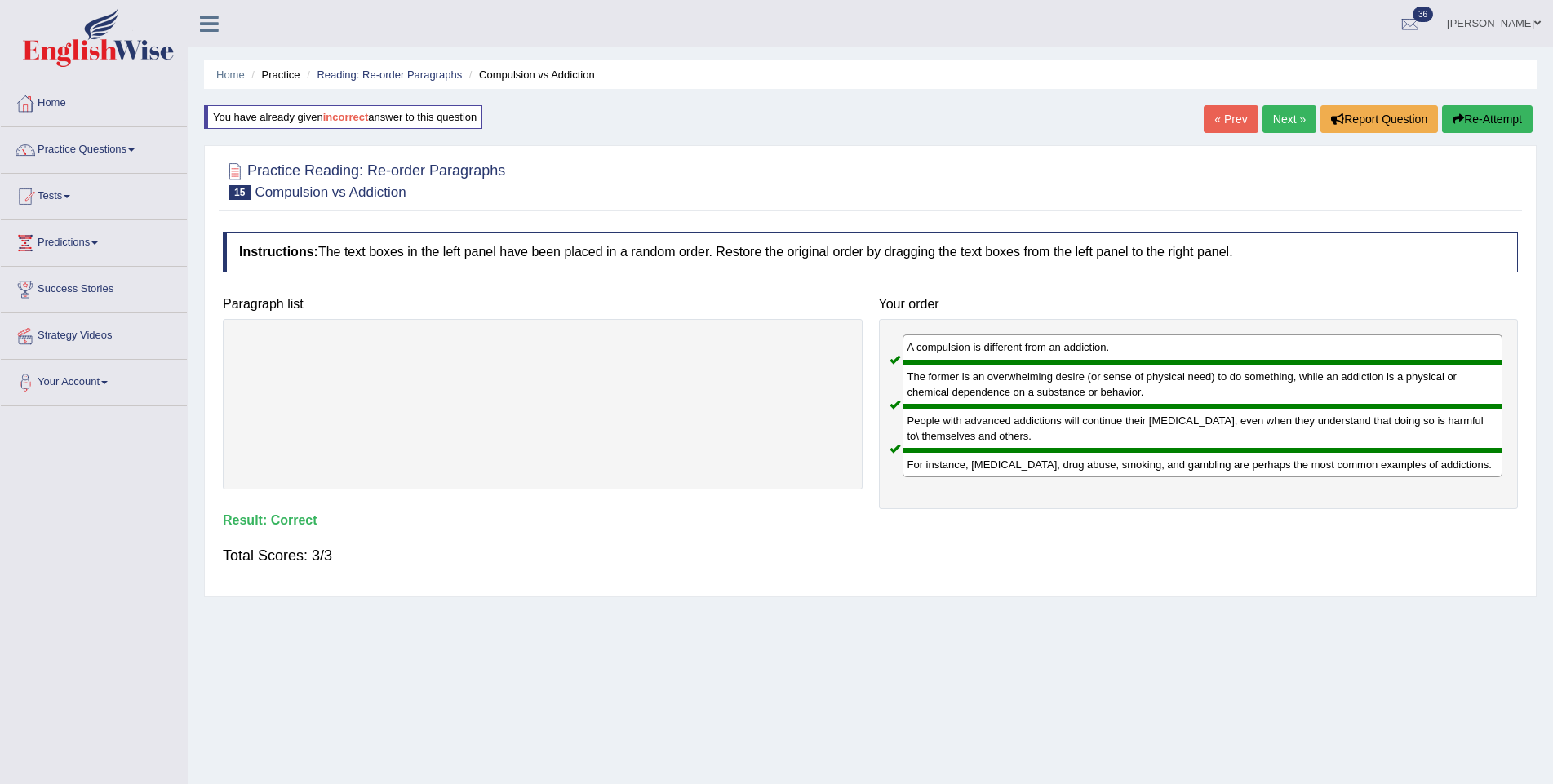
click at [1276, 110] on link "Next »" at bounding box center [1288, 118] width 54 height 27
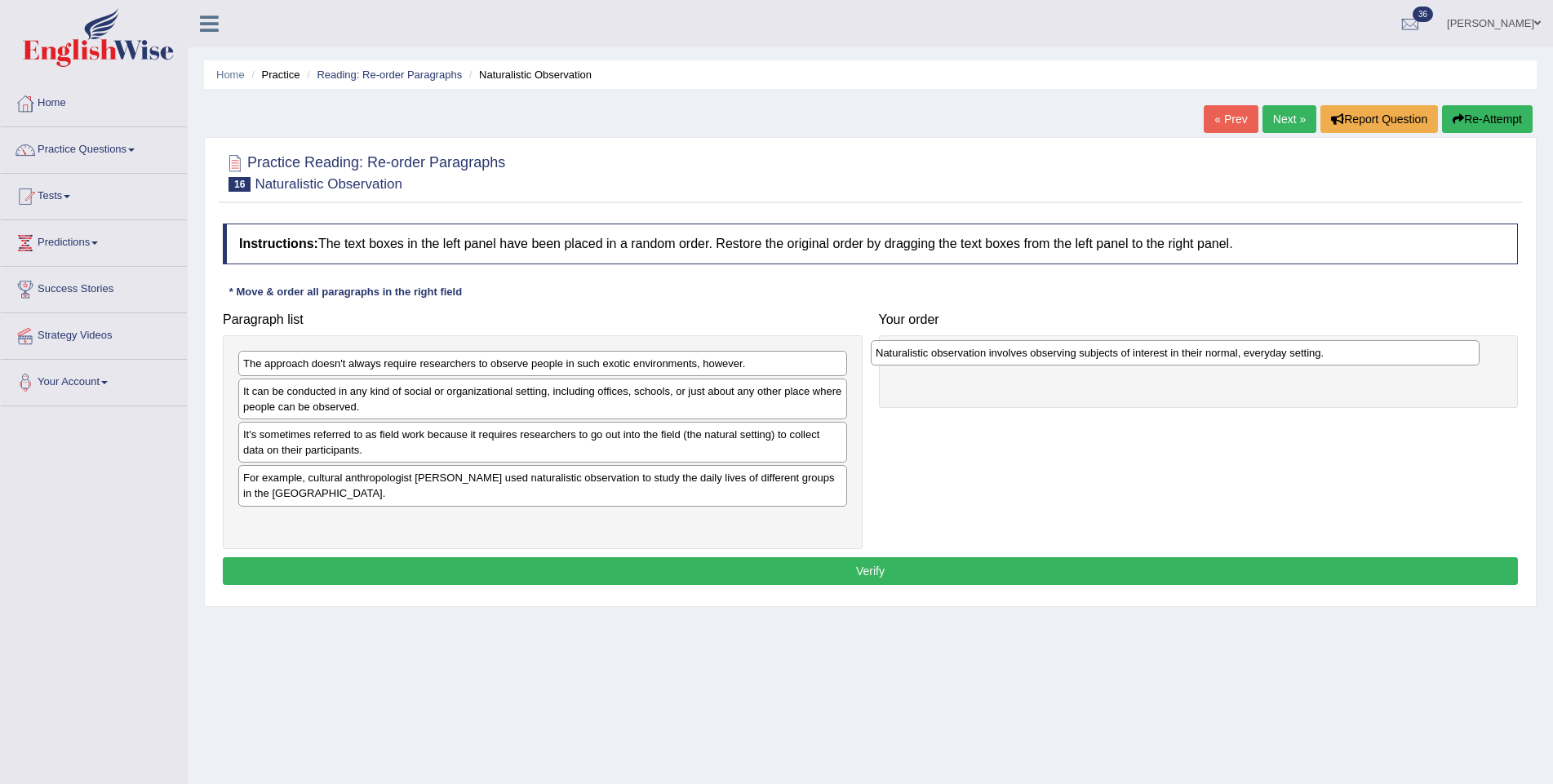
drag, startPoint x: 365, startPoint y: 484, endPoint x: 997, endPoint y: 360, distance: 644.0
click at [997, 360] on div "Naturalistic observation involves observing subjects of interest in their norma…" at bounding box center [1175, 352] width 608 height 26
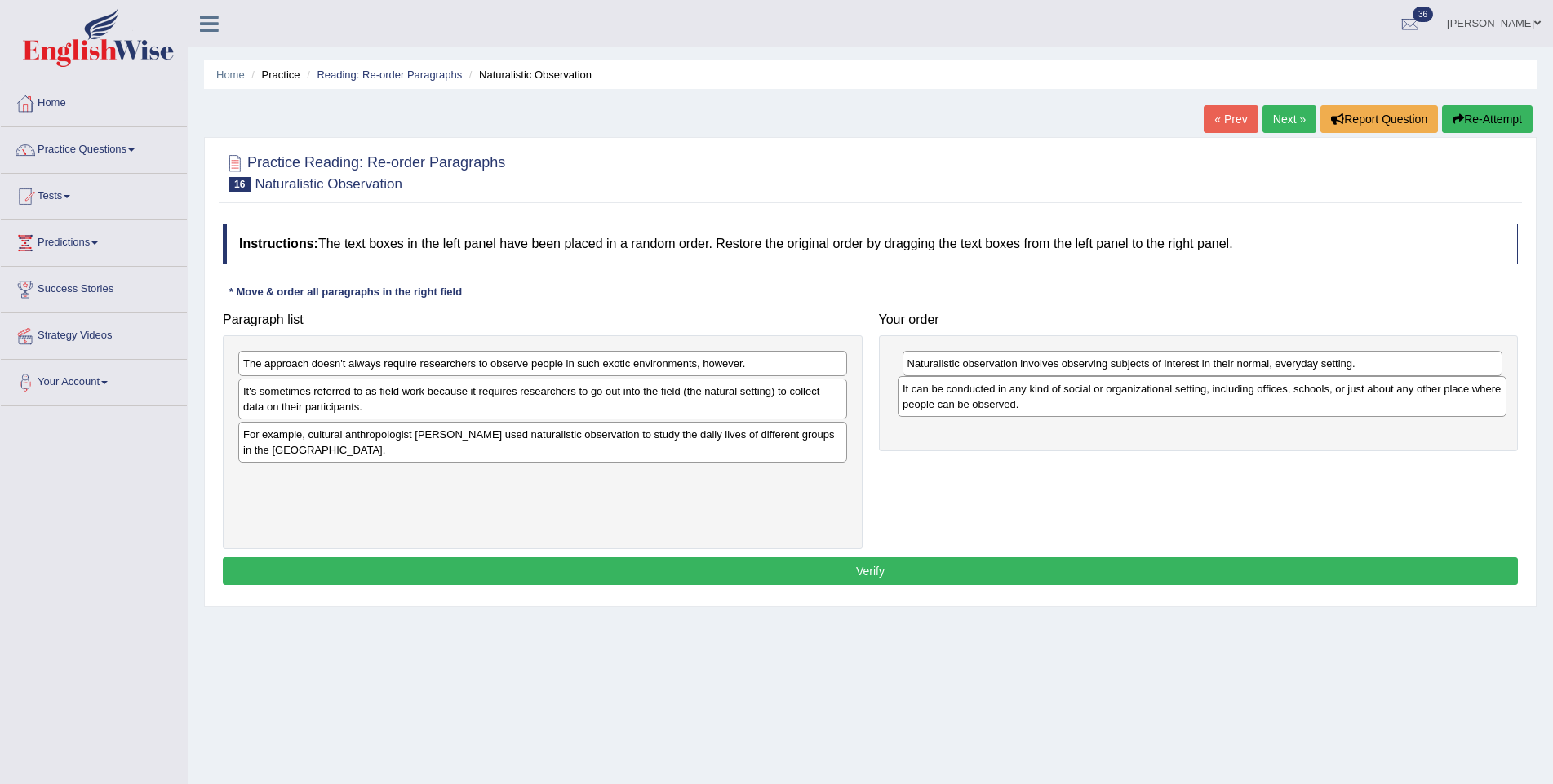
drag, startPoint x: 348, startPoint y: 408, endPoint x: 1007, endPoint y: 406, distance: 659.0
click at [1007, 406] on div "It can be conducted in any kind of social or organizational setting, including …" at bounding box center [1202, 396] width 608 height 41
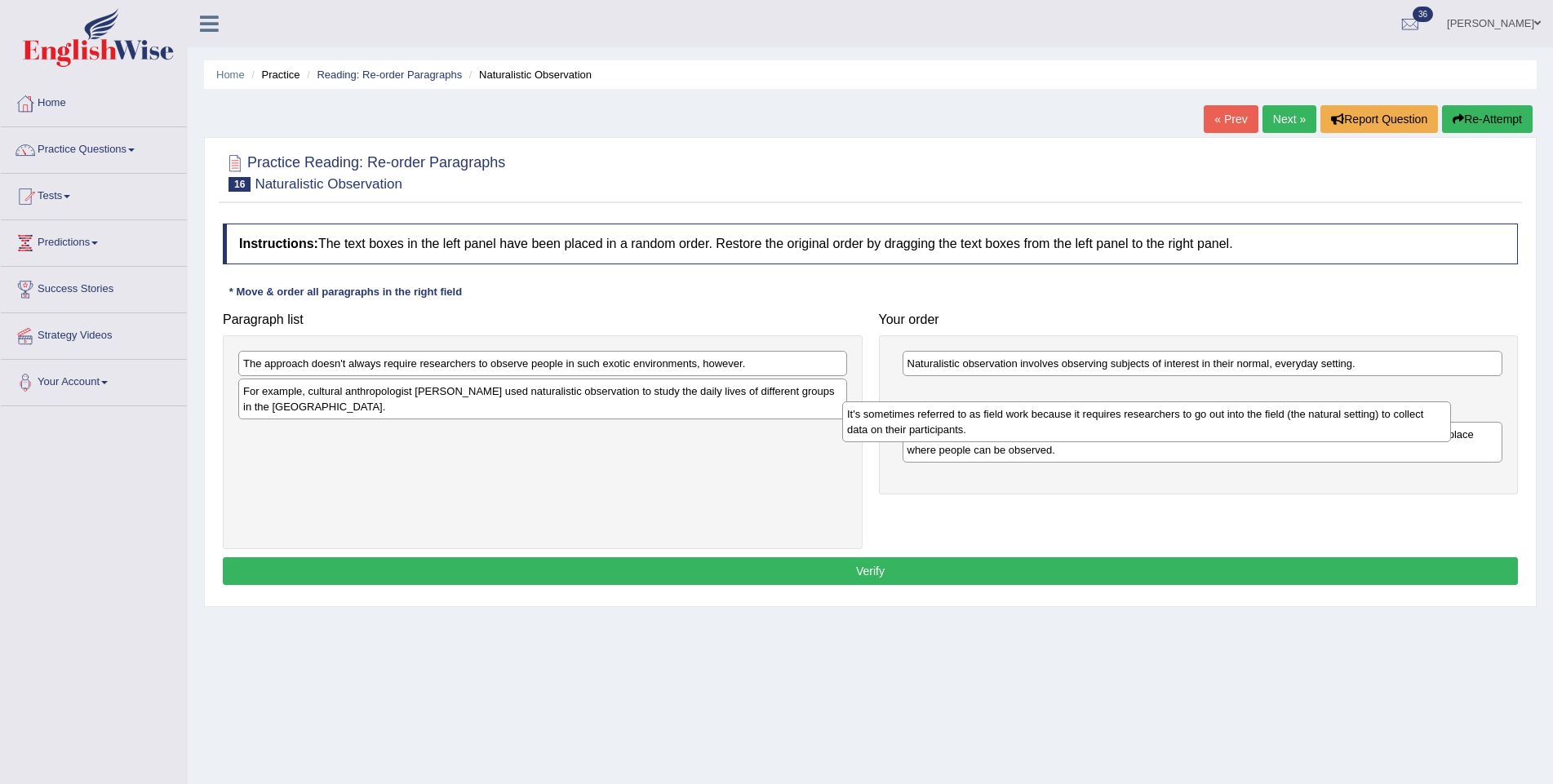
drag, startPoint x: 466, startPoint y: 402, endPoint x: 1114, endPoint y: 407, distance: 648.0
click at [1107, 411] on div "It's sometimes referred to as field work because it requires researchers to go …" at bounding box center [1146, 421] width 608 height 41
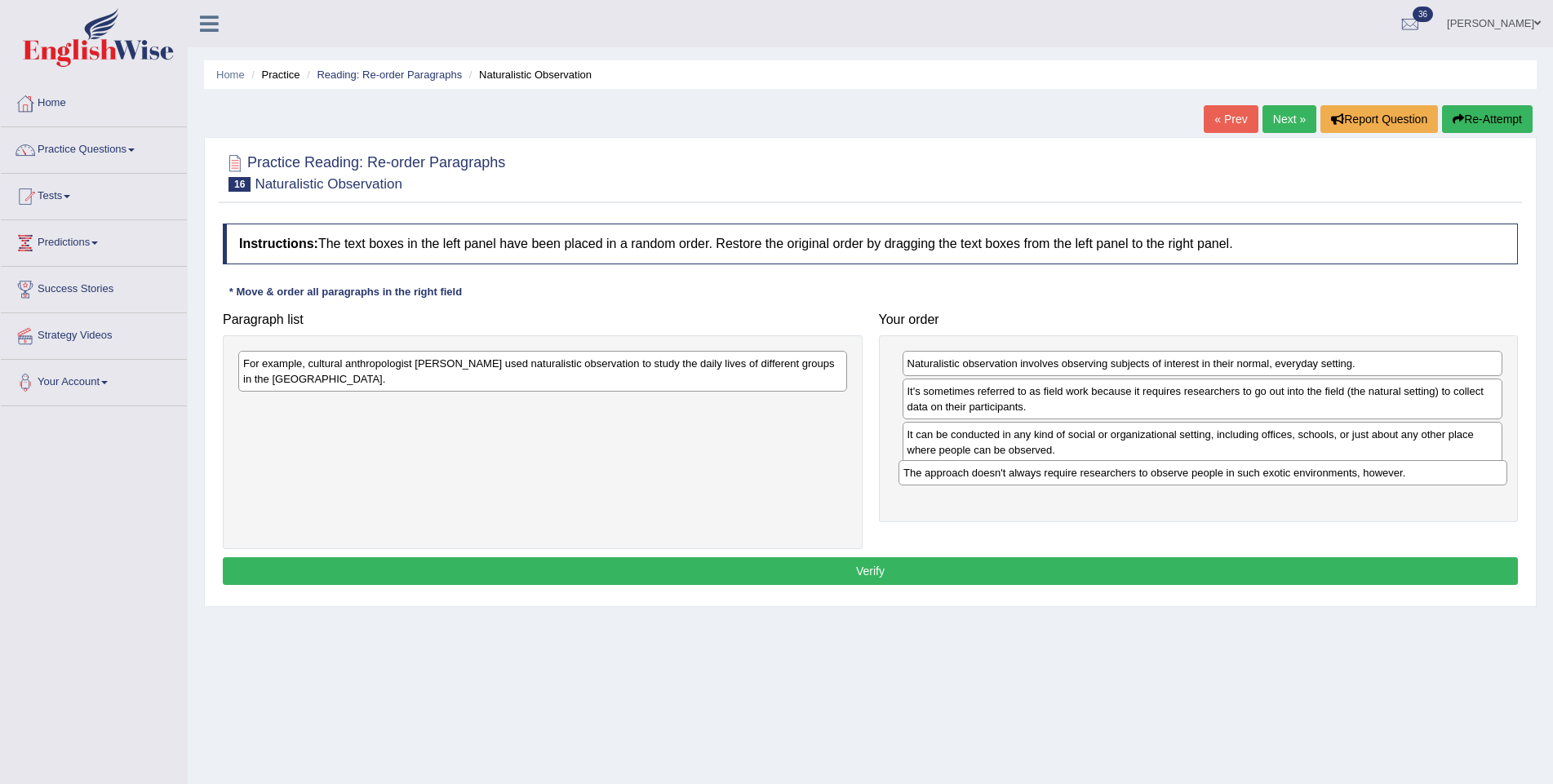
drag, startPoint x: 619, startPoint y: 366, endPoint x: 1278, endPoint y: 476, distance: 668.1
click at [1278, 476] on div "The approach doesn't always require researchers to observe people in such exoti…" at bounding box center [1203, 472] width 608 height 26
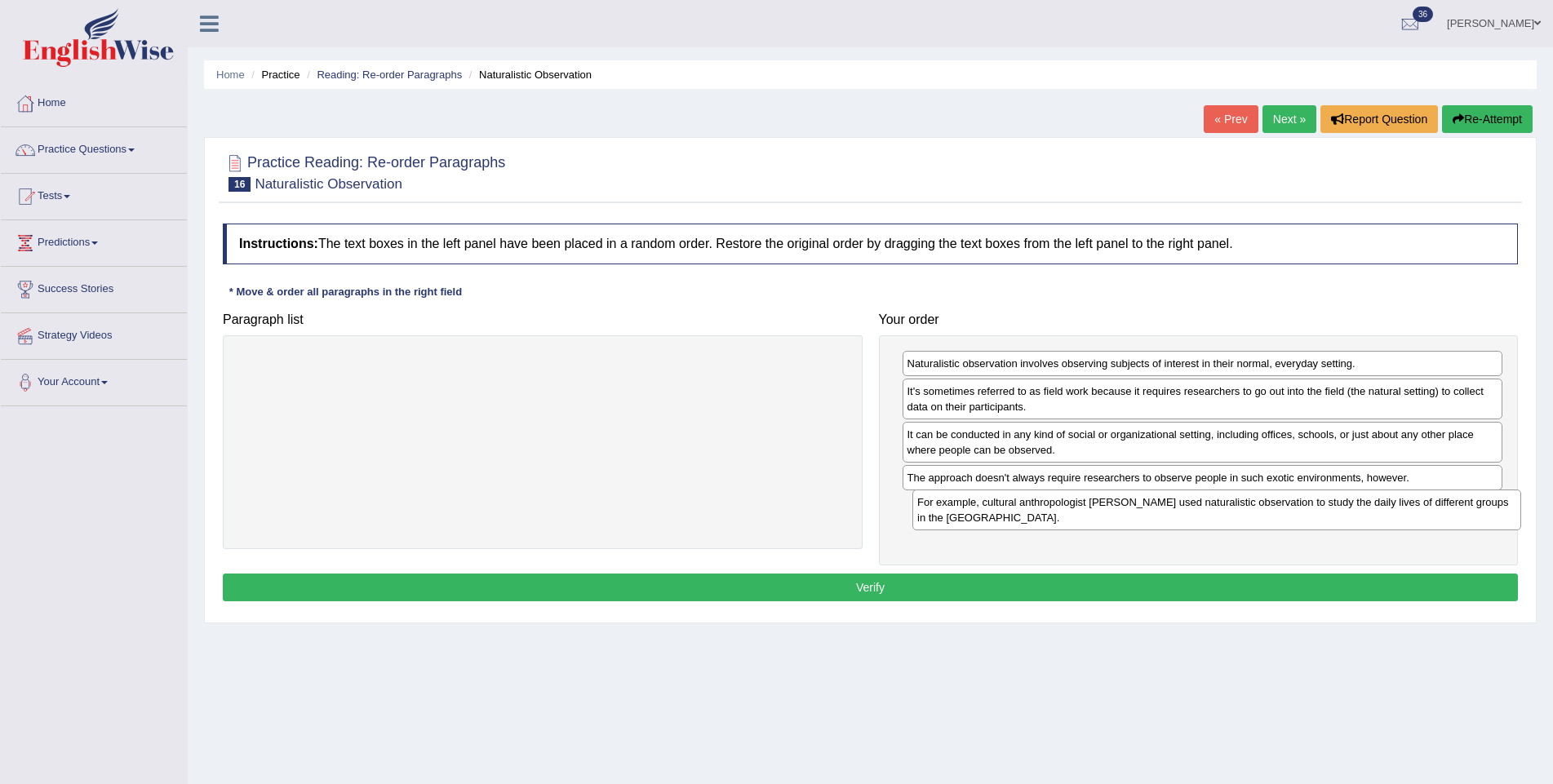
drag, startPoint x: 584, startPoint y: 370, endPoint x: 1257, endPoint y: 510, distance: 687.4
click at [1257, 510] on div "For example, cultural anthropologist [PERSON_NAME] used naturalistic observatio…" at bounding box center [1217, 509] width 608 height 41
click at [1122, 589] on button "Verify" at bounding box center [870, 588] width 1295 height 27
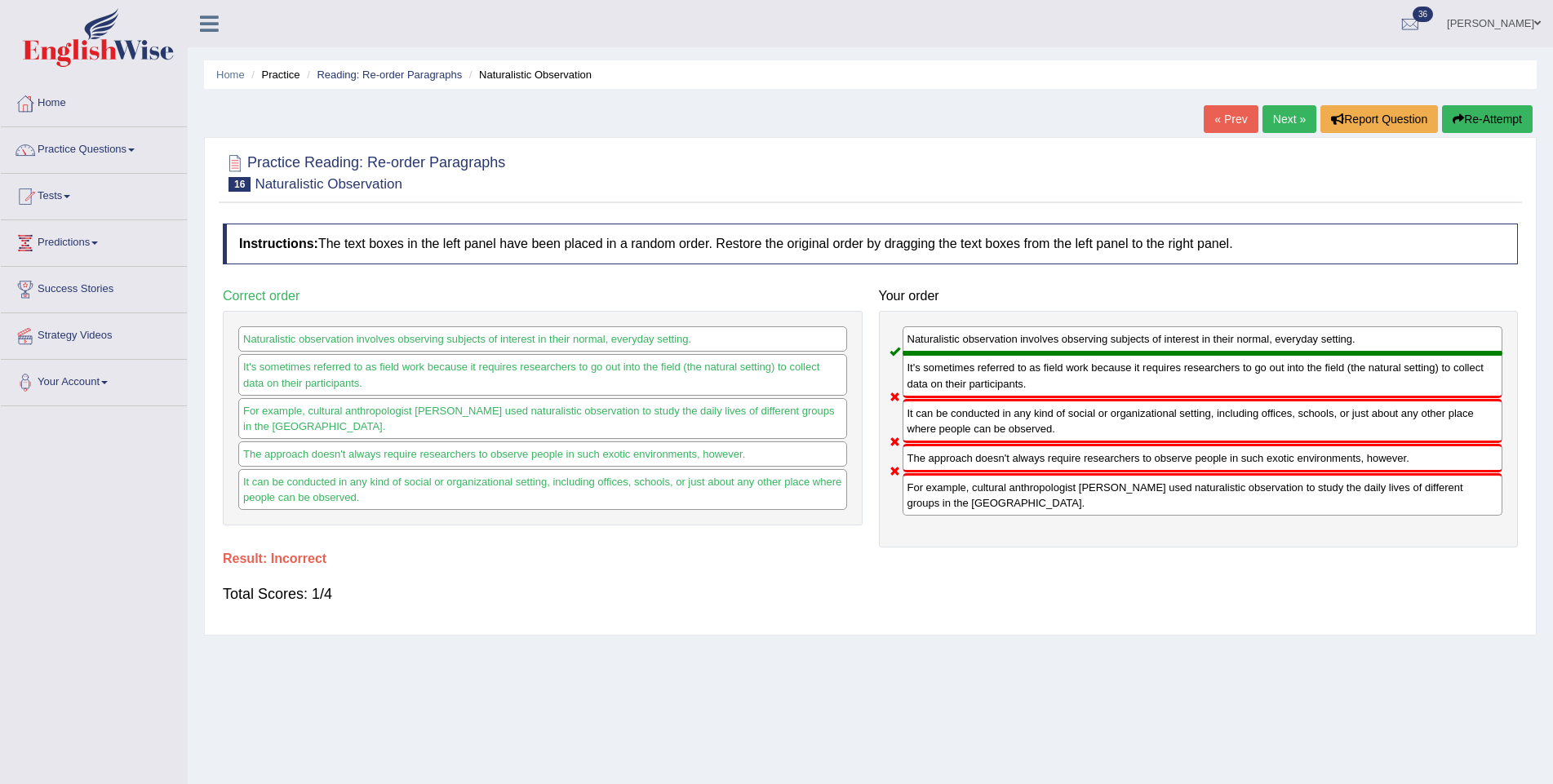
click at [1460, 115] on button "Re-Attempt" at bounding box center [1487, 118] width 91 height 27
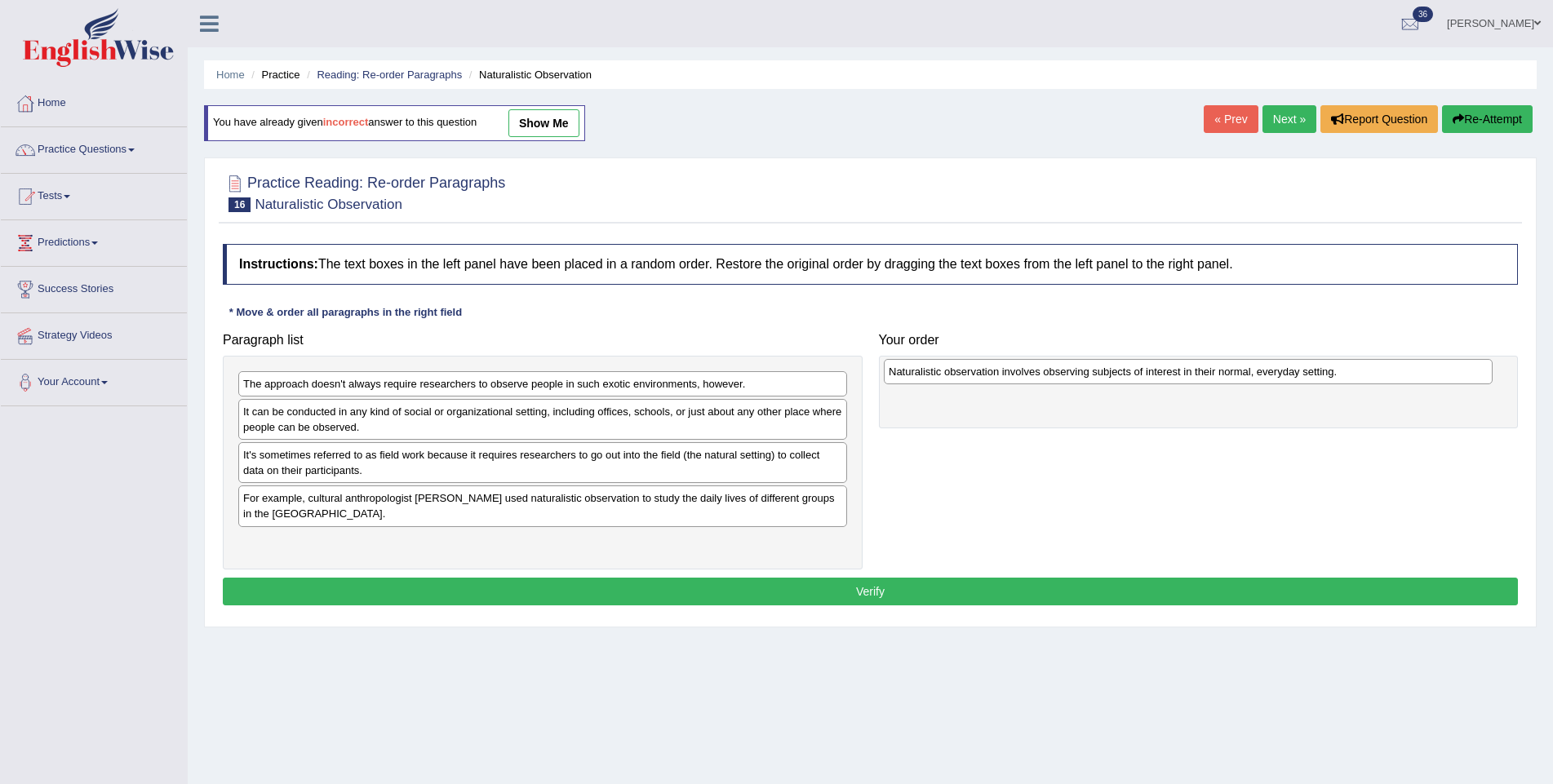
drag, startPoint x: 303, startPoint y: 503, endPoint x: 948, endPoint y: 378, distance: 657.0
click at [948, 378] on div "Naturalistic observation involves observing subjects of interest in their norma…" at bounding box center [1187, 371] width 608 height 26
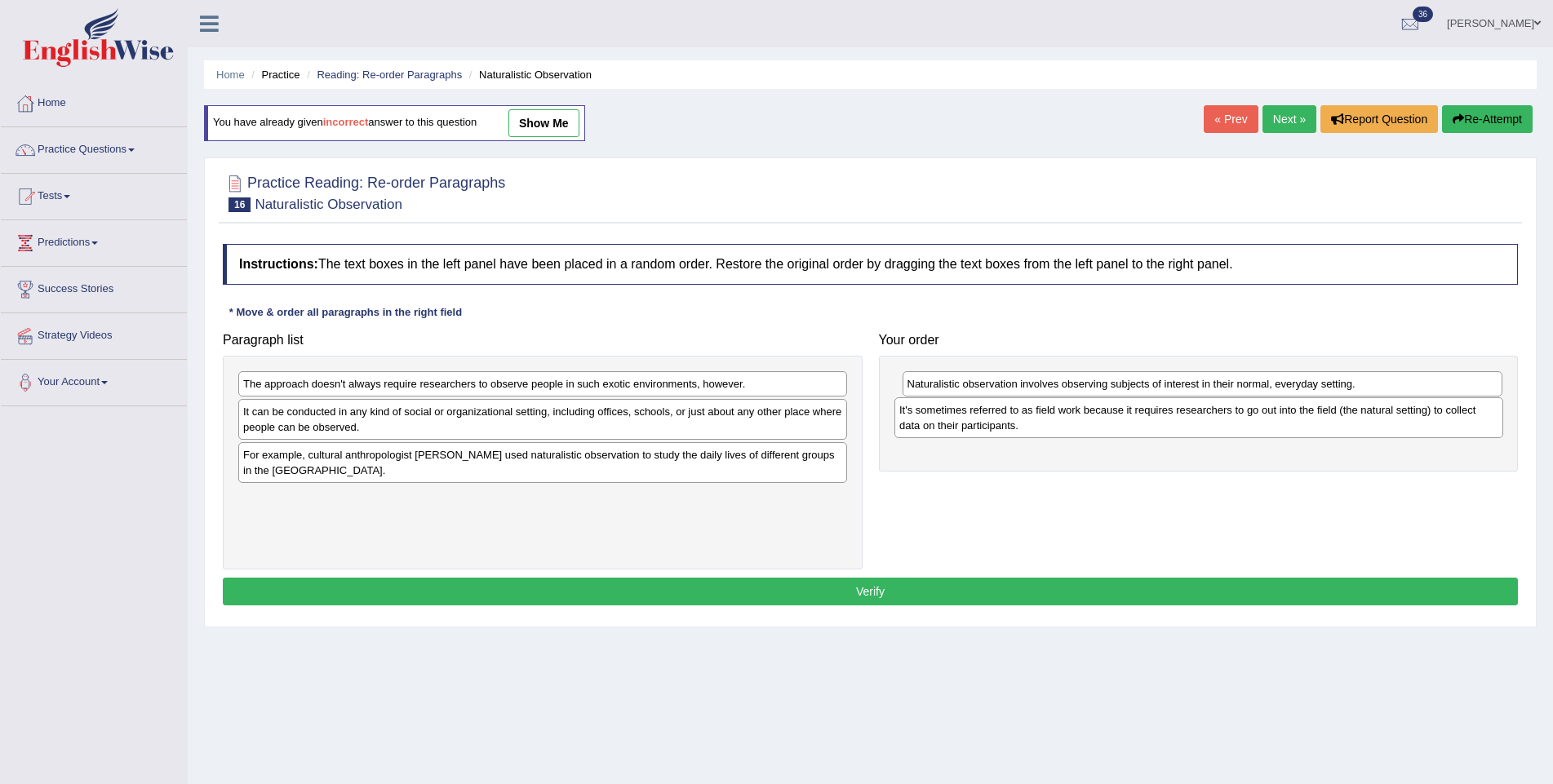
drag, startPoint x: 302, startPoint y: 466, endPoint x: 964, endPoint y: 422, distance: 663.5
click at [964, 422] on div "It's sometimes referred to as field work because it requires researchers to go …" at bounding box center [1199, 418] width 608 height 41
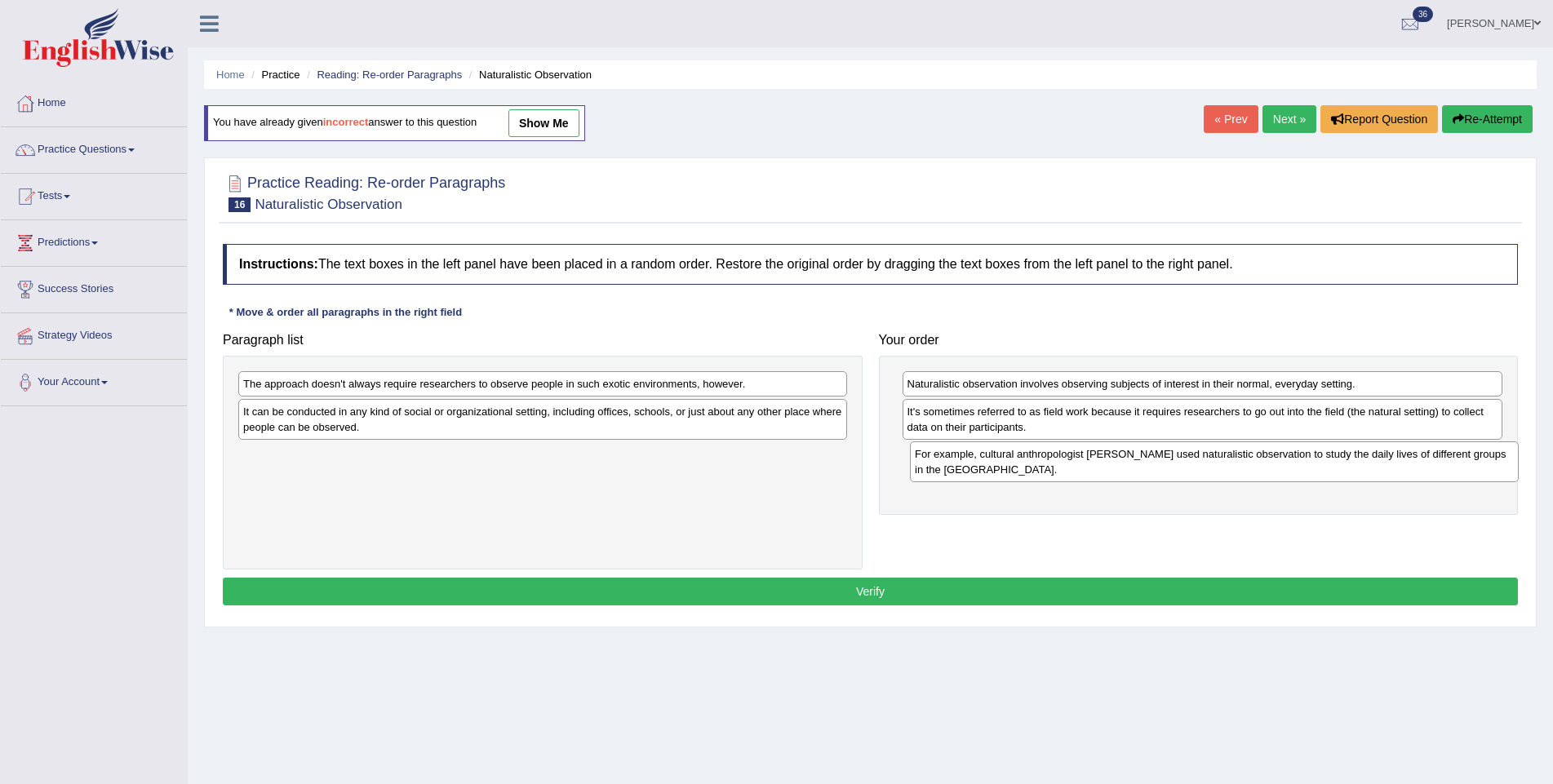
drag, startPoint x: 397, startPoint y: 460, endPoint x: 1058, endPoint y: 458, distance: 661.0
click at [1058, 458] on div "For example, cultural anthropologist Margaret Mead used naturalistic observatio…" at bounding box center [1214, 461] width 608 height 41
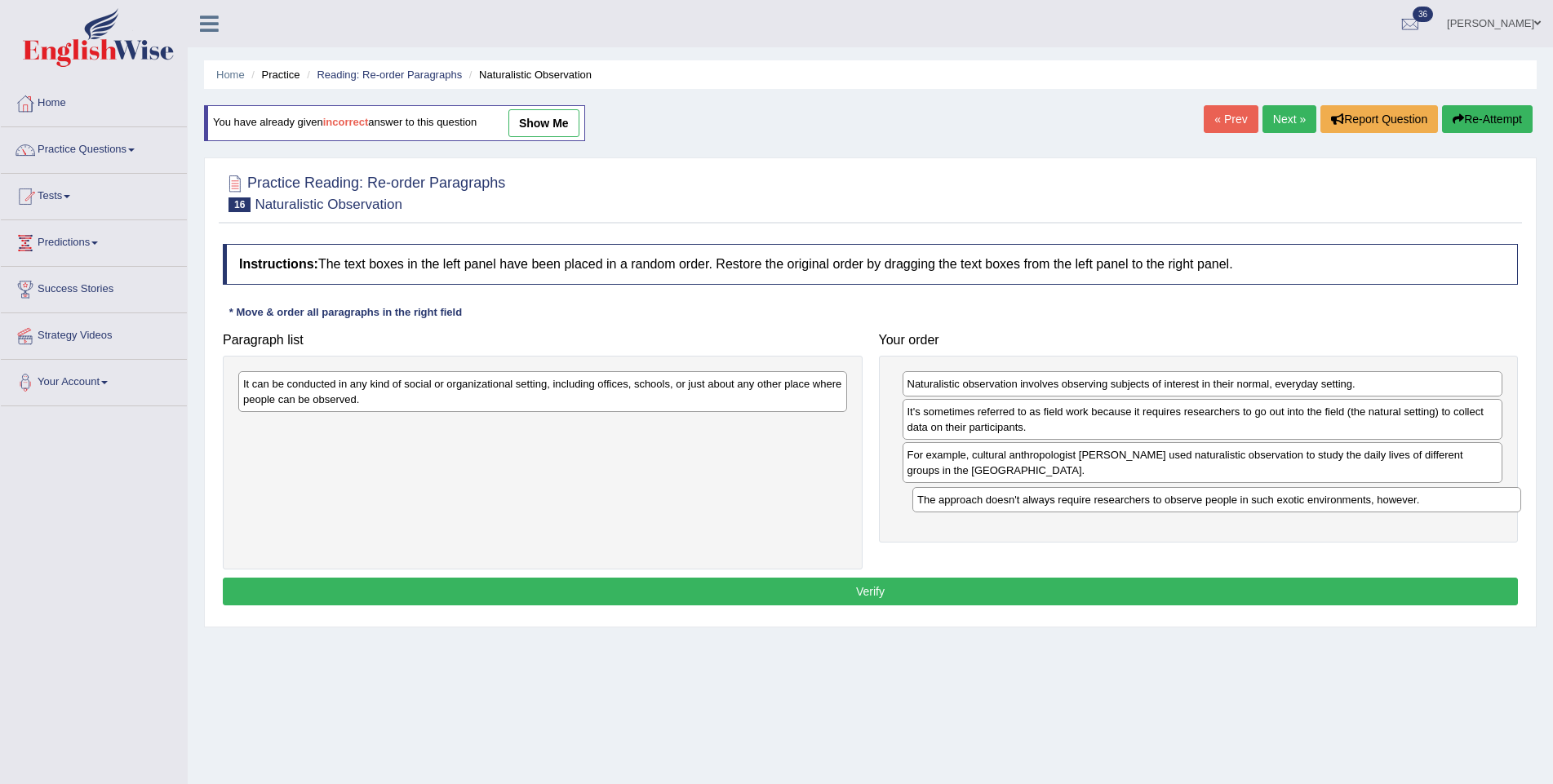
drag, startPoint x: 566, startPoint y: 385, endPoint x: 1240, endPoint y: 502, distance: 684.1
click at [1240, 502] on div "The approach doesn't always require researchers to observe people in such exoti…" at bounding box center [1217, 500] width 608 height 26
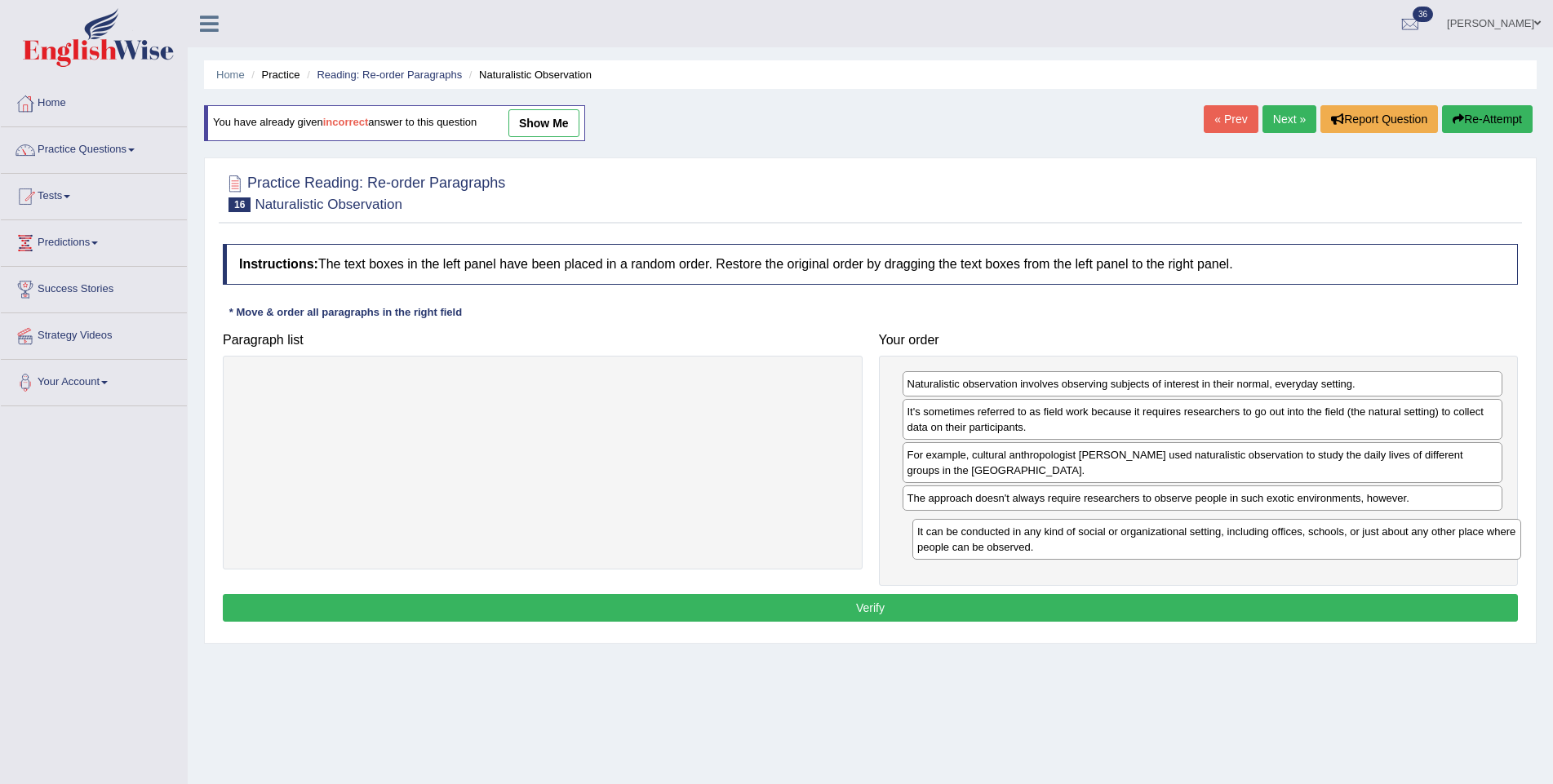
drag, startPoint x: 646, startPoint y: 398, endPoint x: 1320, endPoint y: 546, distance: 690.1
click at [1320, 546] on div "It can be conducted in any kind of social or organizational setting, including …" at bounding box center [1217, 538] width 608 height 41
click at [1207, 598] on button "Verify" at bounding box center [870, 608] width 1295 height 27
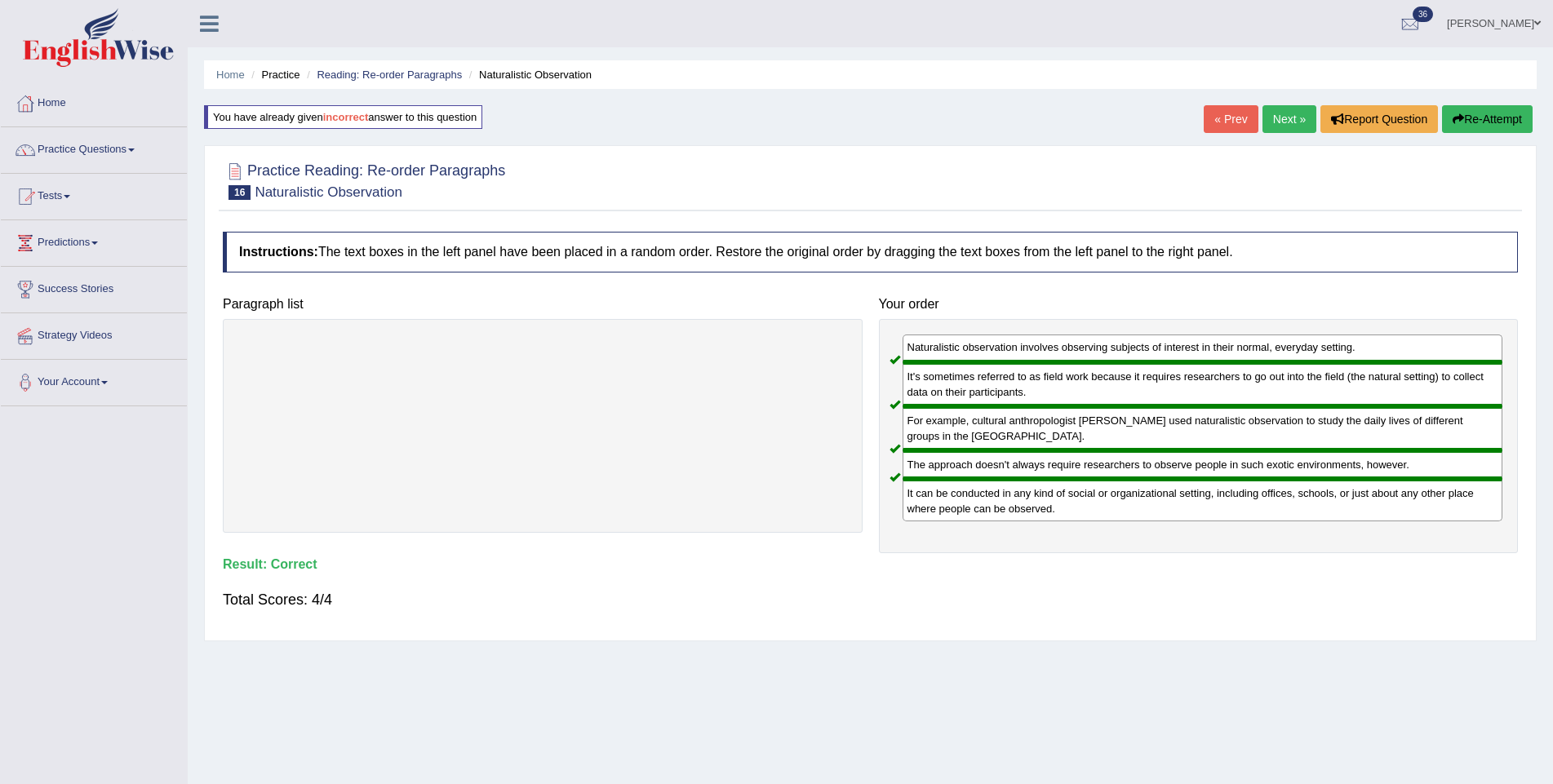
click at [1278, 117] on link "Next »" at bounding box center [1288, 118] width 54 height 27
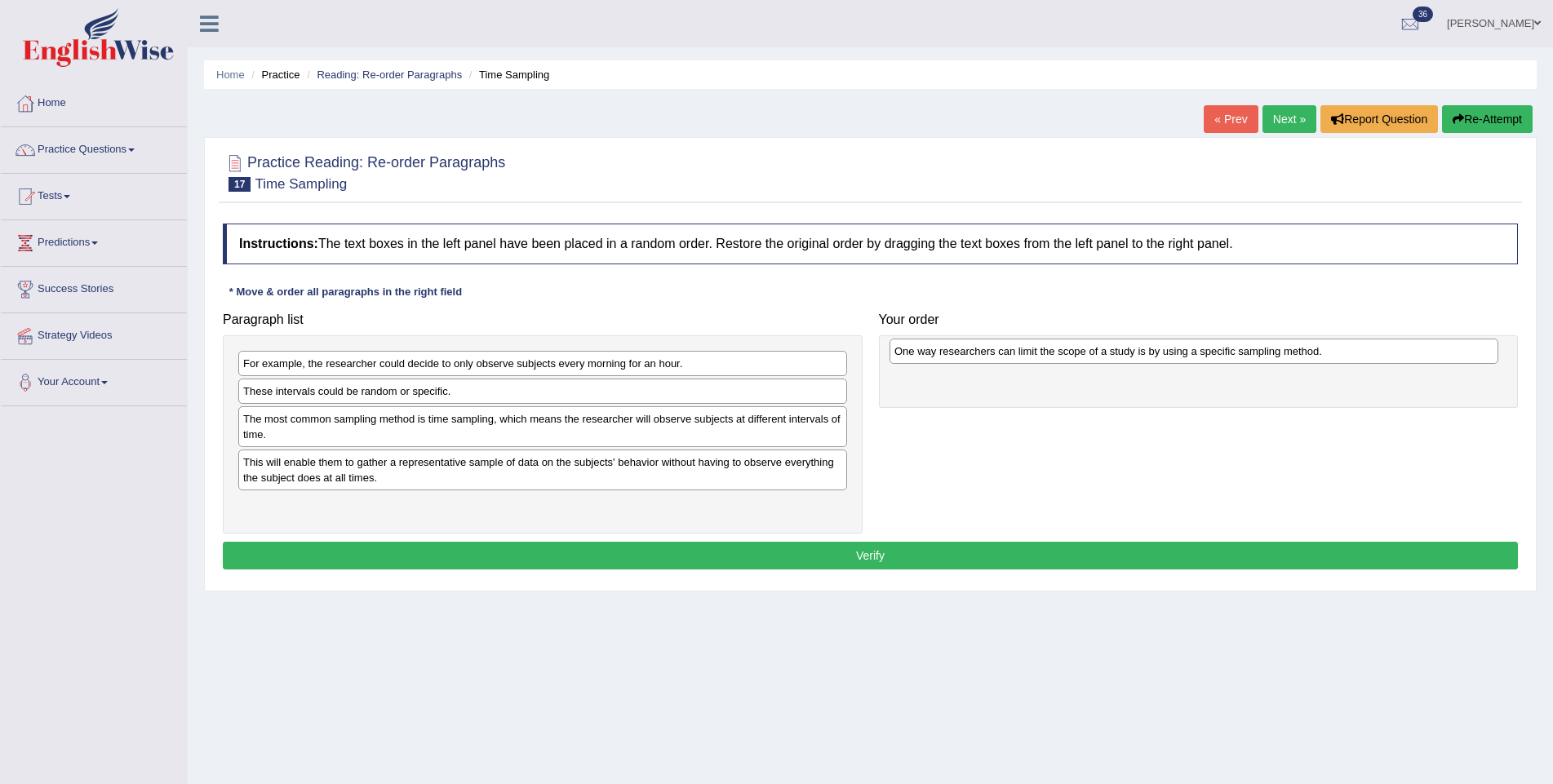
drag, startPoint x: 439, startPoint y: 366, endPoint x: 1090, endPoint y: 355, distance: 651.1
click at [1090, 355] on div "One way researchers can limit the scope of a study is by using a specific sampl…" at bounding box center [1193, 350] width 608 height 26
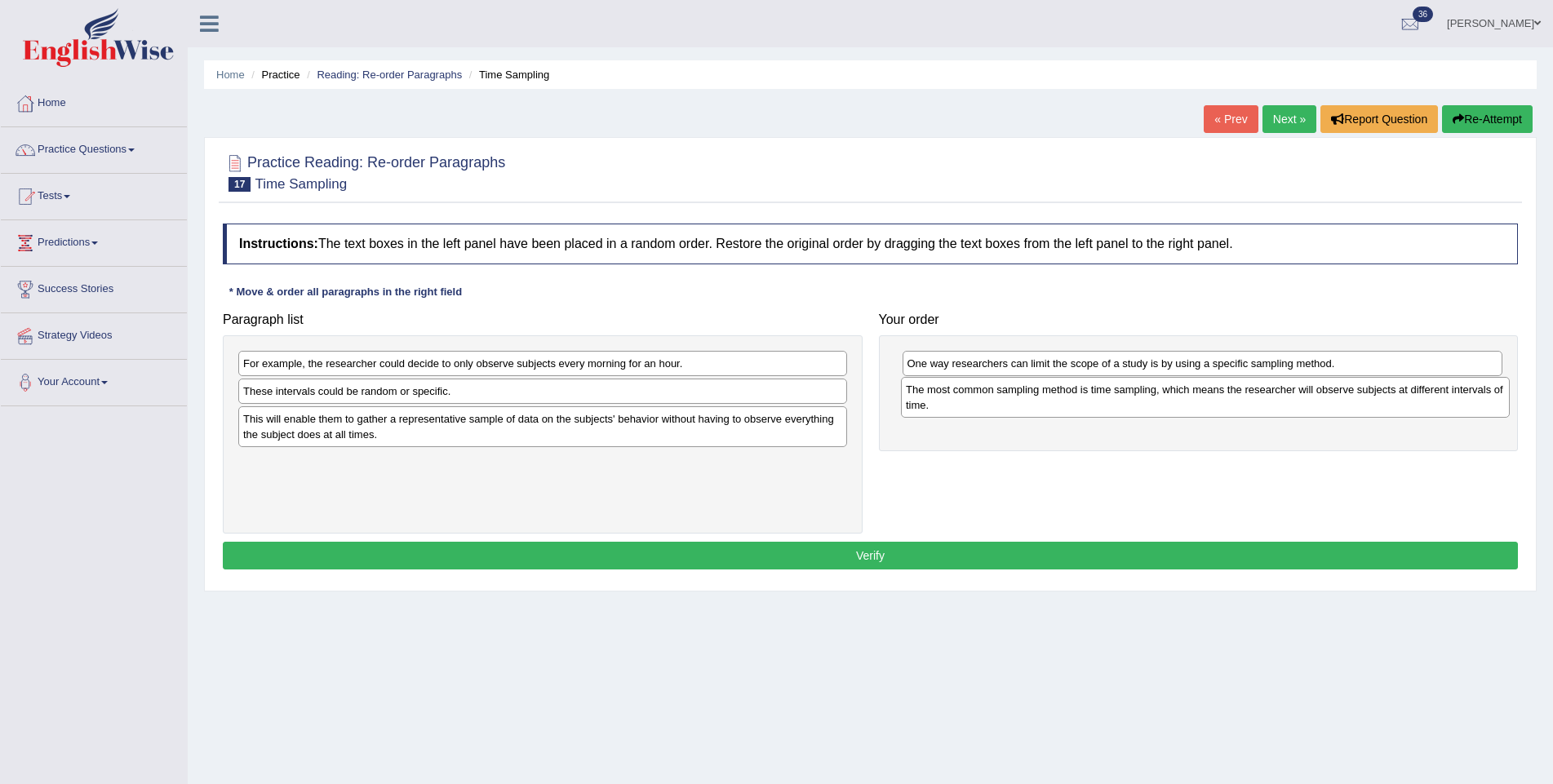
drag, startPoint x: 421, startPoint y: 429, endPoint x: 1084, endPoint y: 401, distance: 663.6
click at [1084, 401] on div "The most common sampling method is time sampling, which means the researcher wi…" at bounding box center [1205, 397] width 608 height 41
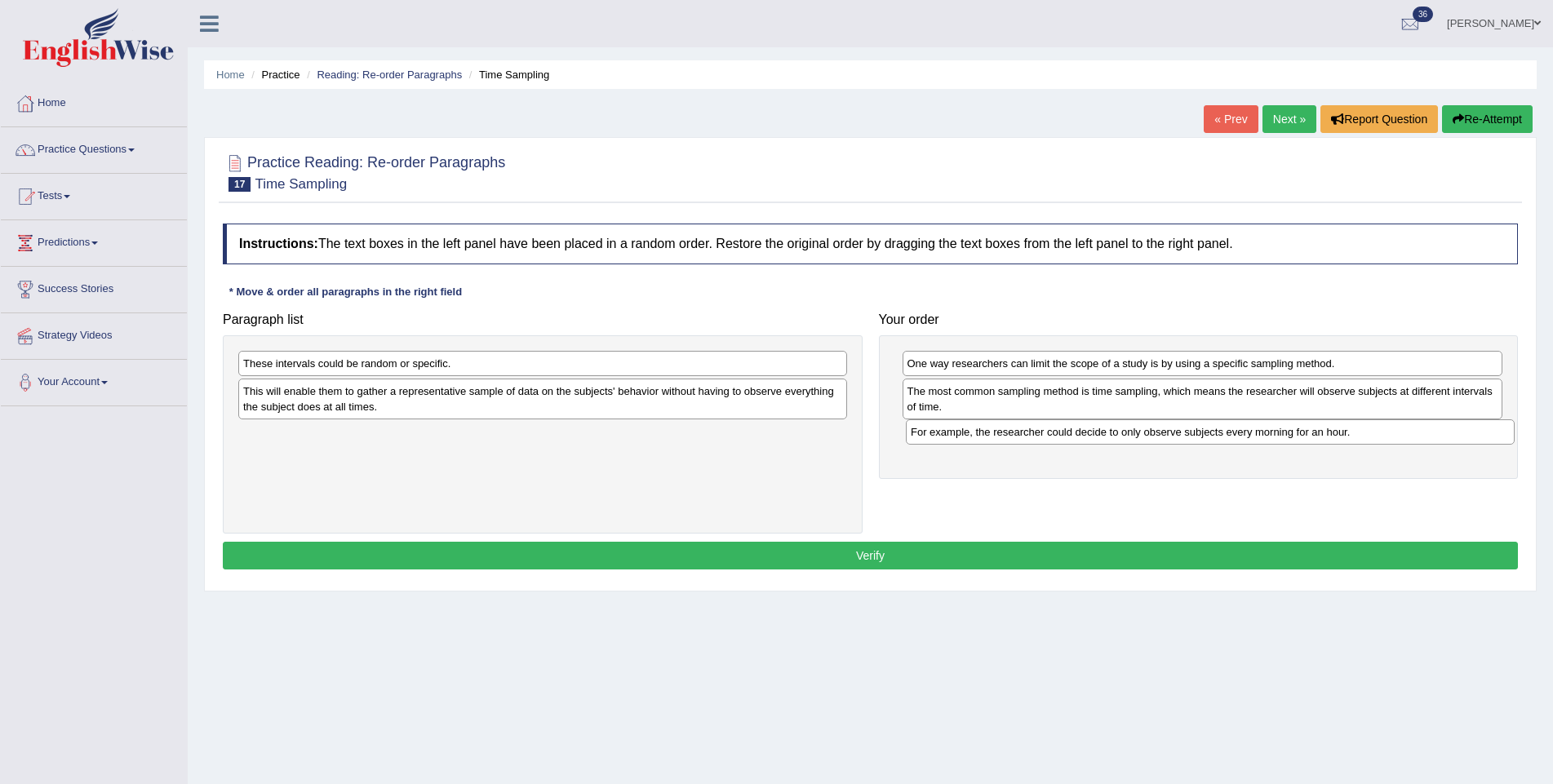
drag, startPoint x: 598, startPoint y: 368, endPoint x: 1266, endPoint y: 437, distance: 671.6
click at [1266, 437] on div "For example, the researcher could decide to only observe subjects every morning…" at bounding box center [1210, 432] width 608 height 26
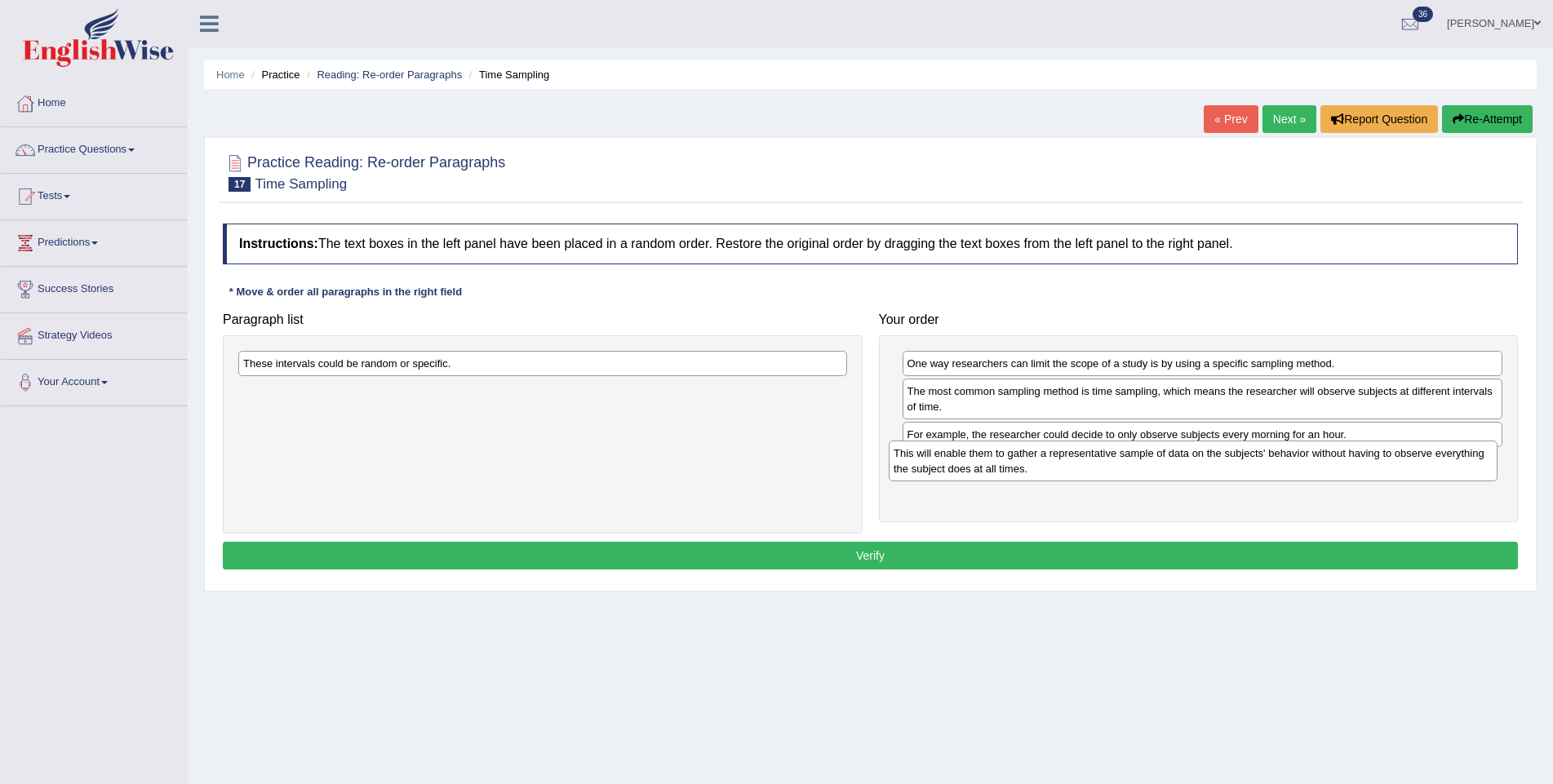
drag, startPoint x: 464, startPoint y: 391, endPoint x: 1115, endPoint y: 453, distance: 653.9
click at [1115, 453] on div "This will enable them to gather a representative sample of data on the subjects…" at bounding box center [1193, 460] width 608 height 41
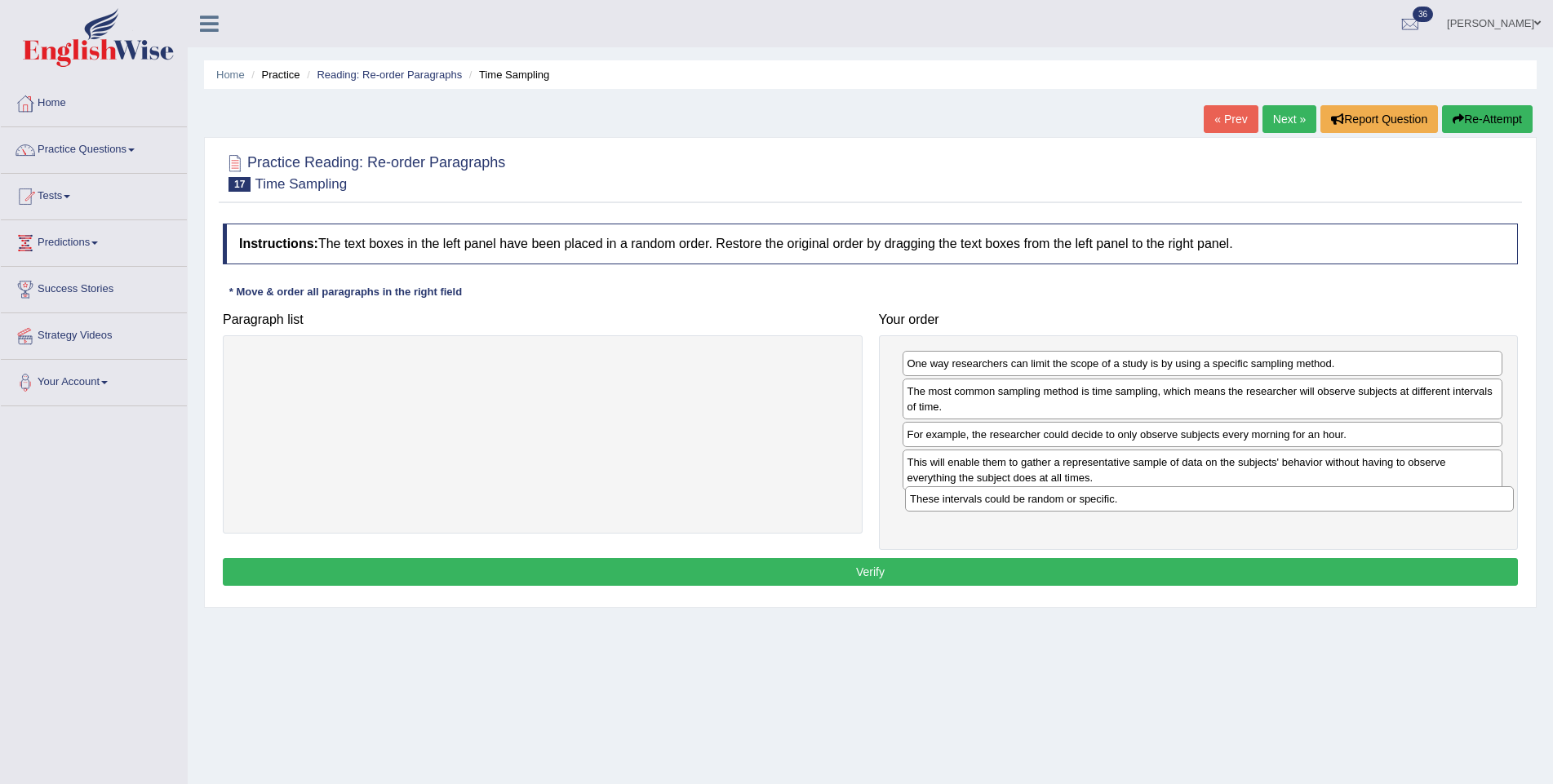
drag, startPoint x: 602, startPoint y: 366, endPoint x: 1263, endPoint y: 502, distance: 674.8
click at [1263, 502] on div "These intervals could be random or specific." at bounding box center [1209, 499] width 608 height 26
click at [1188, 564] on button "Verify" at bounding box center [870, 572] width 1295 height 27
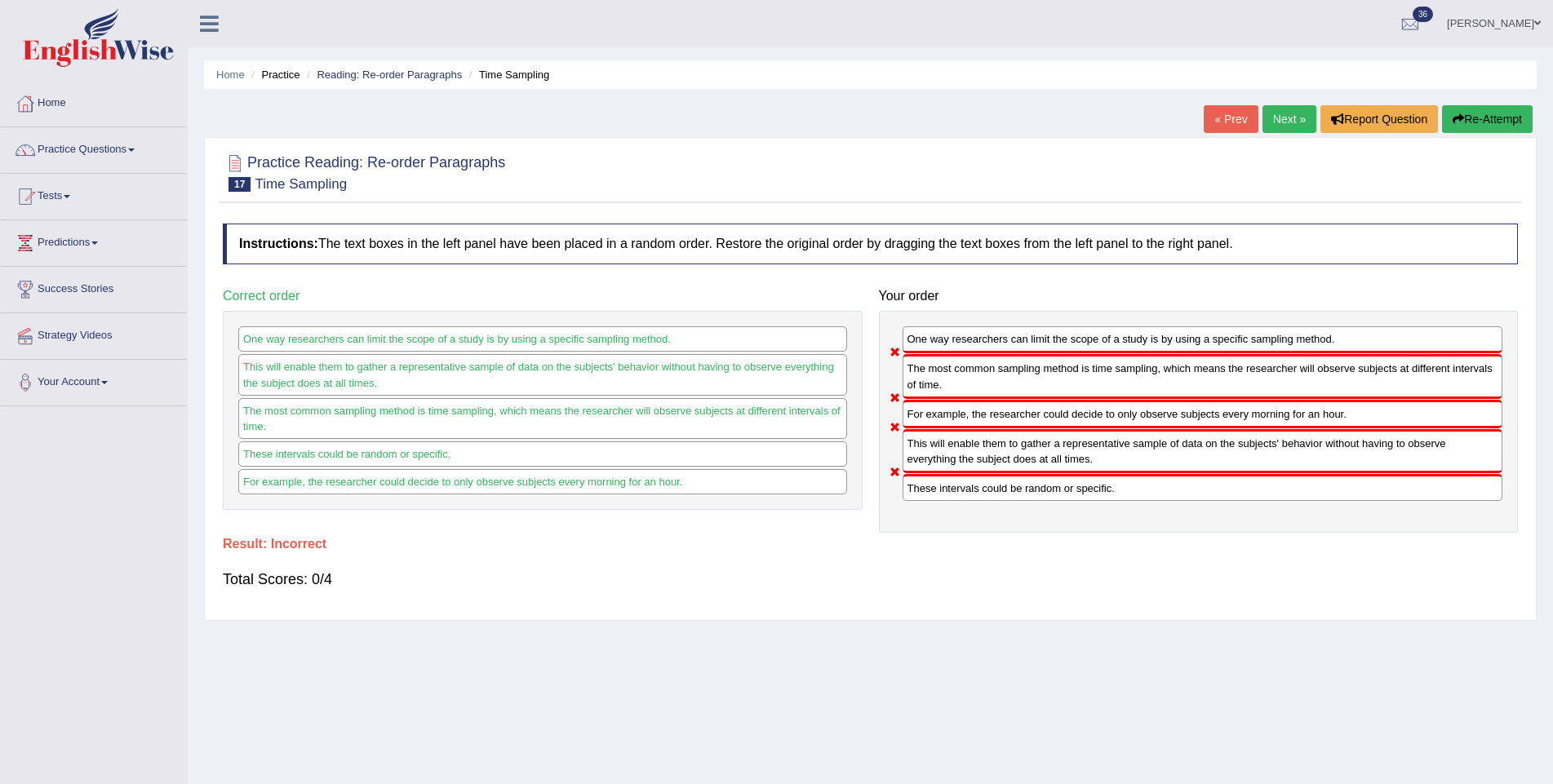
click at [1459, 112] on button "Re-Attempt" at bounding box center [1487, 118] width 91 height 27
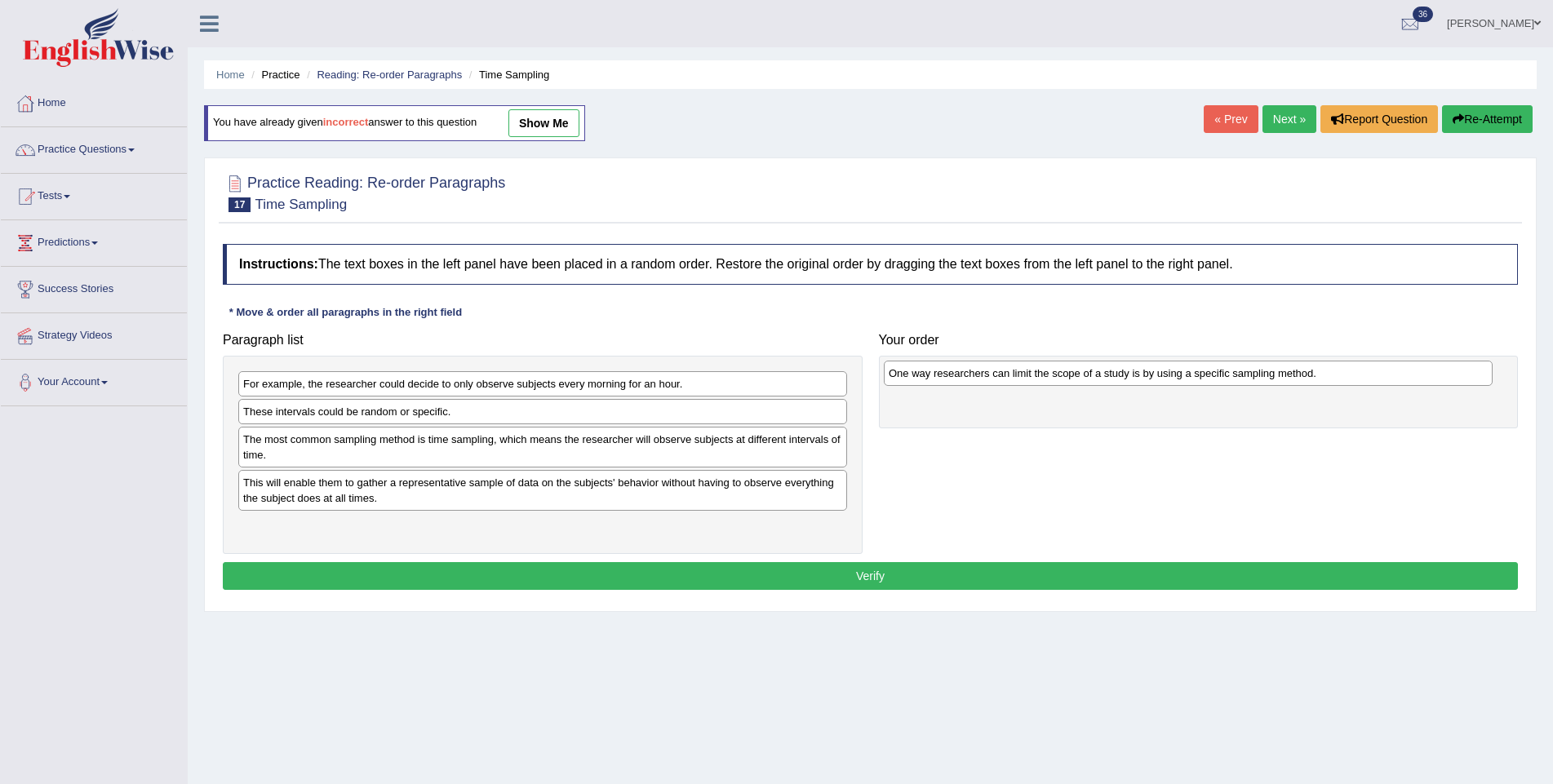
drag, startPoint x: 562, startPoint y: 387, endPoint x: 1207, endPoint y: 378, distance: 645.1
click at [1207, 378] on div "One way researchers can limit the scope of a study is by using a specific sampl…" at bounding box center [1187, 373] width 608 height 26
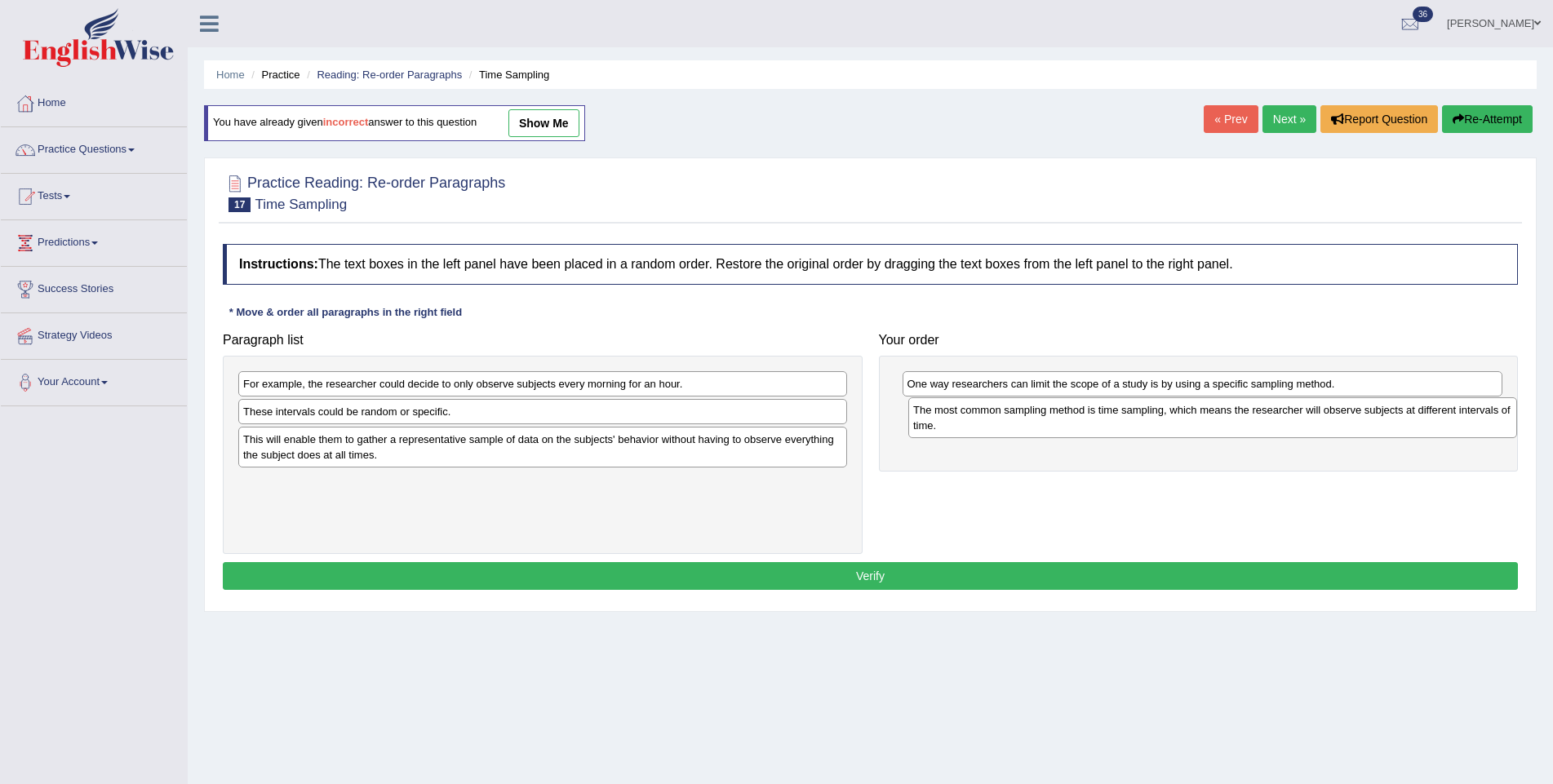
drag, startPoint x: 338, startPoint y: 446, endPoint x: 1009, endPoint y: 418, distance: 671.6
click at [1009, 418] on div "The most common sampling method is time sampling, which means the researcher wi…" at bounding box center [1212, 418] width 608 height 41
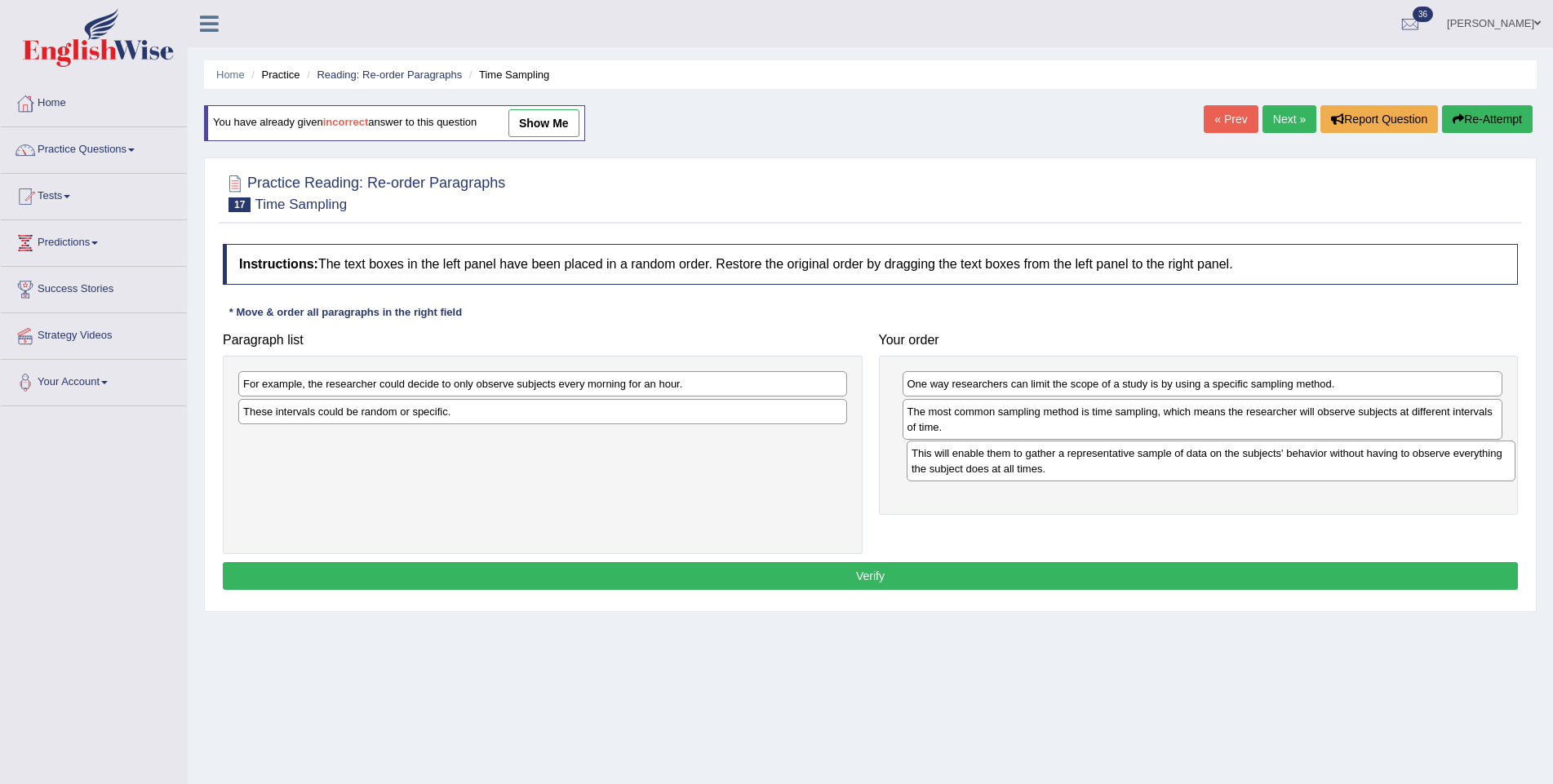
drag, startPoint x: 632, startPoint y: 451, endPoint x: 1301, endPoint y: 465, distance: 669.1
click at [1301, 465] on div "This will enable them to gather a representative sample of data on the subjects…" at bounding box center [1211, 460] width 608 height 41
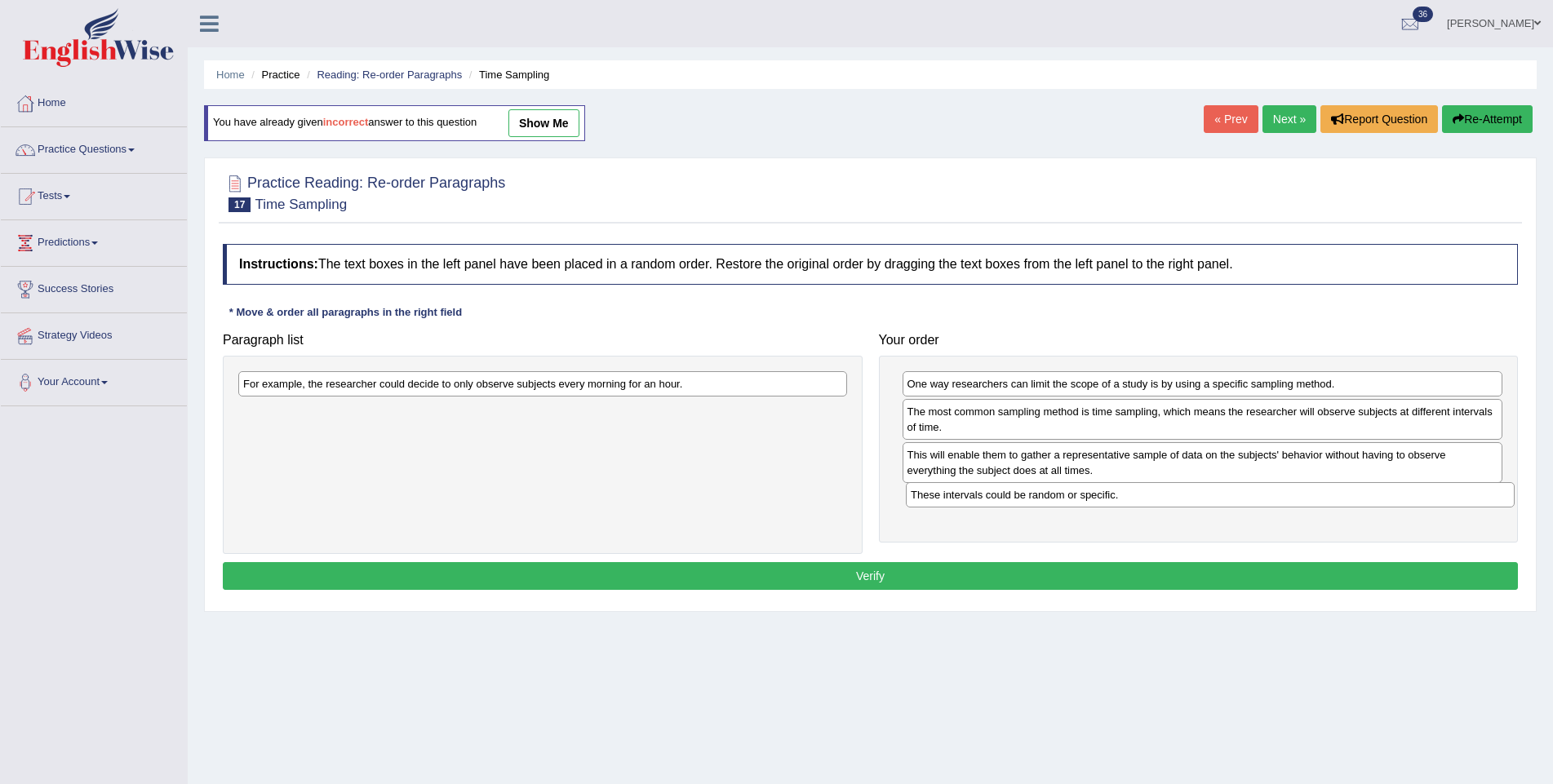
drag, startPoint x: 425, startPoint y: 413, endPoint x: 1090, endPoint y: 497, distance: 670.3
click at [1092, 497] on div "These intervals could be random or specific." at bounding box center [1210, 494] width 608 height 26
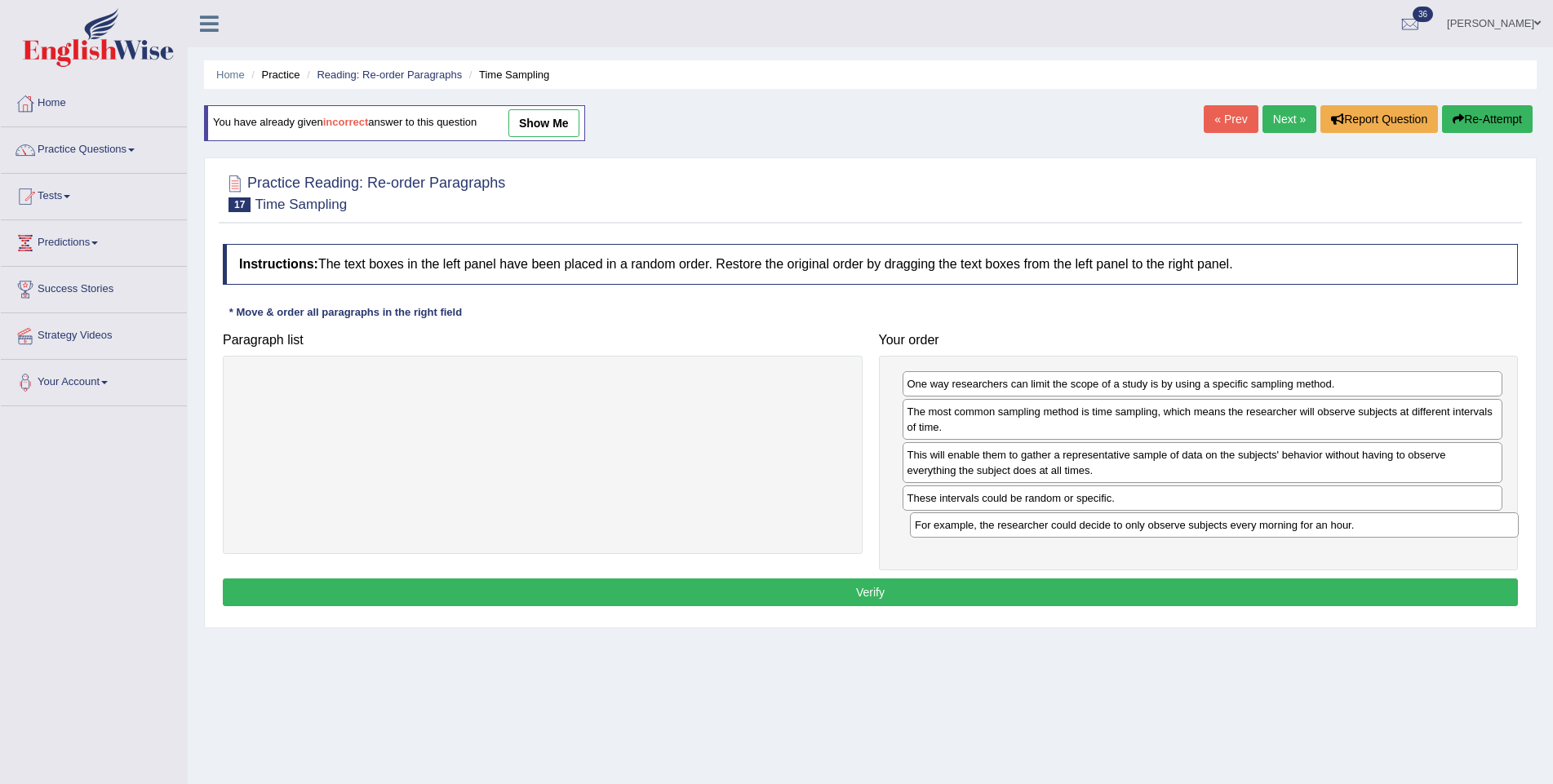
drag, startPoint x: 677, startPoint y: 386, endPoint x: 1349, endPoint y: 528, distance: 686.8
click at [1349, 528] on div "For example, the researcher could decide to only observe subjects every morning…" at bounding box center [1214, 524] width 608 height 26
click at [1206, 591] on button "Verify" at bounding box center [870, 592] width 1295 height 27
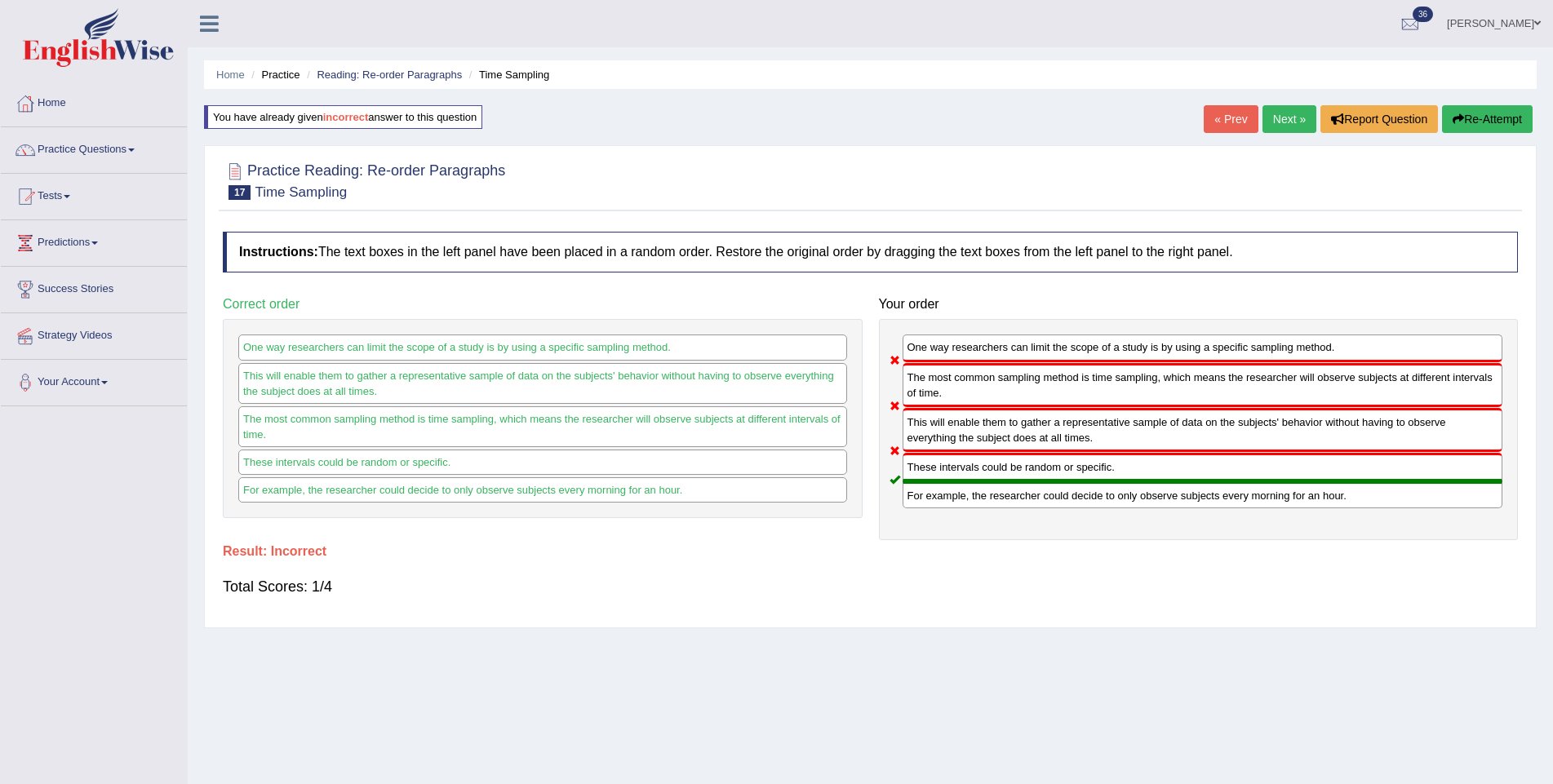
click at [1497, 116] on button "Re-Attempt" at bounding box center [1487, 118] width 91 height 27
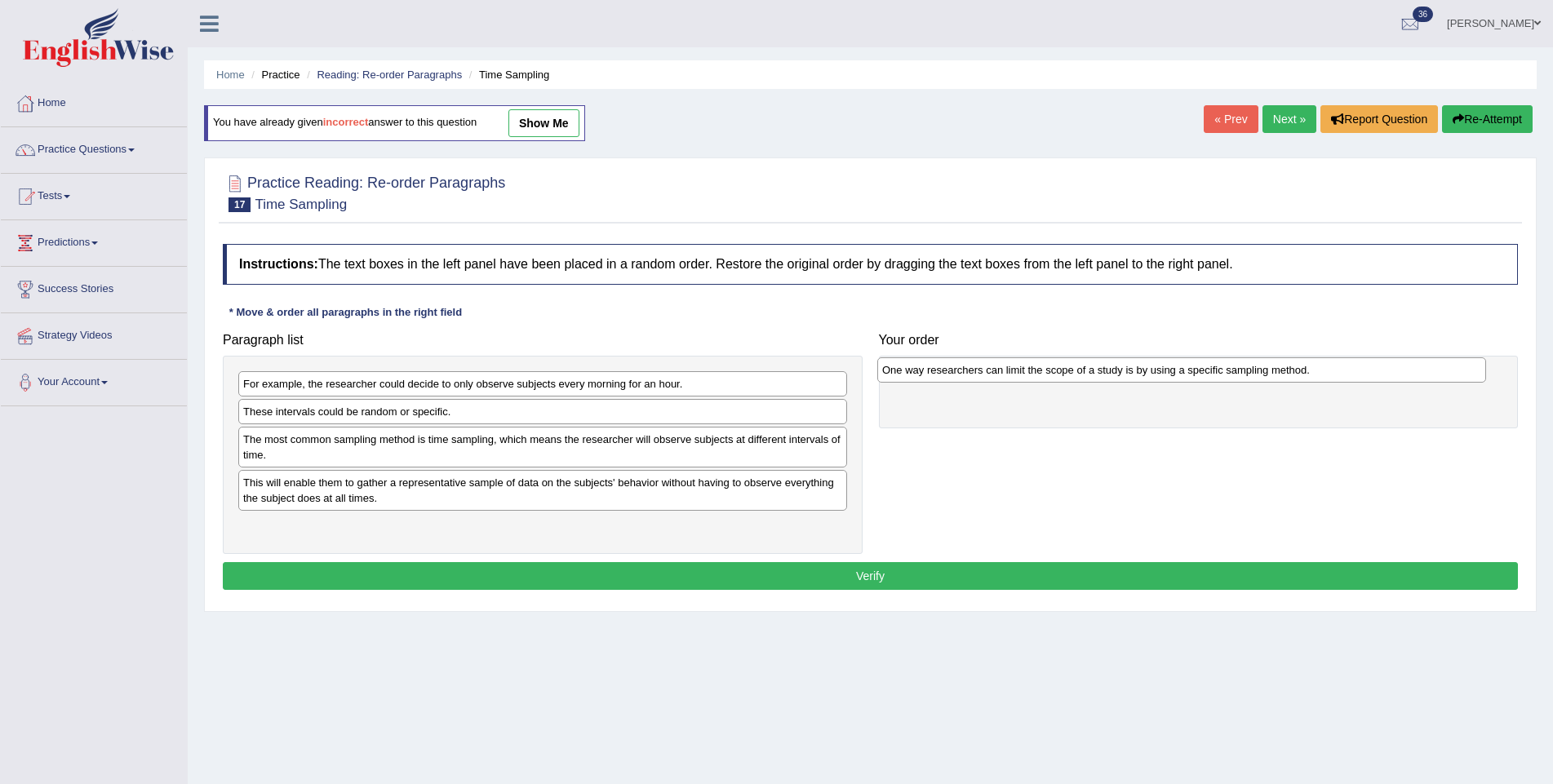
drag, startPoint x: 414, startPoint y: 390, endPoint x: 1055, endPoint y: 376, distance: 641.2
click at [1055, 376] on div "One way researchers can limit the scope of a study is by using a specific sampl…" at bounding box center [1181, 369] width 608 height 26
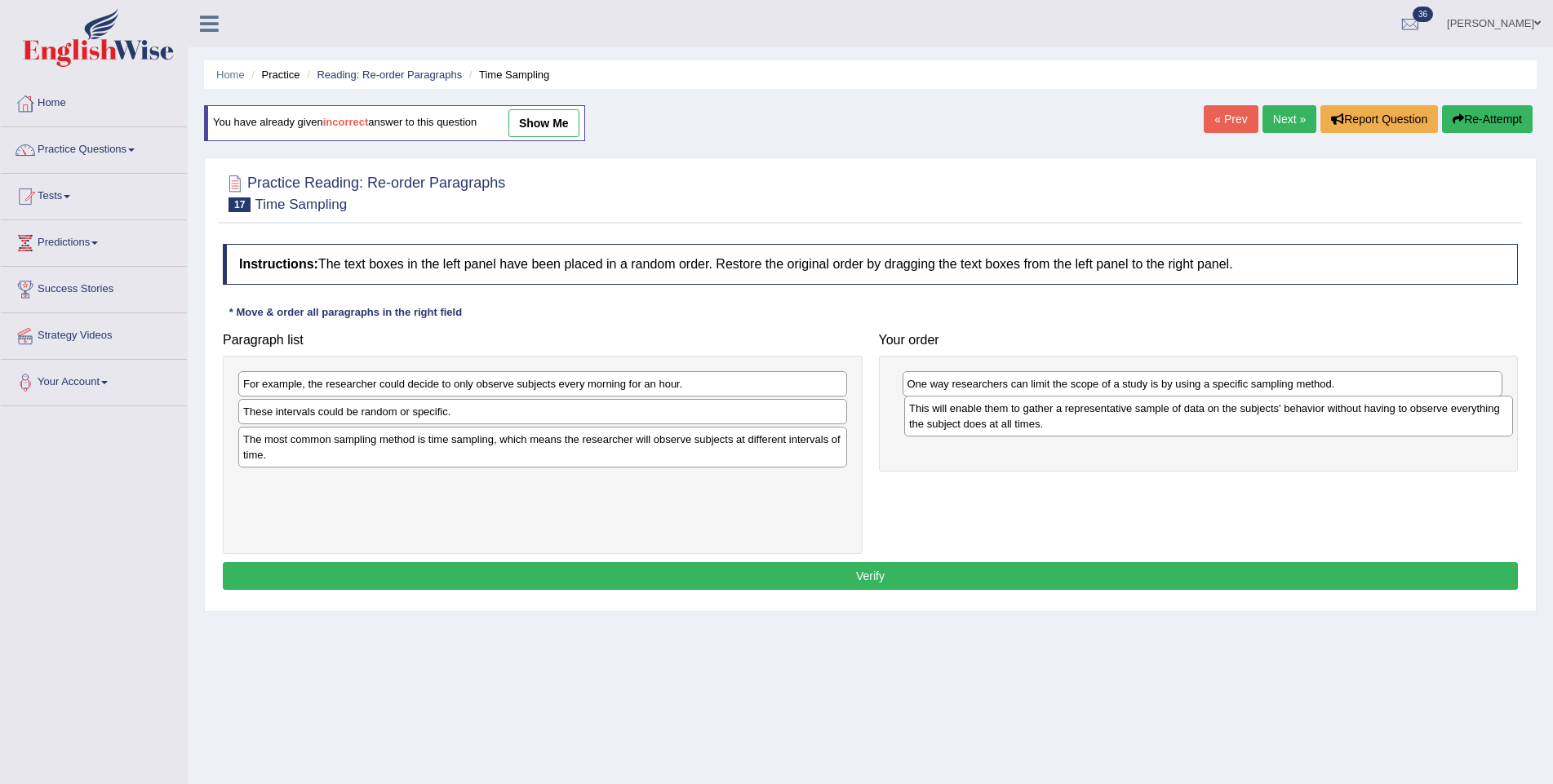
drag, startPoint x: 369, startPoint y: 490, endPoint x: 1035, endPoint y: 417, distance: 670.0
click at [1035, 417] on div "This will enable them to gather a representative sample of data on the subjects…" at bounding box center [1208, 416] width 608 height 41
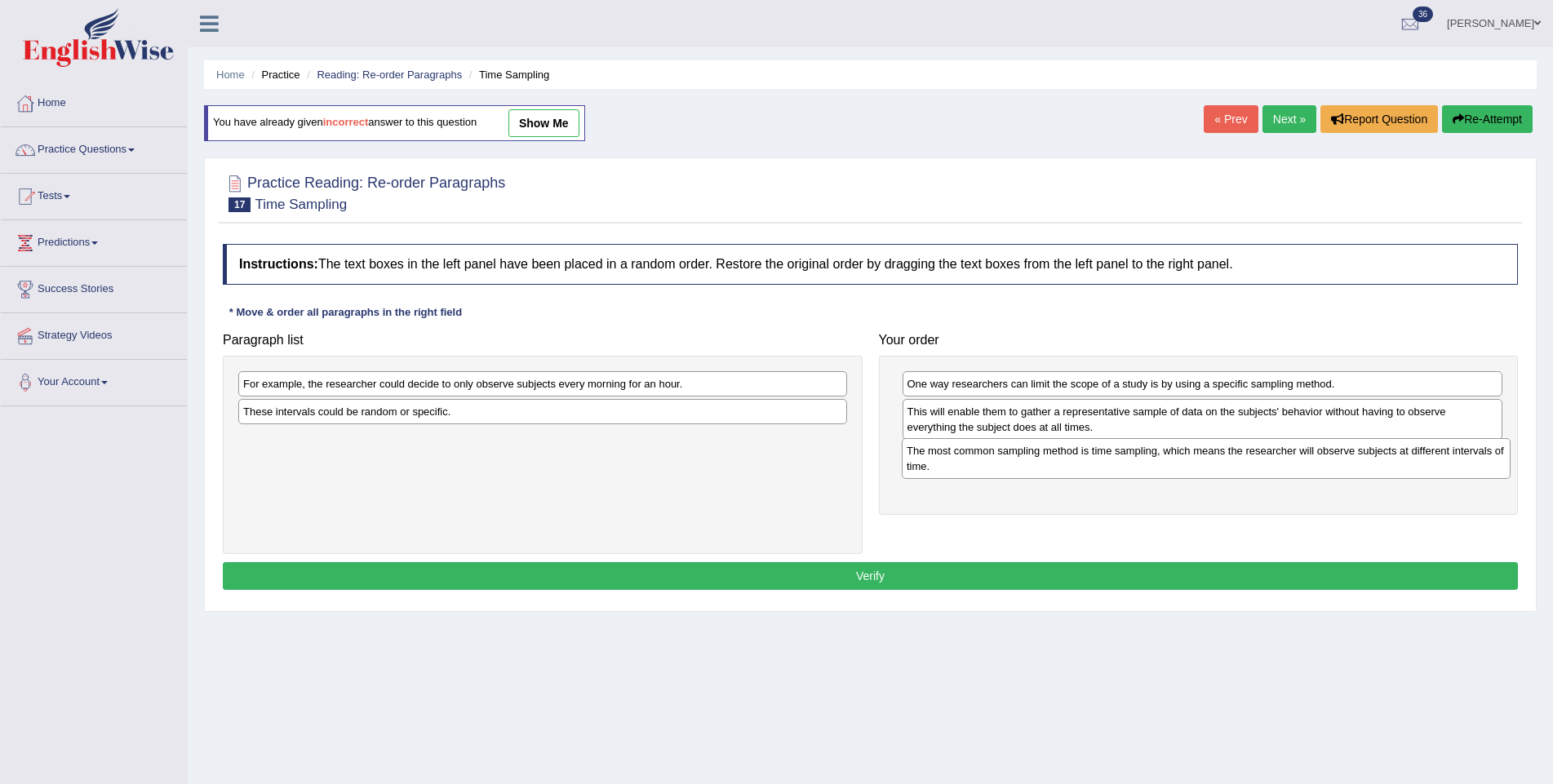
drag, startPoint x: 405, startPoint y: 444, endPoint x: 1068, endPoint y: 456, distance: 663.1
click at [1068, 456] on div "The most common sampling method is time sampling, which means the researcher wi…" at bounding box center [1205, 458] width 608 height 41
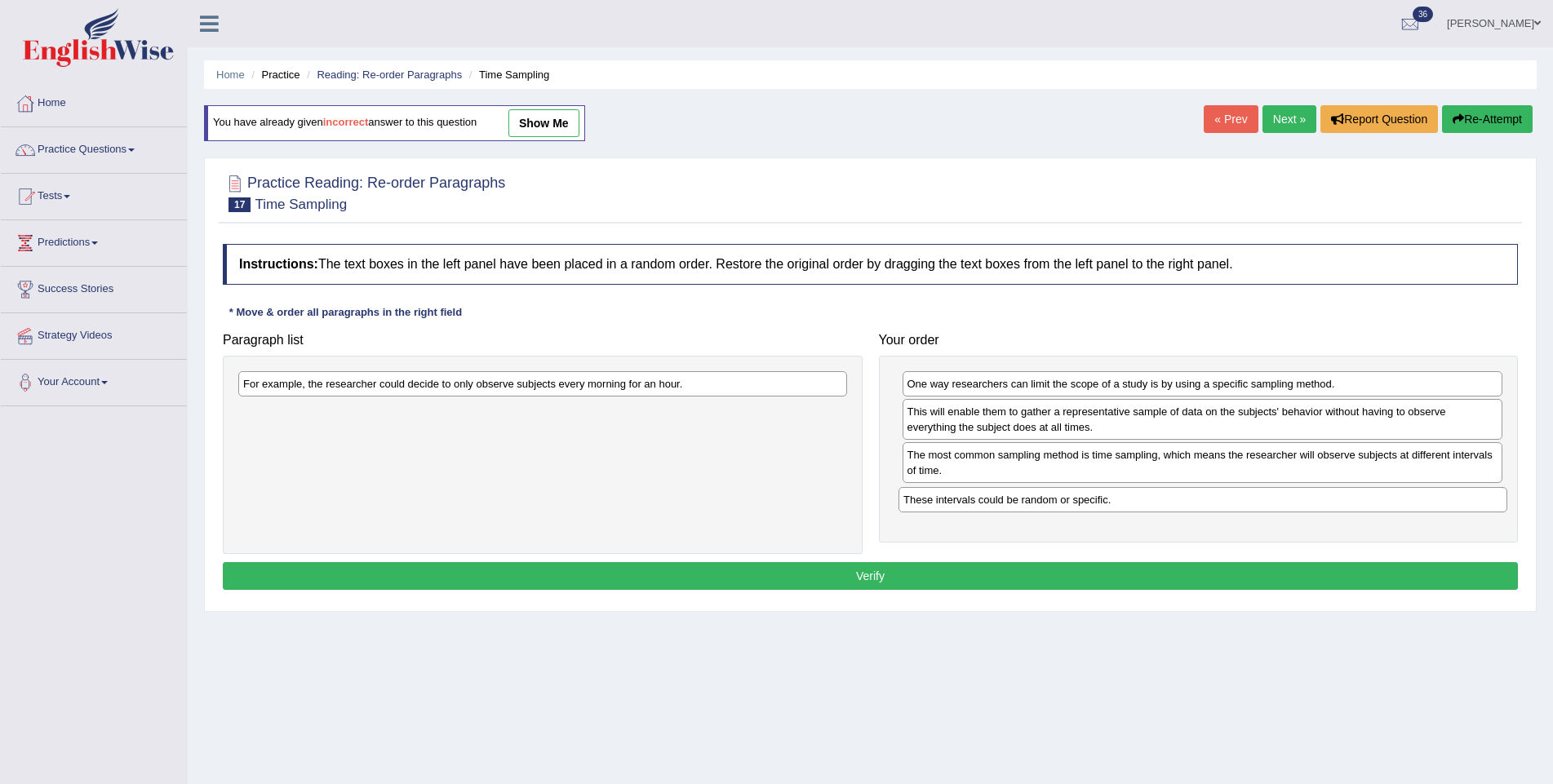
drag, startPoint x: 414, startPoint y: 422, endPoint x: 1074, endPoint y: 512, distance: 666.1
click at [1074, 512] on div "These intervals could be random or specific." at bounding box center [1203, 500] width 608 height 26
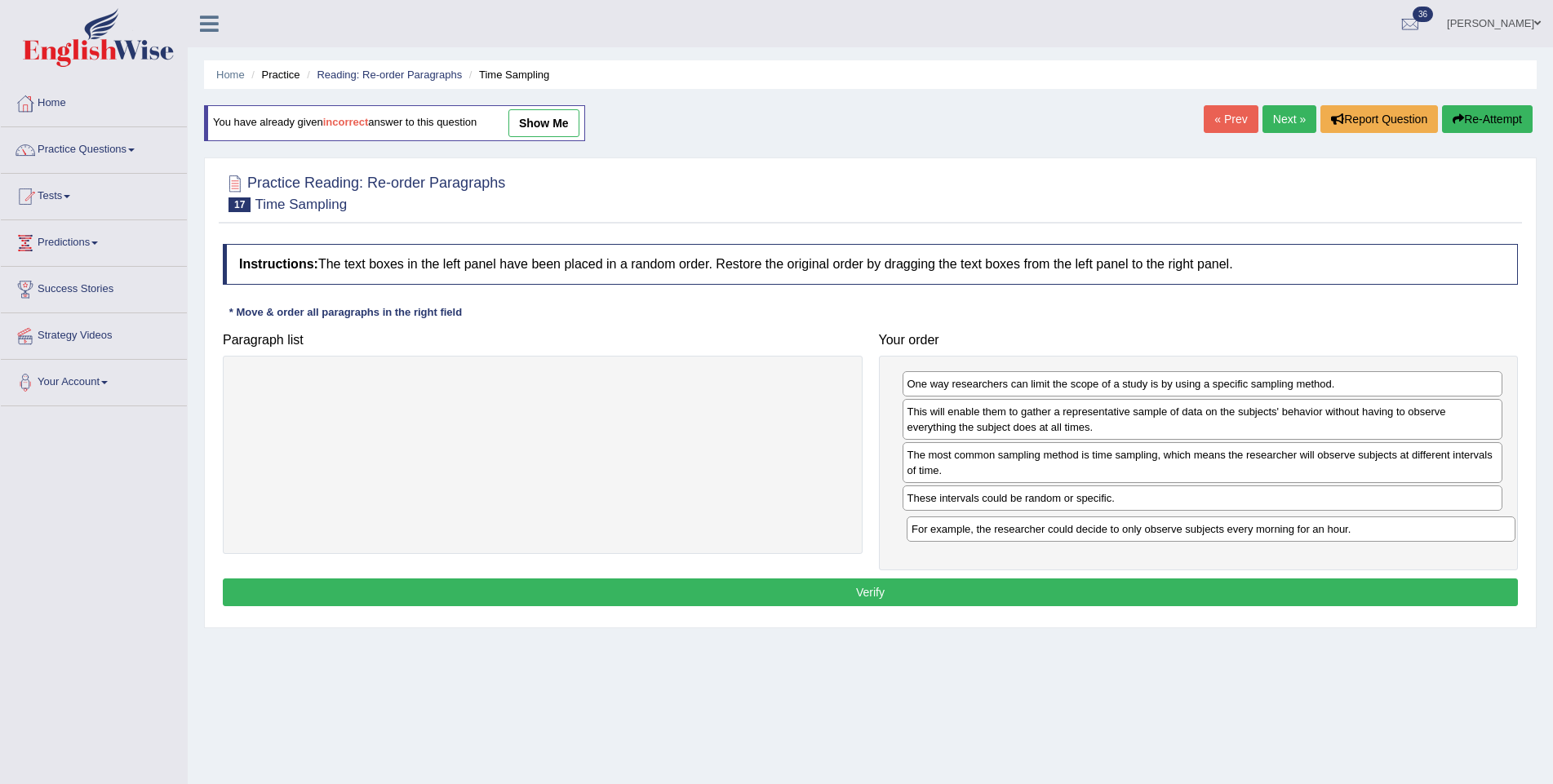
drag, startPoint x: 515, startPoint y: 395, endPoint x: 1183, endPoint y: 541, distance: 683.8
click at [1183, 541] on div "For example, the researcher could decide to only observe subjects every morning…" at bounding box center [1211, 529] width 608 height 26
click at [1110, 584] on button "Verify" at bounding box center [870, 592] width 1295 height 27
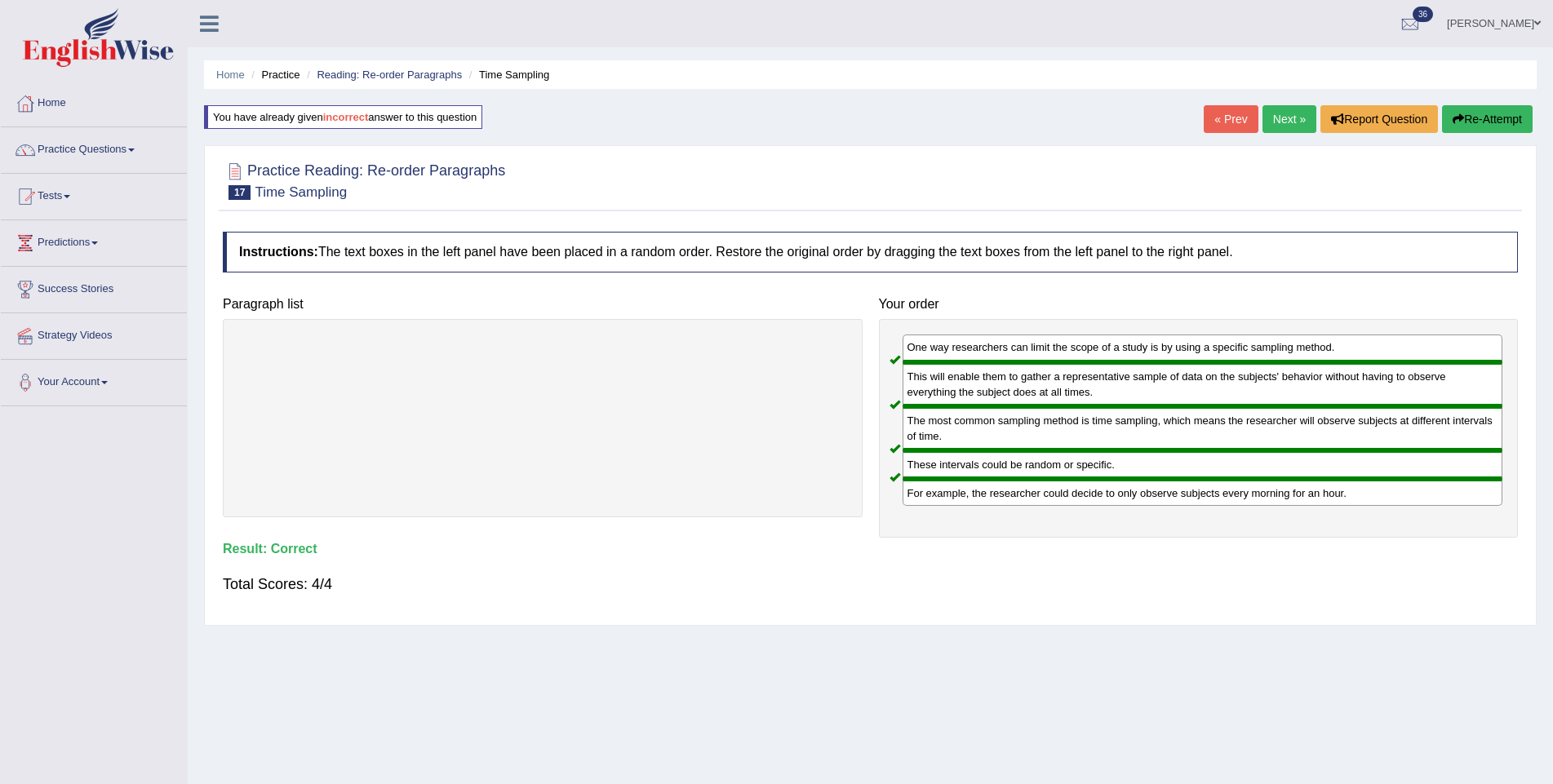
click at [1271, 119] on link "Next »" at bounding box center [1288, 118] width 54 height 27
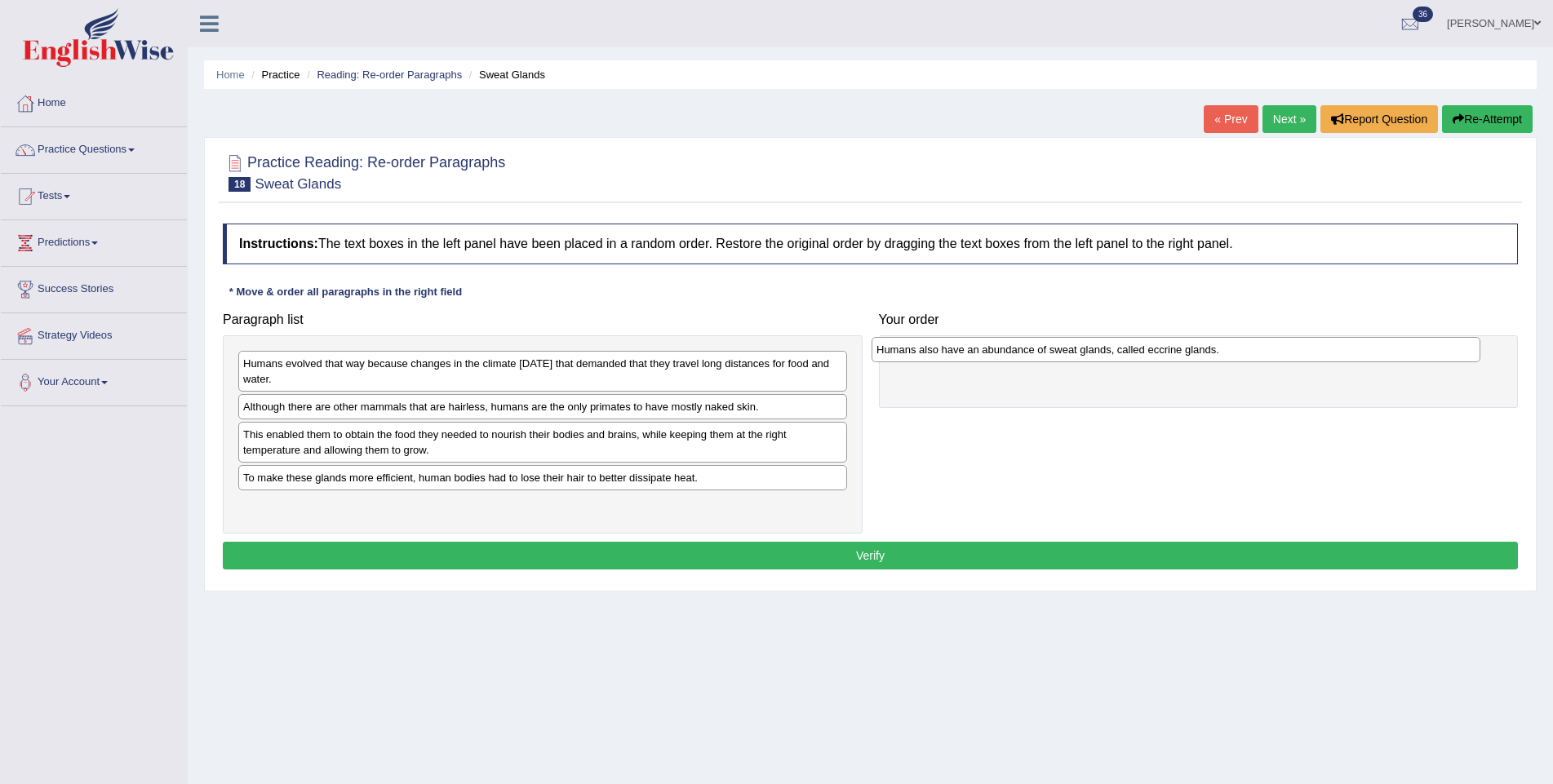
drag, startPoint x: 282, startPoint y: 435, endPoint x: 914, endPoint y: 350, distance: 637.7
click at [914, 350] on div "Humans also have an abundance of sweat glands, called eccrine glands." at bounding box center [1175, 349] width 608 height 26
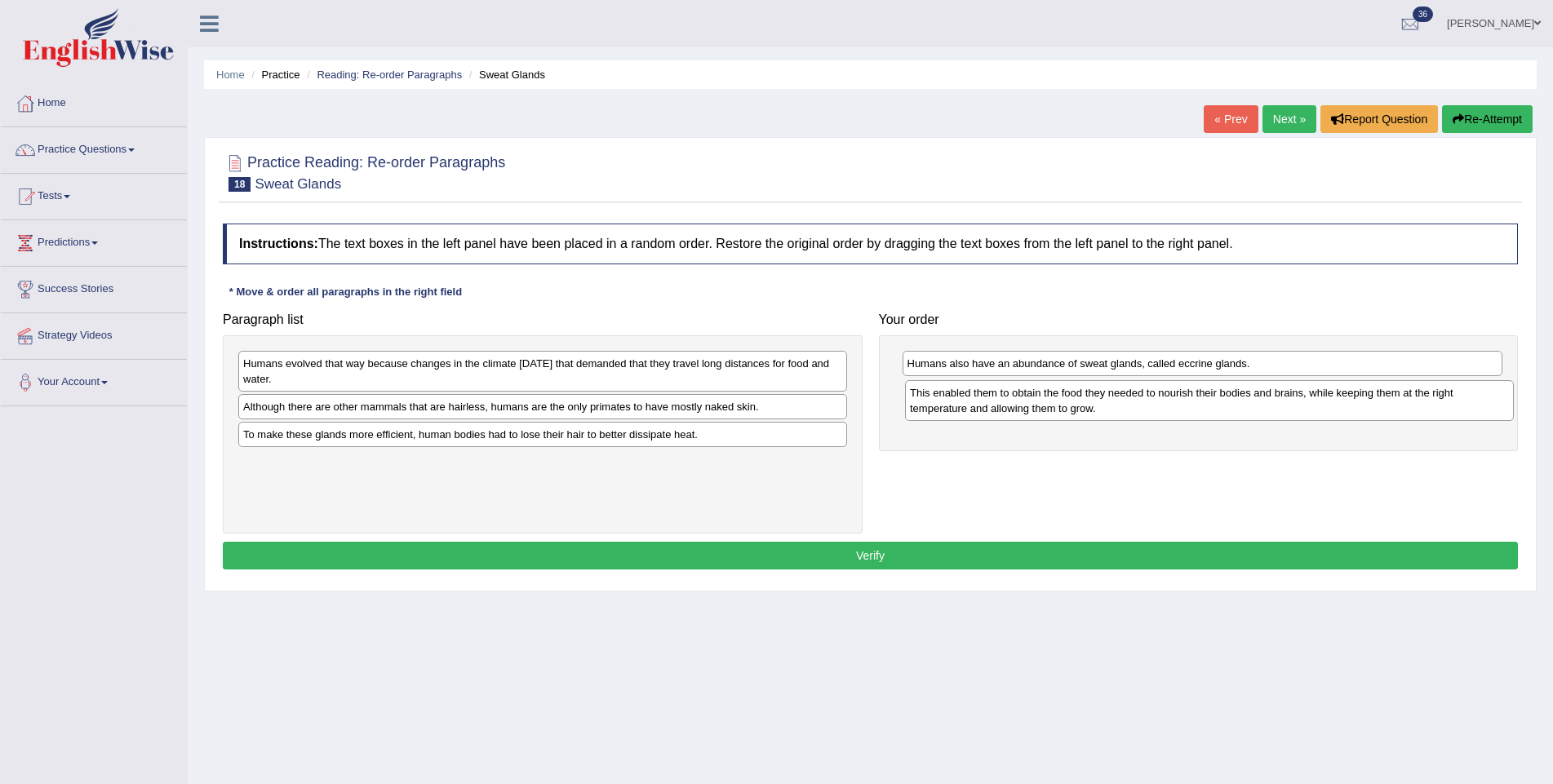
drag, startPoint x: 601, startPoint y: 446, endPoint x: 1267, endPoint y: 404, distance: 667.3
click at [1267, 404] on div "This enabled them to obtain the food they needed to nourish their bodies and br…" at bounding box center [1209, 400] width 608 height 41
click at [482, 368] on div "Humans evolved that way because changes in the climate 200,000 years ago that d…" at bounding box center [548, 369] width 608 height 41
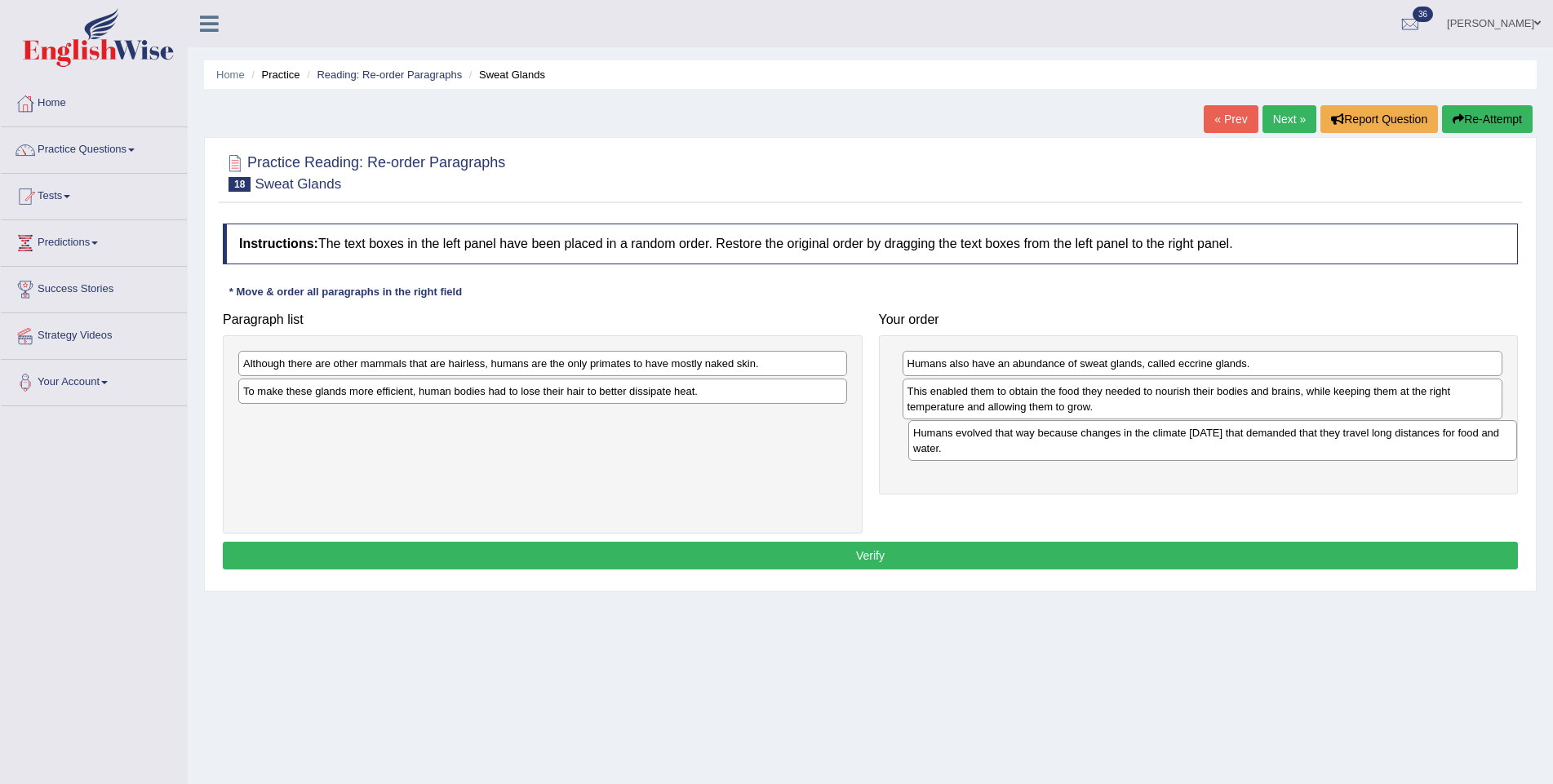
drag, startPoint x: 632, startPoint y: 375, endPoint x: 1302, endPoint y: 446, distance: 673.8
click at [1302, 446] on div "Humans evolved that way because changes in the climate 200,000 years ago that d…" at bounding box center [1212, 440] width 608 height 41
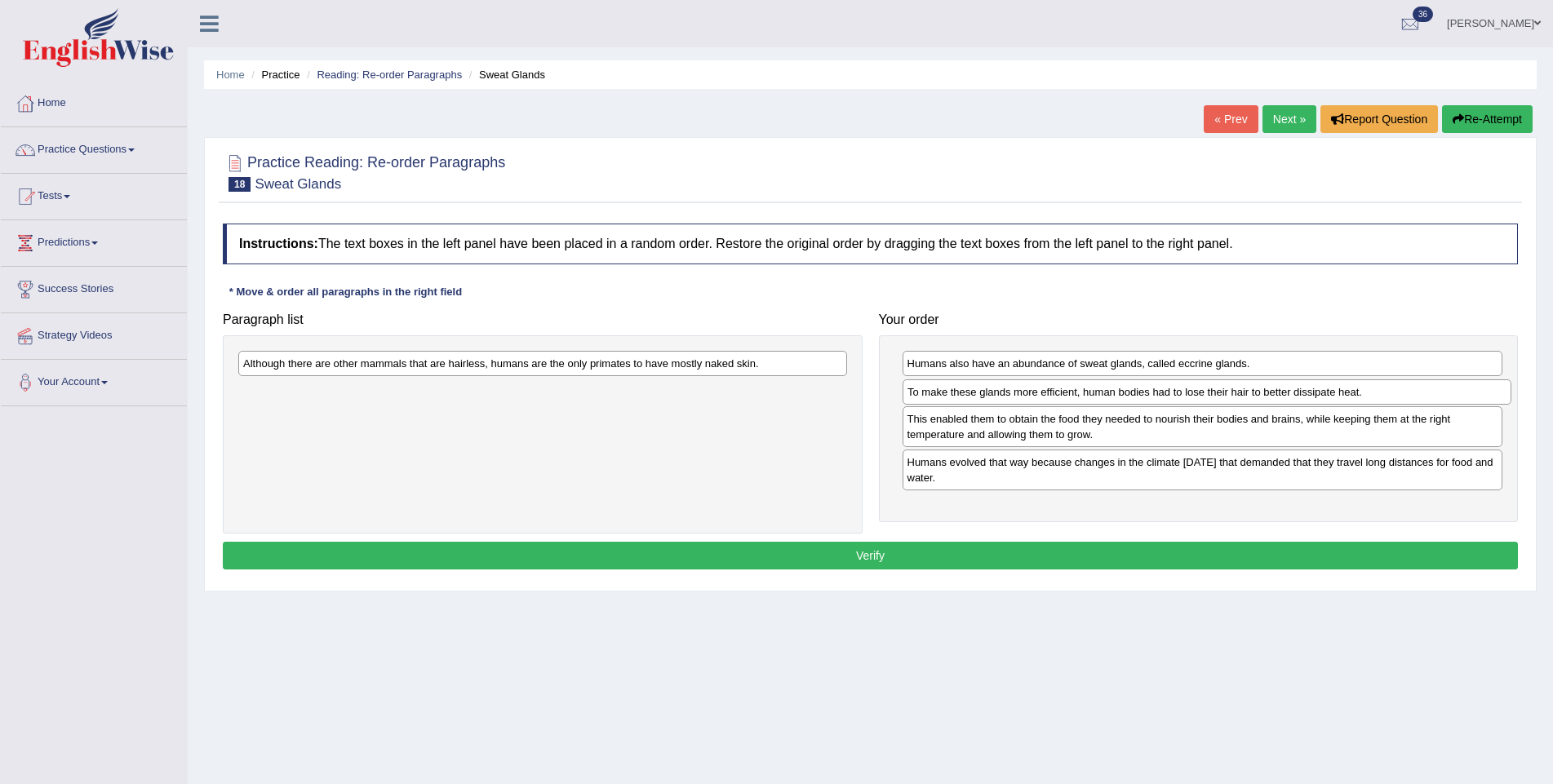
drag, startPoint x: 529, startPoint y: 394, endPoint x: 1193, endPoint y: 396, distance: 664.0
click at [1193, 396] on div "To make these glands more efficient, human bodies had to lose their hair to bet…" at bounding box center [1206, 392] width 608 height 26
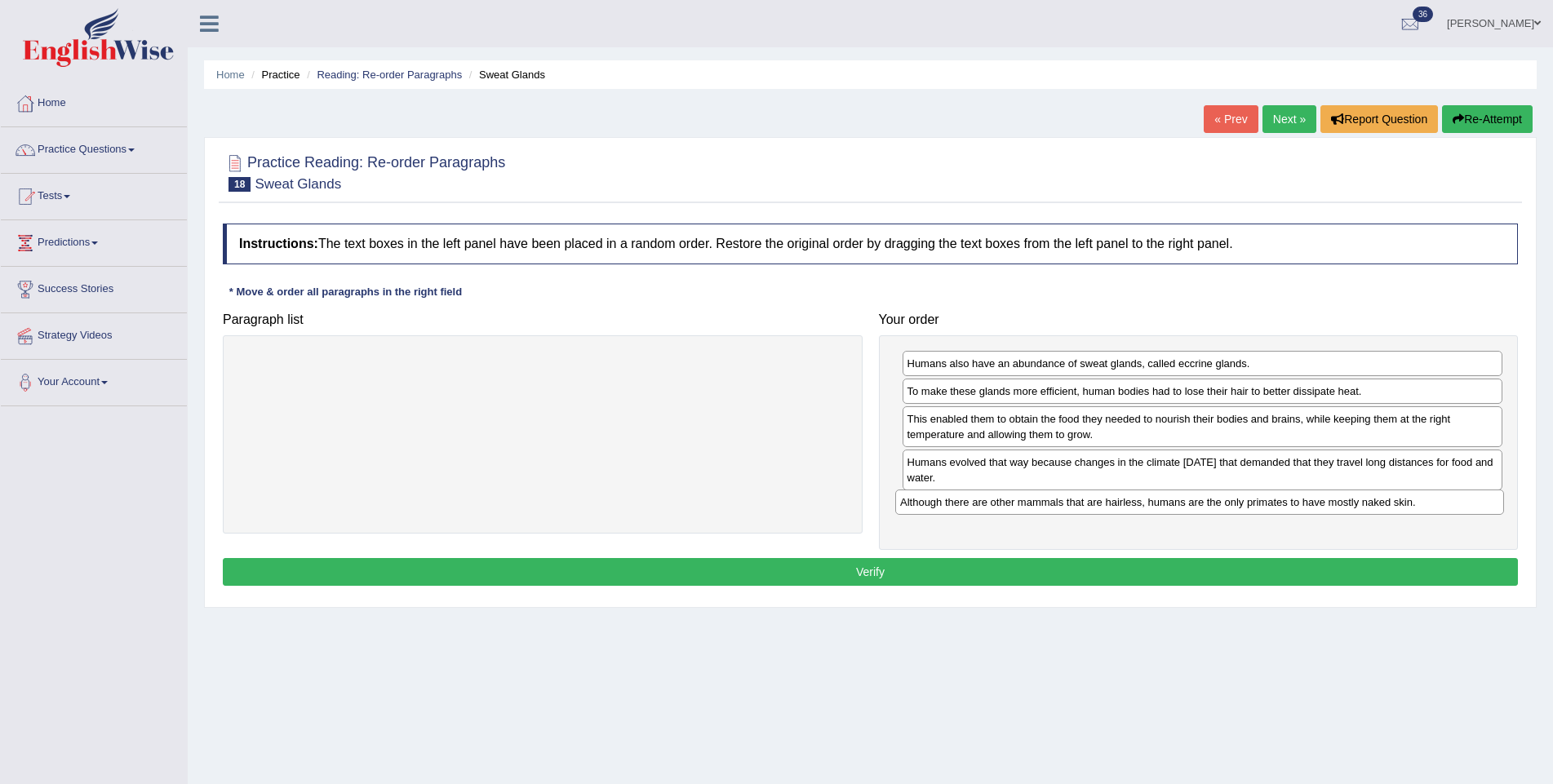
drag, startPoint x: 638, startPoint y: 362, endPoint x: 1298, endPoint y: 500, distance: 674.3
click at [1296, 502] on div "Although there are other mammals that are hairless, humans are the only primate…" at bounding box center [1199, 502] width 608 height 26
click at [1190, 569] on button "Verify" at bounding box center [870, 572] width 1295 height 27
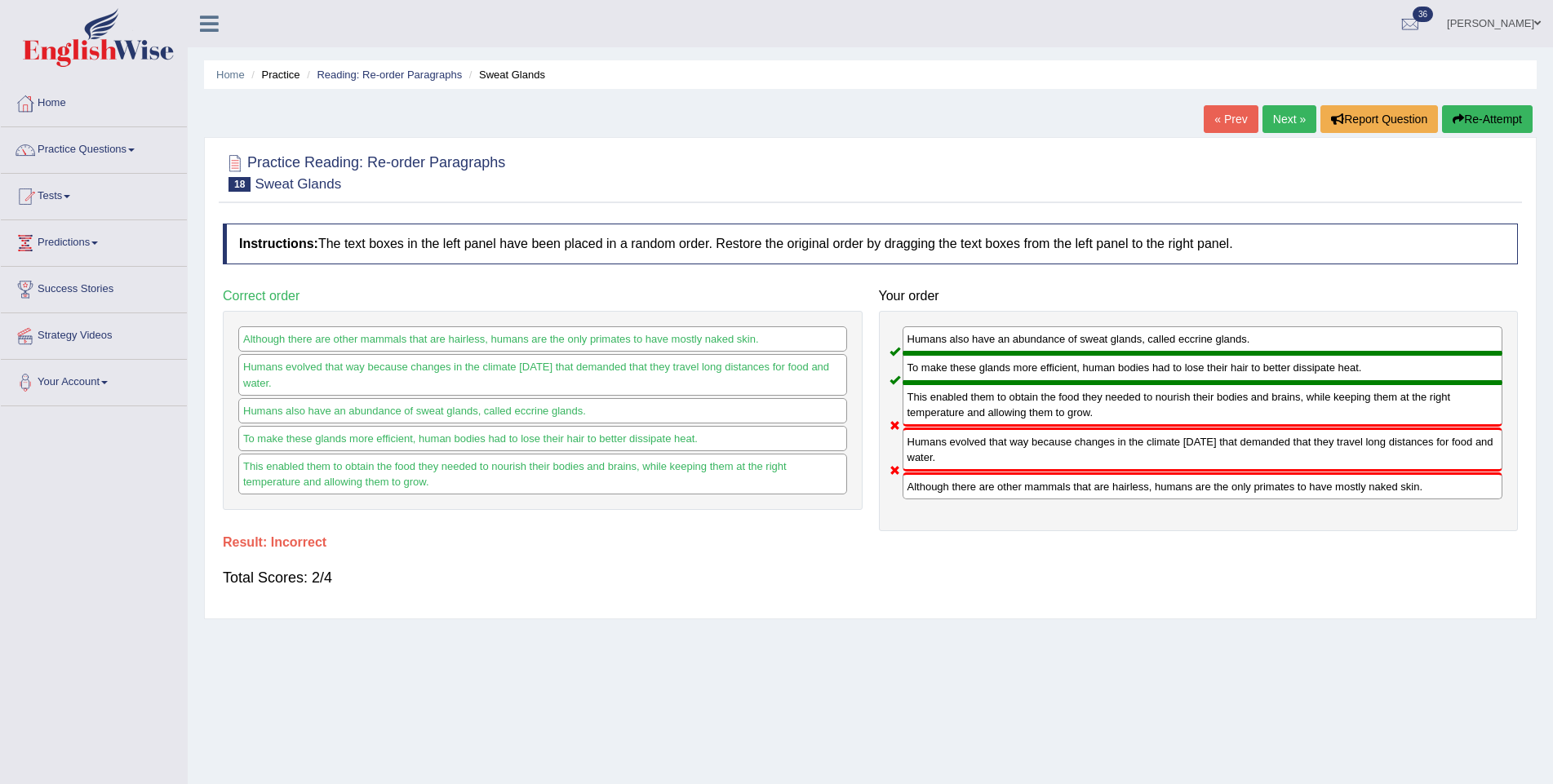
click at [1476, 116] on button "Re-Attempt" at bounding box center [1487, 118] width 91 height 27
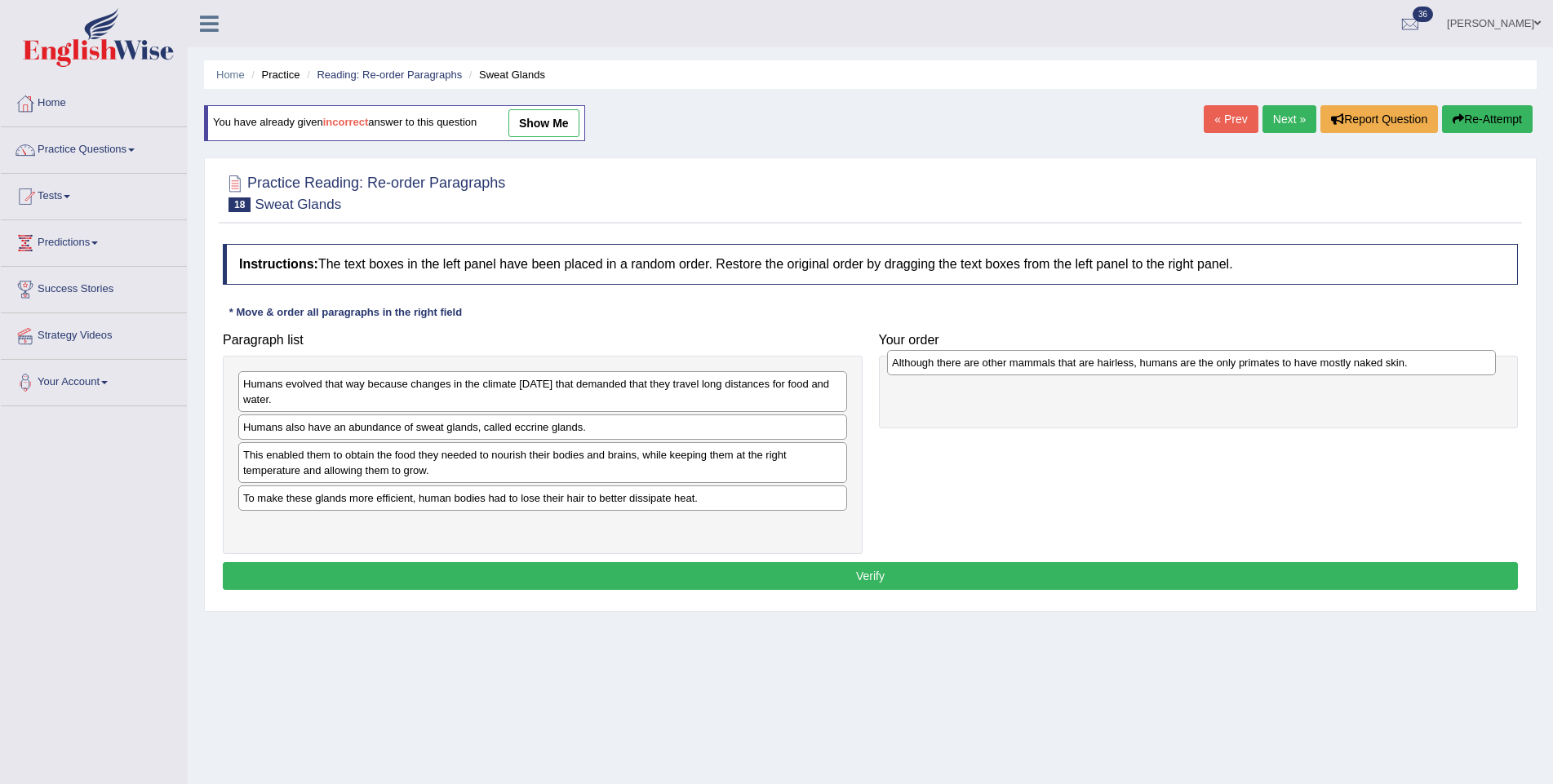
drag, startPoint x: 273, startPoint y: 427, endPoint x: 921, endPoint y: 362, distance: 651.3
click at [921, 362] on div "Although there are other mammals that are hairless, humans are the only primate…" at bounding box center [1191, 363] width 608 height 26
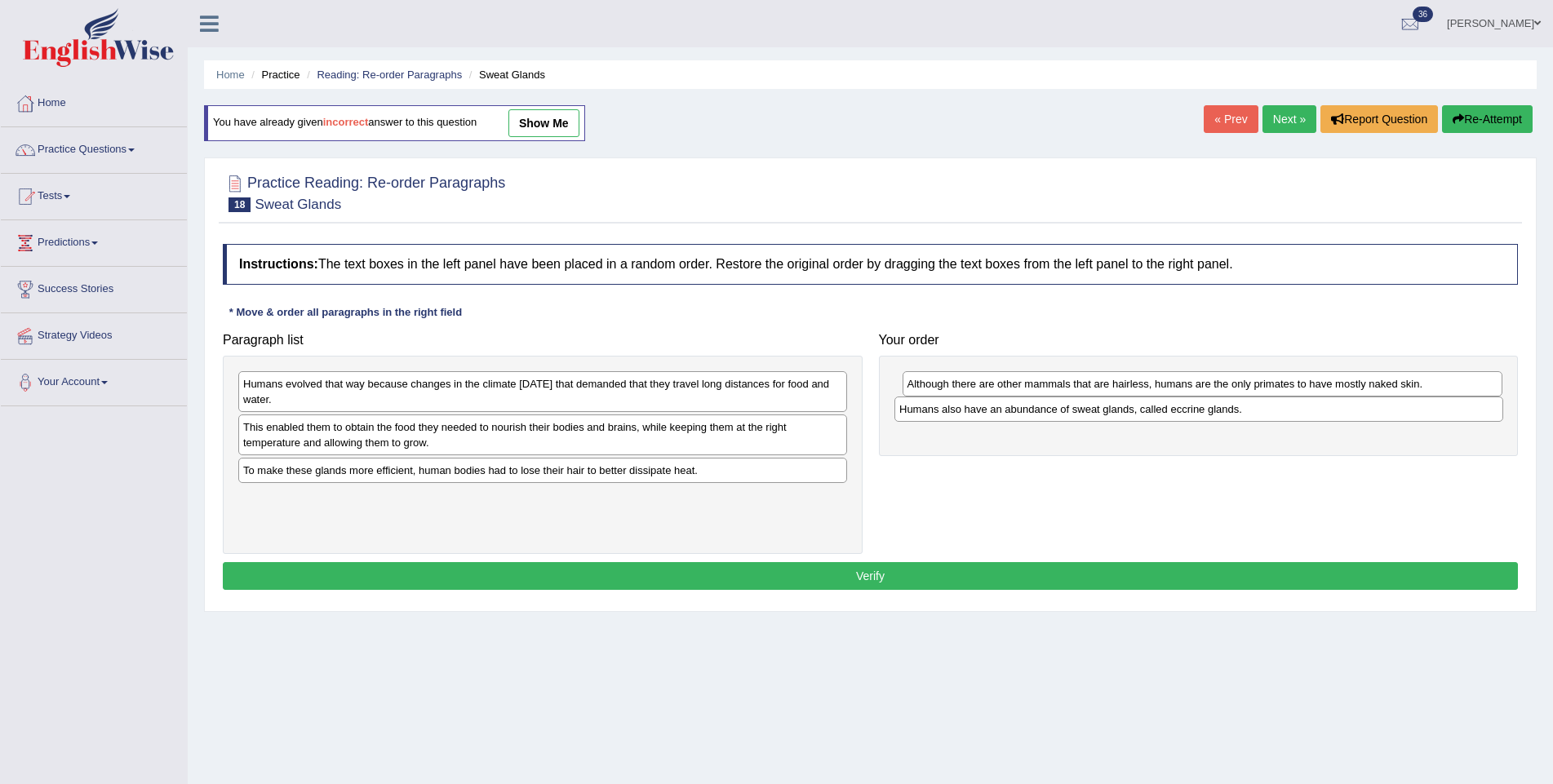
drag, startPoint x: 283, startPoint y: 436, endPoint x: 939, endPoint y: 419, distance: 656.2
click at [939, 419] on div "Humans also have an abundance of sweat glands, called eccrine glands." at bounding box center [1199, 409] width 608 height 26
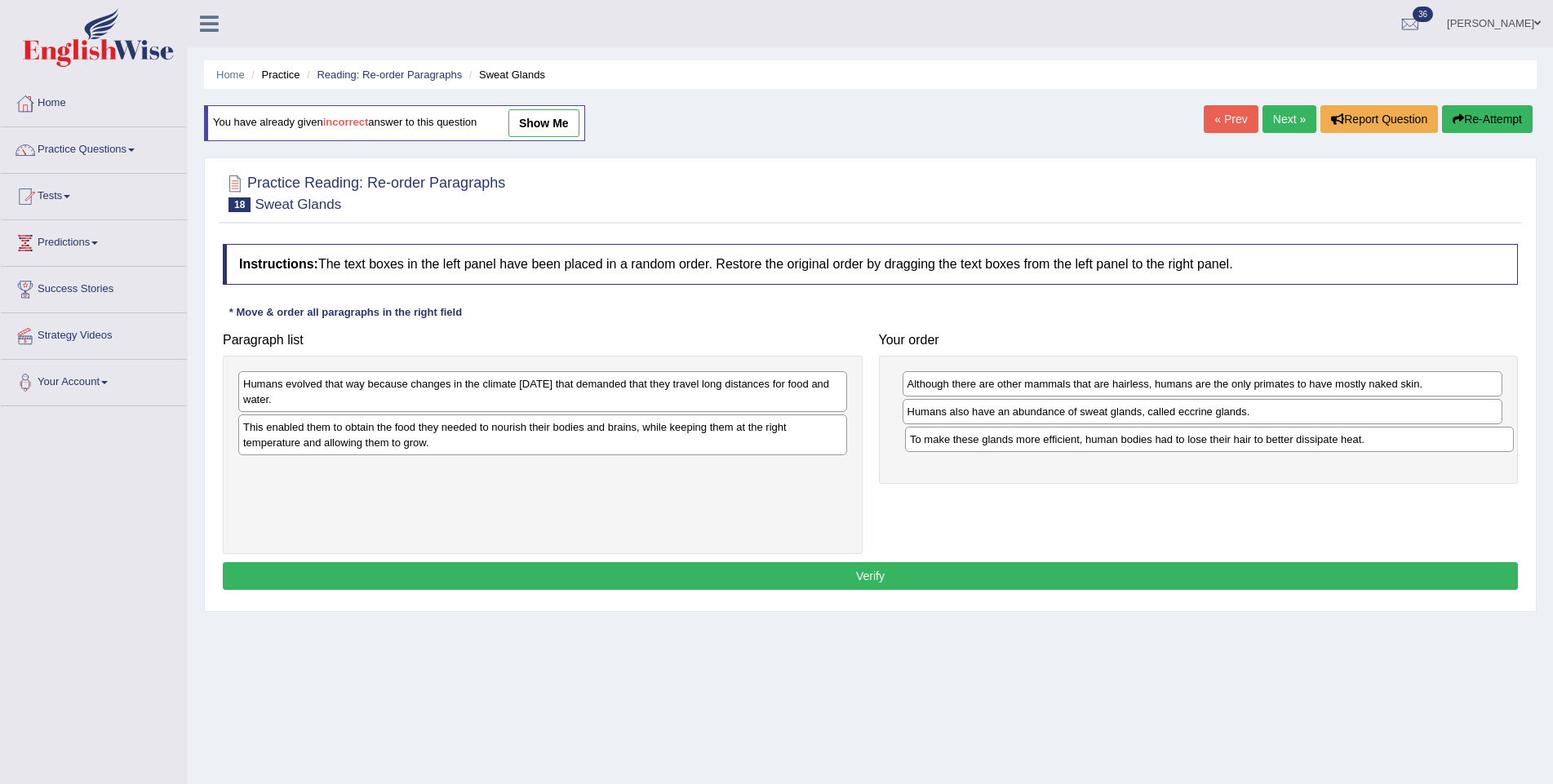
drag, startPoint x: 346, startPoint y: 473, endPoint x: 1013, endPoint y: 443, distance: 667.7
click at [1013, 443] on div "To make these glands more efficient, human bodies had to lose their hair to bet…" at bounding box center [1209, 439] width 608 height 26
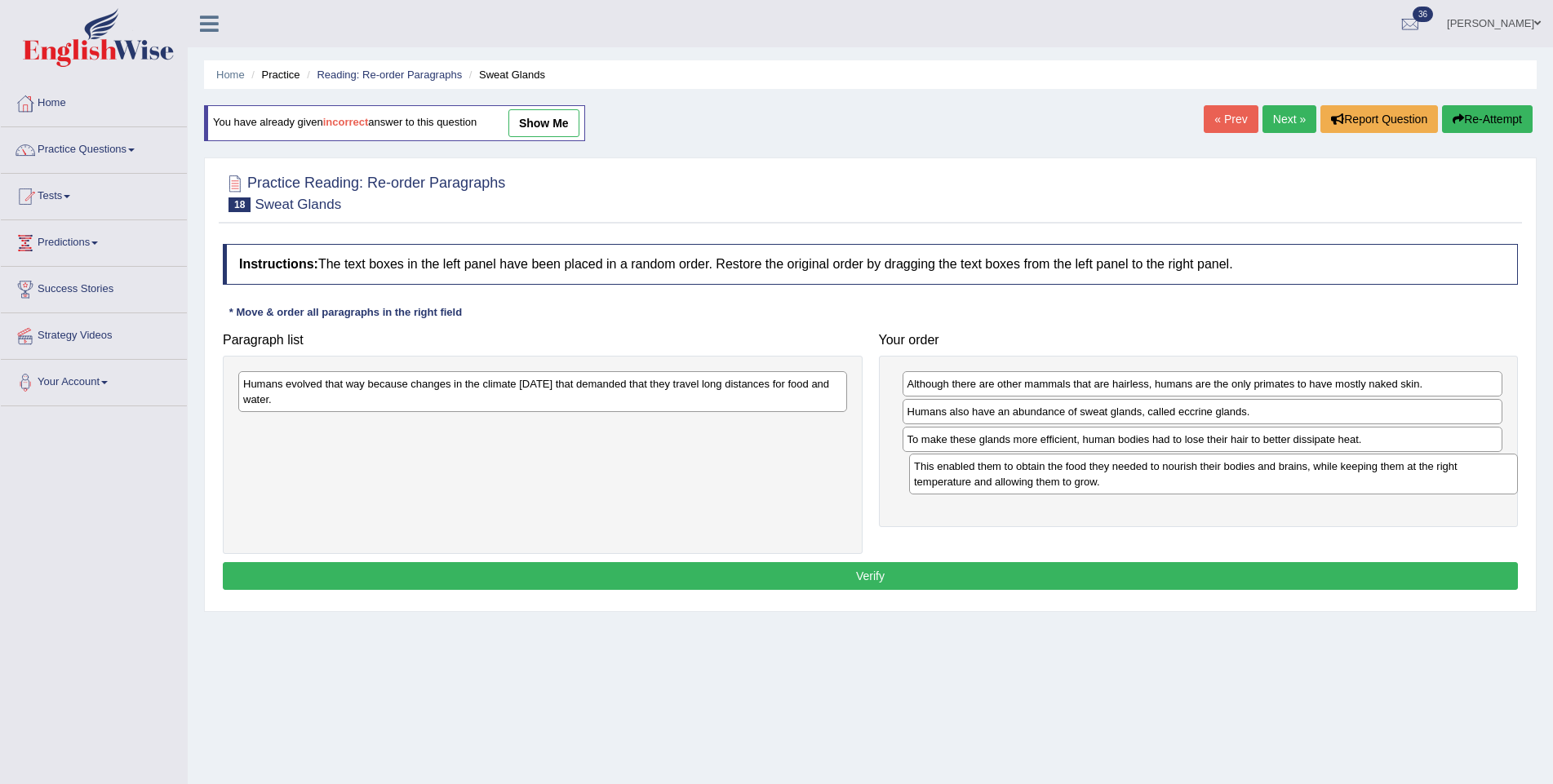
drag, startPoint x: 536, startPoint y: 434, endPoint x: 1206, endPoint y: 473, distance: 671.1
click at [1206, 473] on div "This enabled them to obtain the food they needed to nourish their bodies and br…" at bounding box center [1213, 473] width 608 height 41
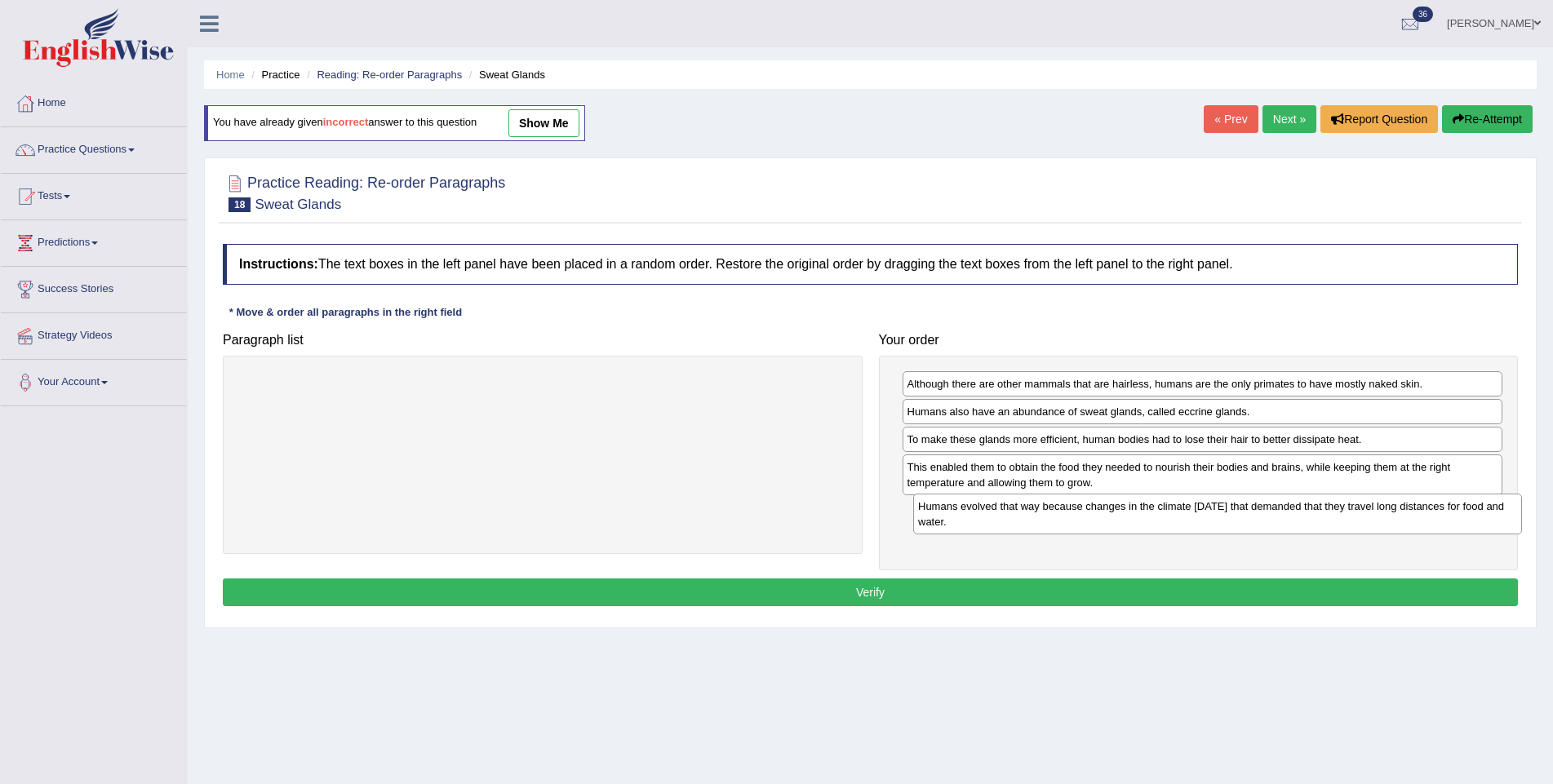
drag, startPoint x: 711, startPoint y: 396, endPoint x: 1386, endPoint y: 519, distance: 686.1
click at [1386, 519] on div "Humans evolved that way because changes in the climate [DATE] that demanded tha…" at bounding box center [1217, 514] width 608 height 41
click at [1242, 592] on button "Verify" at bounding box center [870, 592] width 1295 height 27
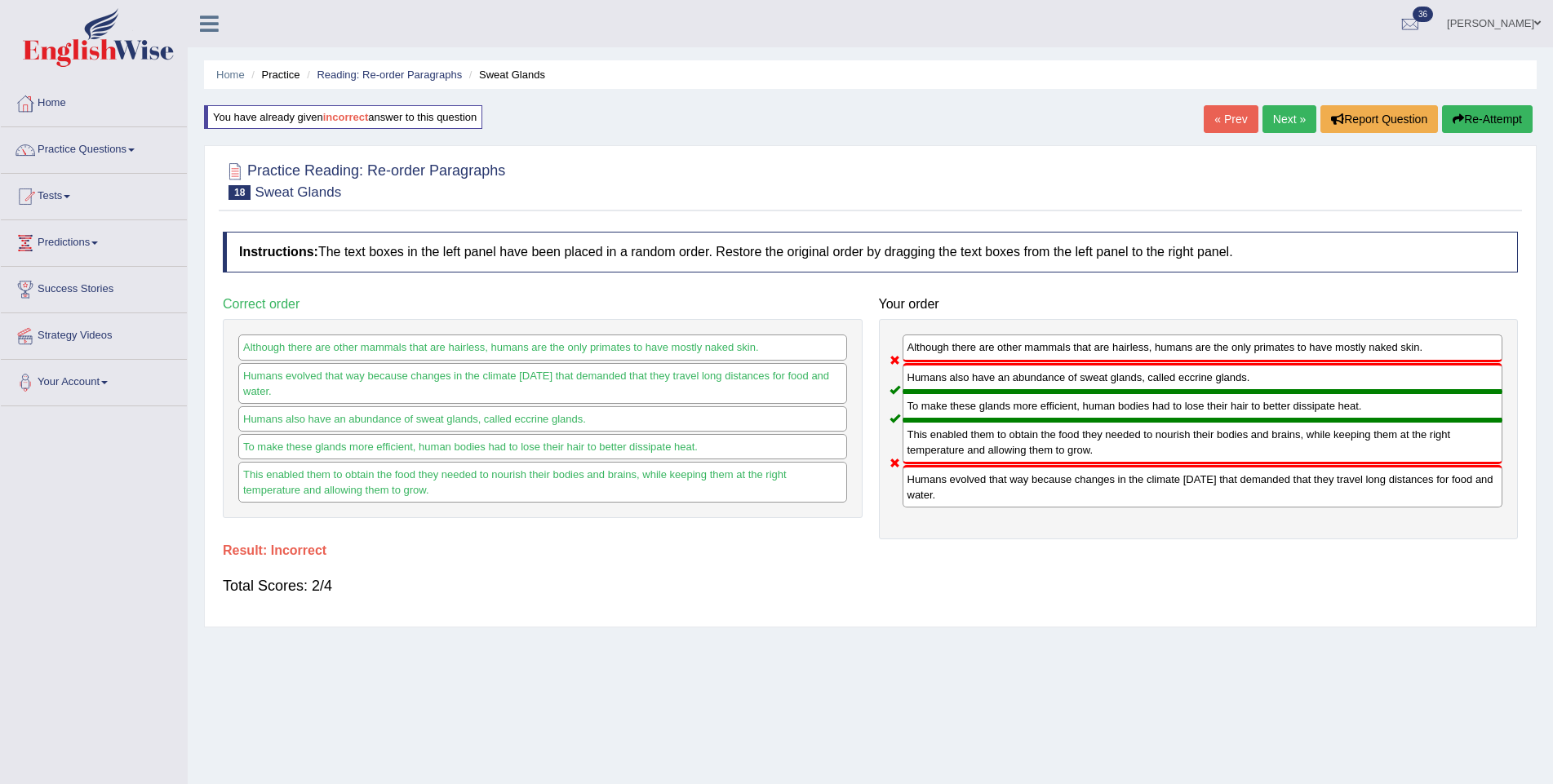
click at [1482, 118] on button "Re-Attempt" at bounding box center [1487, 118] width 91 height 27
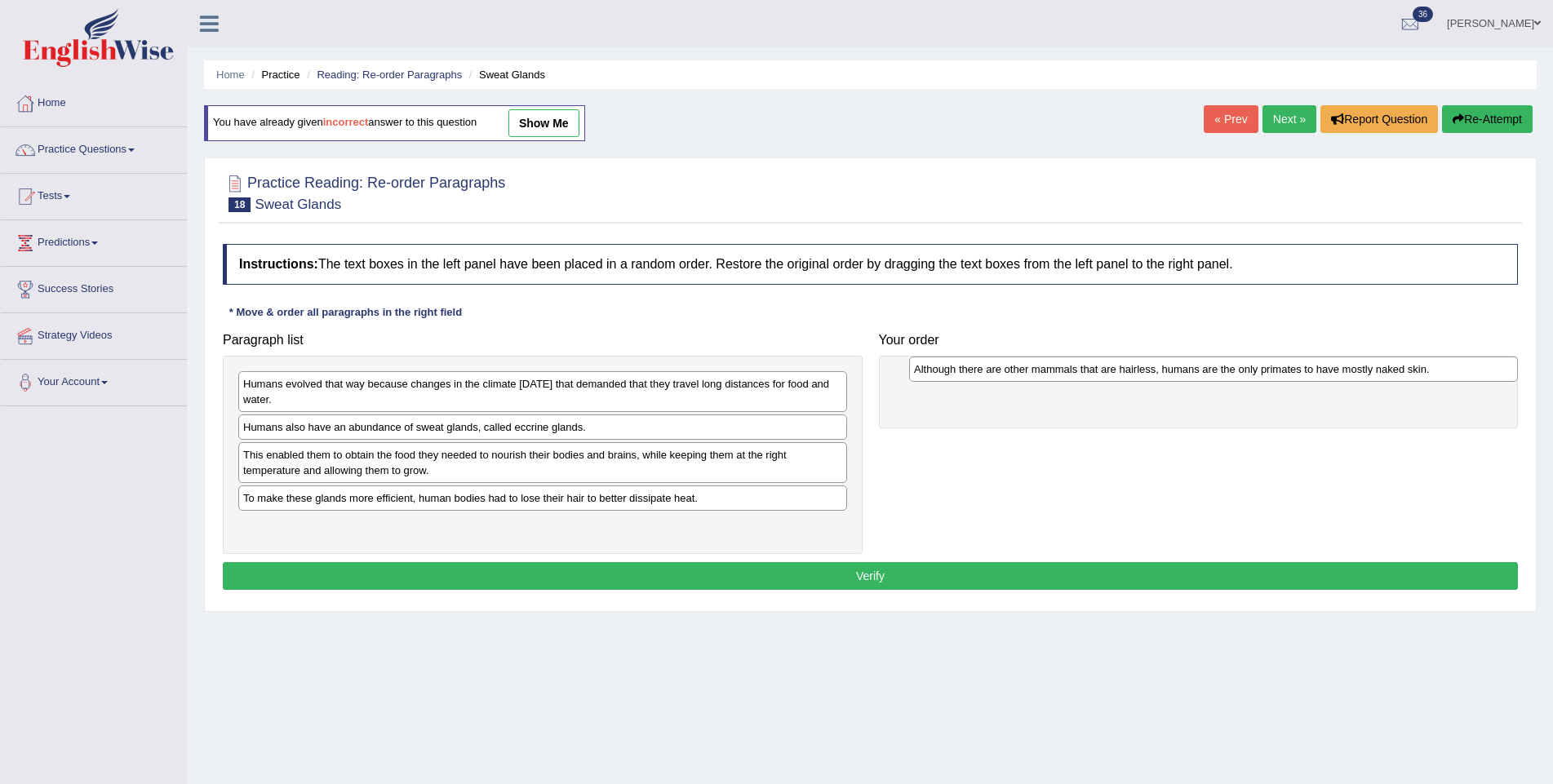
drag, startPoint x: 285, startPoint y: 430, endPoint x: 929, endPoint y: 381, distance: 645.9
click at [929, 381] on div "Although there are other mammals that are hairless, humans are the only primate…" at bounding box center [1213, 368] width 608 height 26
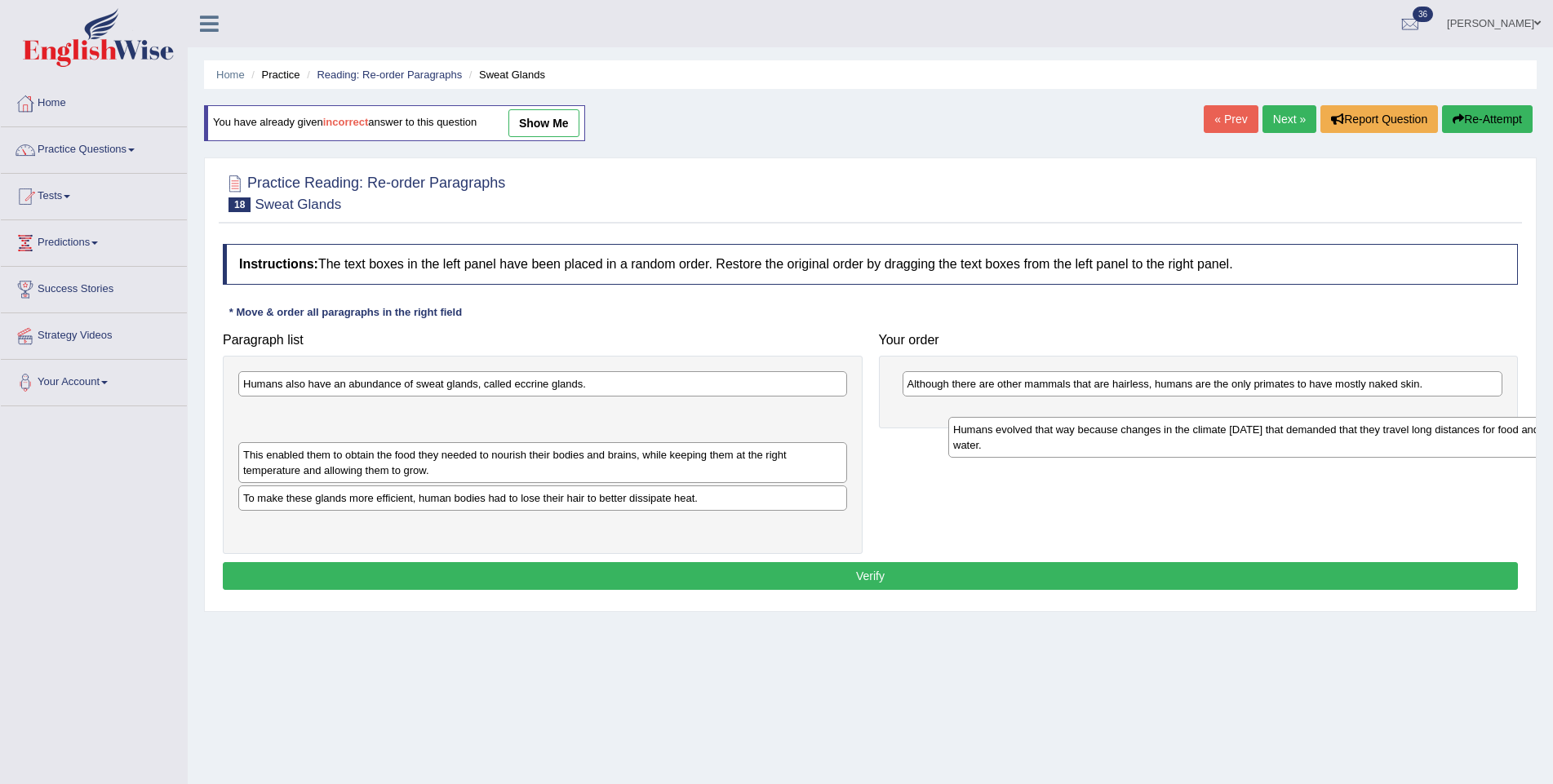
drag, startPoint x: 284, startPoint y: 393, endPoint x: 997, endPoint y: 440, distance: 714.5
click at [997, 440] on div "Humans evolved that way because changes in the climate [DATE] that demanded tha…" at bounding box center [1253, 436] width 608 height 41
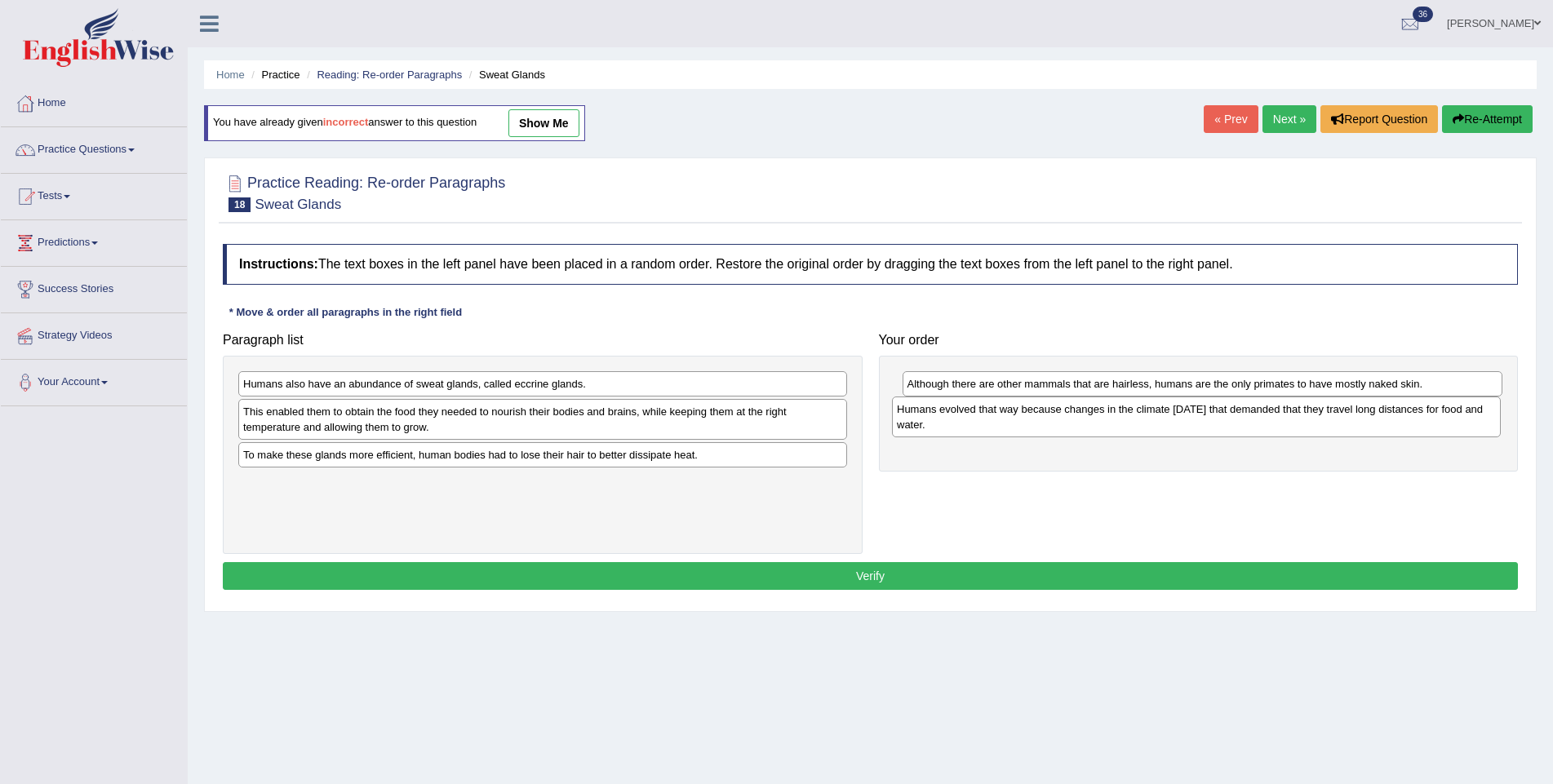
drag, startPoint x: 426, startPoint y: 422, endPoint x: 1086, endPoint y: 421, distance: 660.0
click at [1086, 421] on div "Humans evolved that way because changes in the climate [DATE] that demanded tha…" at bounding box center [1196, 417] width 608 height 41
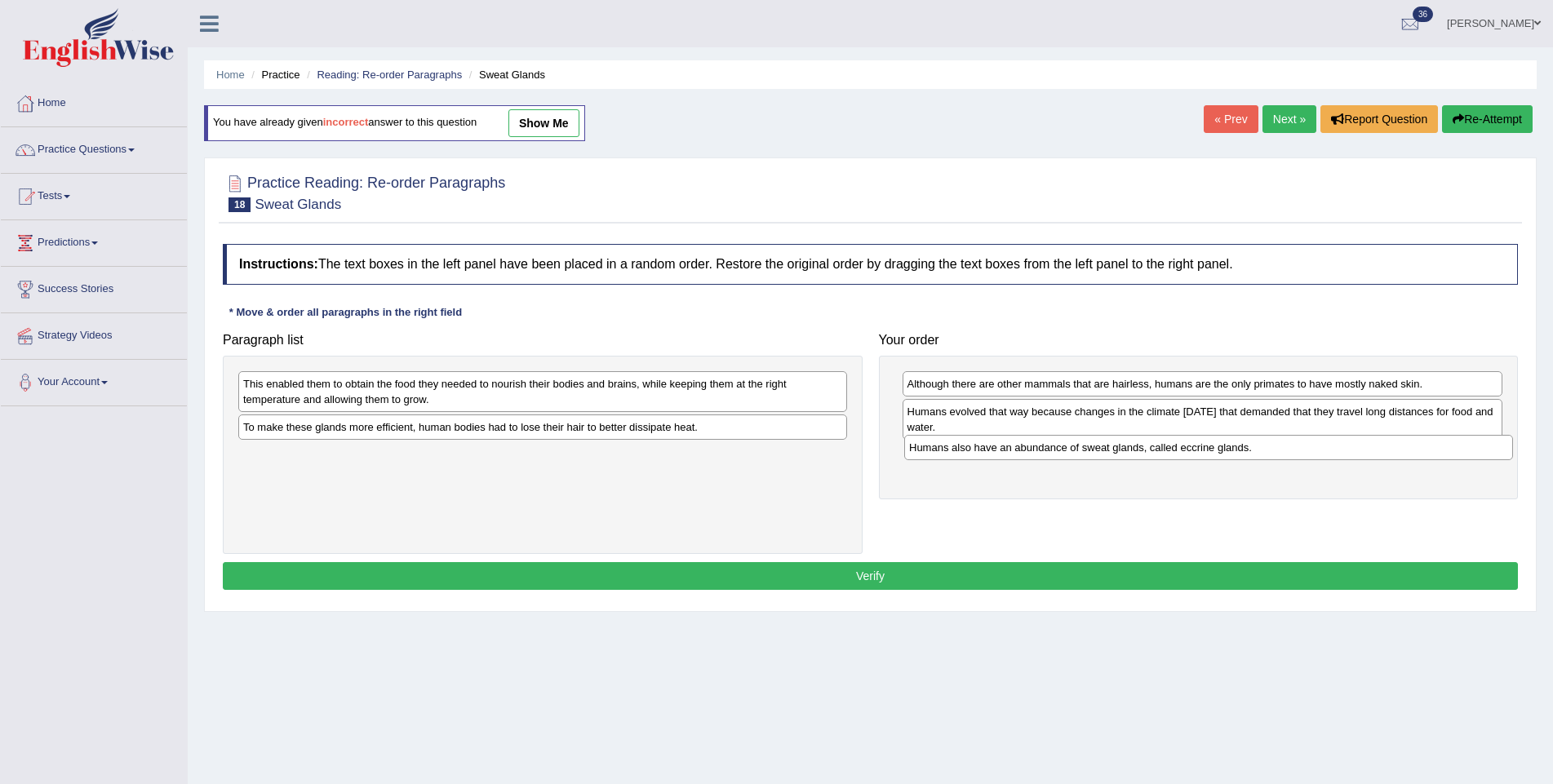
drag, startPoint x: 523, startPoint y: 392, endPoint x: 1188, endPoint y: 456, distance: 668.1
click at [1188, 456] on div "Humans also have an abundance of sweat glands, called eccrine glands." at bounding box center [1208, 447] width 608 height 26
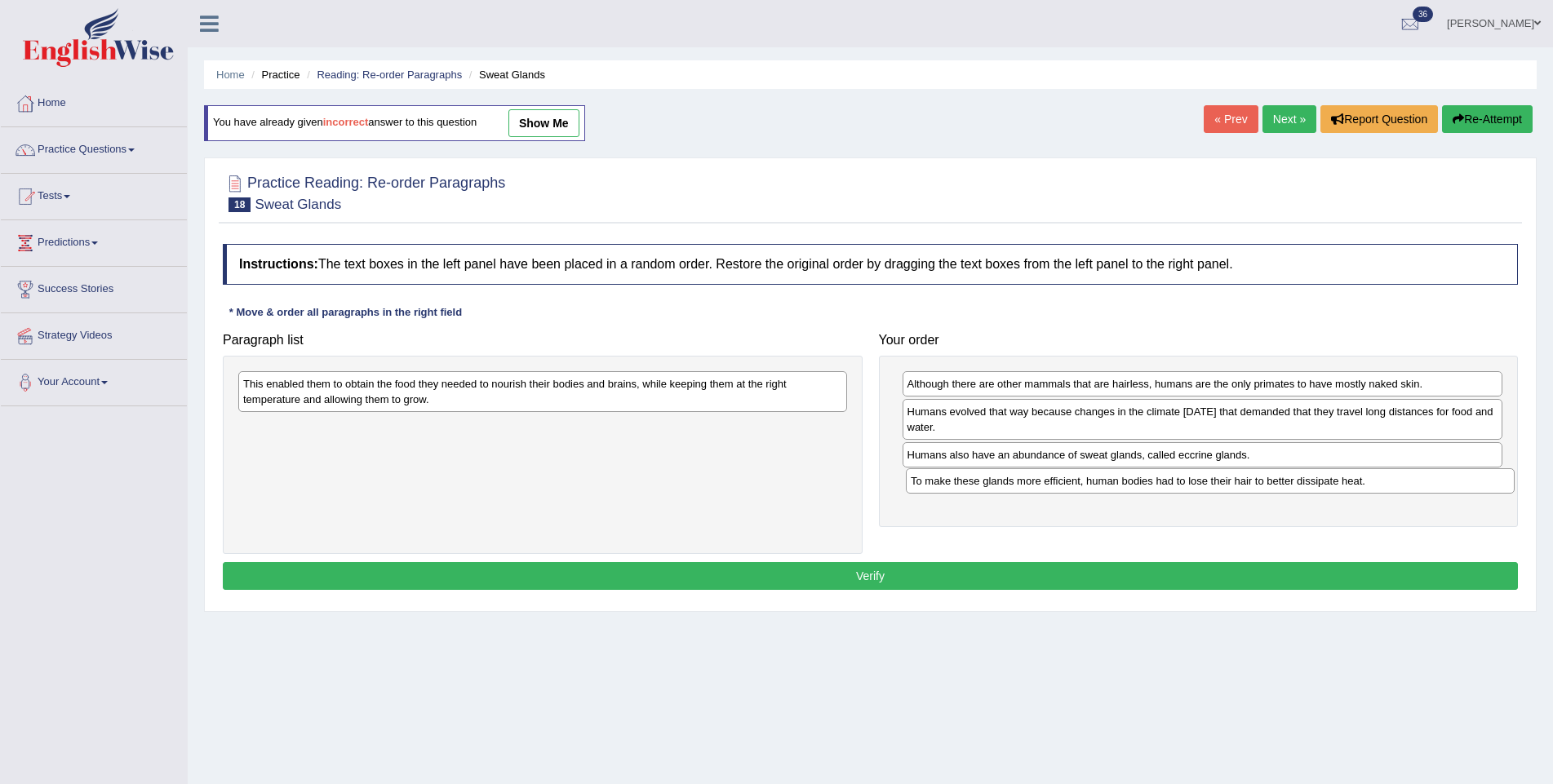
drag, startPoint x: 589, startPoint y: 433, endPoint x: 1255, endPoint y: 487, distance: 668.2
click at [1255, 487] on div "To make these glands more efficient, human bodies had to lose their hair to bet…" at bounding box center [1210, 481] width 608 height 26
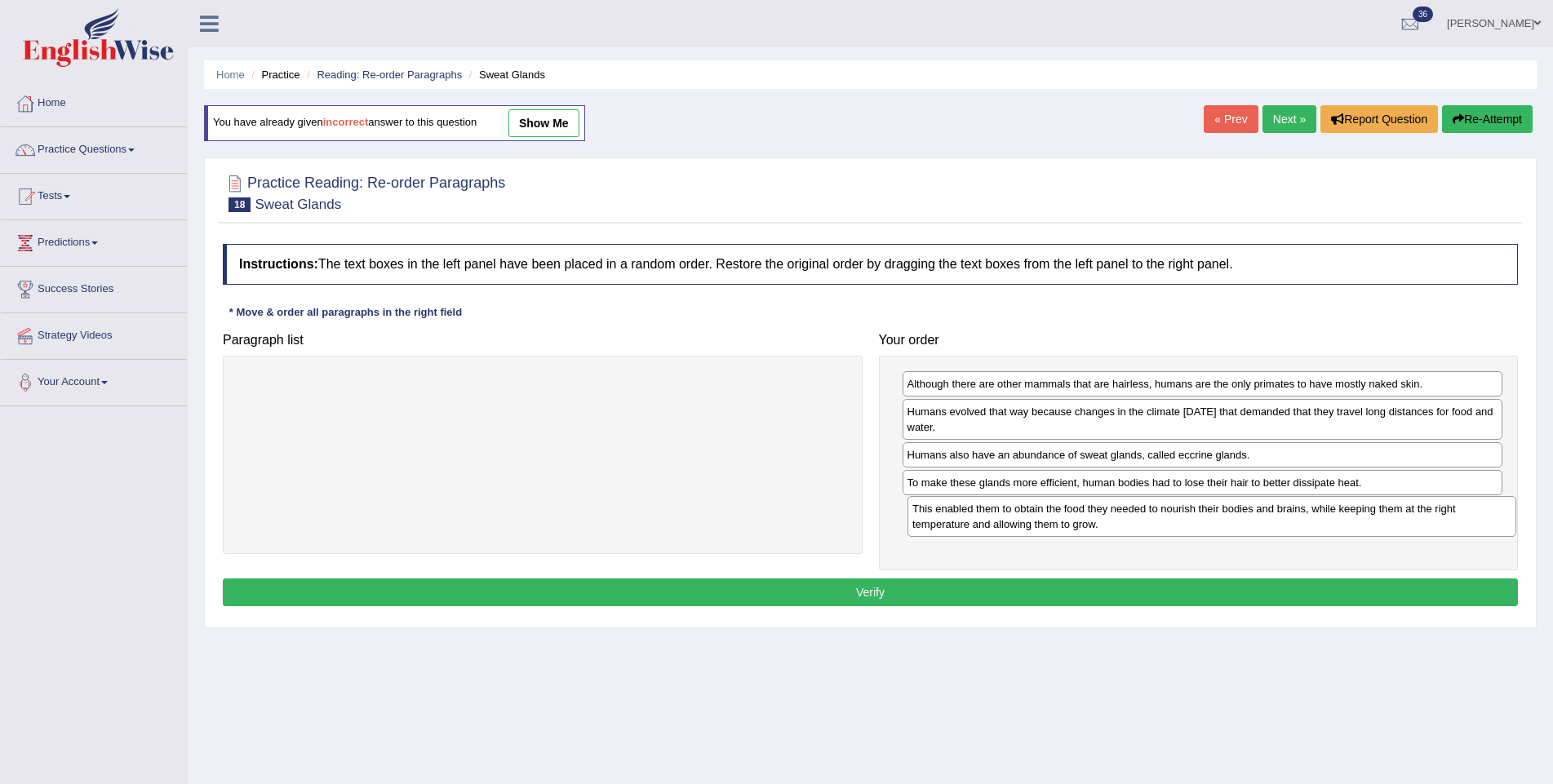
drag, startPoint x: 535, startPoint y: 399, endPoint x: 1202, endPoint y: 524, distance: 678.6
click at [1202, 524] on div "This enabled them to obtain the food they needed to nourish their bodies and br…" at bounding box center [1211, 516] width 608 height 41
click at [1050, 589] on button "Verify" at bounding box center [870, 592] width 1295 height 27
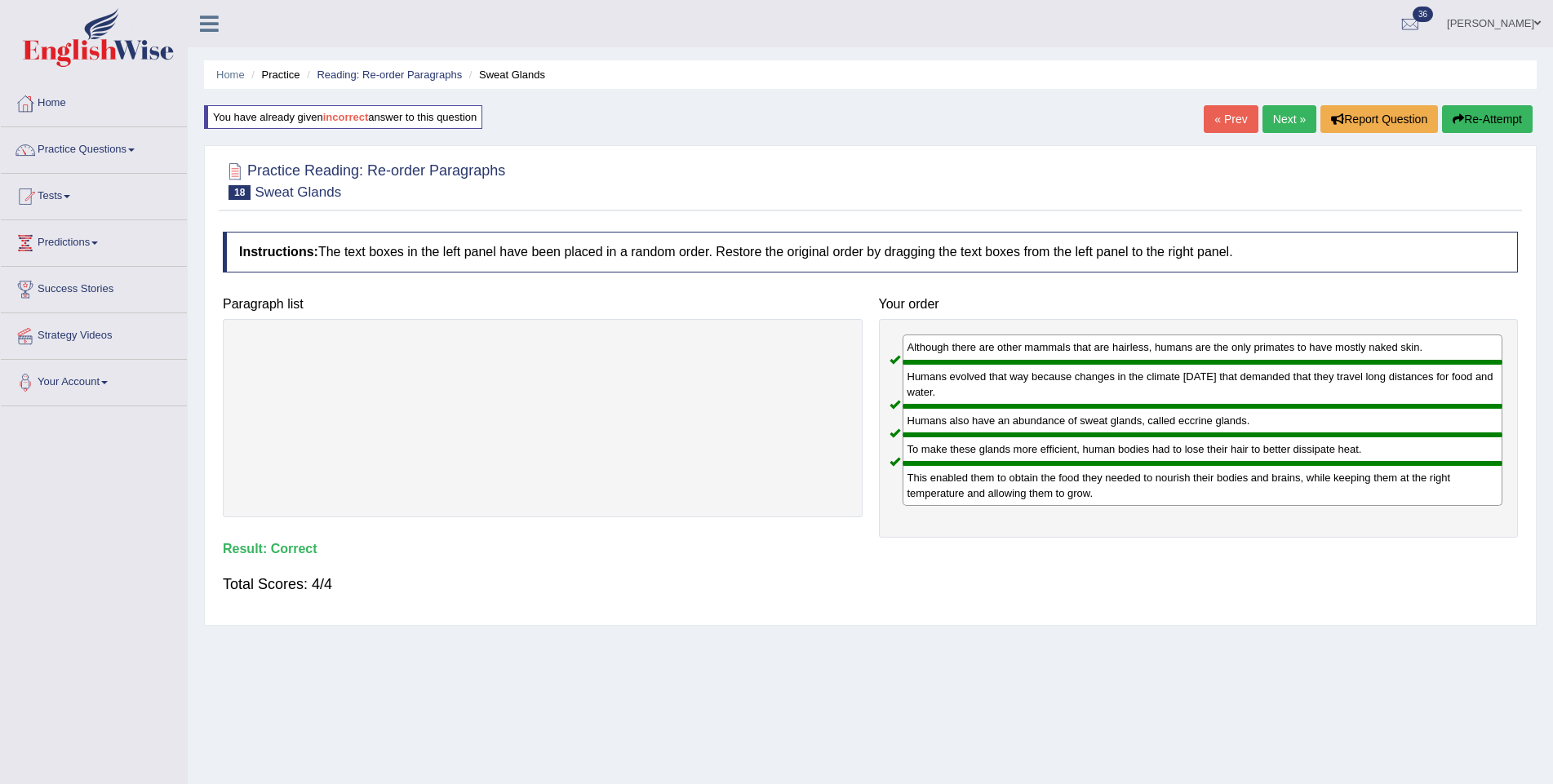
click at [1279, 114] on link "Next »" at bounding box center [1288, 118] width 54 height 27
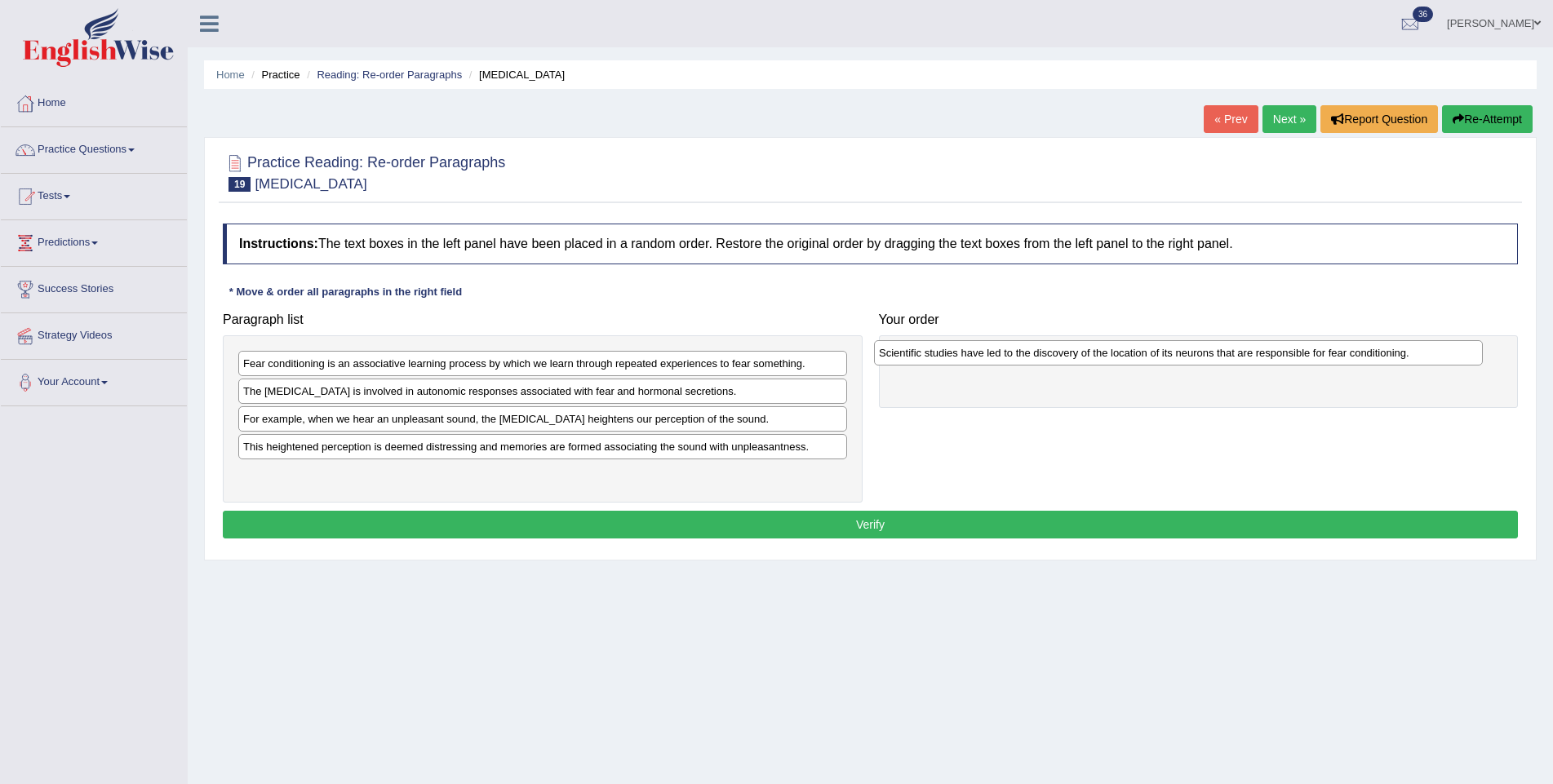
drag, startPoint x: 486, startPoint y: 371, endPoint x: 1122, endPoint y: 362, distance: 636.1
click at [1122, 362] on div "Scientific studies have led to the discovery of the location of its neurons tha…" at bounding box center [1178, 352] width 608 height 26
